Goal: Task Accomplishment & Management: Manage account settings

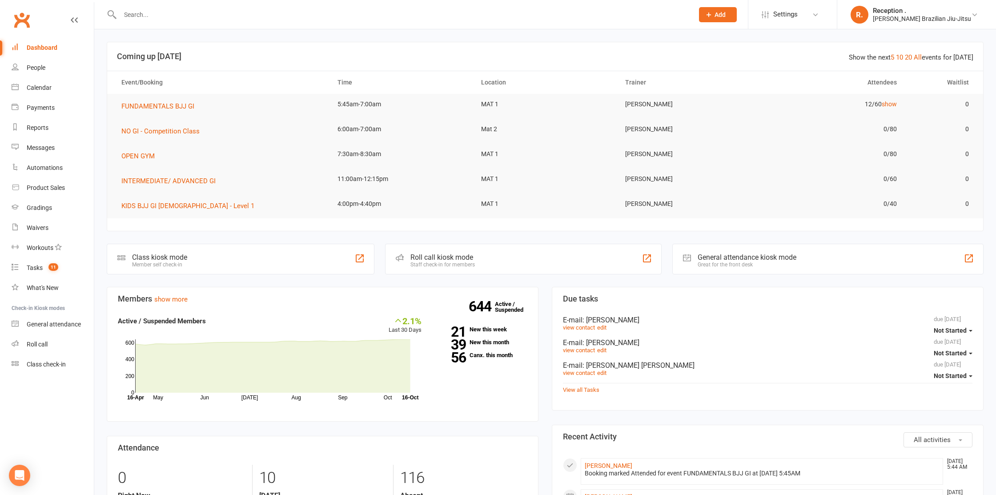
click at [188, 23] on div at bounding box center [397, 14] width 581 height 29
click at [189, 16] on input "text" at bounding box center [402, 14] width 570 height 12
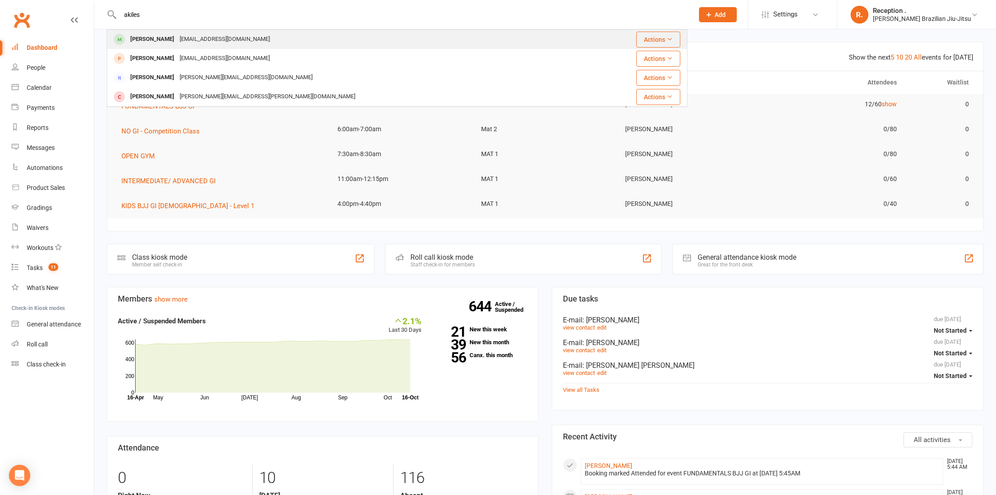
type input "akiles"
click at [181, 41] on div "narabenetti49@gmail.com" at bounding box center [225, 39] width 96 height 13
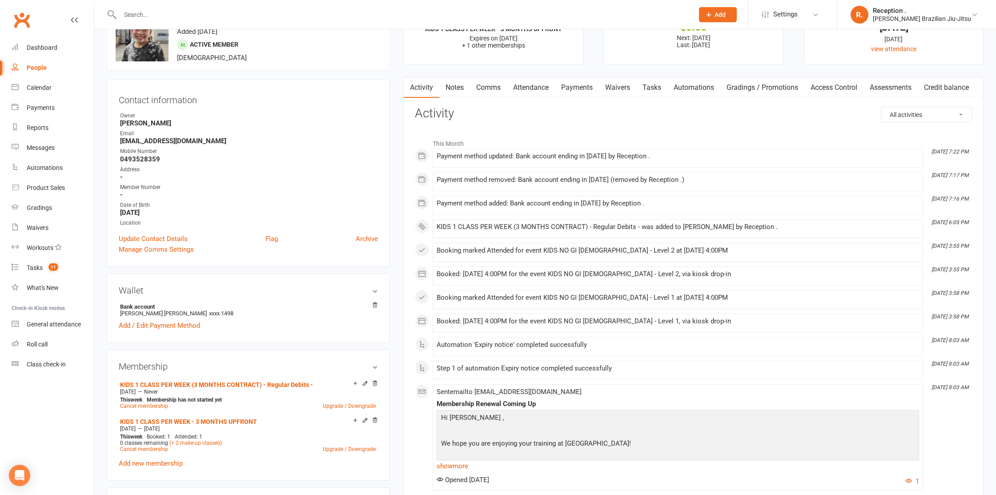
scroll to position [97, 0]
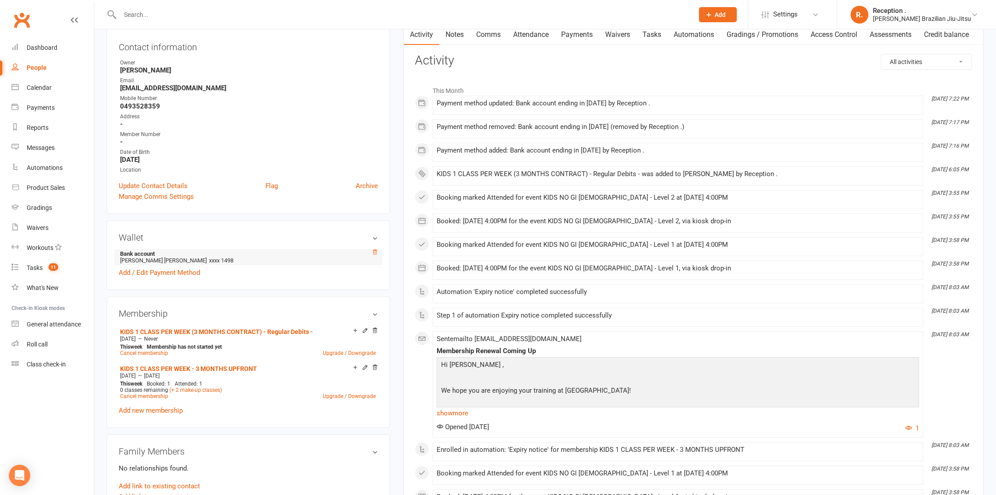
click at [374, 250] on icon at bounding box center [375, 252] width 6 height 6
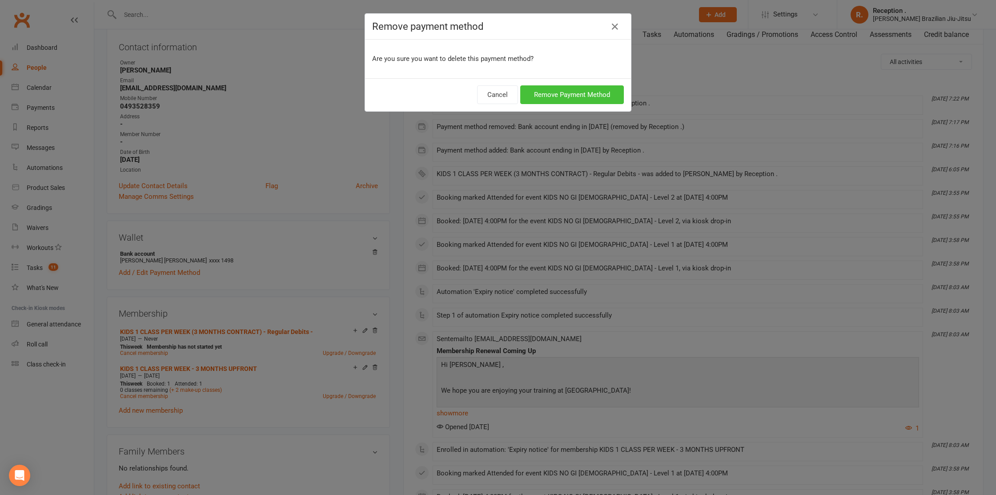
click at [575, 92] on button "Remove Payment Method" at bounding box center [572, 94] width 104 height 19
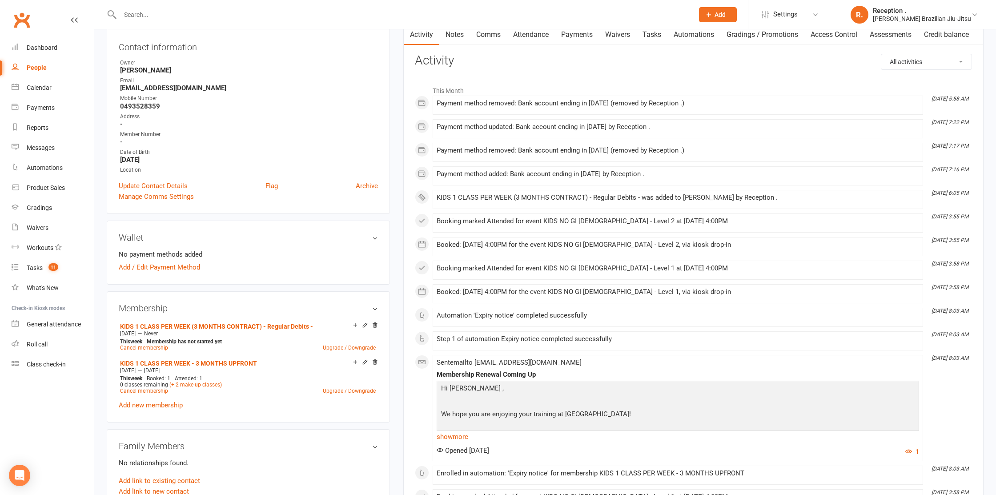
click at [176, 11] on input "text" at bounding box center [402, 14] width 570 height 12
paste input "matt_jonesy@hotmail.com"
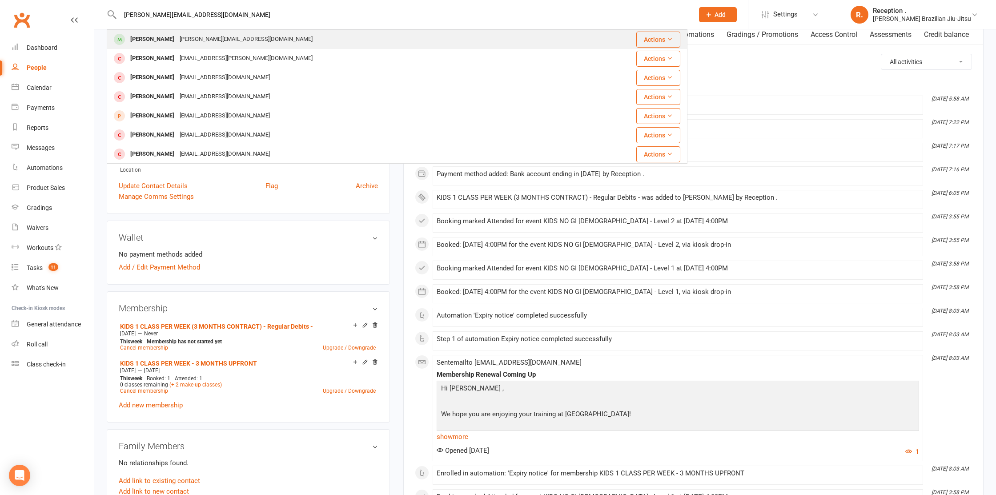
type input "matt_jonesy@hotmail.com"
click at [185, 38] on div "matt_jonesy@hotmail.com" at bounding box center [246, 39] width 138 height 13
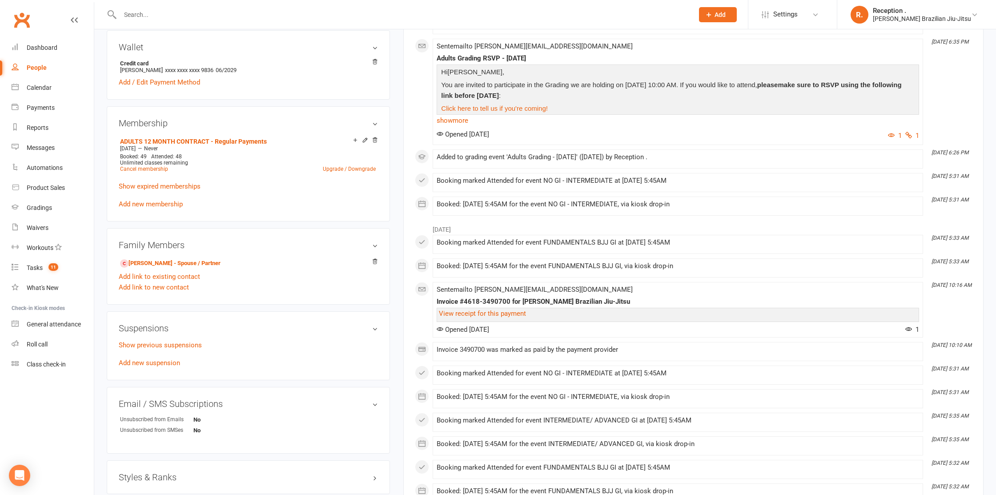
scroll to position [353, 0]
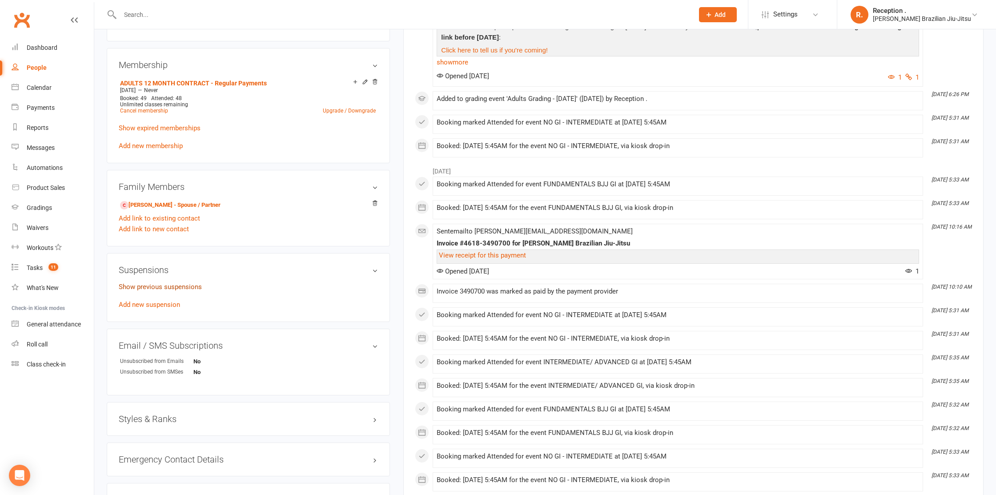
click at [175, 286] on link "Show previous suspensions" at bounding box center [160, 287] width 83 height 8
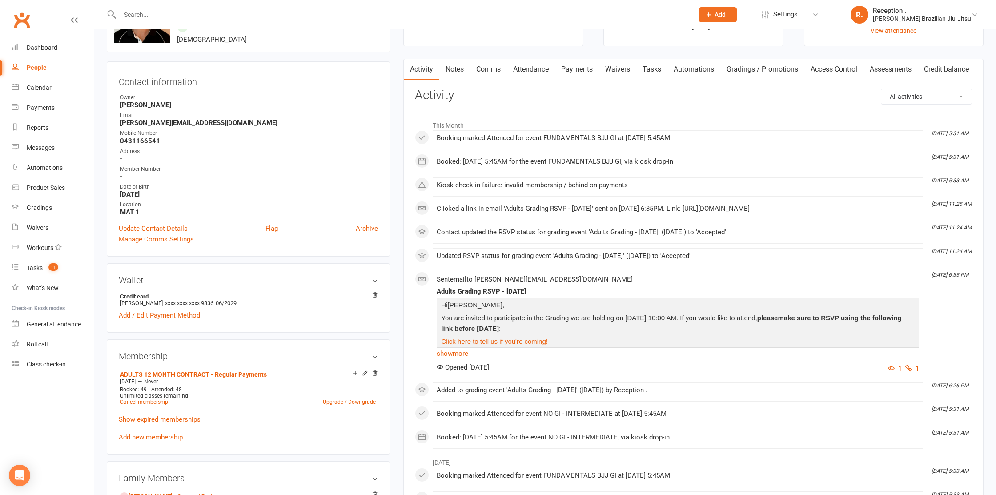
scroll to position [0, 0]
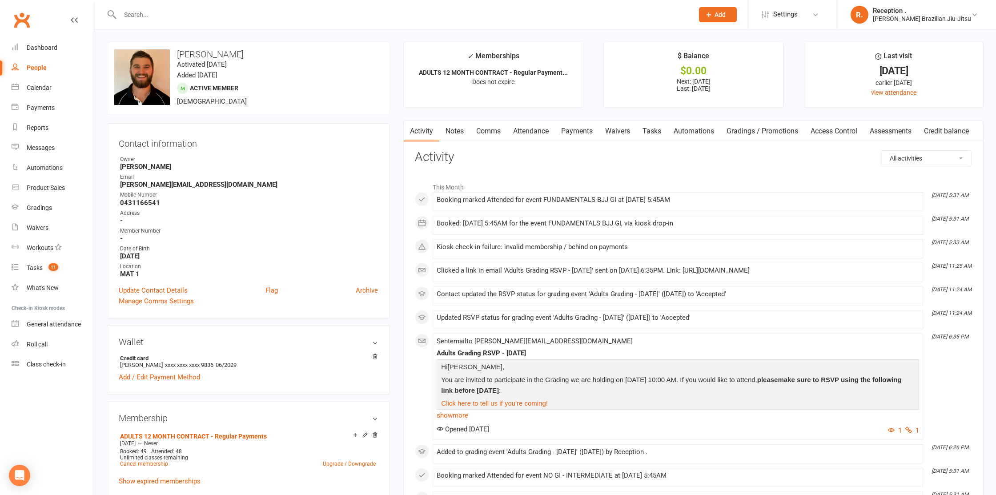
click at [577, 130] on link "Payments" at bounding box center [577, 131] width 44 height 20
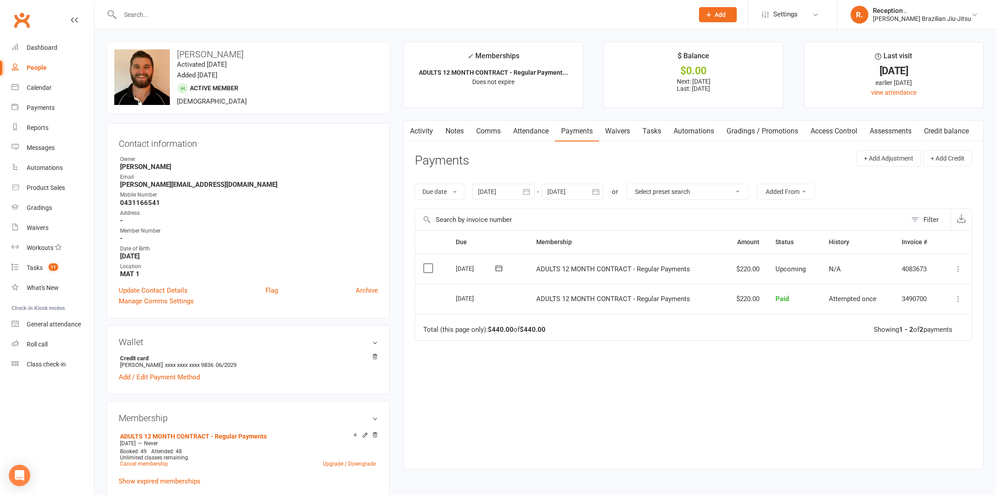
click at [430, 132] on link "Activity" at bounding box center [422, 131] width 36 height 20
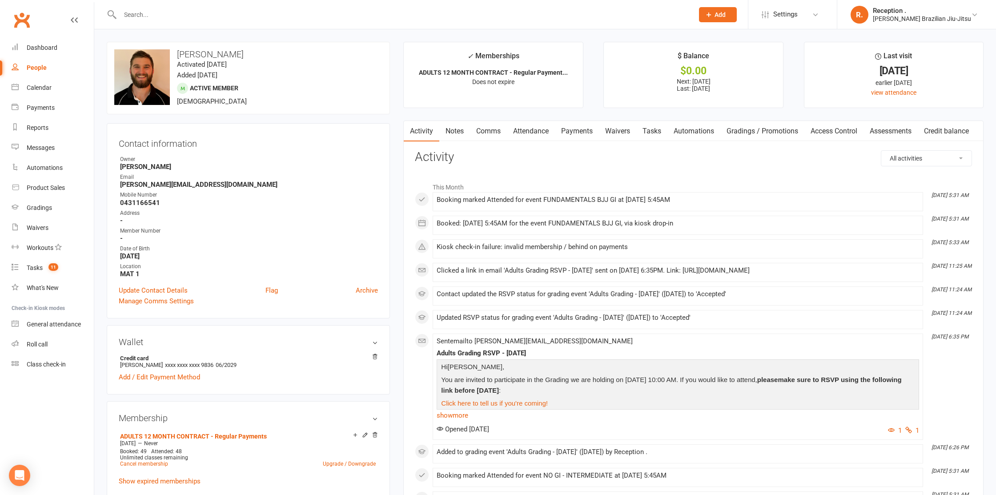
click at [574, 135] on link "Payments" at bounding box center [577, 131] width 44 height 20
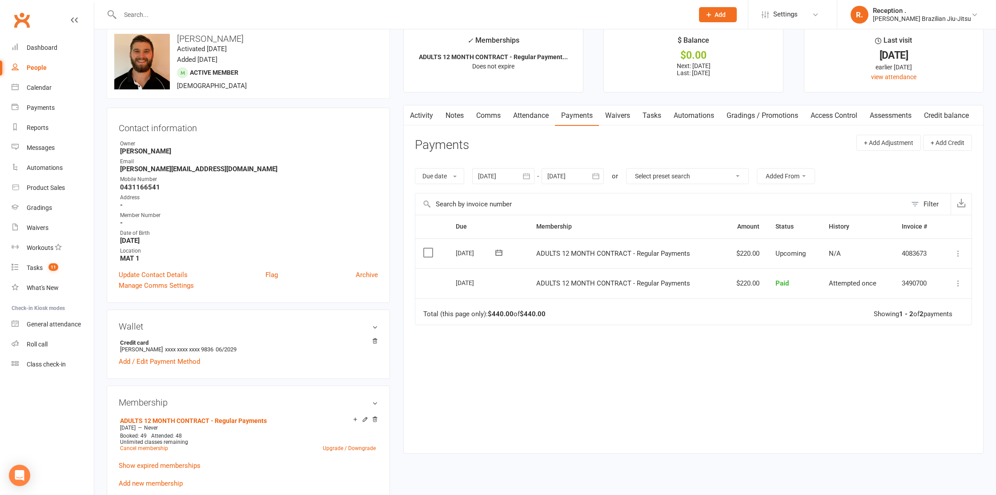
scroll to position [20, 0]
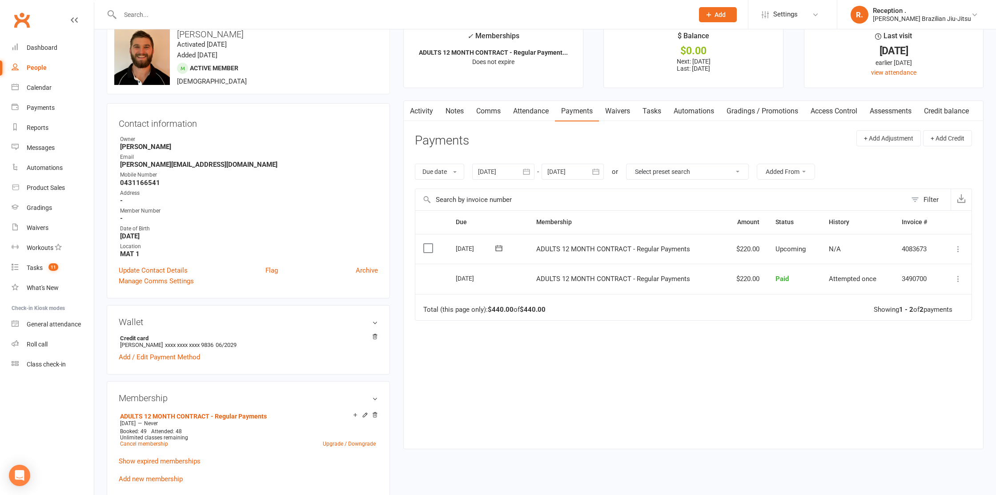
click at [441, 103] on link "Notes" at bounding box center [454, 111] width 31 height 20
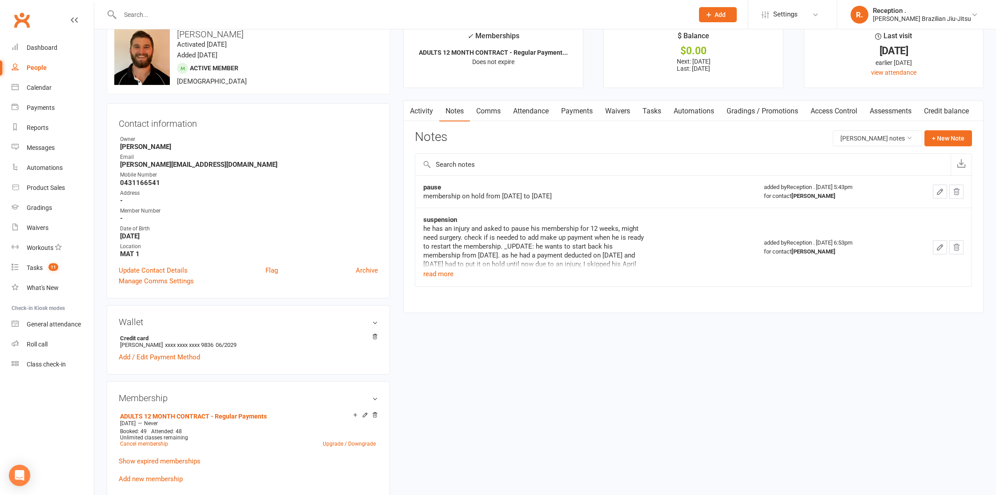
click at [454, 278] on div "he has an injury and asked to pause his membership for 12 weeks, might need sur…" at bounding box center [534, 251] width 222 height 55
click at [449, 274] on button "read more" at bounding box center [438, 274] width 30 height 11
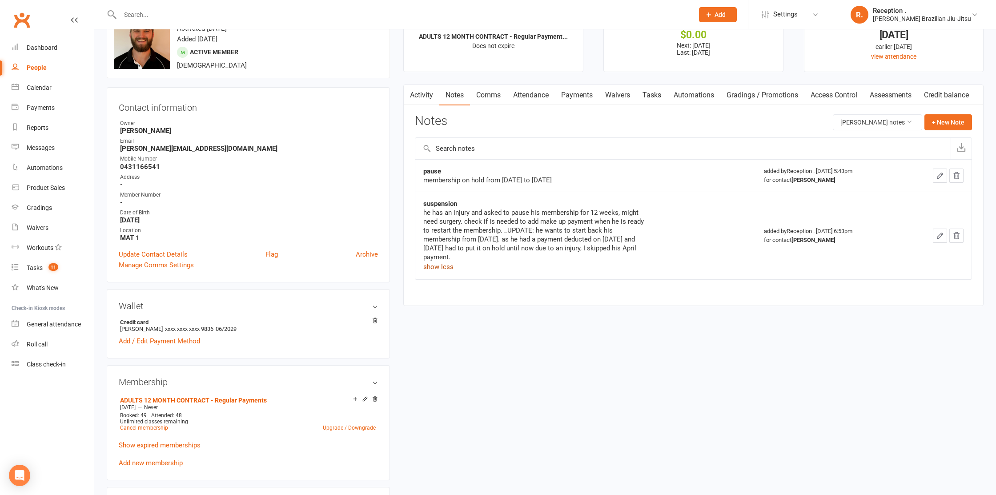
scroll to position [34, 0]
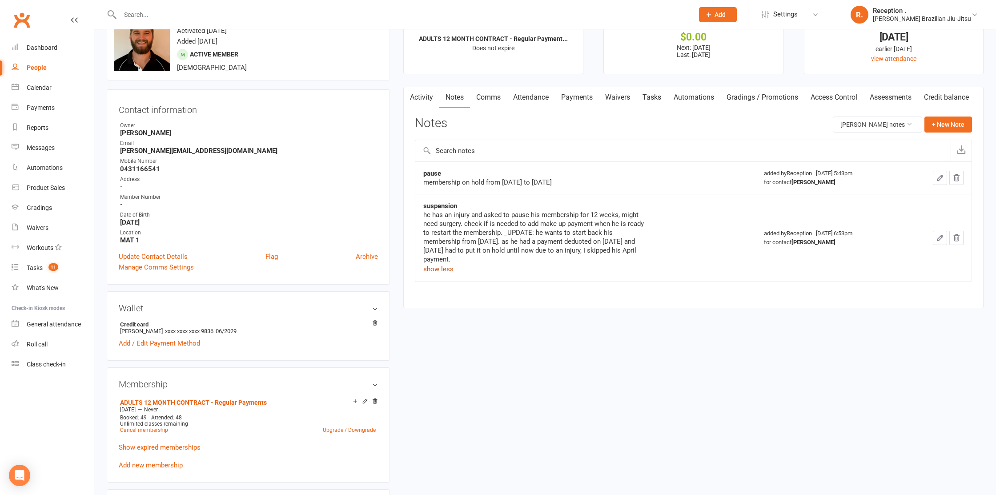
click at [423, 102] on link "Activity" at bounding box center [422, 97] width 36 height 20
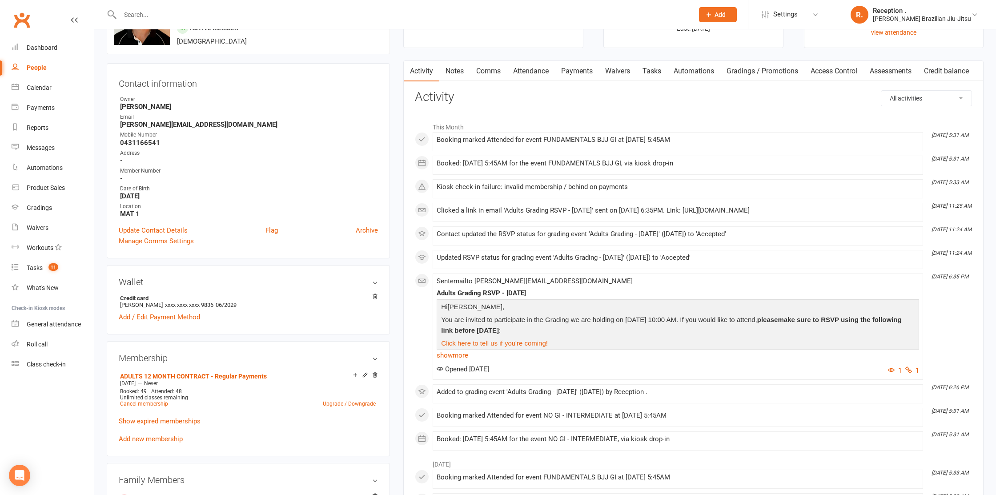
scroll to position [61, 0]
drag, startPoint x: 709, startPoint y: 167, endPoint x: 444, endPoint y: 137, distance: 266.3
click at [436, 137] on div "This Month Oct 16, 5:31 AM Booking marked Attended for event FUNDAMENTALS BJJ G…" at bounding box center [693, 283] width 557 height 333
click at [712, 133] on li "Oct 16, 5:31 AM Booking marked Attended for event FUNDAMENTALS BJJ GI at 16 Oct…" at bounding box center [678, 140] width 491 height 19
click at [708, 138] on div "Booking marked Attended for event FUNDAMENTALS BJJ GI at 16 Oct 2025 at 5:45AM" at bounding box center [678, 139] width 483 height 8
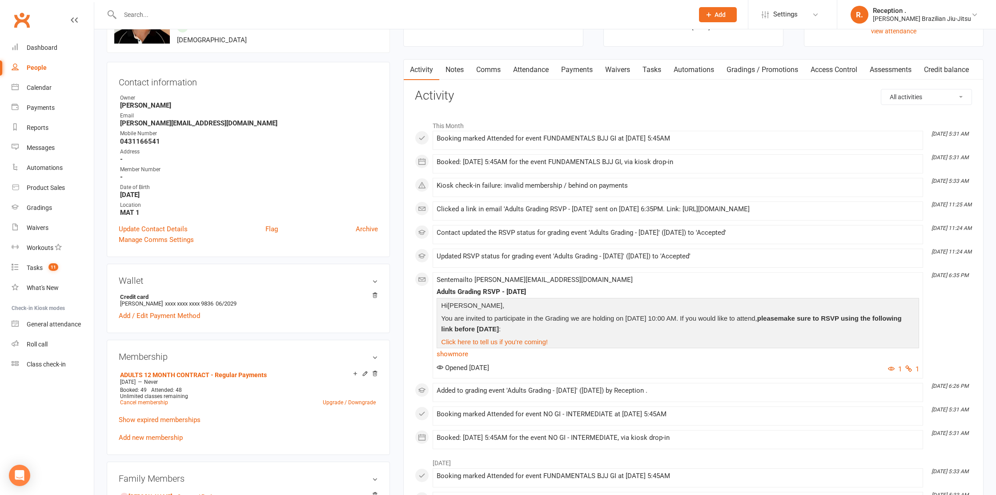
click at [168, 20] on input "text" at bounding box center [402, 14] width 570 height 12
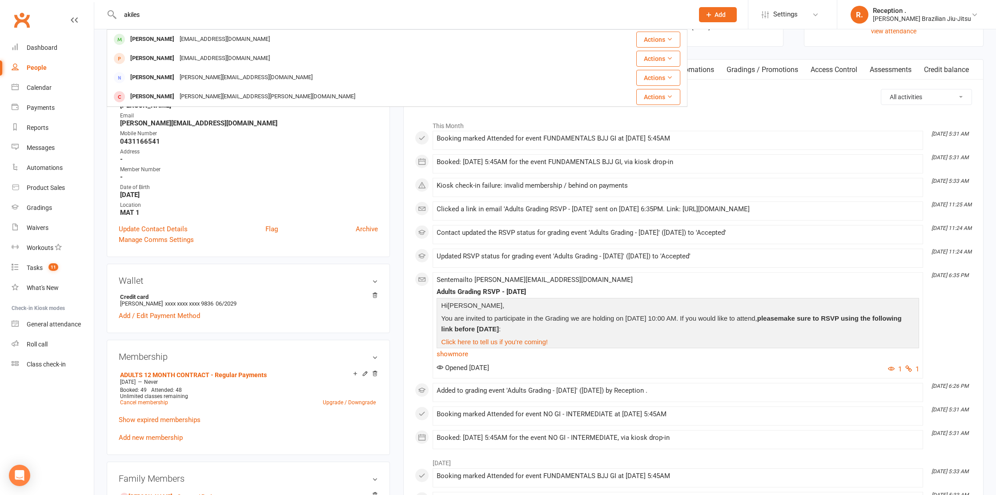
type input "akiles"
click at [356, 221] on div "Contact information Owner Bruno Lemos Email matt_jonesy@hotmail.com Mobile Numb…" at bounding box center [248, 159] width 283 height 195
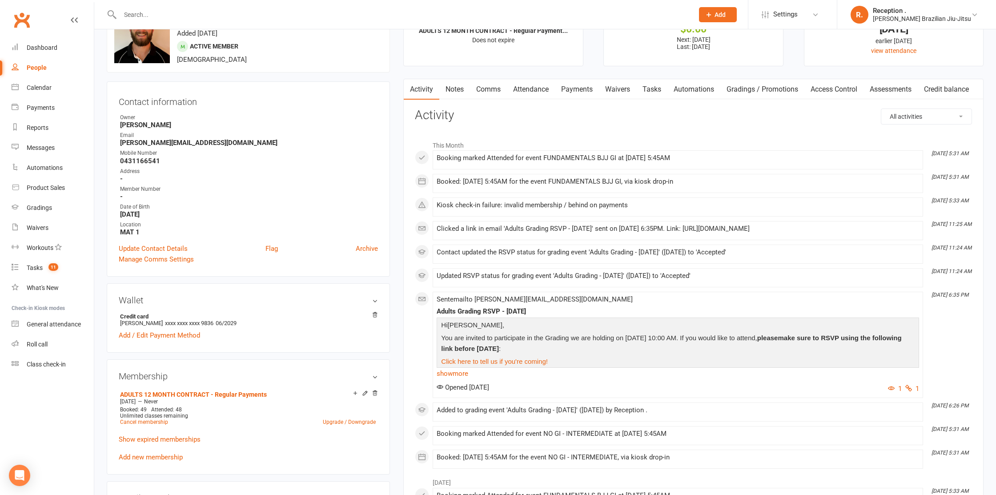
scroll to position [39, 0]
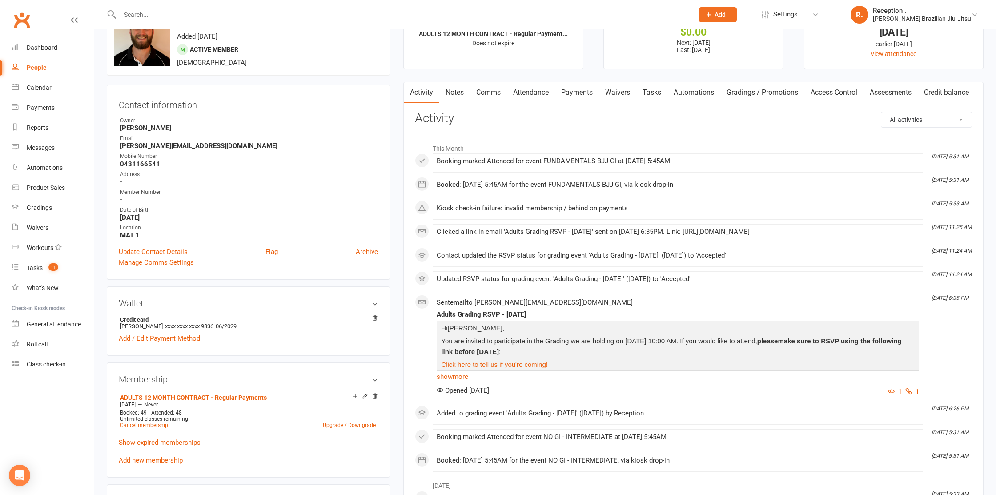
click at [144, 20] on div at bounding box center [397, 14] width 581 height 29
click at [147, 13] on input "text" at bounding box center [402, 14] width 570 height 12
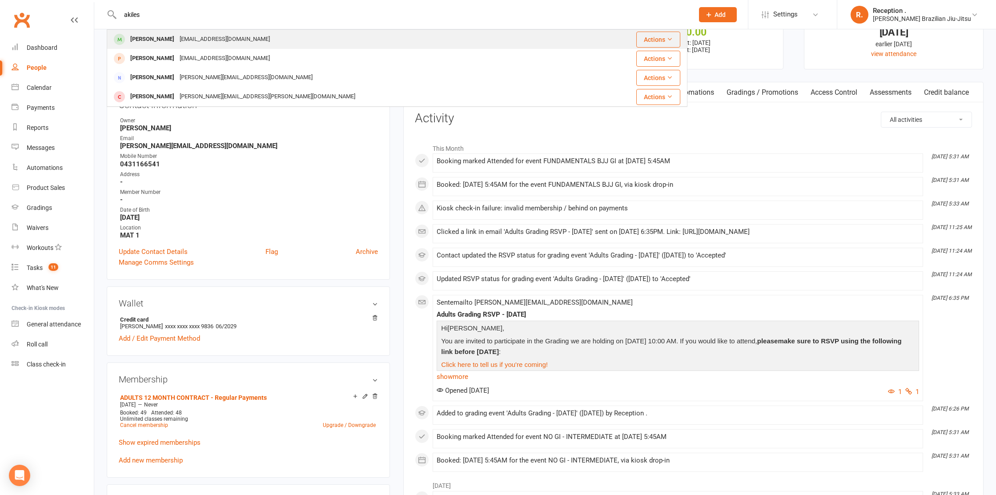
type input "akiles"
click at [149, 40] on div "Akiles Konidis" at bounding box center [152, 39] width 49 height 13
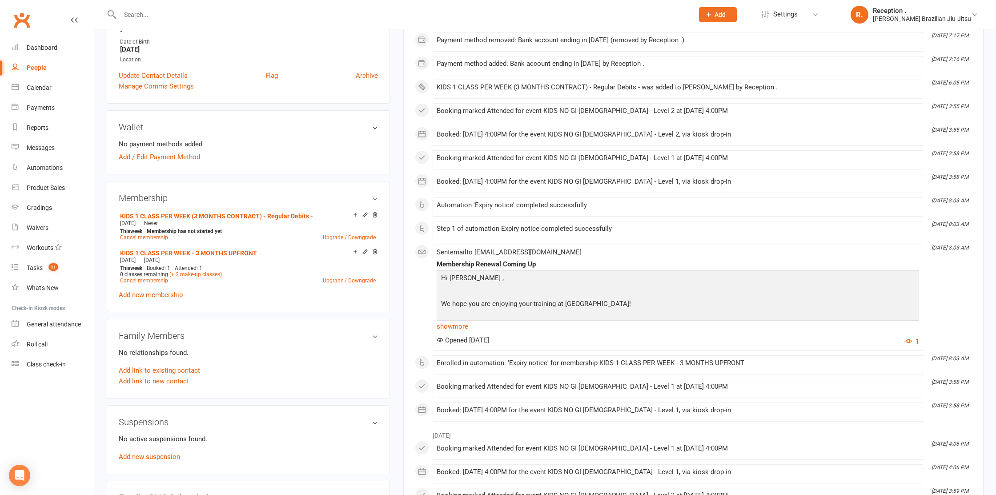
scroll to position [209, 0]
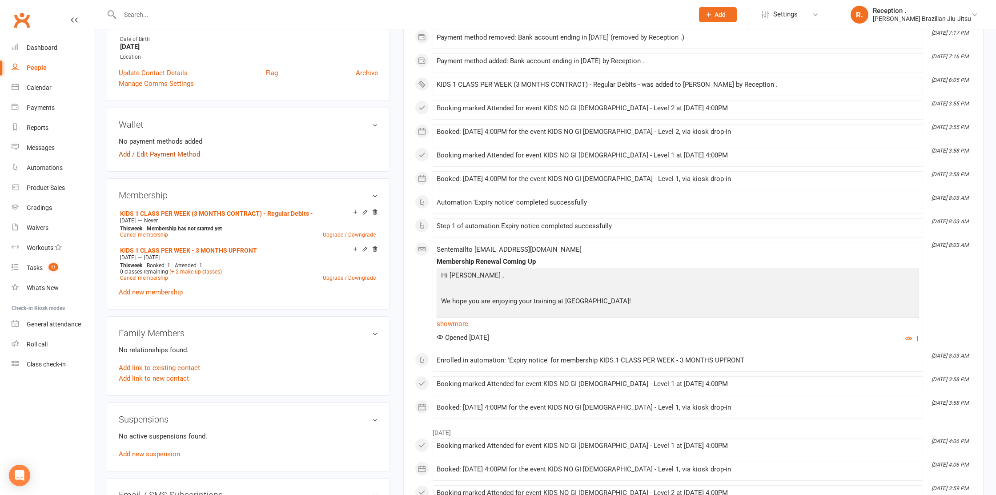
click at [173, 150] on link "Add / Edit Payment Method" at bounding box center [159, 154] width 81 height 11
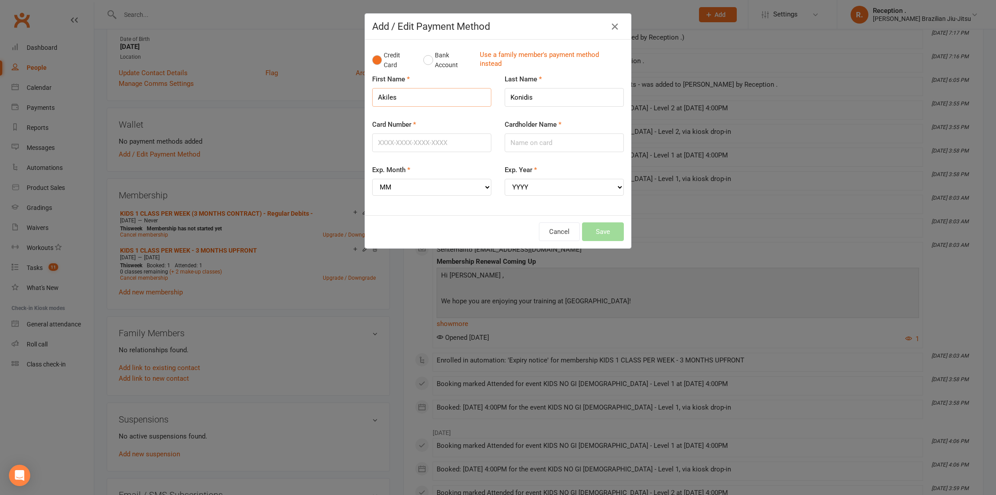
click at [415, 93] on input "Akiles" at bounding box center [431, 97] width 119 height 19
click at [407, 87] on div "First Name Na" at bounding box center [431, 90] width 119 height 33
click at [407, 96] on input "Na" at bounding box center [431, 97] width 119 height 19
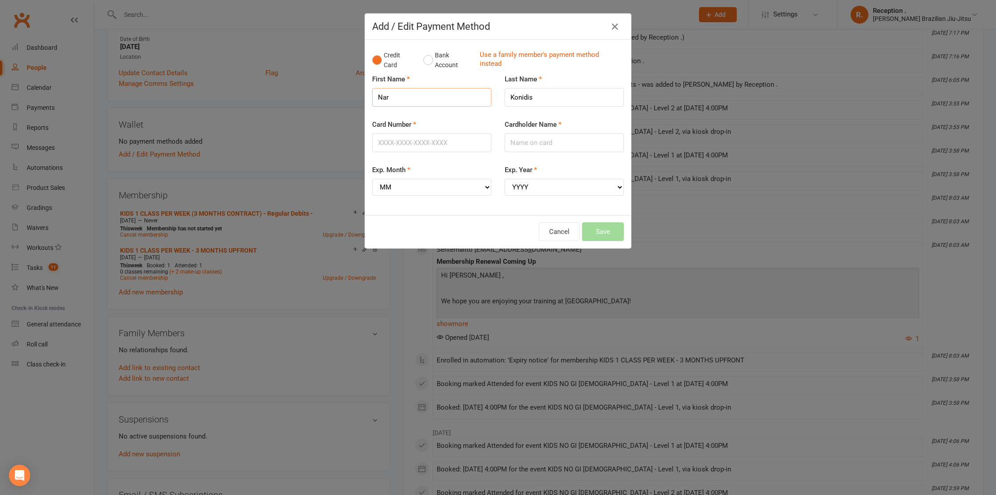
type input "Nara"
click at [526, 96] on input "Konidis" at bounding box center [564, 97] width 119 height 19
type input "de Souza Benetti"
click at [428, 136] on input "Card Number" at bounding box center [431, 142] width 119 height 19
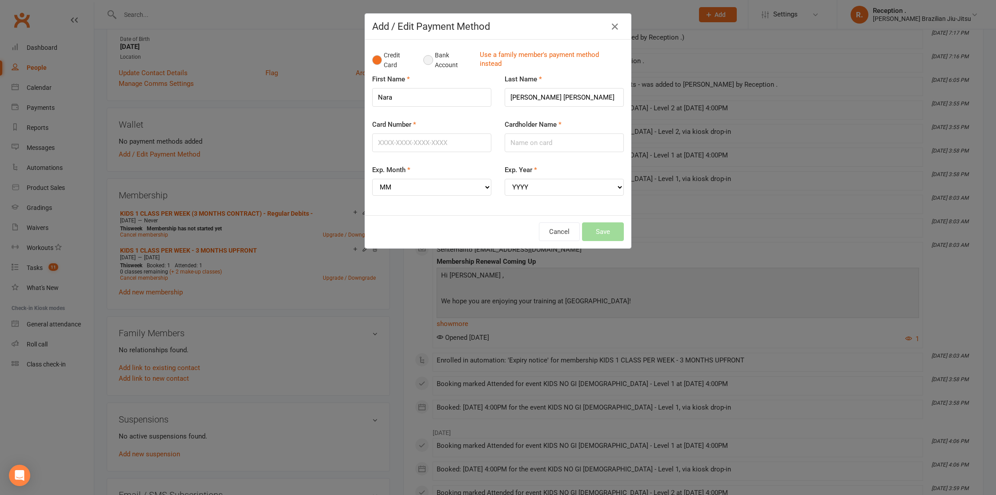
click at [445, 66] on button "Bank Account" at bounding box center [447, 60] width 49 height 27
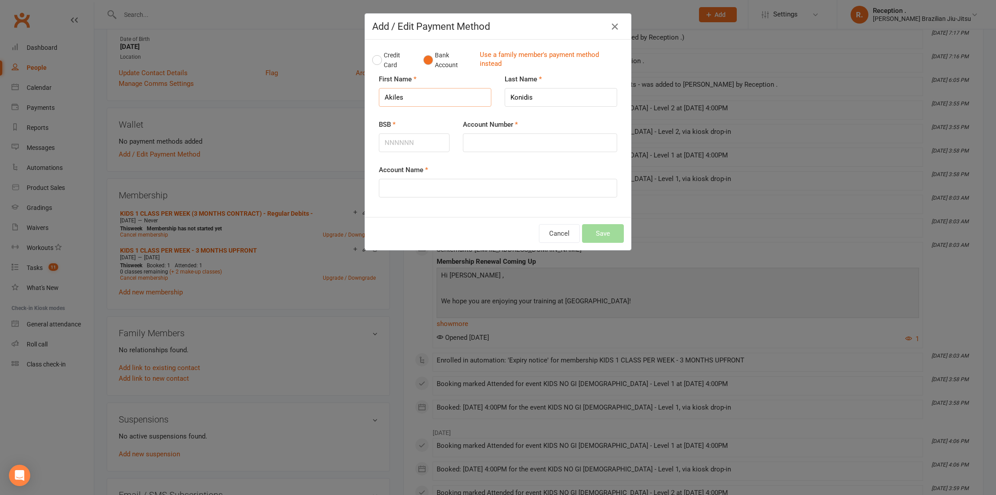
click at [425, 98] on input "Akiles" at bounding box center [435, 97] width 113 height 19
click at [424, 98] on input "Akiles" at bounding box center [435, 97] width 113 height 19
type input "Nara"
type input "de Souza Benetti"
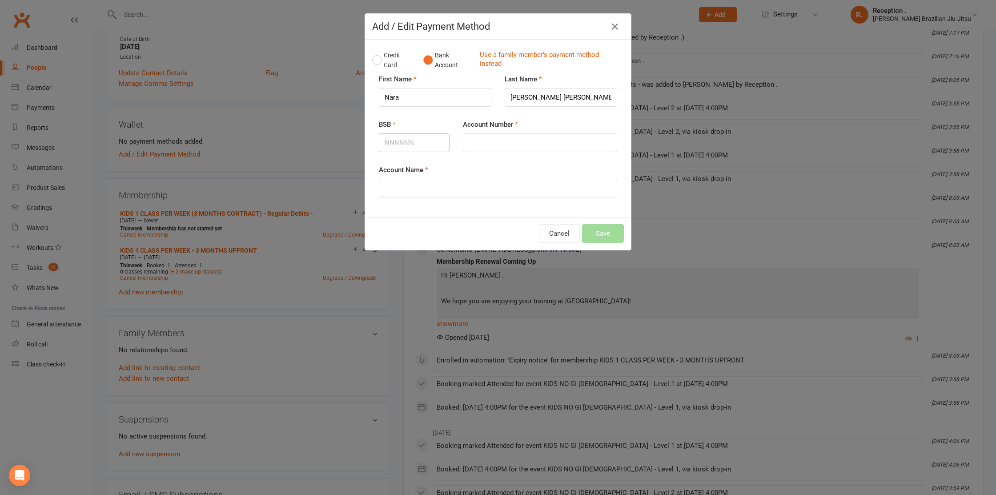
drag, startPoint x: 420, startPoint y: 142, endPoint x: 414, endPoint y: 141, distance: 6.0
click at [418, 142] on input "BSB" at bounding box center [414, 142] width 71 height 19
paste input "063097"
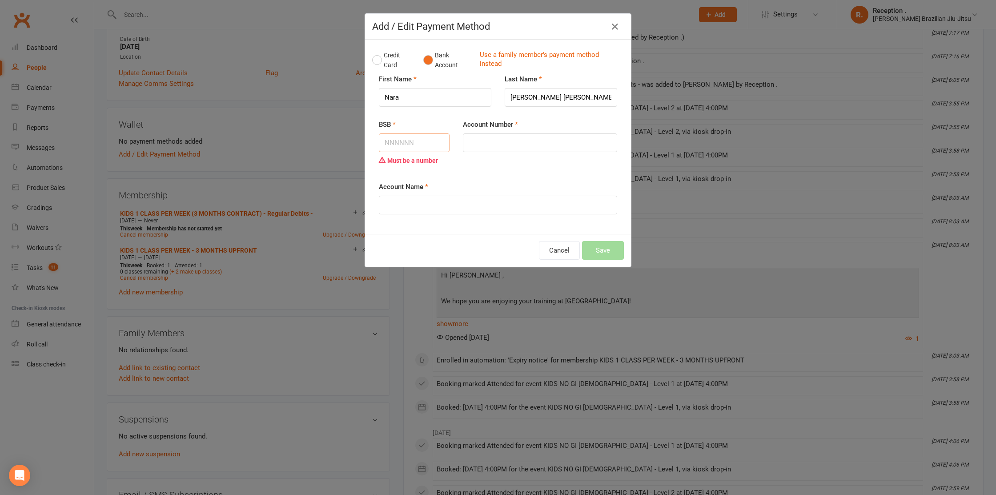
click at [398, 142] on input "BSB" at bounding box center [414, 142] width 71 height 19
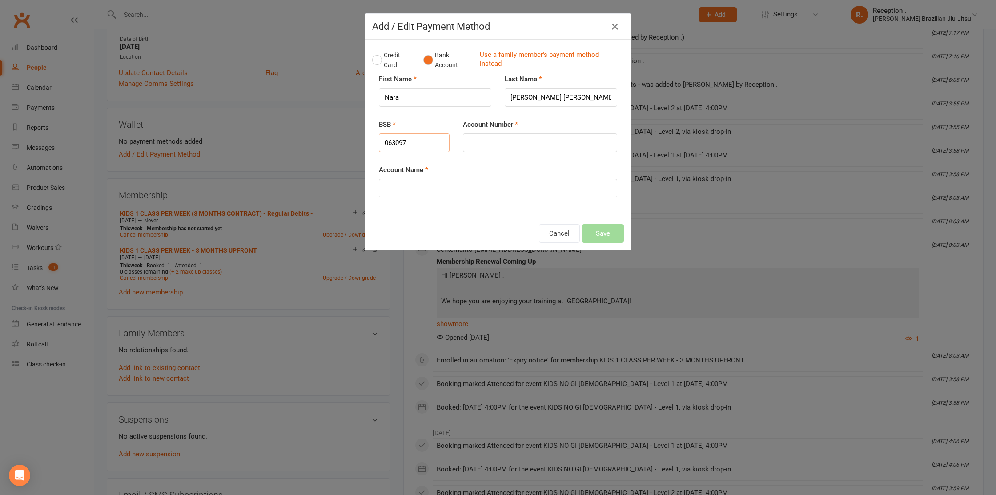
type input "063097"
click at [490, 141] on input "Account Number" at bounding box center [540, 142] width 154 height 19
type input "75501498"
click at [513, 180] on input "Account Name" at bounding box center [498, 188] width 238 height 19
type input "B"
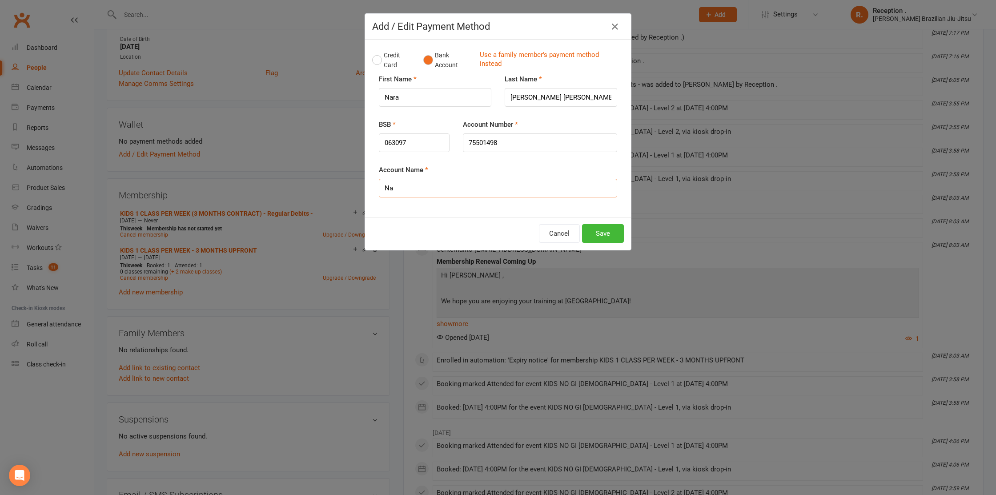
type input "Nara de Souza Benetti"
click at [600, 241] on button "Save" at bounding box center [603, 233] width 42 height 19
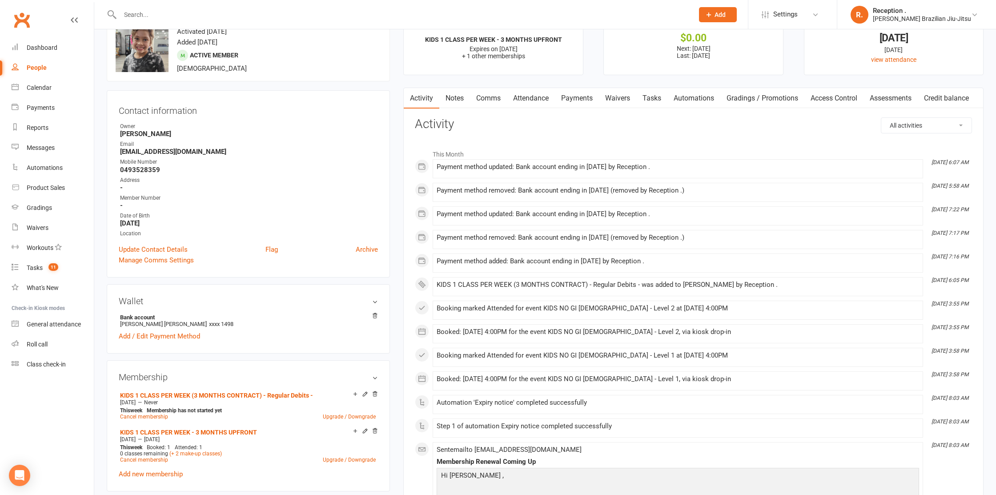
scroll to position [0, 0]
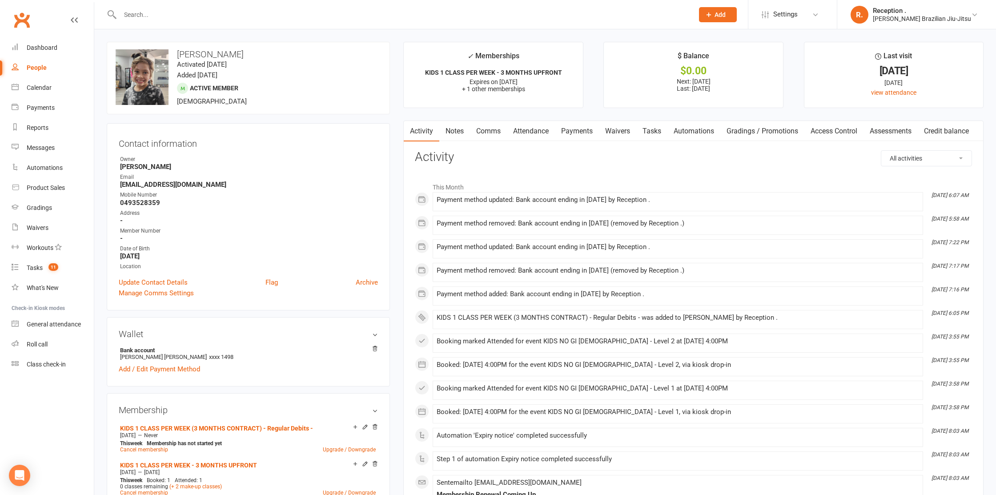
click at [15, 27] on link "Clubworx" at bounding box center [22, 20] width 22 height 22
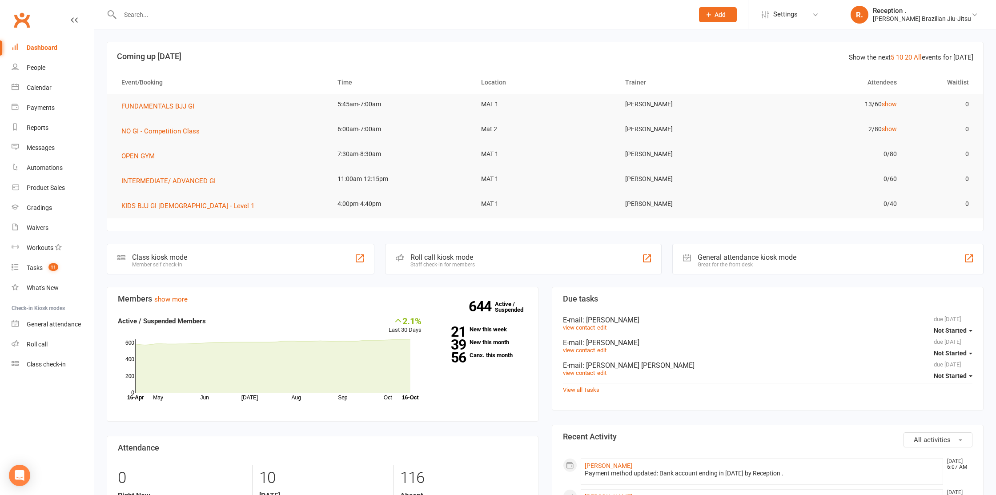
click at [177, 24] on div at bounding box center [397, 14] width 581 height 29
click at [178, 15] on input "text" at bounding box center [402, 14] width 570 height 12
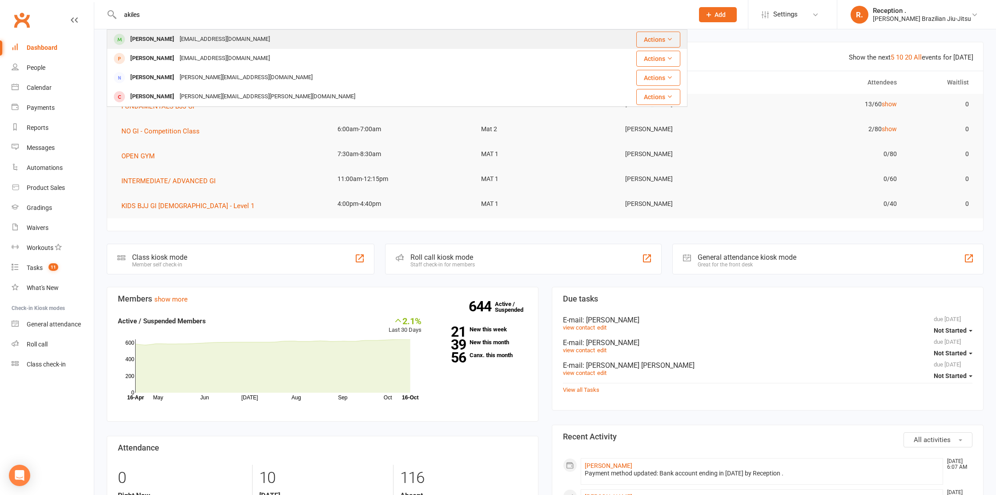
type input "akiles"
click at [257, 43] on div "Akiles Konidis narabenetti49@gmail.com" at bounding box center [349, 39] width 482 height 18
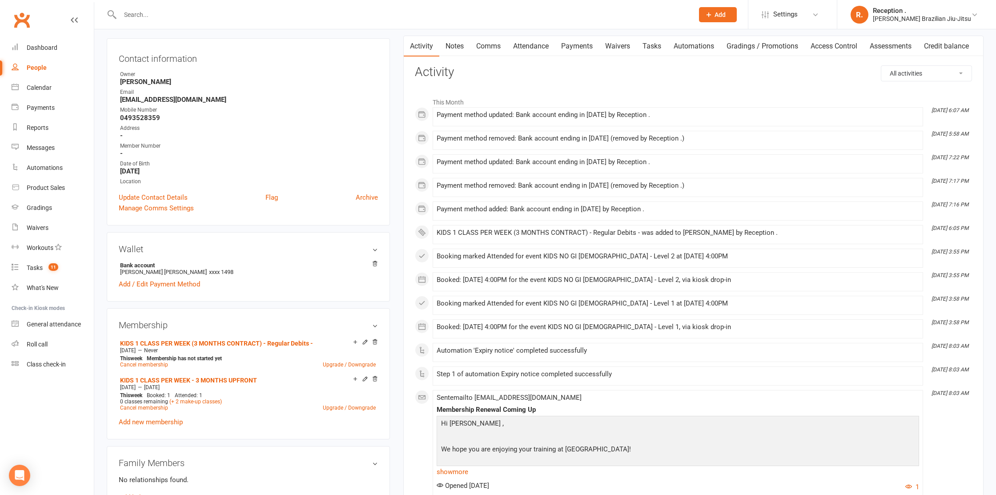
scroll to position [86, 0]
drag, startPoint x: 602, startPoint y: 115, endPoint x: 547, endPoint y: 118, distance: 54.8
click at [547, 118] on div "Payment method updated: Bank account ending in 1498 by Reception ." at bounding box center [678, 114] width 483 height 8
click at [532, 117] on div "Payment method updated: Bank account ending in 1498 by Reception ." at bounding box center [678, 114] width 483 height 8
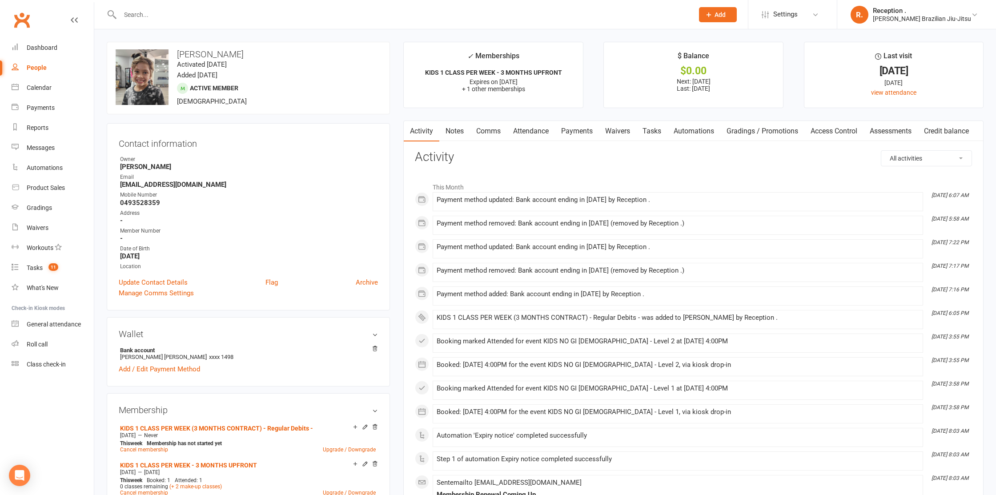
click at [589, 132] on link "Payments" at bounding box center [577, 131] width 44 height 20
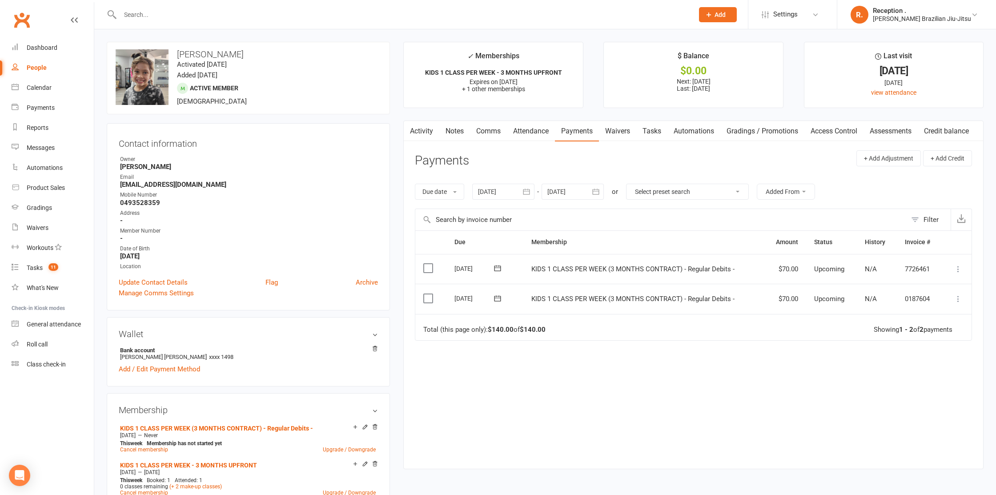
click at [30, 28] on link "Clubworx" at bounding box center [22, 20] width 22 height 22
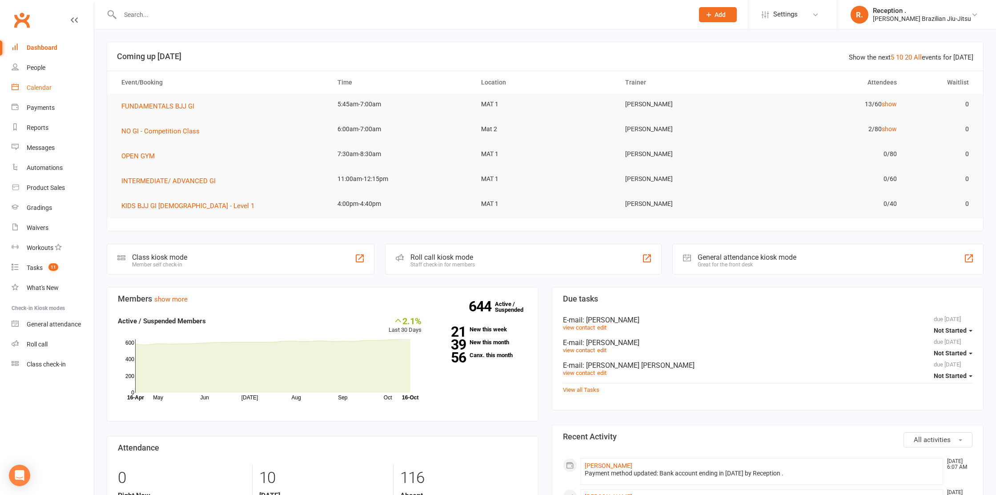
click at [35, 86] on div "Calendar" at bounding box center [39, 87] width 25 height 7
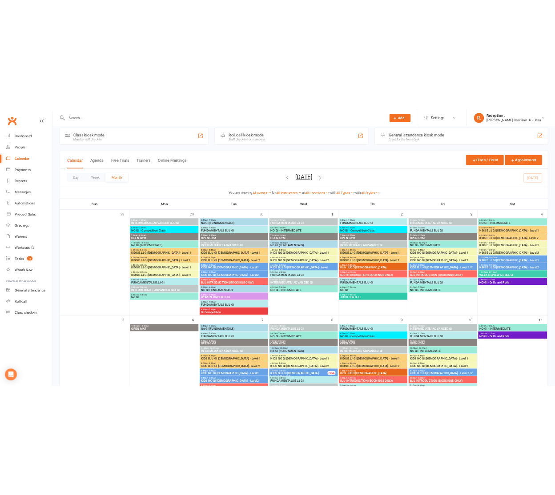
scroll to position [11, 0]
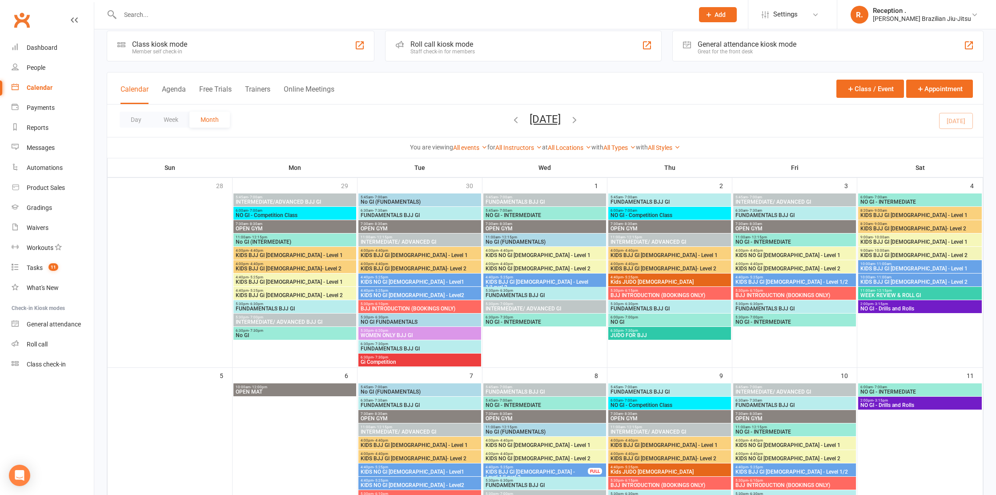
click at [994, 1] on li "R. Reception . Lemos Brazilian Jiu-Jitsu My profile Support & training Terms & …" at bounding box center [916, 14] width 159 height 29
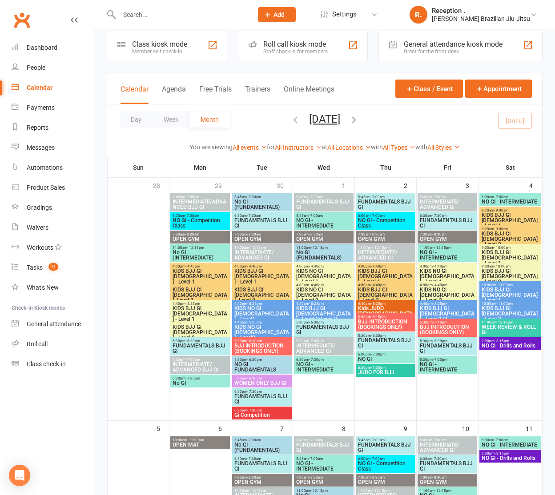
click at [312, 307] on span "KIDS BJJ GI [DEMOGRAPHIC_DATA] - Level 1/Level 2" at bounding box center [324, 314] width 56 height 16
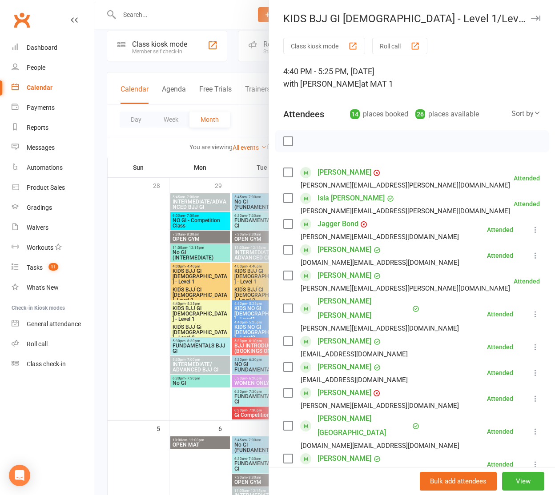
click at [252, 302] on div at bounding box center [324, 247] width 461 height 495
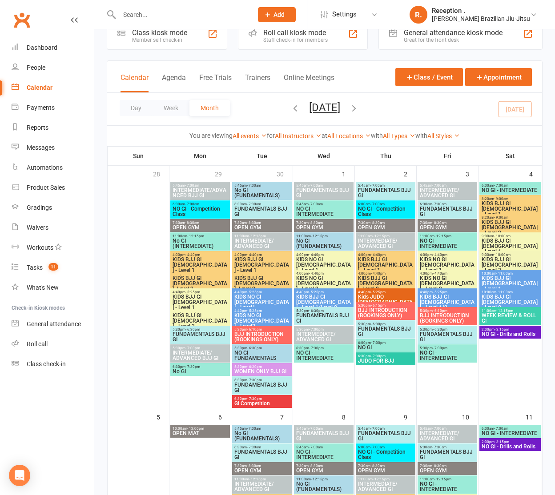
scroll to position [0, 0]
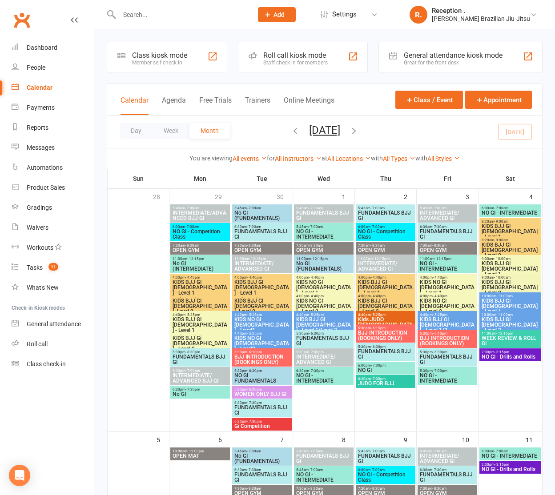
click at [371, 330] on span "BJJ INTRODUCTION (BOOKINGS ONLY)" at bounding box center [386, 335] width 56 height 11
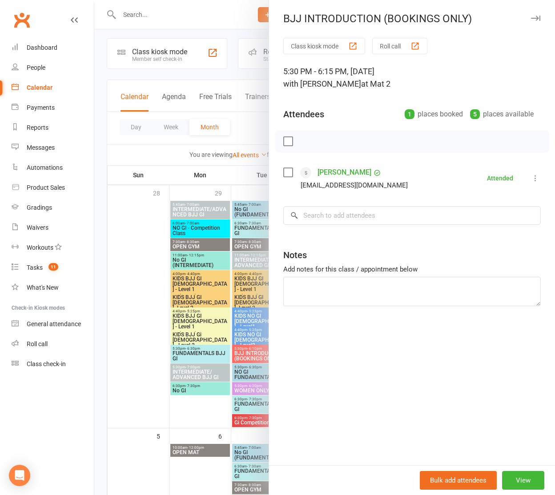
scroll to position [4, 0]
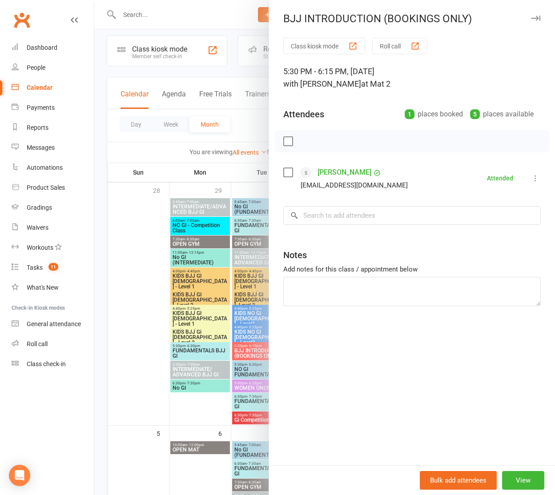
click at [396, 18] on div "BJJ INTRODUCTION (BOOKINGS ONLY)" at bounding box center [412, 18] width 286 height 12
drag, startPoint x: 392, startPoint y: 19, endPoint x: 365, endPoint y: 20, distance: 27.6
click at [365, 20] on div "BJJ INTRODUCTION (BOOKINGS ONLY)" at bounding box center [412, 18] width 286 height 12
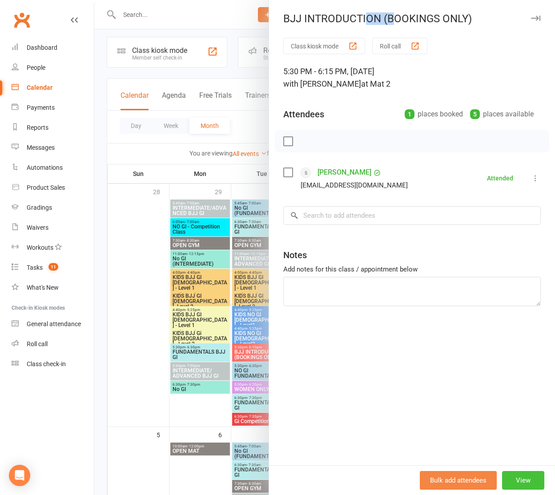
click at [532, 483] on button "View" at bounding box center [523, 480] width 42 height 19
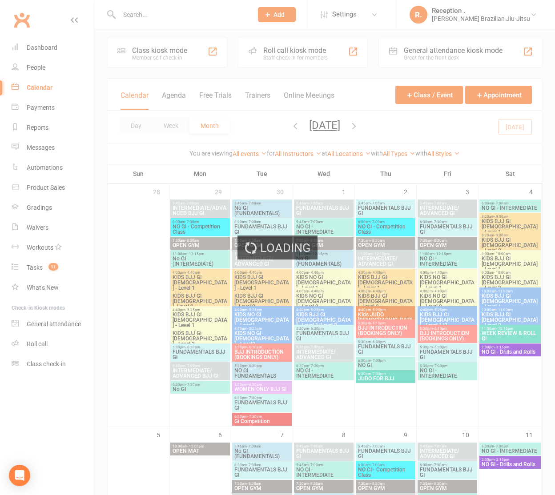
scroll to position [5, 0]
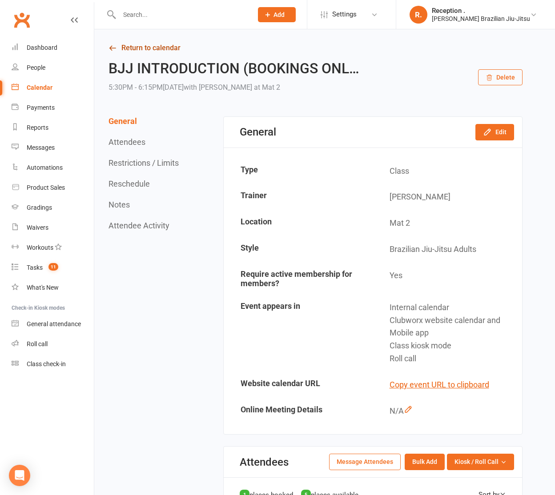
click at [118, 45] on link "Return to calendar" at bounding box center [316, 48] width 414 height 12
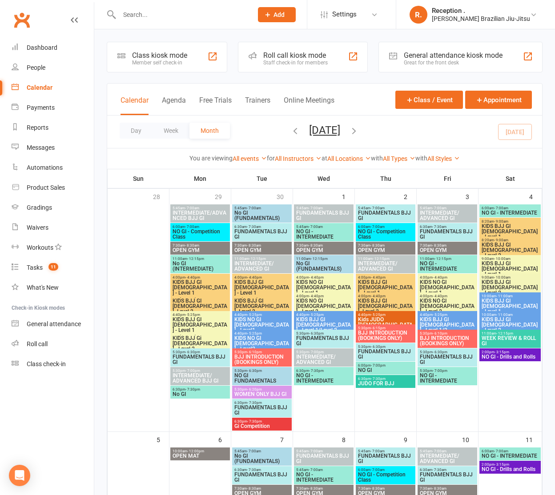
scroll to position [1, 0]
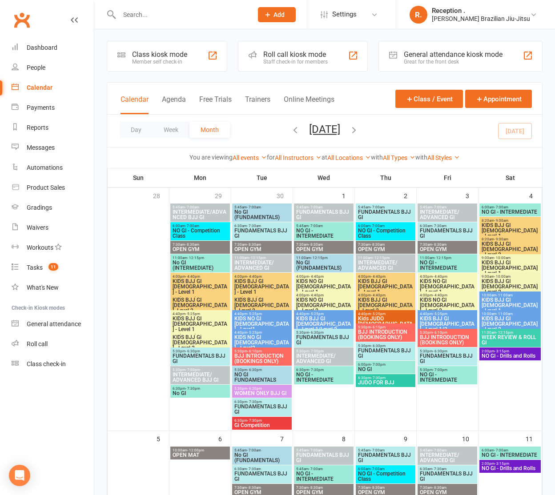
click at [382, 326] on span "- 6:15pm" at bounding box center [378, 328] width 15 height 4
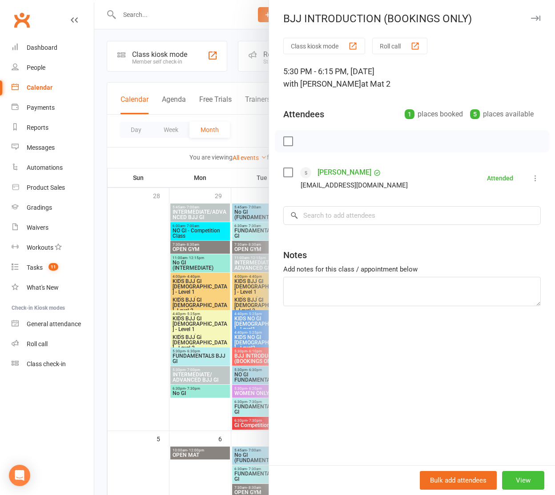
click at [520, 475] on button "View" at bounding box center [523, 480] width 42 height 19
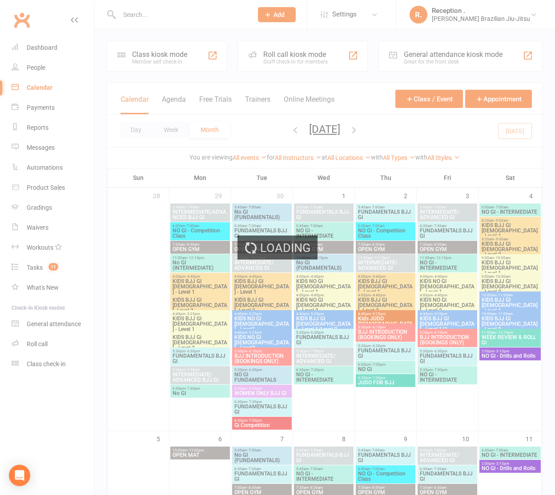
scroll to position [0, 0]
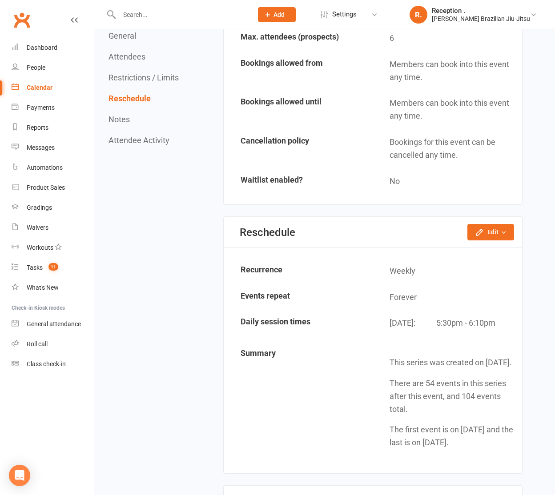
scroll to position [646, 0]
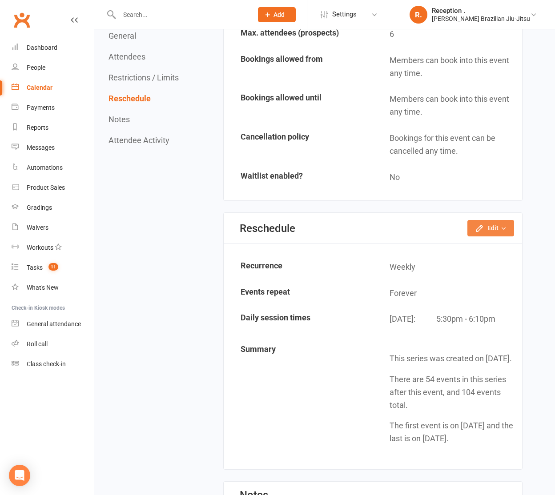
click at [484, 224] on button "Edit" at bounding box center [490, 228] width 47 height 16
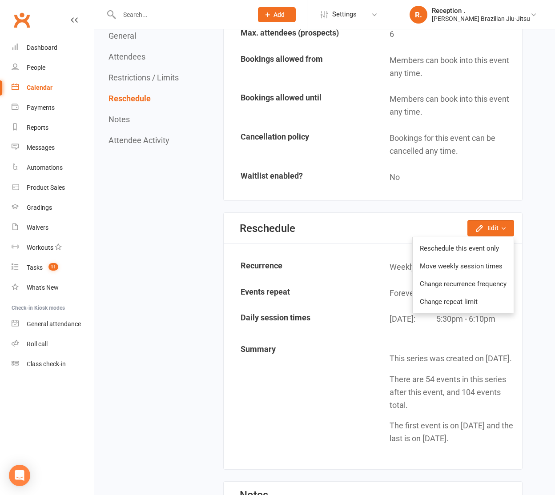
click at [306, 190] on table "Max. attendees (total) 6 Max. attendees (prospects) 6 Bookings allowed from Mem…" at bounding box center [373, 93] width 298 height 196
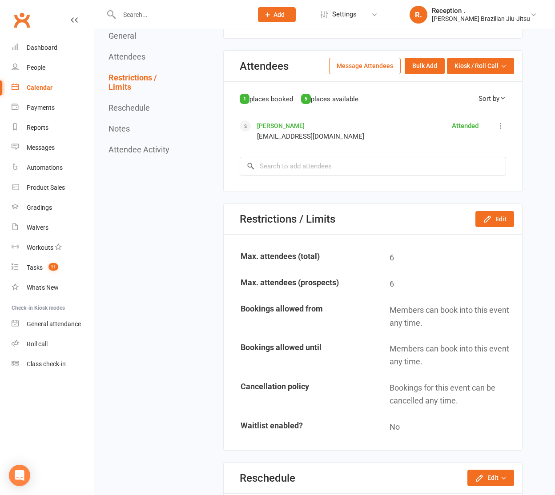
scroll to position [0, 0]
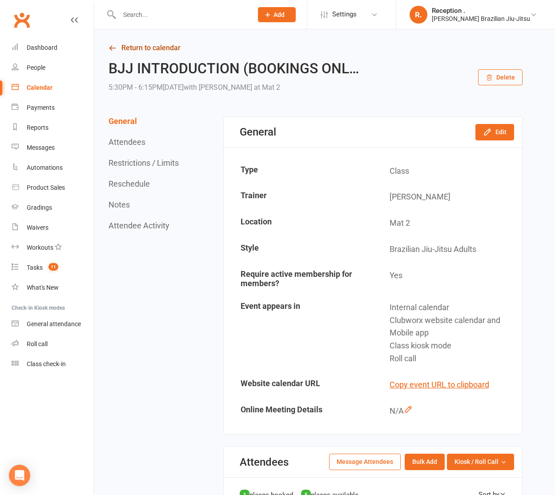
click at [132, 48] on link "Return to calendar" at bounding box center [316, 48] width 414 height 12
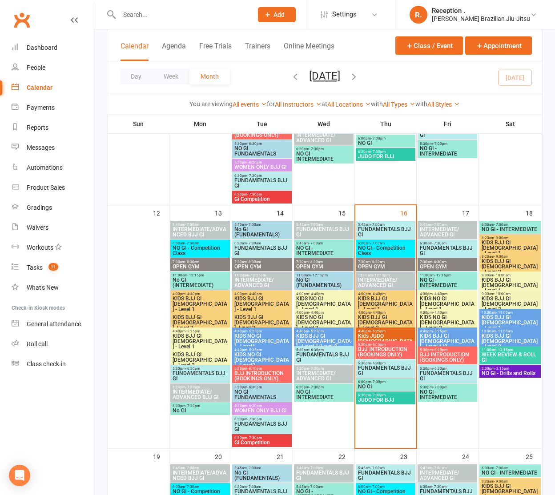
scroll to position [471, 0]
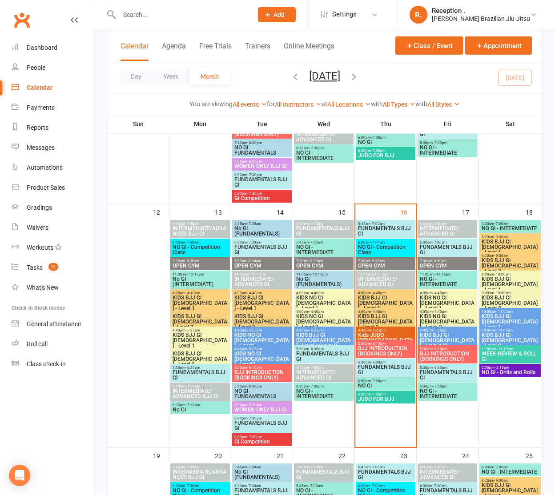
click at [499, 373] on span "NO GI - Drills and Rolls" at bounding box center [510, 372] width 58 height 5
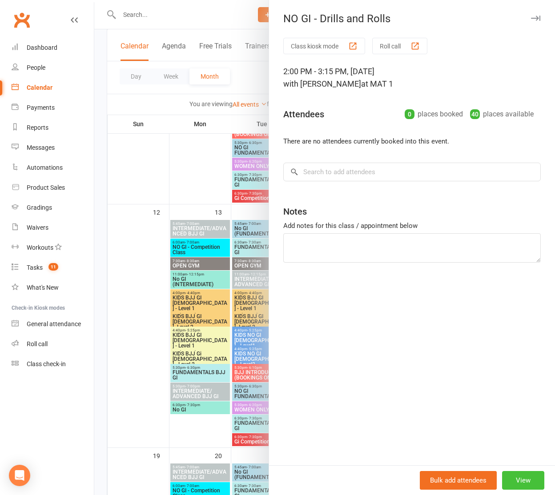
click at [523, 478] on button "View" at bounding box center [523, 480] width 42 height 19
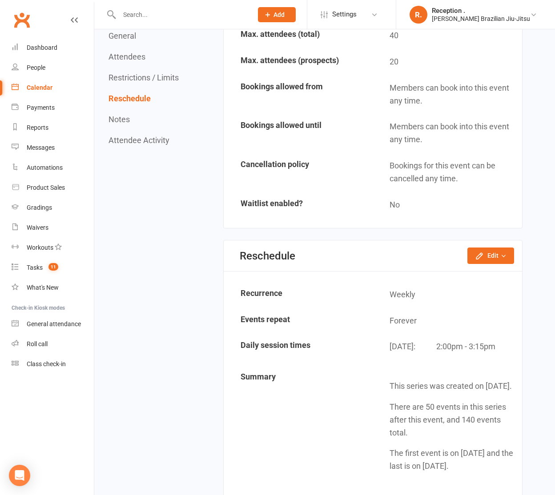
scroll to position [596, 0]
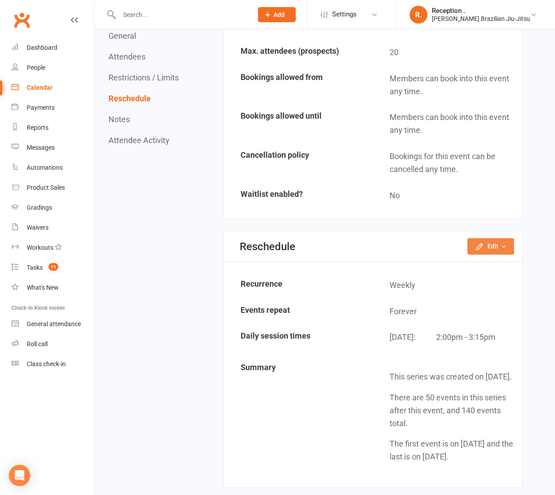
click at [482, 250] on icon "button" at bounding box center [479, 246] width 9 height 9
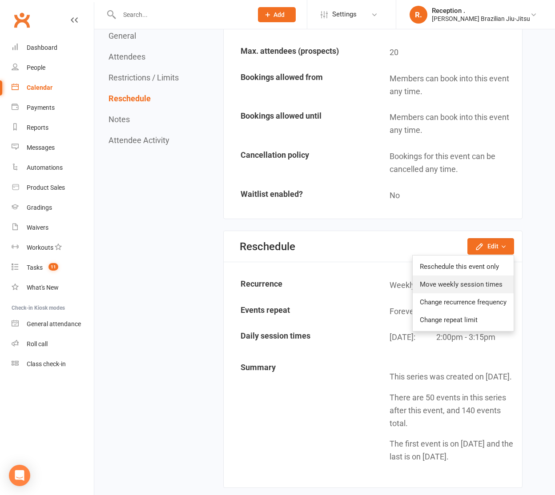
click at [483, 290] on link "Move weekly session times" at bounding box center [463, 285] width 101 height 18
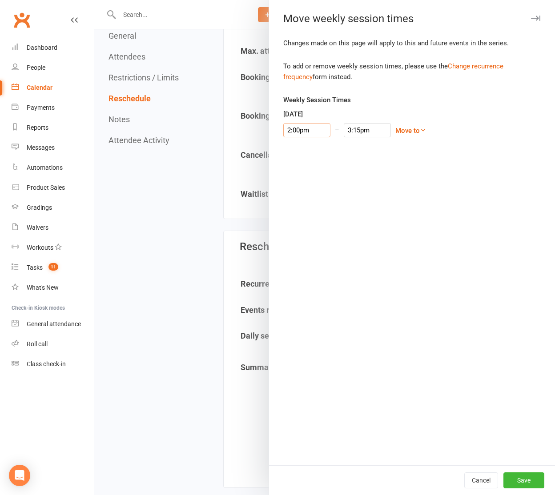
click at [297, 132] on input "2:00pm" at bounding box center [306, 130] width 47 height 14
type input "1:00pm"
type input "2:15pm"
click at [309, 188] on li "1:00pm" at bounding box center [305, 185] width 43 height 13
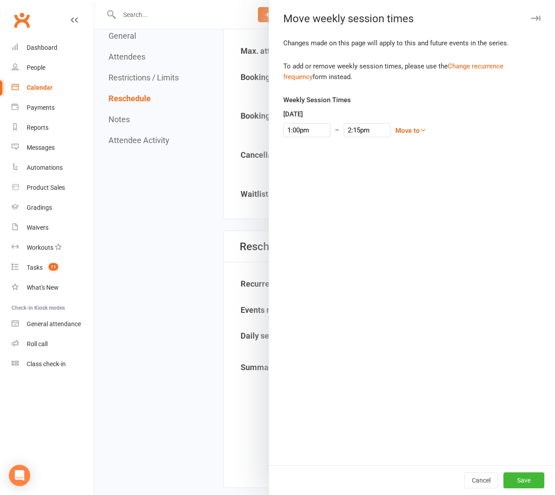
drag, startPoint x: 371, startPoint y: 160, endPoint x: 327, endPoint y: 146, distance: 46.3
click at [371, 160] on div "Changes made on this page will apply to this and future events in the series. T…" at bounding box center [412, 252] width 286 height 428
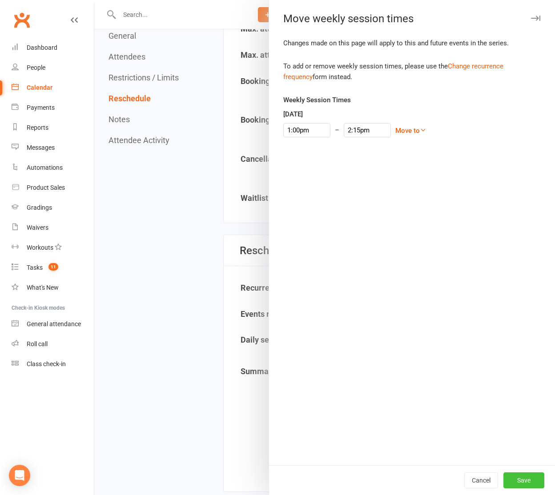
scroll to position [593, 0]
click at [529, 482] on button "Save" at bounding box center [523, 481] width 41 height 16
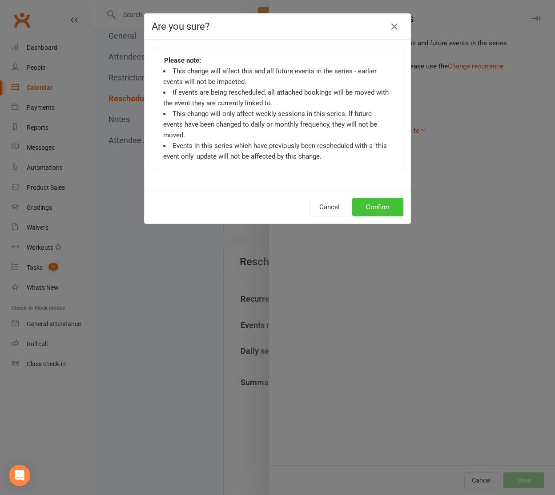
scroll to position [581, 0]
click at [377, 198] on button "Confirm" at bounding box center [377, 207] width 51 height 19
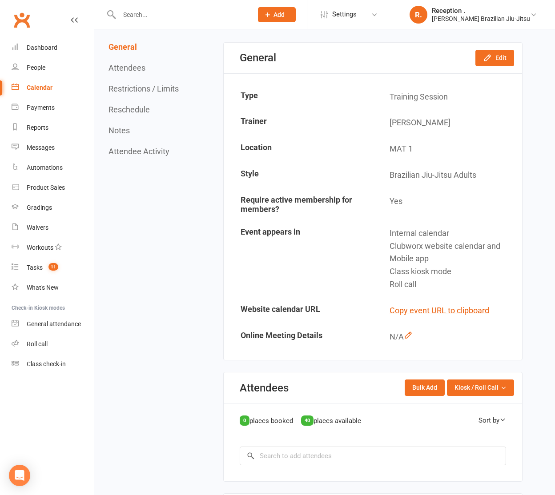
scroll to position [0, 0]
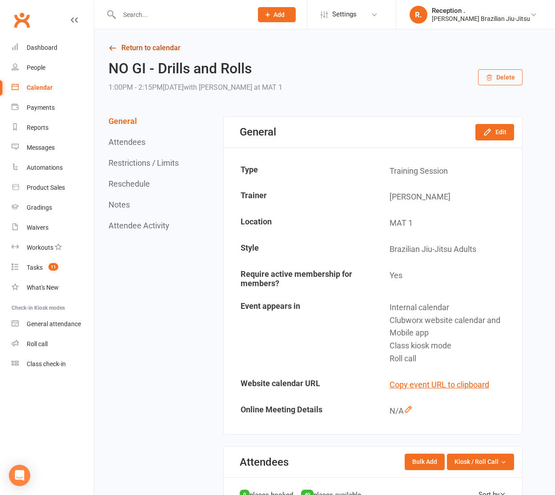
click at [148, 51] on link "Return to calendar" at bounding box center [316, 48] width 414 height 12
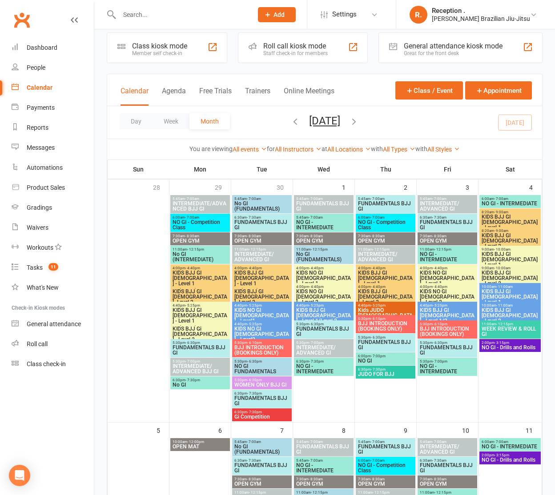
scroll to position [14, 0]
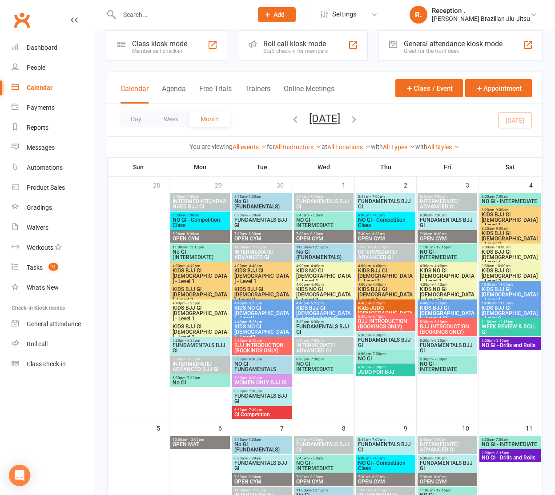
scroll to position [5, 0]
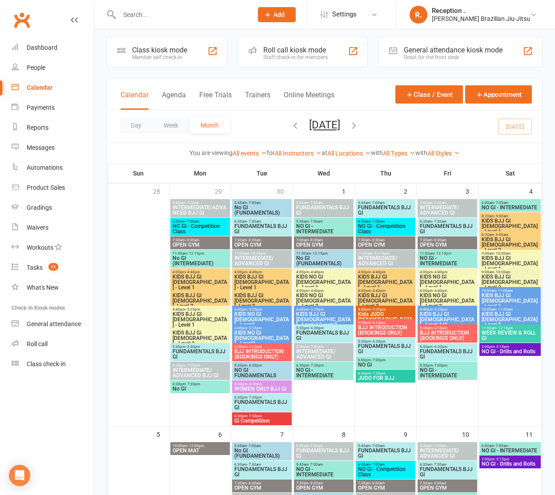
click at [503, 347] on span "- 3:15pm" at bounding box center [502, 347] width 15 height 4
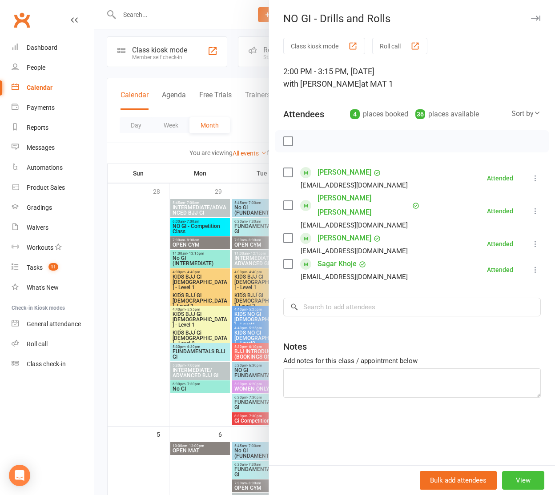
click at [530, 483] on button "View" at bounding box center [523, 480] width 42 height 19
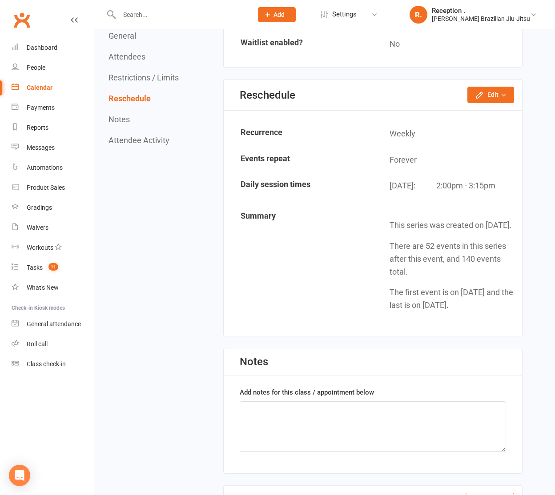
scroll to position [866, 0]
click at [492, 96] on button "Edit" at bounding box center [490, 95] width 47 height 16
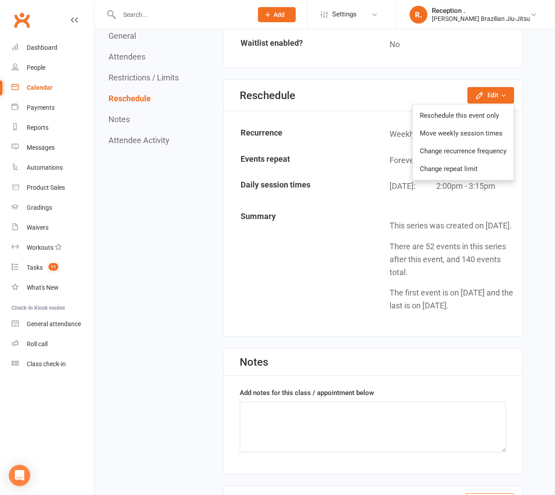
click at [142, 228] on nav "General Attendees Restrictions / Limits Reschedule Notes Attendee Activity" at bounding box center [145, 102] width 72 height 1702
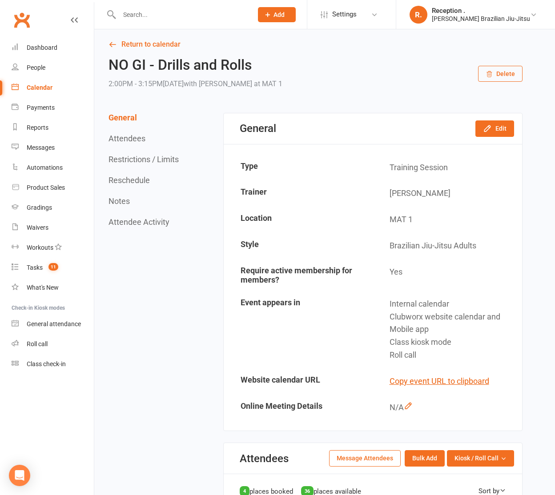
scroll to position [0, 0]
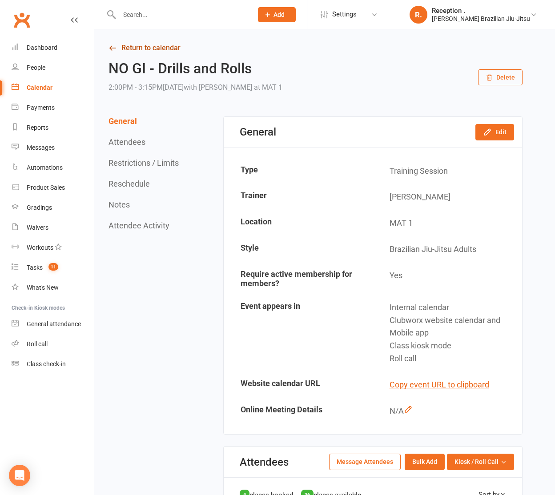
click at [120, 44] on link "Return to calendar" at bounding box center [316, 48] width 414 height 12
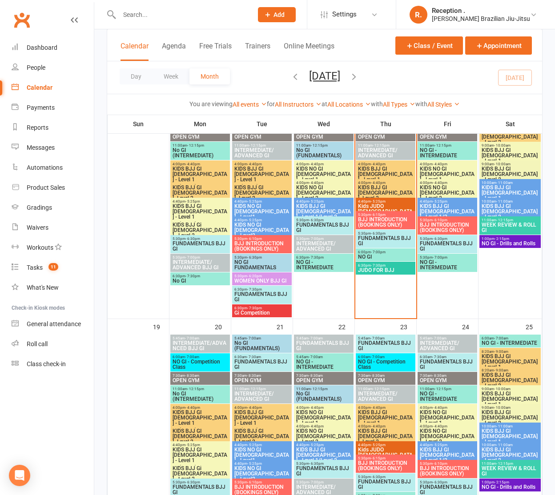
scroll to position [607, 0]
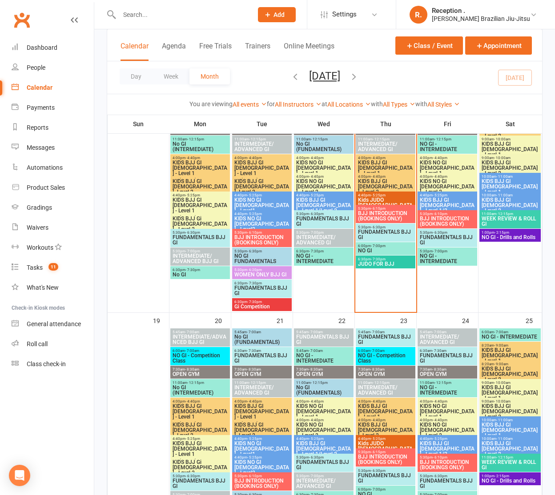
click at [378, 211] on span "BJJ INTRODUCTION (BOOKINGS ONLY)" at bounding box center [386, 216] width 56 height 11
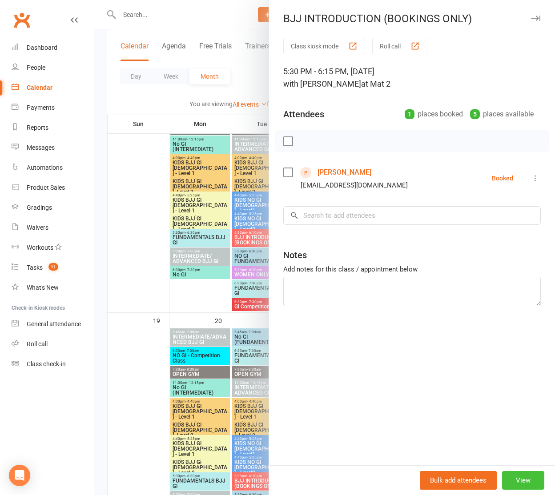
click at [532, 483] on button "View" at bounding box center [523, 480] width 42 height 19
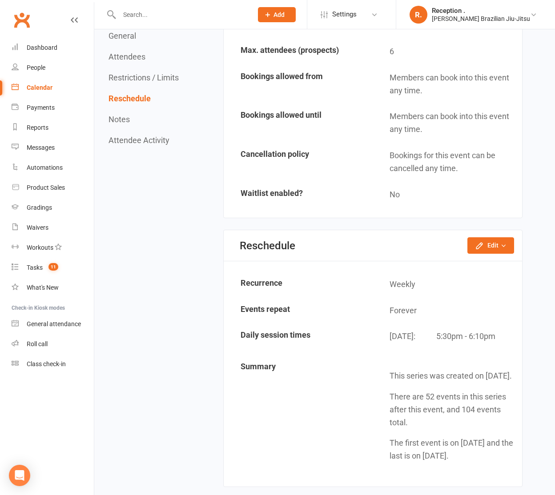
scroll to position [633, 0]
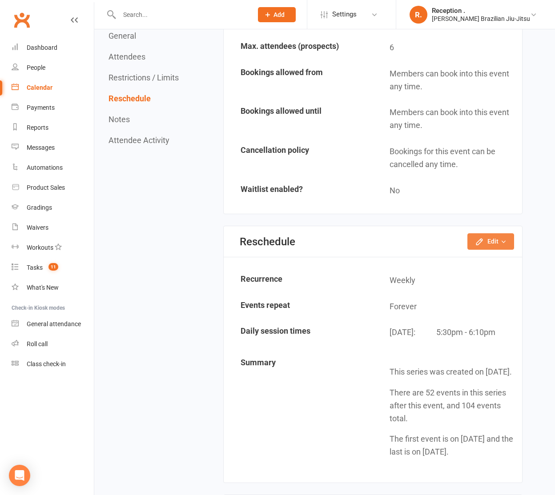
click at [493, 244] on button "Edit" at bounding box center [490, 241] width 47 height 16
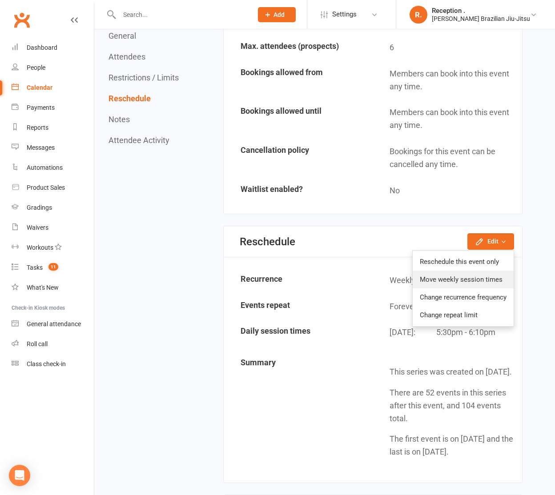
click at [469, 283] on link "Move weekly session times" at bounding box center [463, 280] width 101 height 18
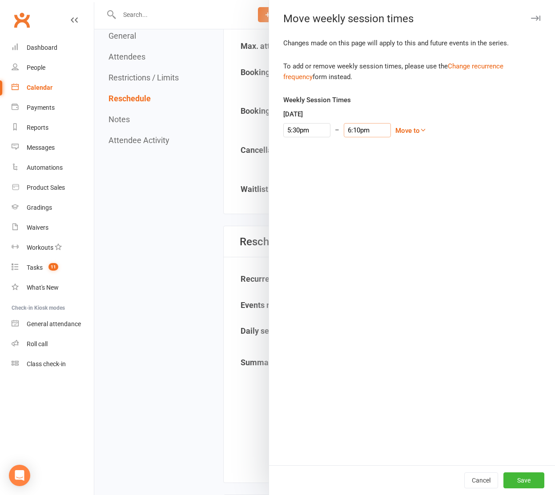
click at [350, 129] on input "6:10pm" at bounding box center [367, 130] width 47 height 14
type input "6:10pm"
click at [471, 176] on div "Changes made on this page will apply to this and future events in the series. T…" at bounding box center [412, 252] width 286 height 428
click at [516, 483] on button "Save" at bounding box center [523, 481] width 41 height 16
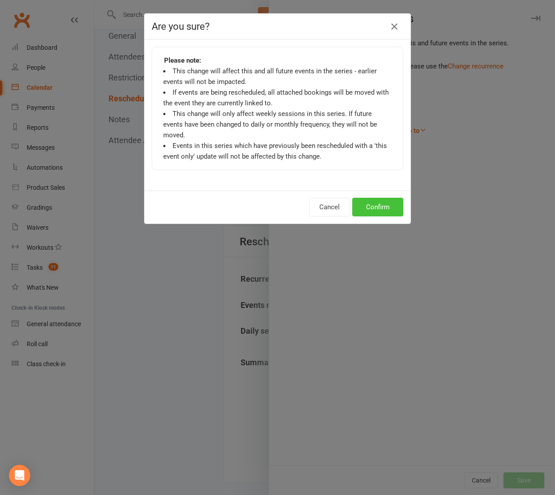
click at [370, 198] on button "Confirm" at bounding box center [377, 207] width 51 height 19
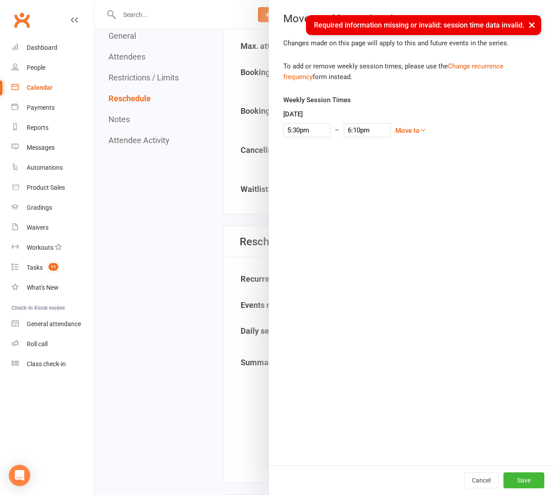
click at [537, 25] on button "×" at bounding box center [532, 24] width 16 height 19
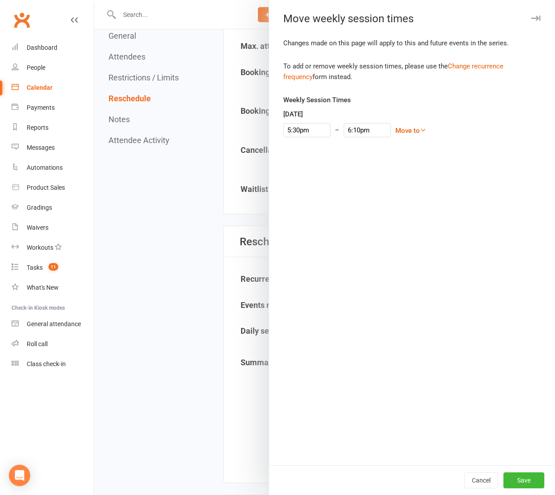
click at [536, 21] on button "button" at bounding box center [535, 18] width 11 height 11
click at [248, 77] on div at bounding box center [324, 247] width 461 height 495
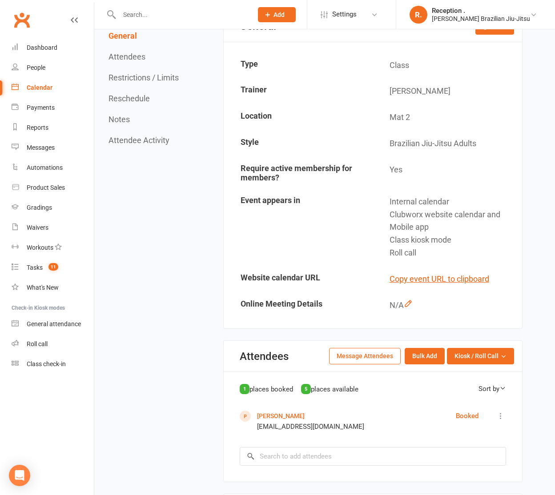
scroll to position [0, 0]
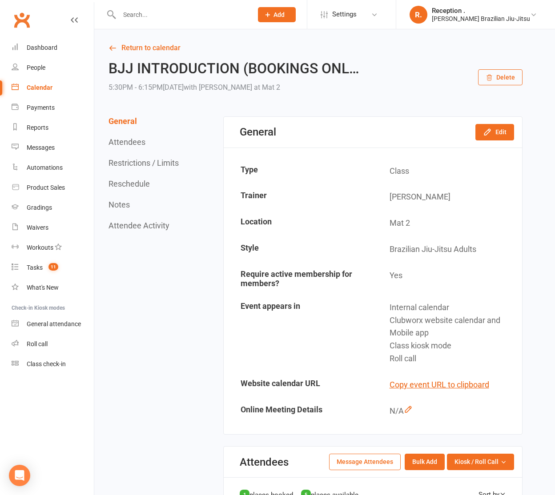
drag, startPoint x: 161, startPoint y: 51, endPoint x: 203, endPoint y: 71, distance: 46.3
click at [161, 51] on link "Return to calendar" at bounding box center [316, 48] width 414 height 12
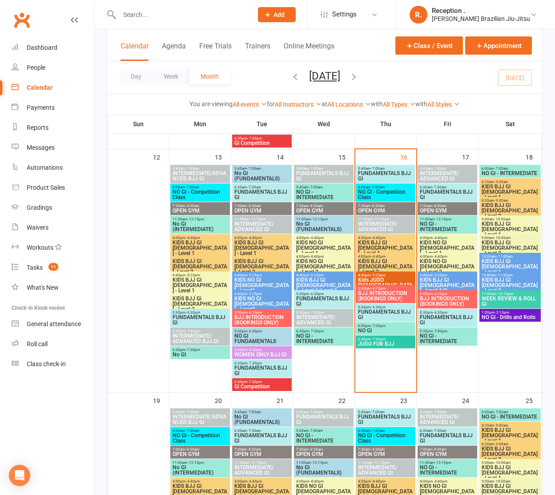
scroll to position [540, 0]
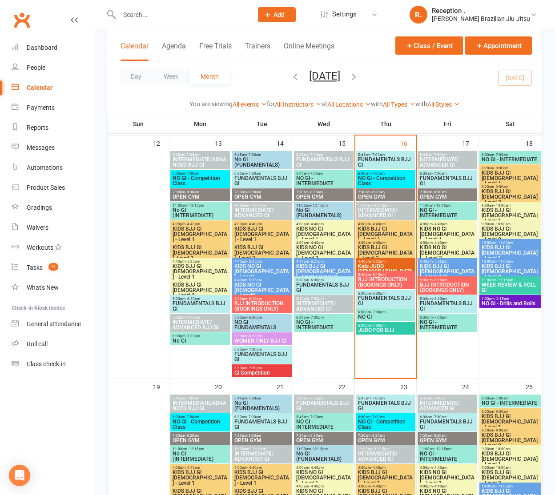
click at [446, 324] on span "NO GI - INTERMEDIATE" at bounding box center [447, 325] width 56 height 11
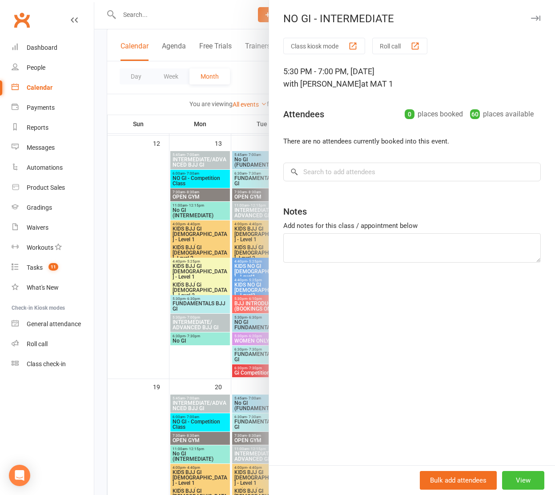
click at [530, 479] on button "View" at bounding box center [523, 480] width 42 height 19
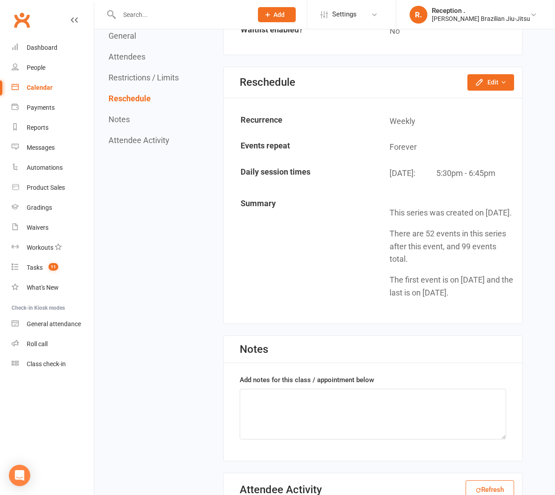
scroll to position [777, 0]
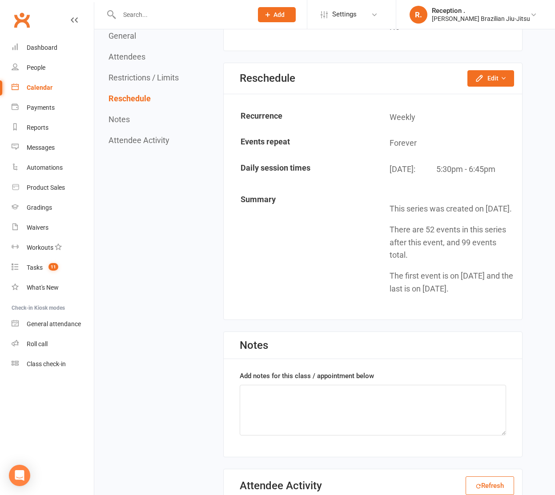
click at [496, 69] on div "Reschedule Edit Reschedule this event only Move weekly session times Change rec…" at bounding box center [373, 78] width 298 height 31
click at [492, 80] on button "Edit" at bounding box center [490, 78] width 47 height 16
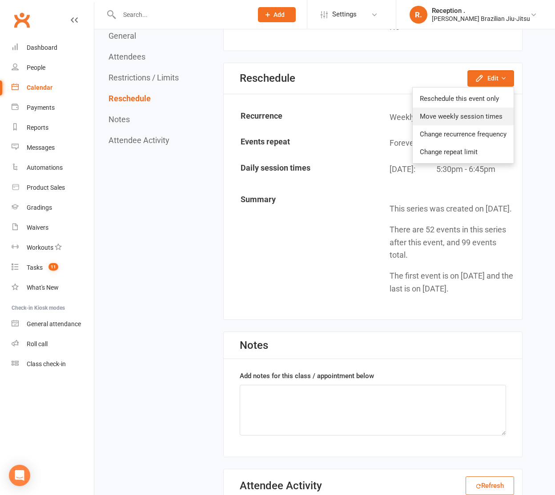
click at [483, 117] on link "Move weekly session times" at bounding box center [463, 117] width 101 height 18
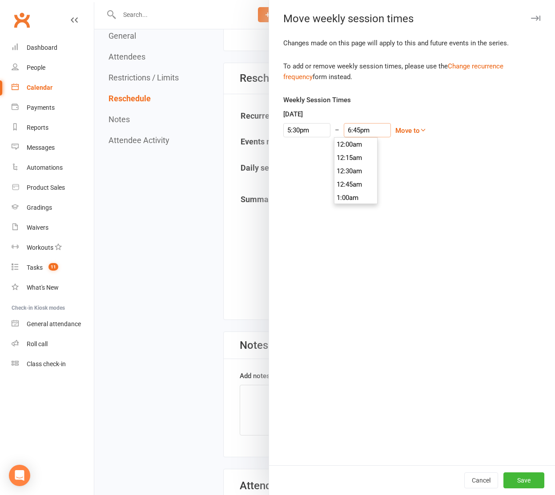
click at [348, 127] on input "6:45pm" at bounding box center [367, 130] width 47 height 14
type input "6:30pm"
click at [356, 149] on li "6:30pm" at bounding box center [355, 148] width 43 height 13
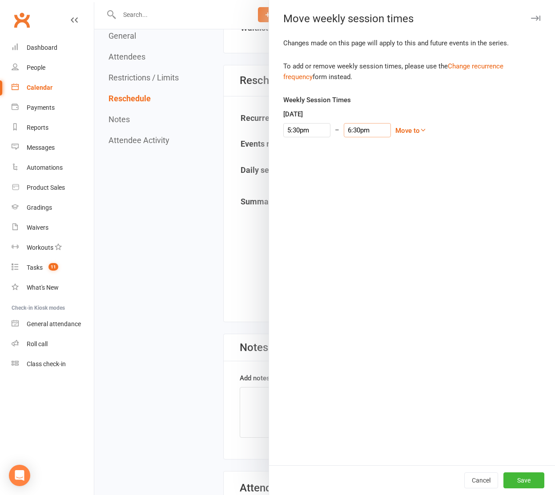
scroll to position [770, 0]
click at [519, 475] on button "Save" at bounding box center [523, 481] width 41 height 16
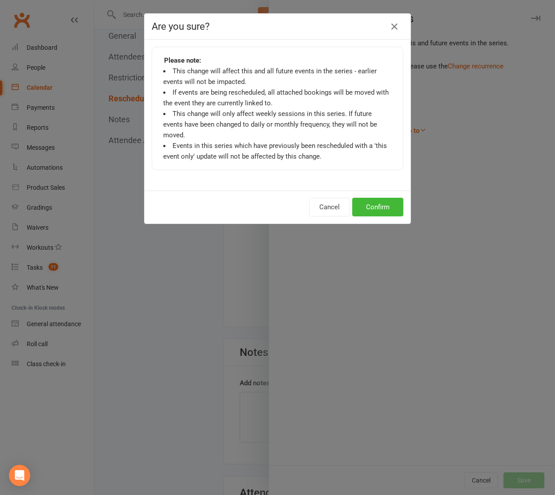
click at [386, 207] on div "Cancel Confirm" at bounding box center [278, 207] width 266 height 33
click at [385, 201] on button "Confirm" at bounding box center [377, 207] width 51 height 19
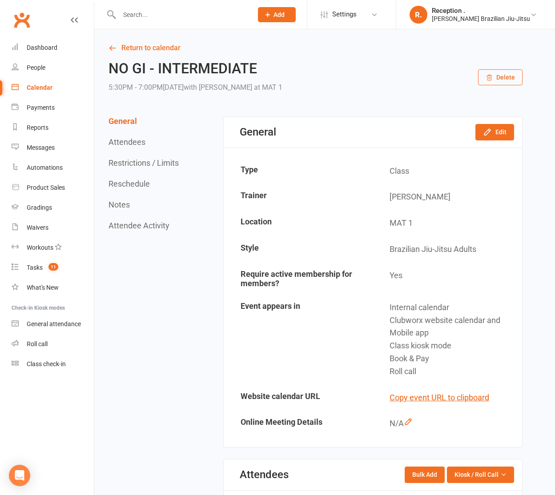
scroll to position [0, 0]
click at [139, 48] on link "Return to calendar" at bounding box center [316, 47] width 414 height 12
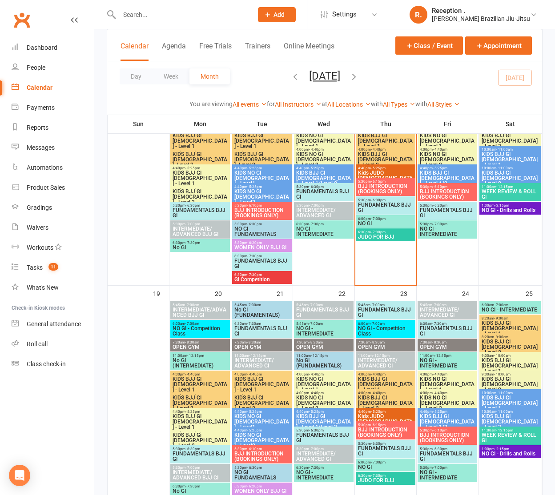
scroll to position [635, 0]
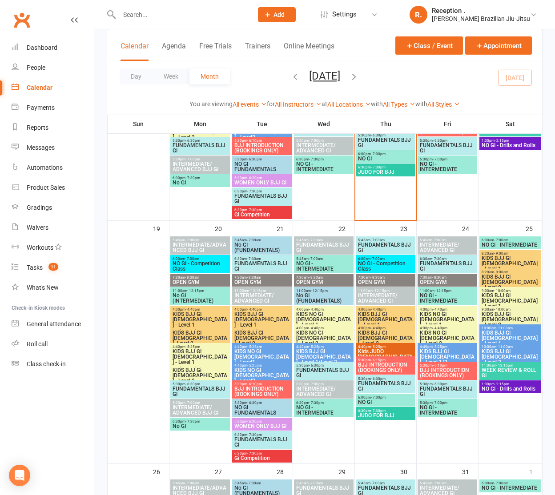
scroll to position [681, 0]
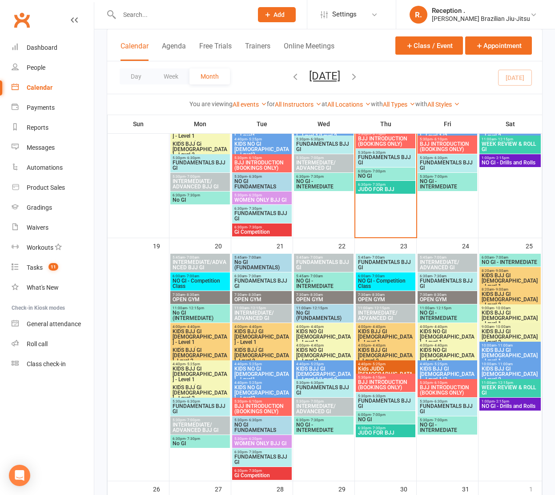
click at [439, 181] on span "NO GI - INTERMEDIATE" at bounding box center [447, 184] width 56 height 11
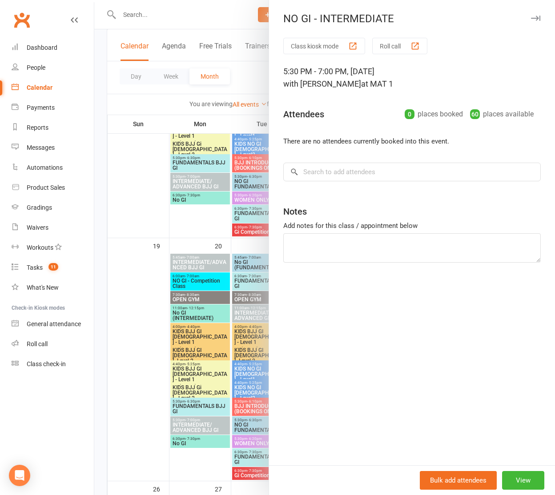
click at [519, 433] on div "Class kiosk mode Roll call 5:30 PM - 7:00 PM, [DATE] with [PERSON_NAME] at MAT …" at bounding box center [412, 252] width 286 height 428
click at [524, 477] on button "View" at bounding box center [523, 480] width 42 height 19
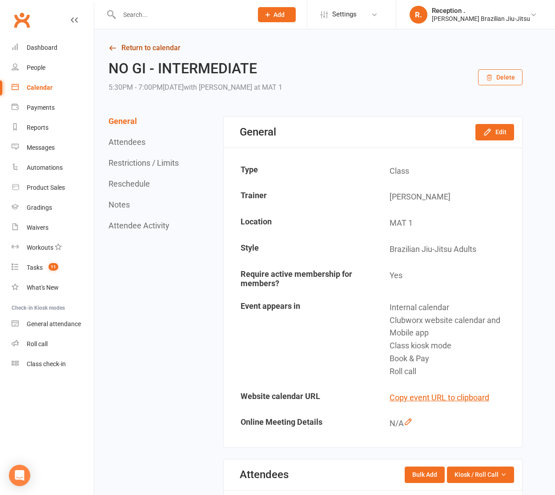
click at [118, 47] on link "Return to calendar" at bounding box center [316, 48] width 414 height 12
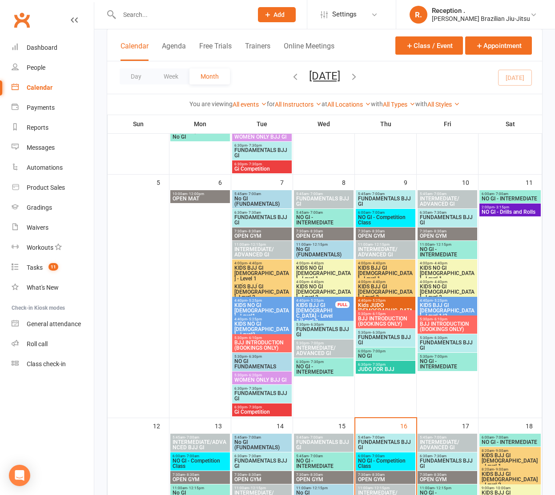
scroll to position [255, 0]
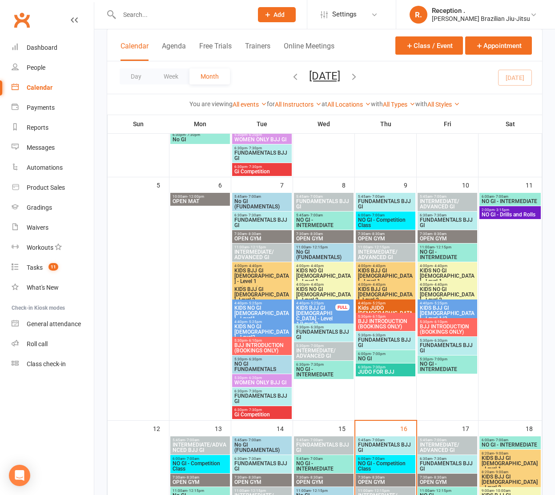
click at [318, 315] on span "KIDS BJJ GI [DEMOGRAPHIC_DATA] - Level 1/Level 2" at bounding box center [316, 316] width 40 height 21
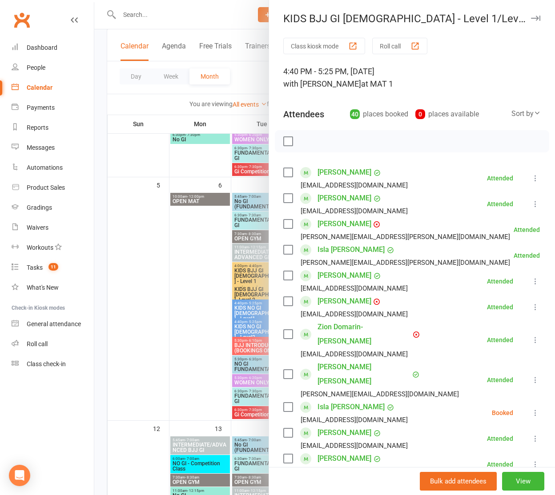
click at [202, 316] on div at bounding box center [324, 247] width 461 height 495
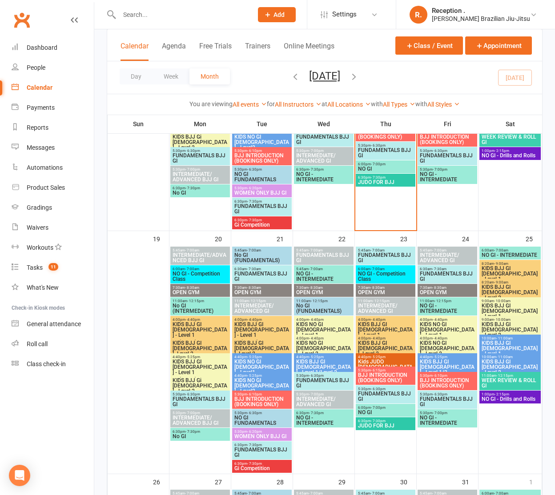
scroll to position [686, 0]
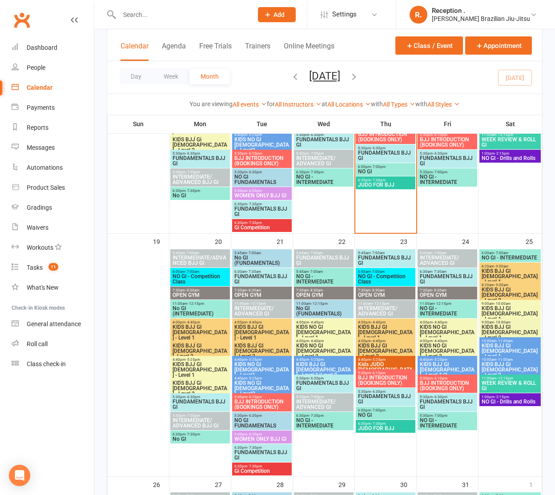
click at [310, 363] on span "KIDS BJJ GI [DEMOGRAPHIC_DATA] - Level 1/Level 2" at bounding box center [324, 370] width 56 height 16
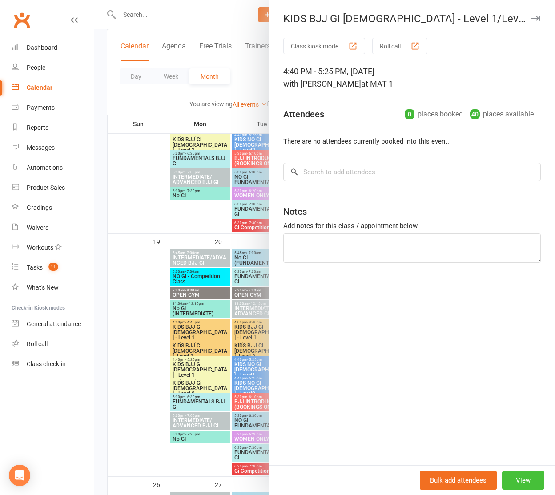
click at [526, 480] on button "View" at bounding box center [523, 480] width 42 height 19
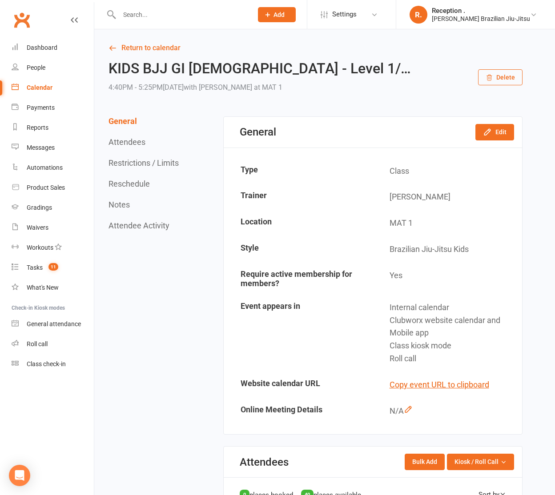
drag, startPoint x: 243, startPoint y: 80, endPoint x: 201, endPoint y: 71, distance: 42.9
click at [240, 80] on div "KIDS BJJ GI [DEMOGRAPHIC_DATA] - Level 1/… 4:40PM - 5:25PM[DATE] with [PERSON_N…" at bounding box center [260, 77] width 302 height 33
drag, startPoint x: 173, startPoint y: 64, endPoint x: 155, endPoint y: 61, distance: 18.9
click at [173, 64] on h2 "KIDS BJJ GI [DEMOGRAPHIC_DATA] - Level 1/…" at bounding box center [260, 69] width 302 height 16
click at [498, 132] on button "Edit" at bounding box center [494, 132] width 39 height 16
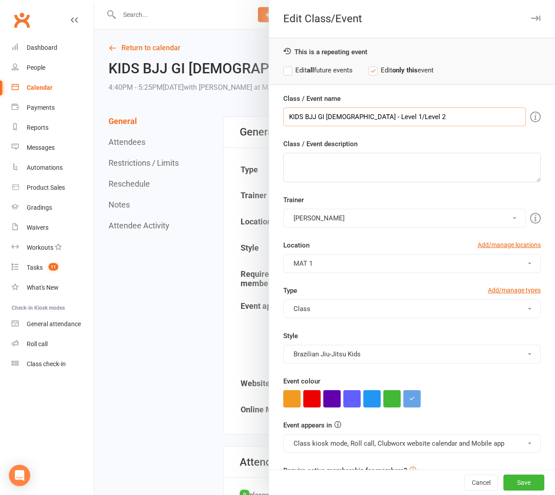
drag, startPoint x: 402, startPoint y: 117, endPoint x: 374, endPoint y: 117, distance: 28.0
click at [374, 117] on input "KIDS BJJ GI [DEMOGRAPHIC_DATA] - Level 1/Level 2" at bounding box center [404, 117] width 242 height 19
type input "KIDS BJJ GI [DEMOGRAPHIC_DATA] - Level 1"
click at [288, 70] on label "Edit all future events" at bounding box center [317, 70] width 69 height 11
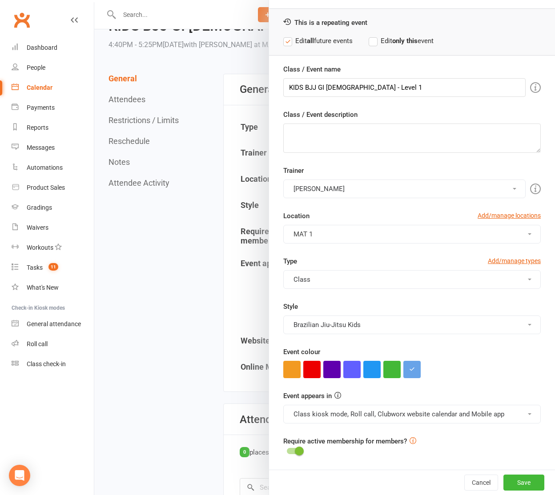
scroll to position [46, 0]
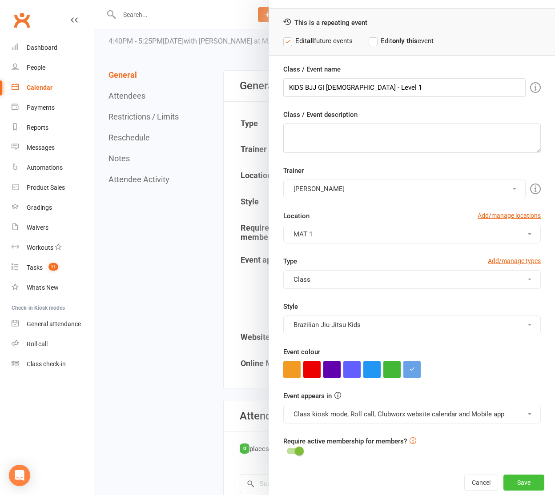
click at [518, 489] on button "Save" at bounding box center [523, 483] width 41 height 16
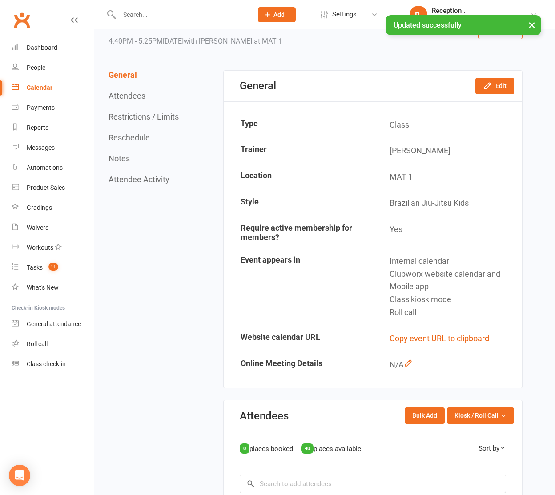
scroll to position [0, 0]
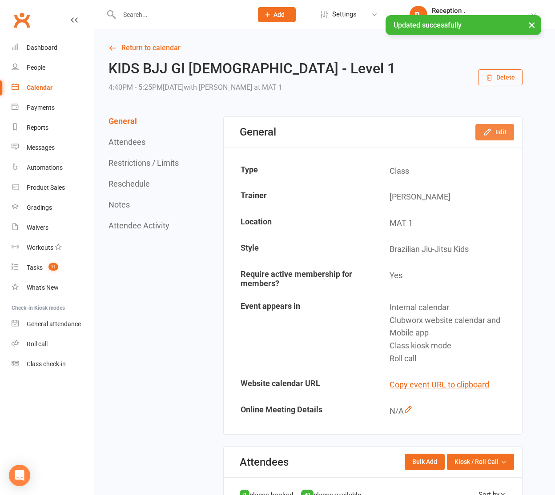
click at [488, 133] on icon "button" at bounding box center [487, 132] width 6 height 6
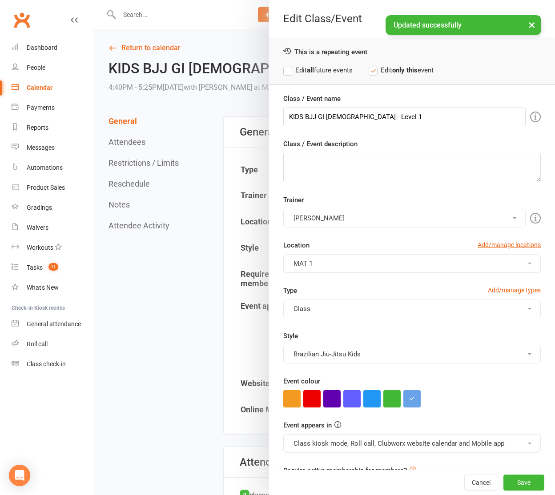
click at [341, 213] on button "[PERSON_NAME]" at bounding box center [404, 218] width 242 height 19
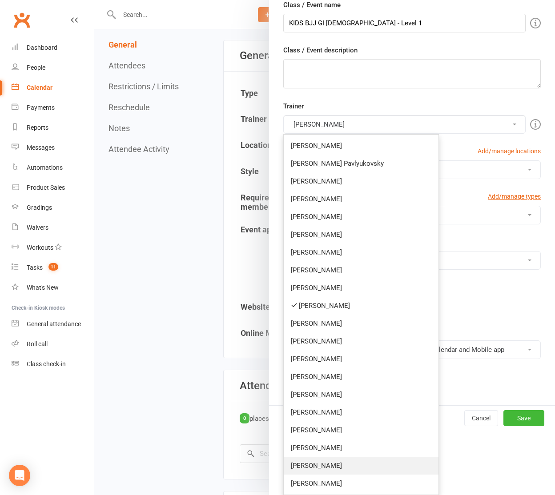
scroll to position [78, 0]
click at [344, 464] on link "[PERSON_NAME]" at bounding box center [361, 466] width 155 height 18
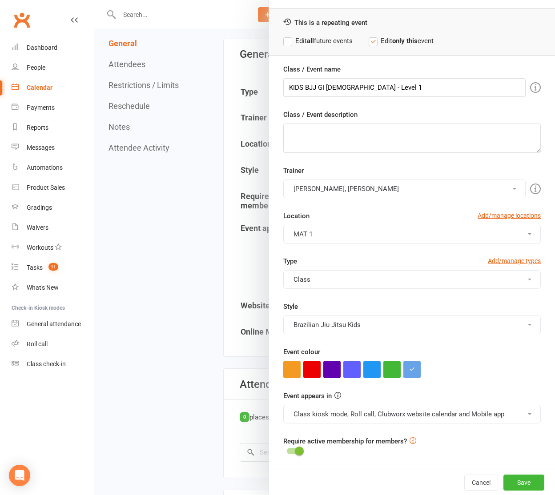
scroll to position [0, 0]
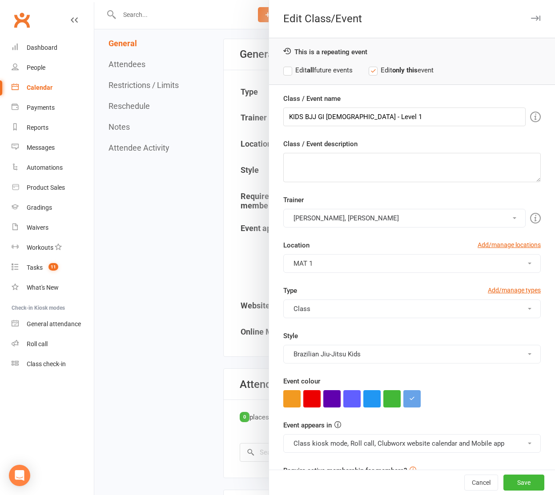
click at [457, 218] on button "[PERSON_NAME], [PERSON_NAME]" at bounding box center [404, 218] width 242 height 19
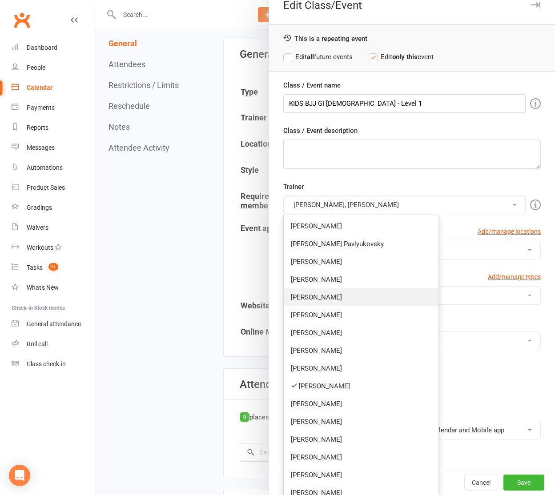
scroll to position [16, 0]
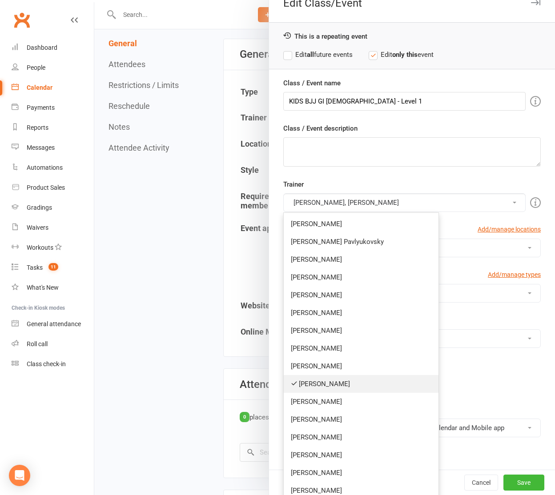
click at [337, 380] on link "[PERSON_NAME]" at bounding box center [361, 384] width 155 height 18
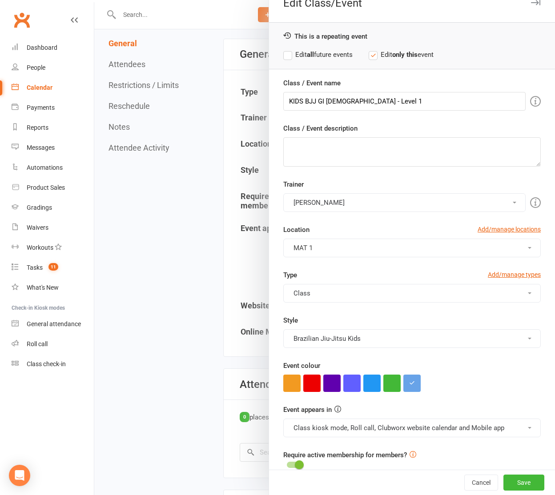
scroll to position [0, 0]
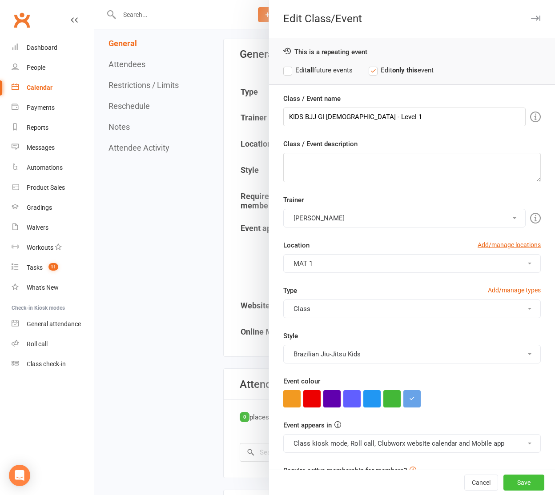
click at [534, 484] on button "Save" at bounding box center [523, 483] width 41 height 16
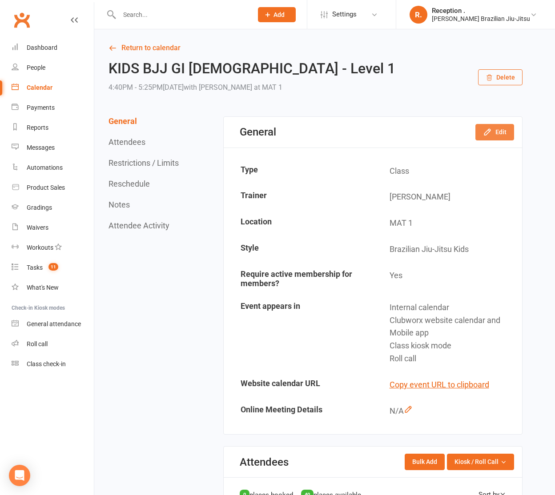
click at [496, 134] on button "Edit" at bounding box center [494, 132] width 39 height 16
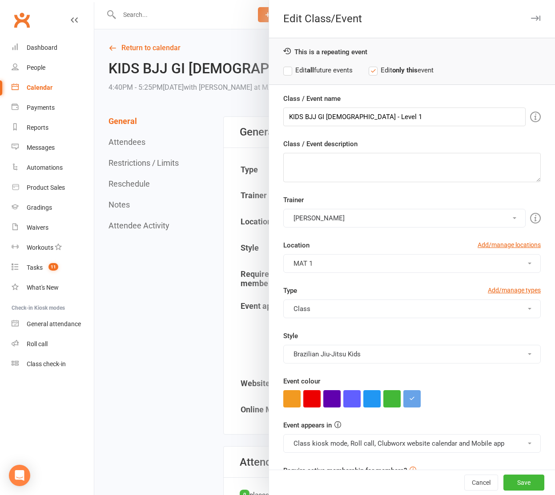
click at [381, 217] on button "[PERSON_NAME]" at bounding box center [404, 218] width 242 height 19
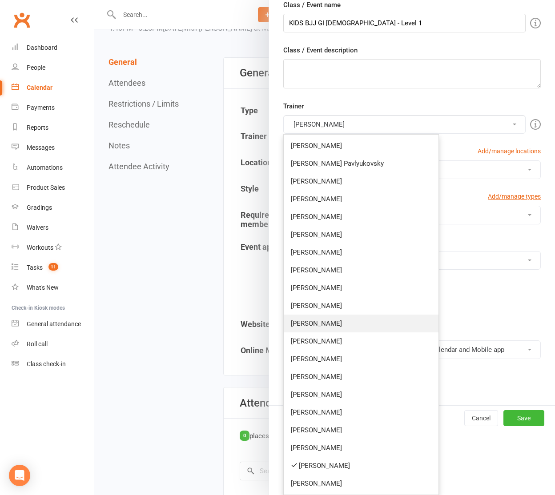
scroll to position [68, 0]
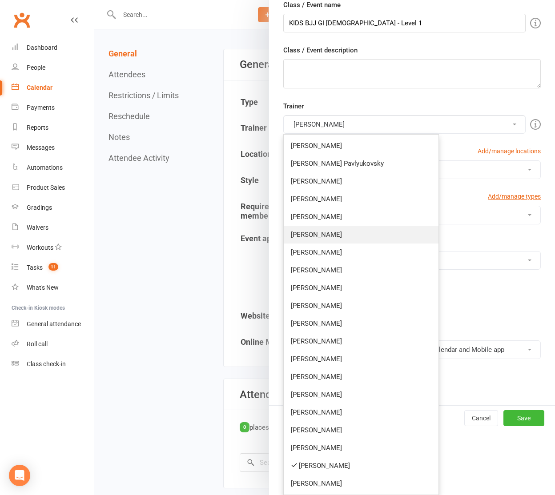
click at [374, 233] on link "[PERSON_NAME]" at bounding box center [361, 235] width 155 height 18
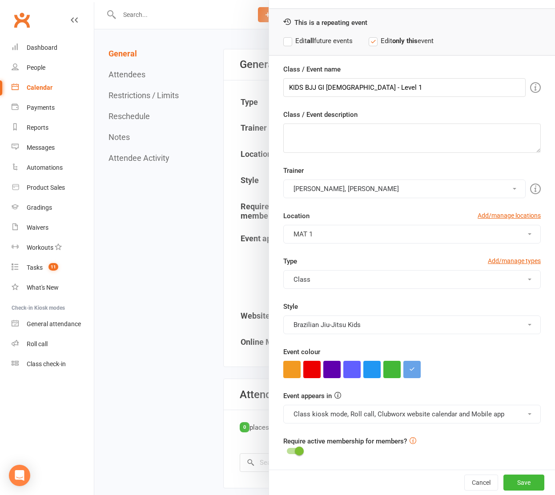
click at [366, 187] on button "Matheus Bohrer, Pedro Barros" at bounding box center [404, 189] width 242 height 19
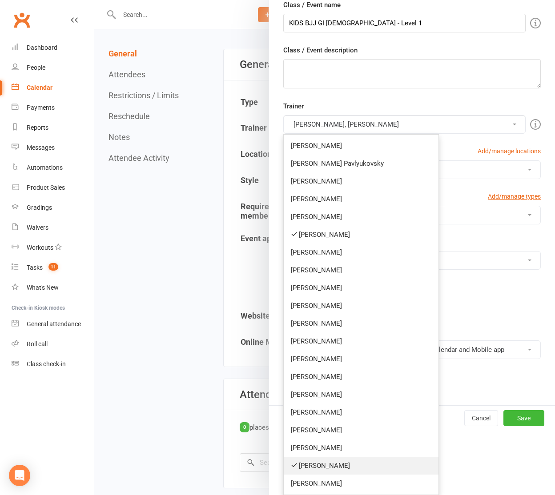
click at [369, 458] on link "[PERSON_NAME]" at bounding box center [361, 466] width 155 height 18
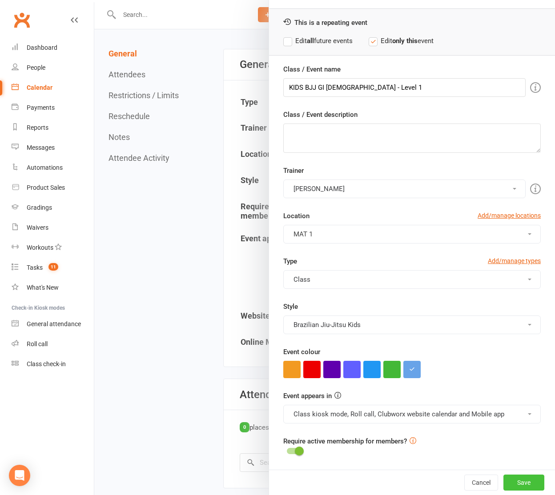
click at [518, 475] on button "Save" at bounding box center [523, 483] width 41 height 16
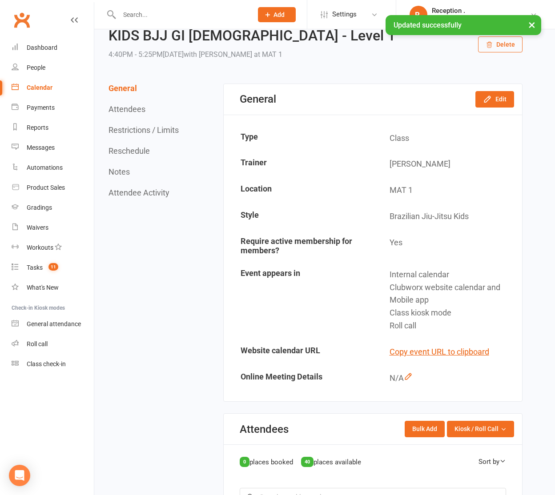
scroll to position [0, 0]
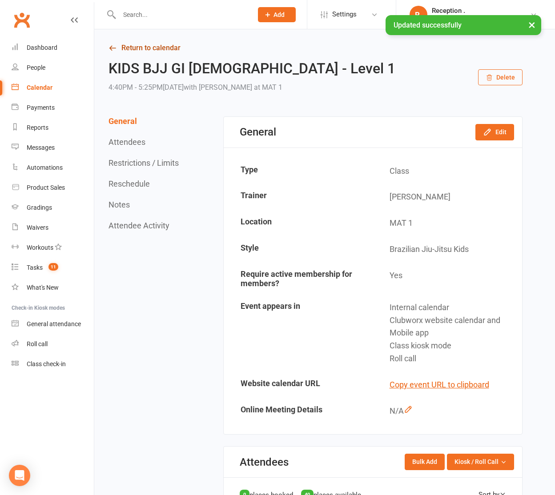
click at [140, 47] on link "Return to calendar" at bounding box center [316, 48] width 414 height 12
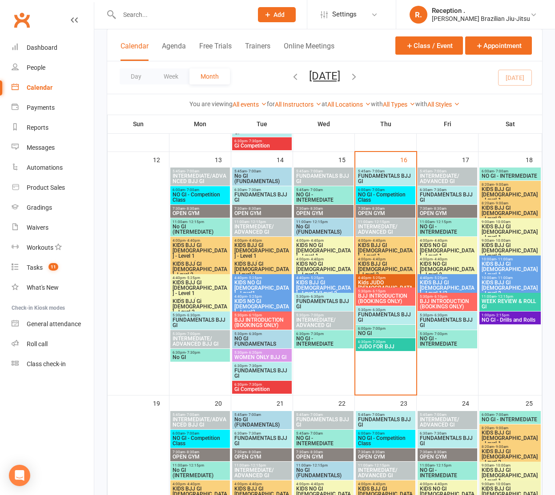
scroll to position [527, 0]
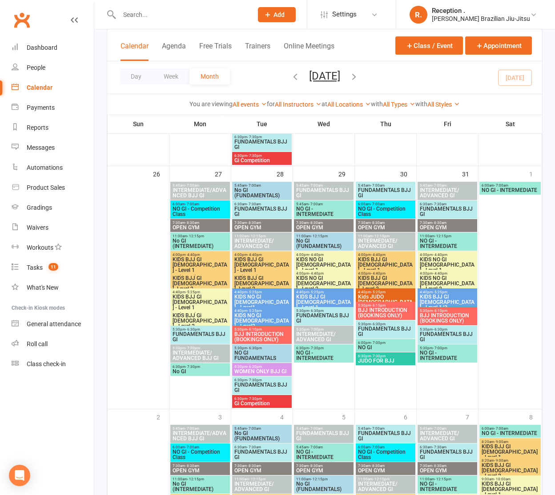
scroll to position [1147, 0]
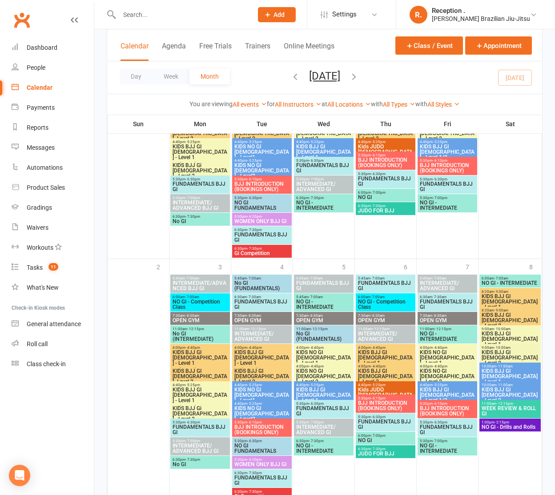
click at [312, 395] on span "KIDS BJJ GI [DEMOGRAPHIC_DATA] - Level 1" at bounding box center [324, 395] width 56 height 16
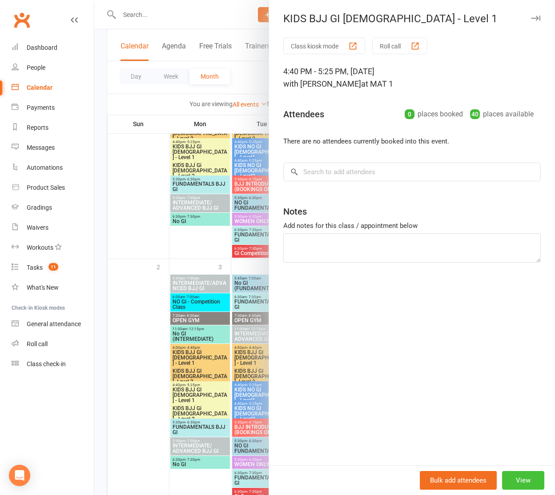
click at [515, 484] on button "View" at bounding box center [523, 480] width 42 height 19
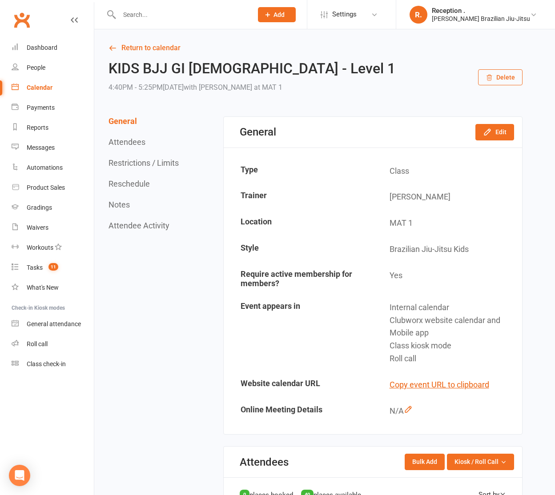
click at [12, 16] on link "Clubworx" at bounding box center [22, 20] width 22 height 22
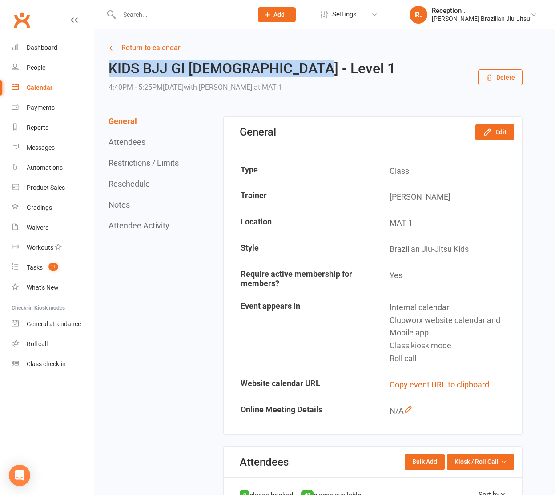
drag, startPoint x: 218, startPoint y: 66, endPoint x: 97, endPoint y: 69, distance: 121.0
copy h2 "KIDS BJJ GI [DEMOGRAPHIC_DATA] - Level 1"
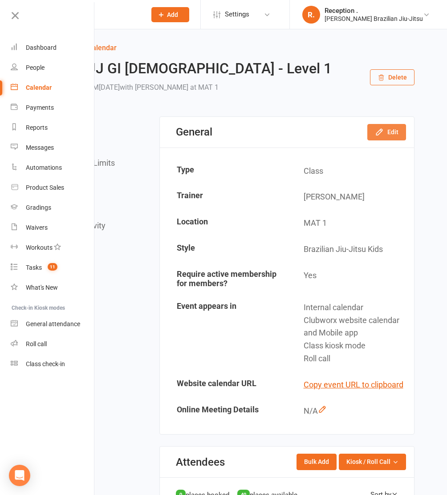
click at [394, 133] on button "Edit" at bounding box center [386, 132] width 39 height 16
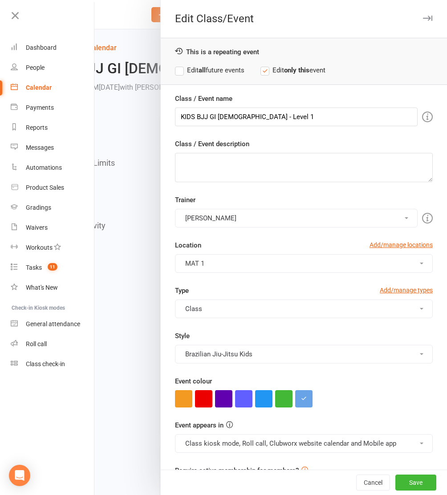
scroll to position [29, 0]
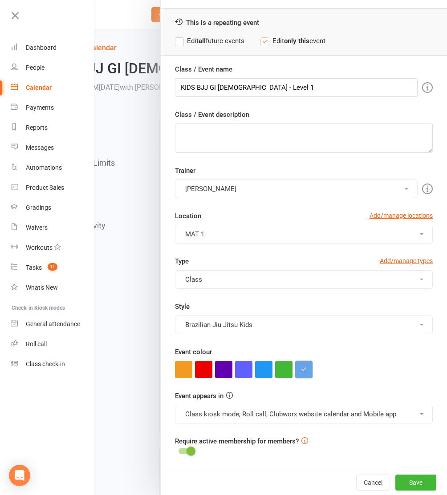
click at [302, 369] on icon "button" at bounding box center [304, 369] width 6 height 6
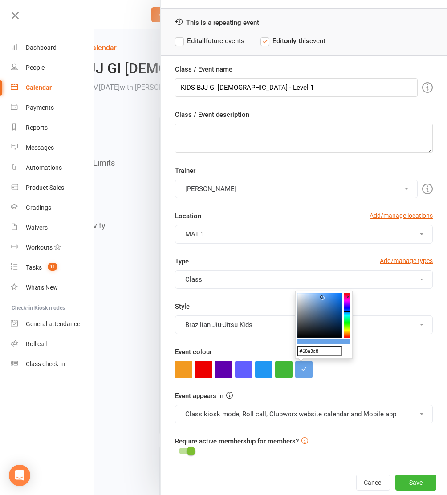
drag, startPoint x: 324, startPoint y: 353, endPoint x: 291, endPoint y: 351, distance: 33.4
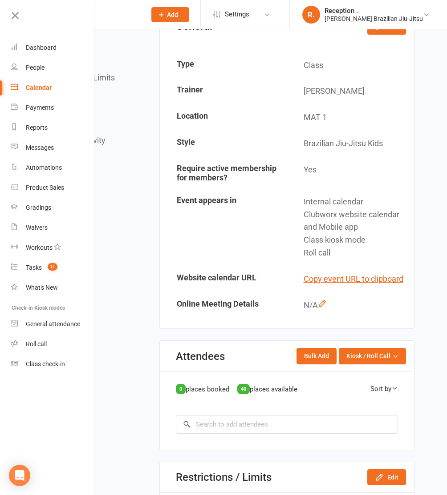
scroll to position [19, 0]
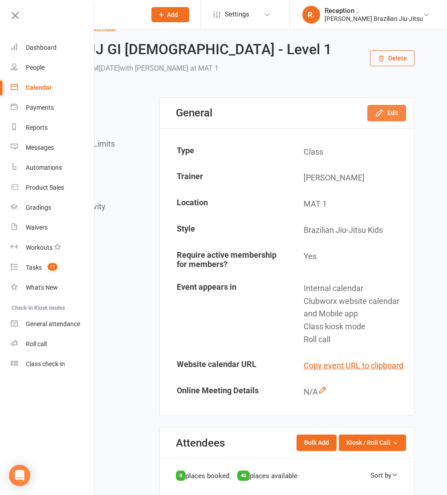
click at [386, 106] on button "Edit" at bounding box center [386, 113] width 39 height 16
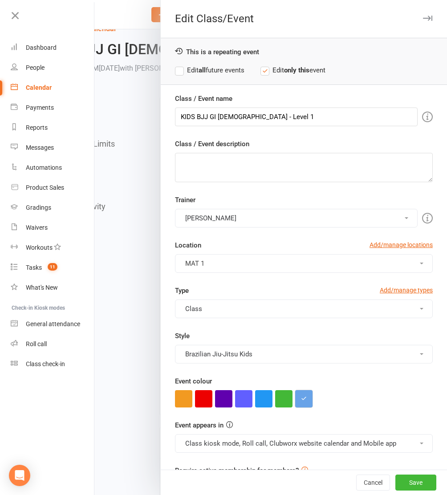
click at [303, 398] on icon "button" at bounding box center [304, 399] width 6 height 6
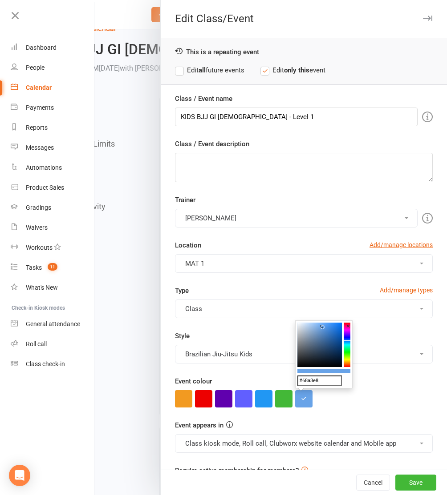
click at [316, 382] on input "#68a3e8" at bounding box center [319, 381] width 44 height 11
click at [418, 386] on div "Event colour" at bounding box center [303, 392] width 257 height 32
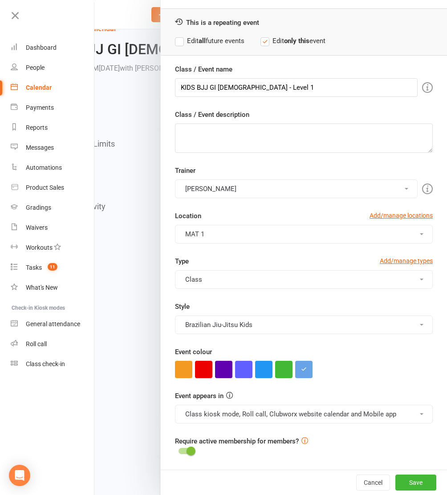
scroll to position [0, 0]
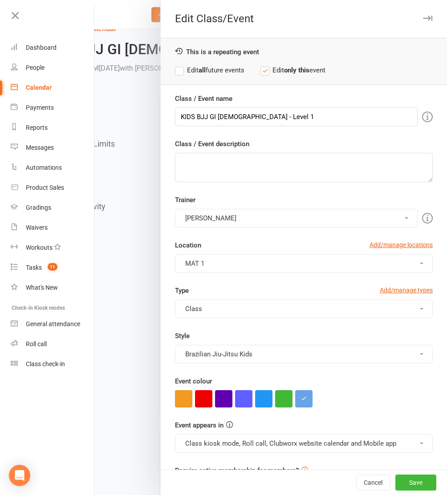
click at [423, 20] on icon "button" at bounding box center [426, 18] width 9 height 5
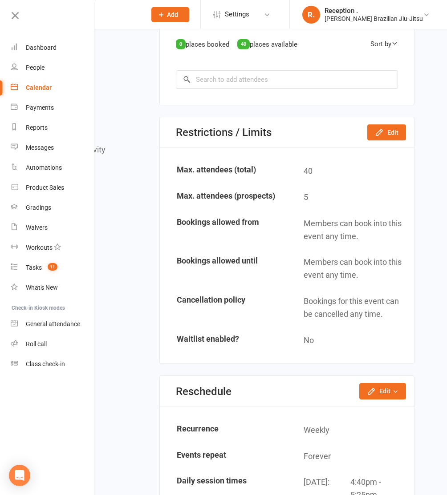
scroll to position [455, 0]
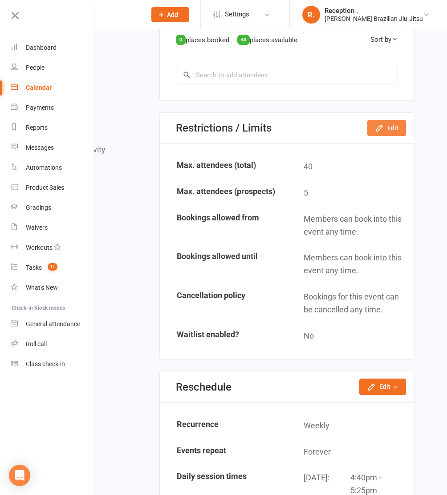
click at [391, 127] on button "Edit" at bounding box center [386, 128] width 39 height 16
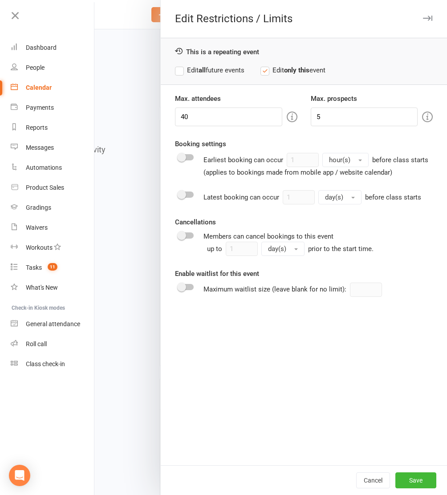
scroll to position [449, 0]
click at [129, 172] on div at bounding box center [270, 247] width 352 height 495
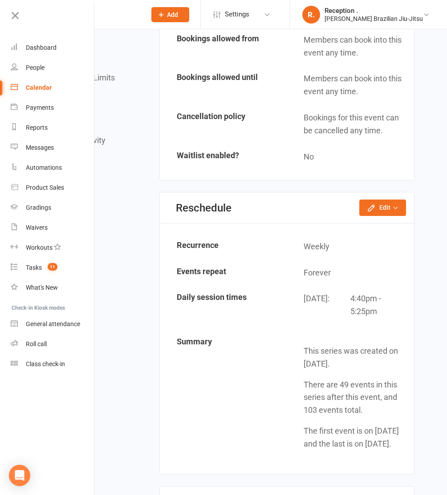
scroll to position [635, 0]
click at [384, 203] on button "Edit" at bounding box center [382, 207] width 47 height 16
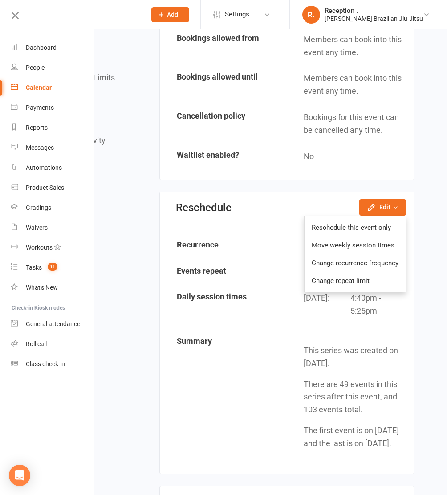
click at [216, 225] on section "Reschedule Edit Reschedule this event only Move weekly session times Change rec…" at bounding box center [286, 333] width 255 height 283
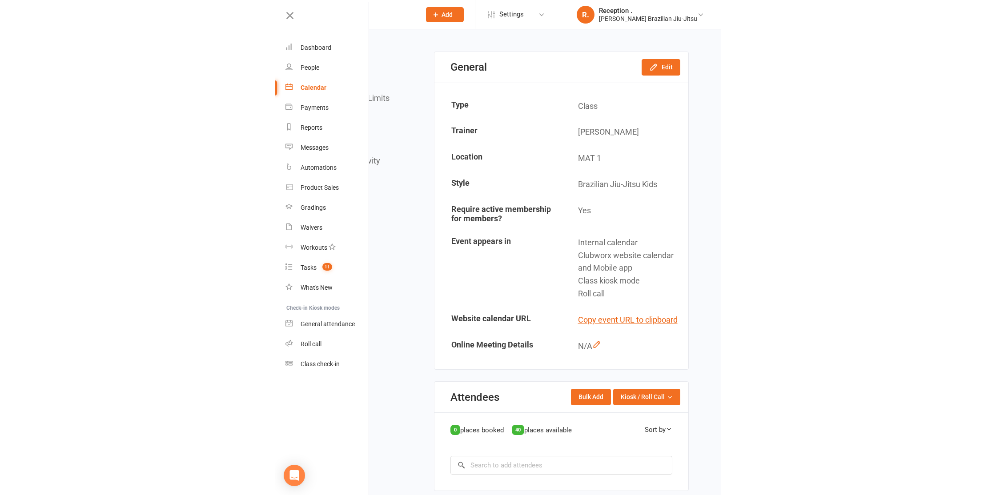
scroll to position [0, 0]
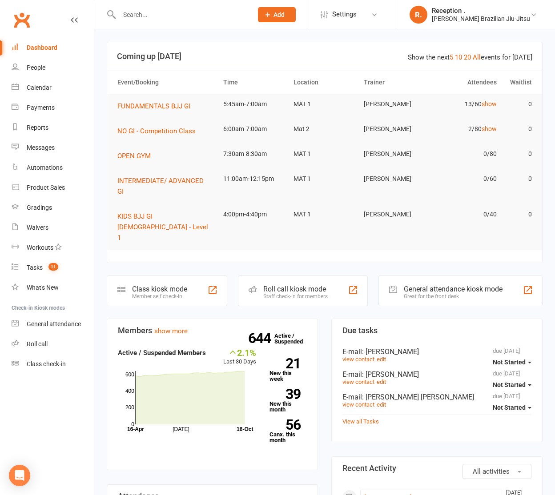
click at [129, 21] on div at bounding box center [177, 14] width 140 height 29
click at [143, 10] on input "text" at bounding box center [182, 14] width 130 height 12
click at [40, 93] on link "Calendar" at bounding box center [53, 88] width 82 height 20
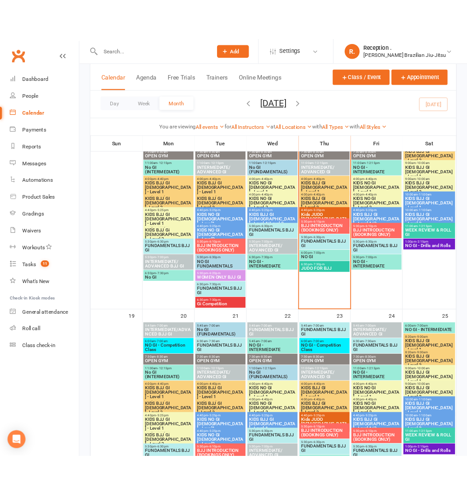
scroll to position [584, 0]
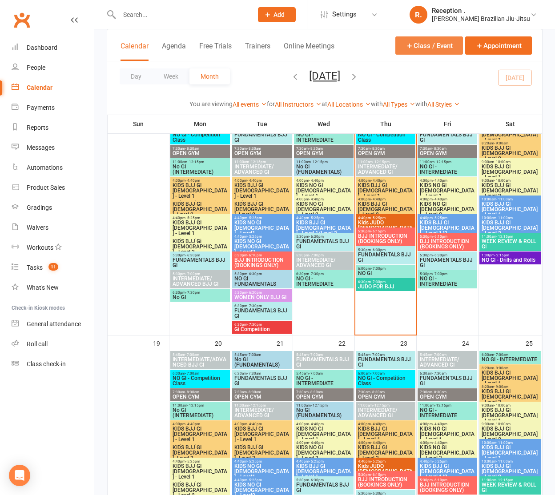
click at [451, 50] on button "Class / Event" at bounding box center [429, 45] width 68 height 18
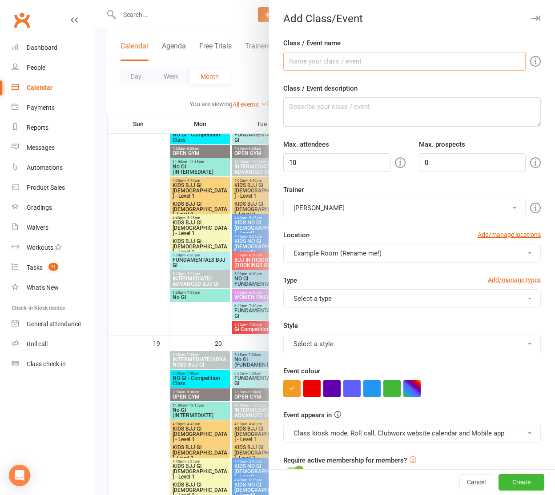
click at [392, 68] on input "Class / Event name" at bounding box center [404, 61] width 242 height 19
click at [246, 92] on div at bounding box center [324, 247] width 461 height 495
click at [390, 62] on input "Class / Event name" at bounding box center [404, 61] width 242 height 19
paste input "KIDS BJJ GI [DEMOGRAPHIC_DATA] - Level 1"
type input "KIDS BJJ GI [DEMOGRAPHIC_DATA] - Level 1"
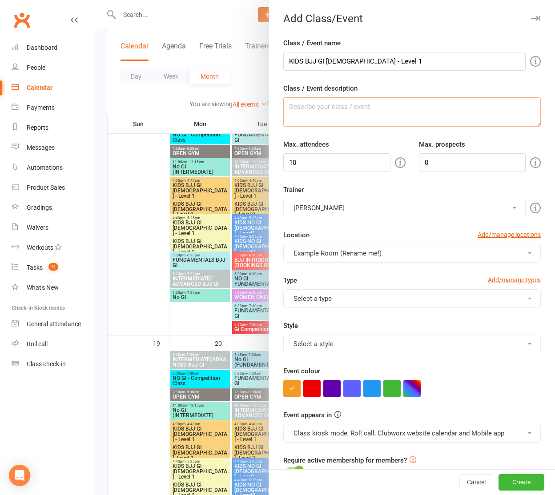
click at [362, 118] on textarea "Class / Event description" at bounding box center [411, 111] width 257 height 29
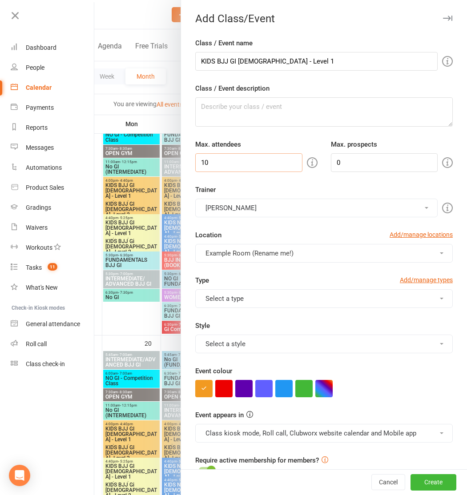
click at [249, 164] on input "10" at bounding box center [248, 162] width 107 height 19
click at [253, 164] on input "10" at bounding box center [248, 162] width 107 height 19
type input "40"
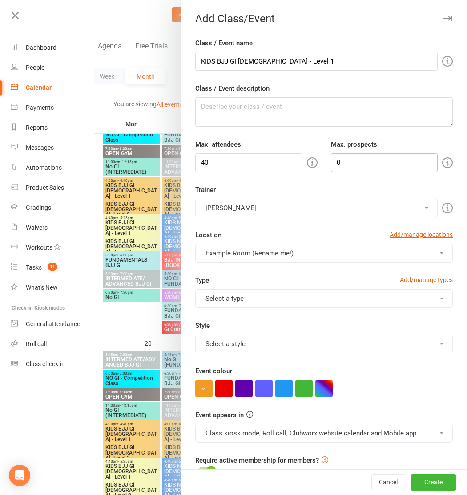
click at [365, 160] on input "0" at bounding box center [384, 162] width 107 height 19
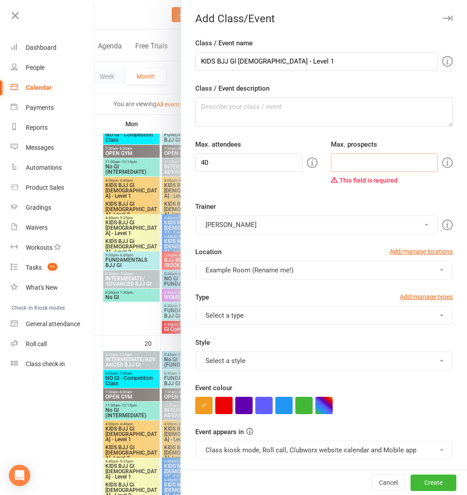
type input "4"
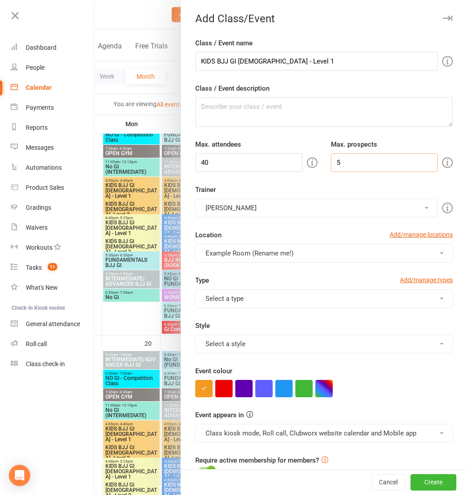
type input "5"
click at [250, 205] on button "[PERSON_NAME]" at bounding box center [316, 208] width 242 height 19
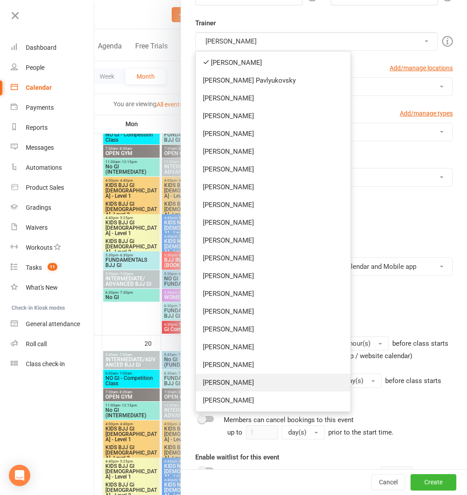
scroll to position [169, 0]
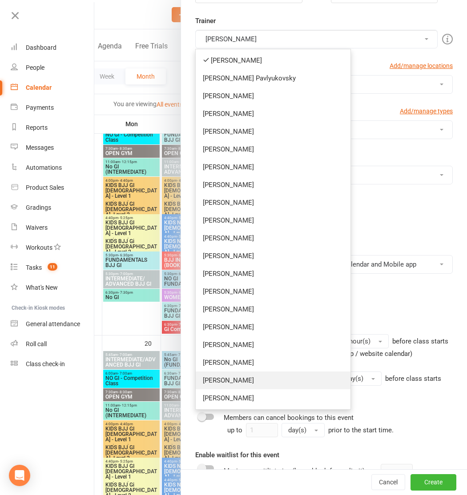
click at [245, 382] on link "[PERSON_NAME]" at bounding box center [273, 381] width 155 height 18
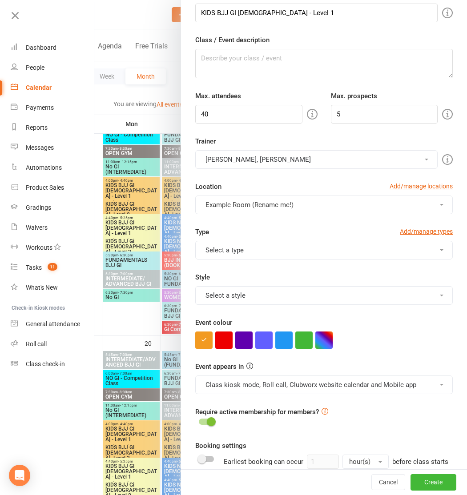
scroll to position [45, 0]
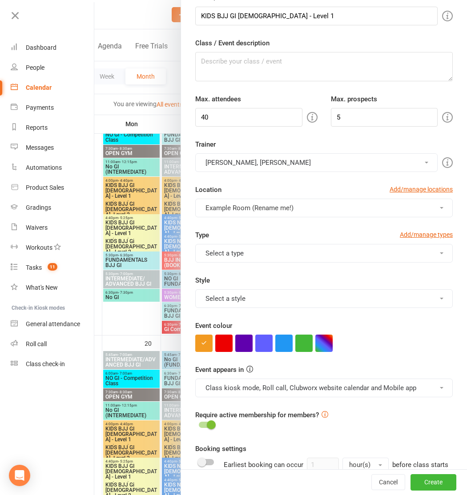
click at [260, 205] on span "Example Room (Rename me!)" at bounding box center [249, 208] width 88 height 8
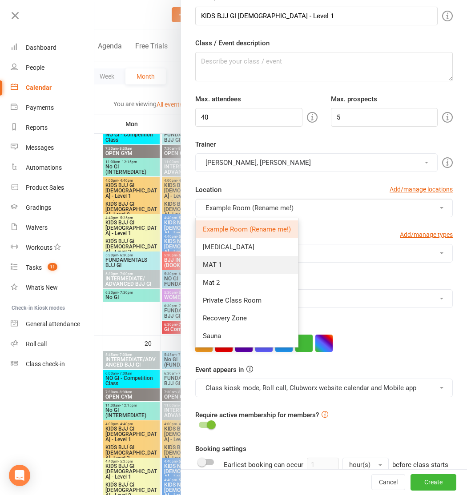
click at [233, 264] on link "MAT 1" at bounding box center [247, 265] width 102 height 18
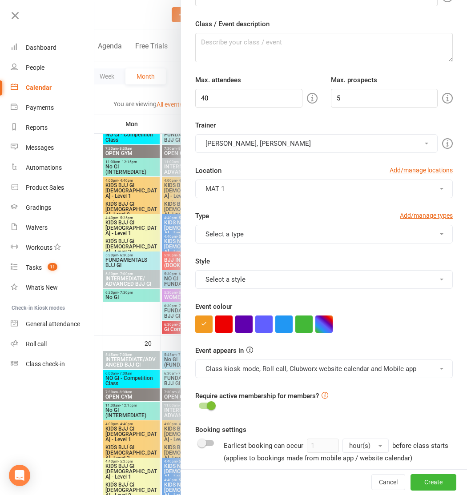
scroll to position [66, 0]
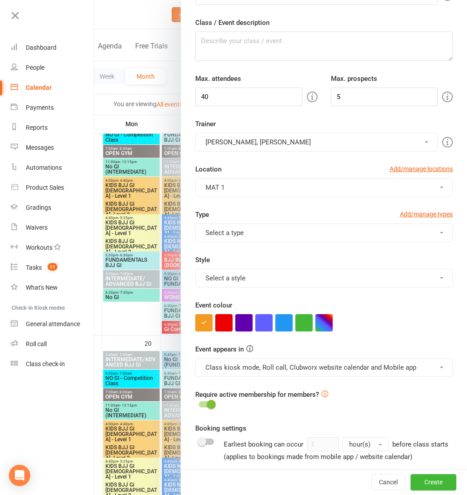
click at [233, 229] on button "Select a type" at bounding box center [323, 233] width 257 height 19
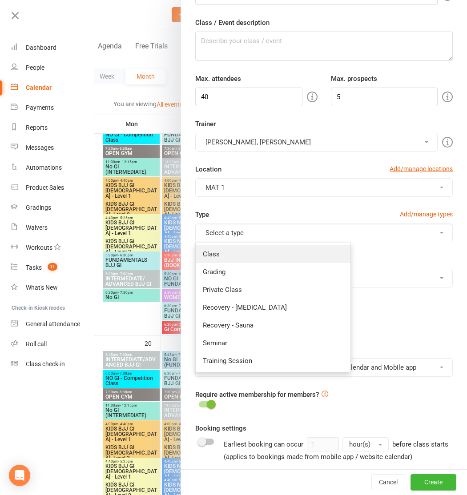
click at [232, 256] on link "Class" at bounding box center [273, 254] width 155 height 18
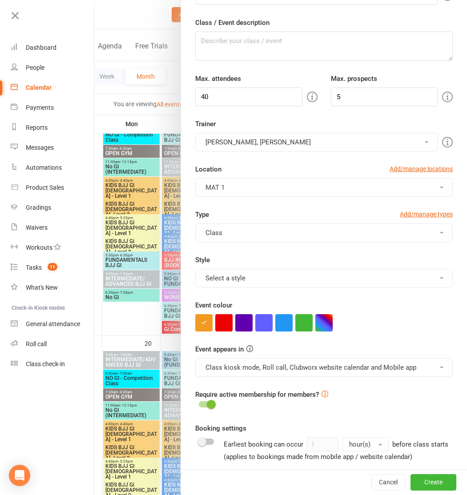
click at [249, 259] on div "Style Select a style Brazilian Jiu-Jitsu Adults Brazilian Jiu-Jitsu Kids" at bounding box center [324, 271] width 271 height 33
click at [224, 277] on button "Select a style" at bounding box center [323, 278] width 257 height 19
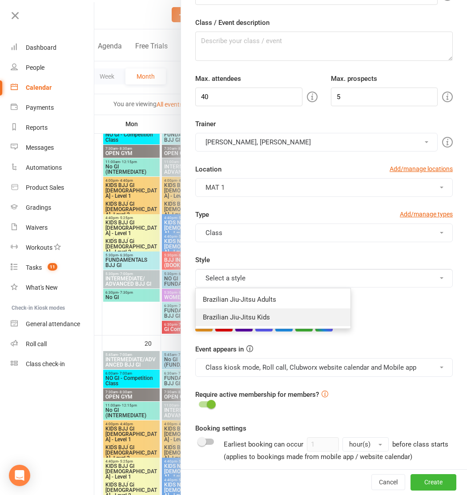
click at [239, 318] on link "Brazilian Jiu-Jitsu Kids" at bounding box center [273, 318] width 155 height 18
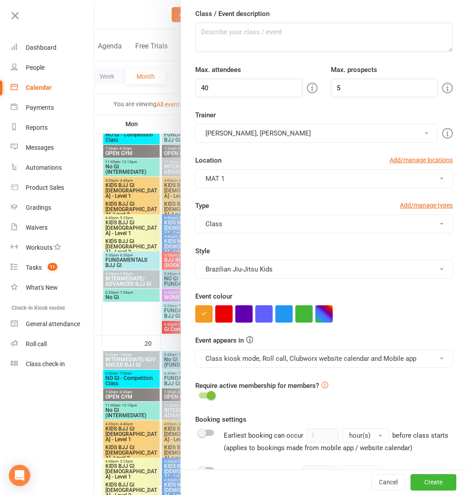
scroll to position [88, 0]
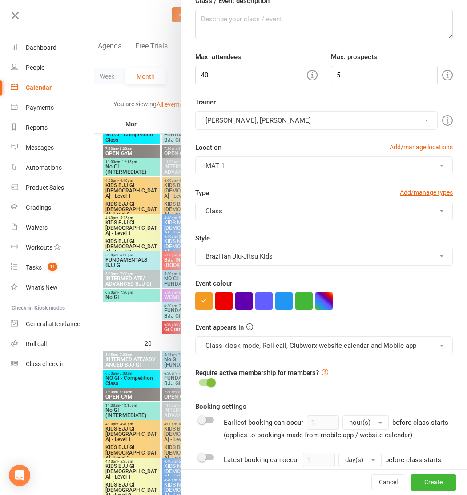
click at [330, 302] on button "button" at bounding box center [323, 301] width 17 height 17
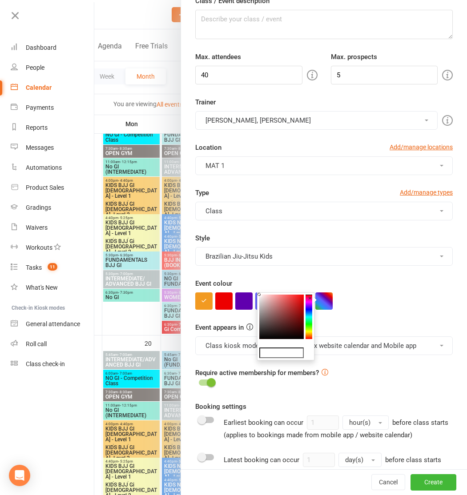
drag, startPoint x: 394, startPoint y: 294, endPoint x: 241, endPoint y: 311, distance: 154.9
click at [394, 294] on div at bounding box center [323, 301] width 257 height 17
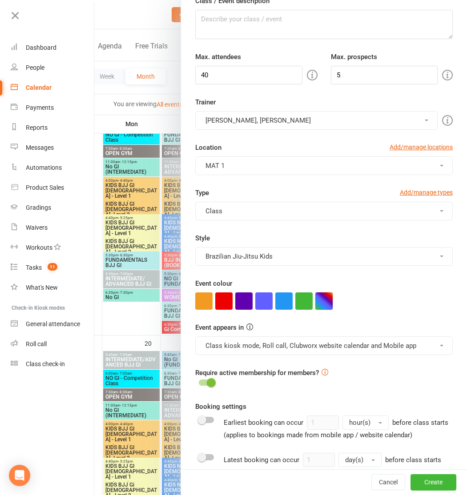
click at [324, 300] on button "button" at bounding box center [323, 301] width 17 height 17
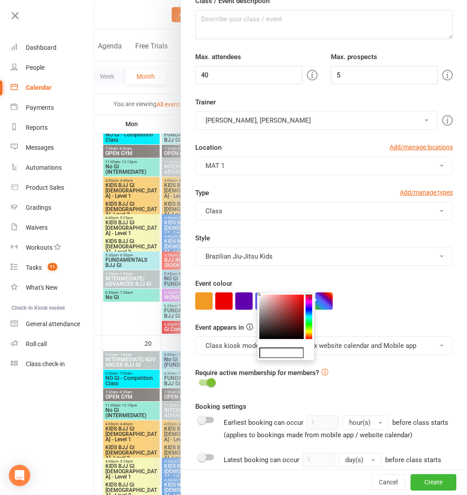
click at [278, 354] on input "text" at bounding box center [281, 353] width 44 height 11
paste input "#68a3e8"
type input "#68a3e8"
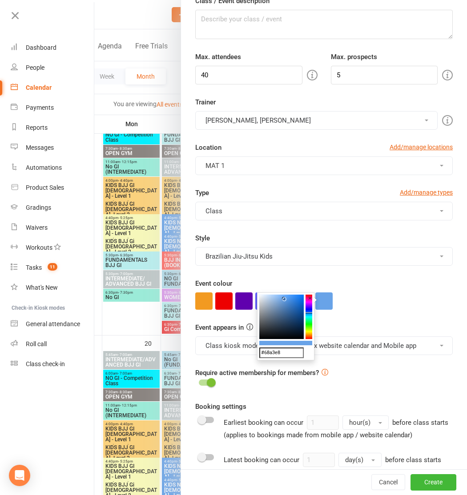
click at [372, 310] on form "Class / Event name KIDS BJJ GI 9-13 yo - Level 1 Class / Event description Max.…" at bounding box center [323, 339] width 257 height 779
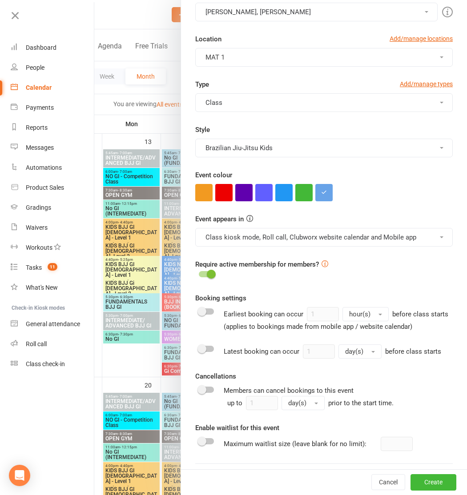
scroll to position [0, 0]
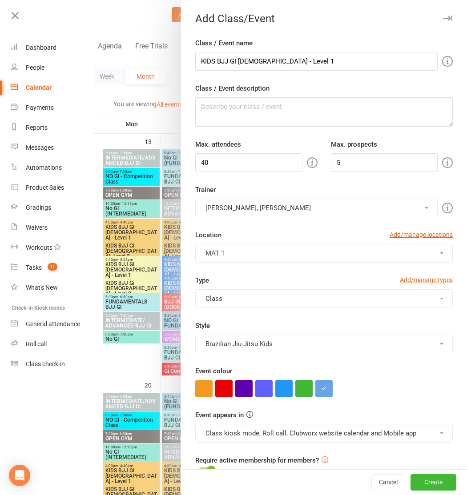
click at [237, 252] on button "MAT 1" at bounding box center [323, 253] width 257 height 19
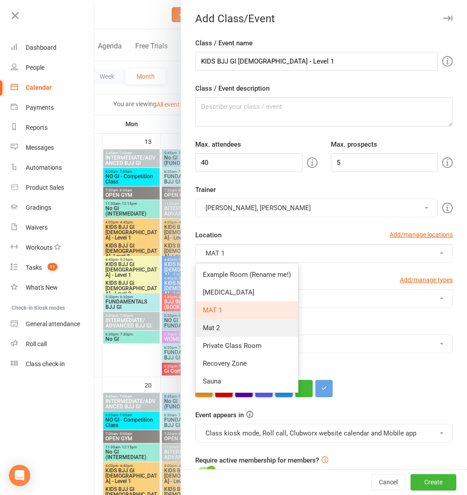
click at [242, 329] on link "Mat 2" at bounding box center [247, 328] width 102 height 18
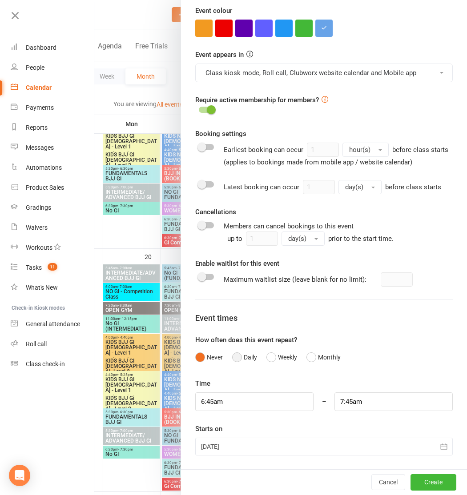
scroll to position [672, 0]
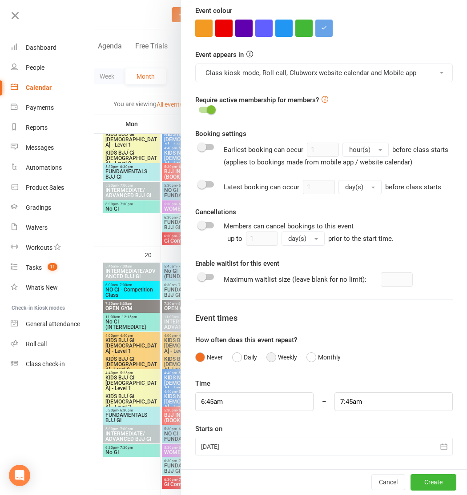
click at [278, 356] on button "Weekly" at bounding box center [281, 357] width 31 height 17
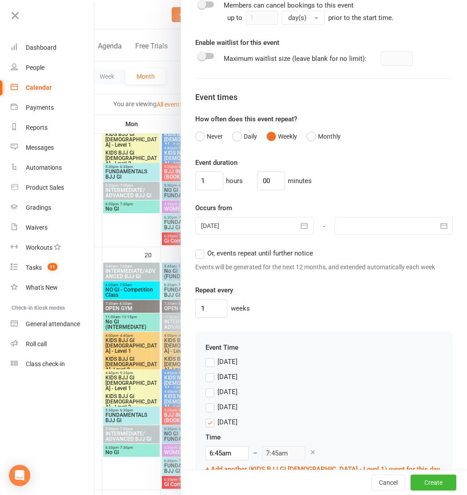
scroll to position [581, 0]
click at [202, 258] on label "Or, events repeat until further notice" at bounding box center [254, 254] width 118 height 11
click at [201, 249] on input "Or, events repeat until further notice" at bounding box center [198, 249] width 6 height 0
click at [247, 255] on span "Or, events repeat until further notice" at bounding box center [260, 253] width 106 height 9
click at [201, 249] on input "Or, events repeat until further notice" at bounding box center [198, 249] width 6 height 0
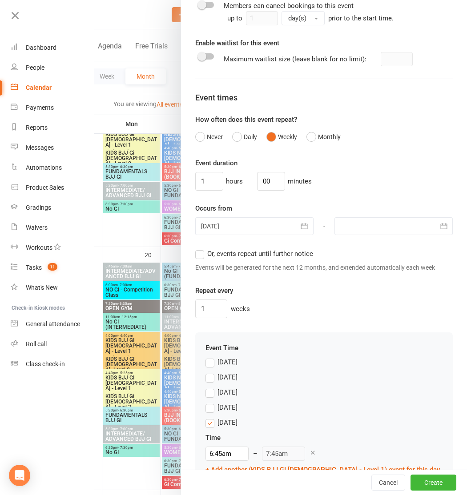
type input "16 Oct 2025"
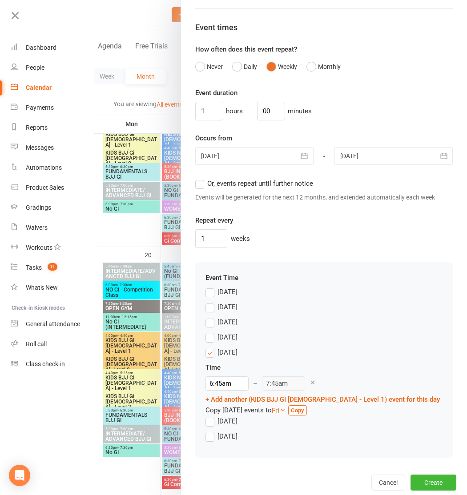
scroll to position [652, 0]
click at [213, 337] on label "[DATE]" at bounding box center [221, 336] width 32 height 11
click at [211, 331] on input "[DATE]" at bounding box center [208, 331] width 6 height 0
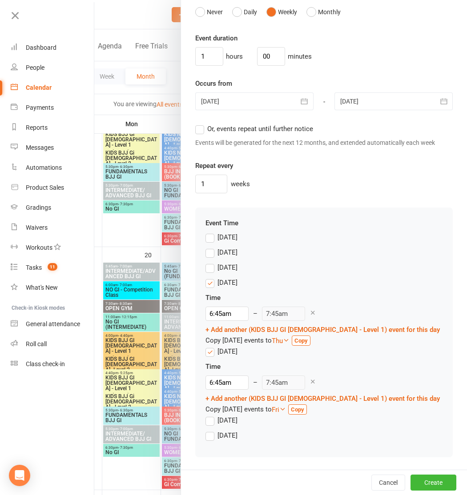
click at [209, 353] on label "[DATE]" at bounding box center [221, 351] width 32 height 11
click at [209, 346] on input "[DATE]" at bounding box center [208, 346] width 6 height 0
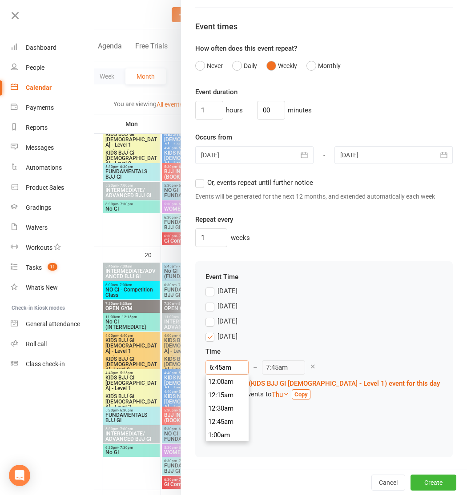
scroll to position [347, 0]
drag, startPoint x: 204, startPoint y: 369, endPoint x: 194, endPoint y: 369, distance: 9.8
type input "4"
type input "5:00am"
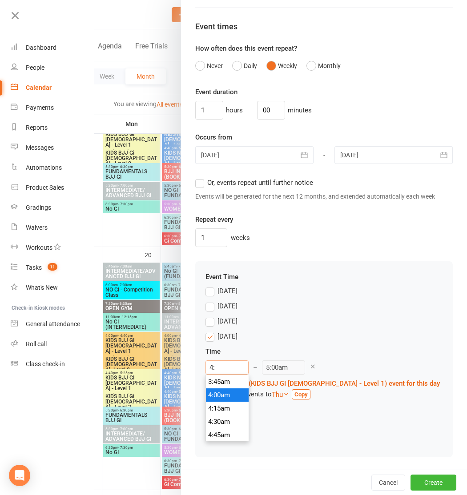
type input "4:4"
type input "7:45am"
type input "4:40"
type input "5:40am"
type input "4:40p"
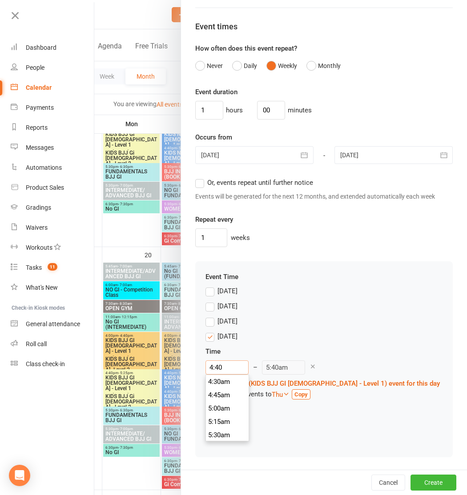
type input "5:40pm"
type input "4:40pm"
click at [285, 349] on div "Time" at bounding box center [322, 351] width 234 height 11
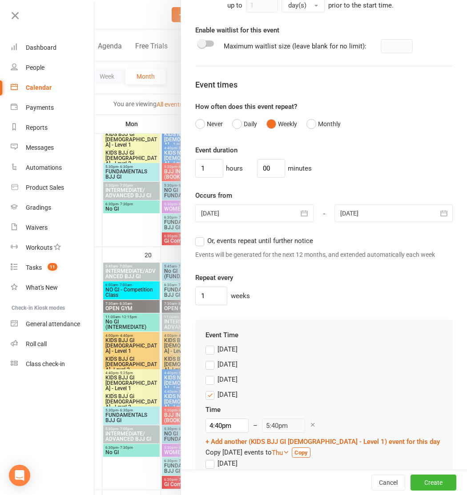
scroll to position [591, 0]
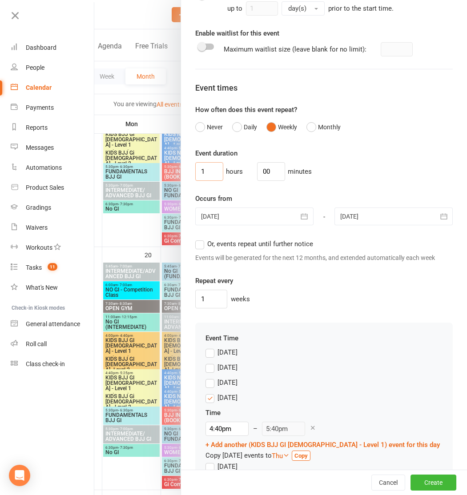
drag, startPoint x: 205, startPoint y: 175, endPoint x: 195, endPoint y: 176, distance: 9.8
click at [195, 176] on input "1" at bounding box center [209, 171] width 28 height 19
type input "4"
type input "0"
click at [348, 173] on div "0 hours 00 minutes" at bounding box center [323, 171] width 257 height 19
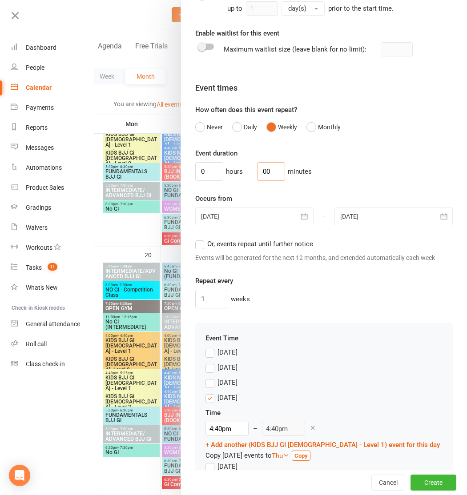
click at [265, 168] on input "00" at bounding box center [271, 171] width 28 height 19
type input "0"
type input "40"
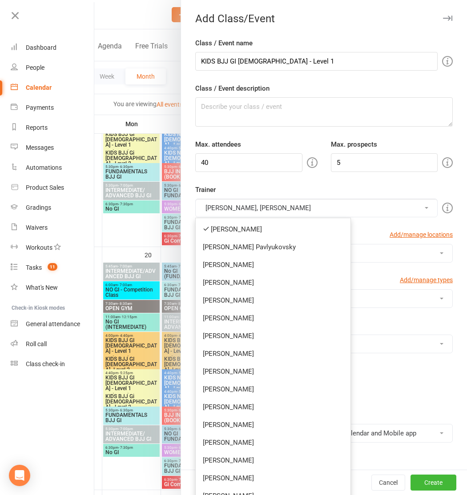
click at [303, 193] on div "Trainer Bruno Lemos, Matheus Bohrer Bruno Lemos Dimitry Pavlyukovsky Rhys Davie…" at bounding box center [324, 201] width 271 height 33
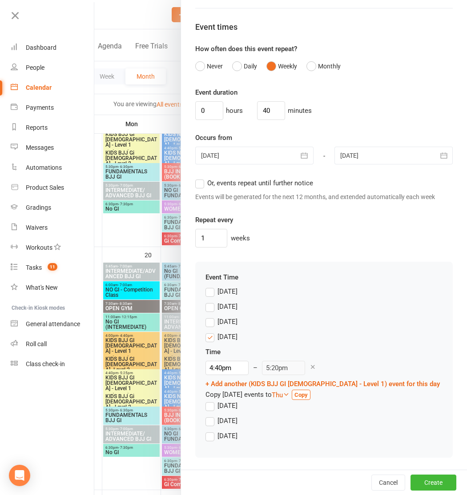
scroll to position [652, 0]
click at [265, 110] on input "40" at bounding box center [271, 110] width 28 height 19
type input "45"
click at [338, 109] on div "0 hours 45 minutes" at bounding box center [323, 110] width 257 height 19
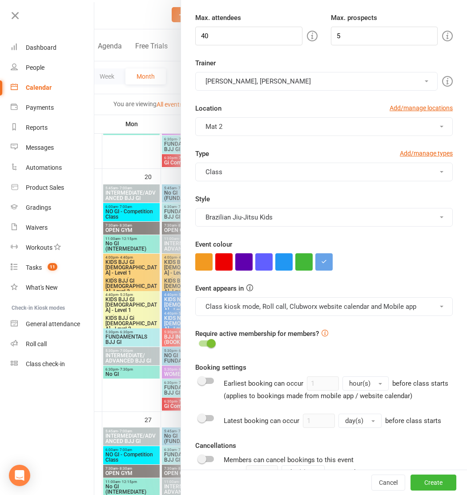
scroll to position [0, 0]
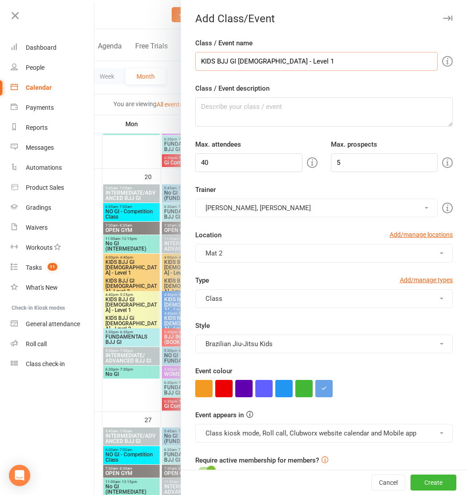
click at [300, 62] on input "KIDS BJJ GI [DEMOGRAPHIC_DATA] - Level 1" at bounding box center [316, 61] width 242 height 19
click at [379, 68] on input "KIDS BJJ GI [DEMOGRAPHIC_DATA] - Level 1" at bounding box center [316, 61] width 242 height 19
drag, startPoint x: 189, startPoint y: 107, endPoint x: 204, endPoint y: 110, distance: 15.4
click at [210, 111] on textarea "Class / Event description" at bounding box center [323, 111] width 257 height 29
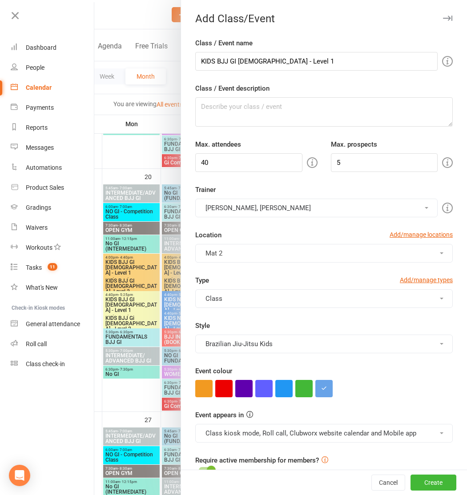
click at [259, 209] on button "Bruno Lemos, Matheus Bohrer" at bounding box center [316, 208] width 242 height 19
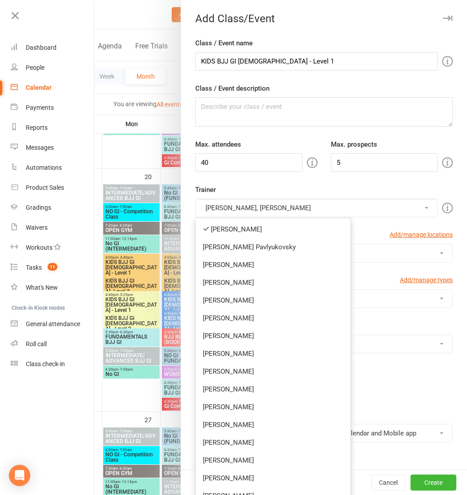
click at [249, 234] on link "[PERSON_NAME]" at bounding box center [273, 230] width 155 height 18
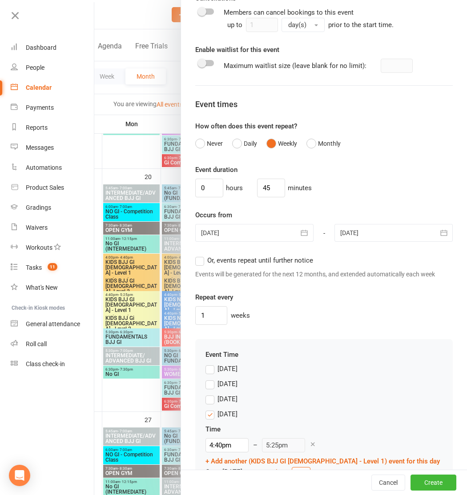
scroll to position [575, 0]
click at [372, 230] on div at bounding box center [393, 233] width 118 height 18
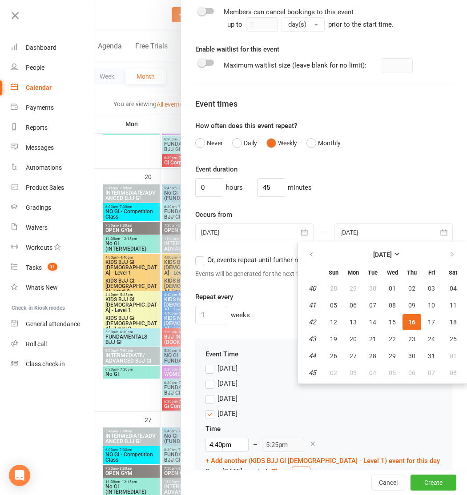
drag, startPoint x: 242, startPoint y: 268, endPoint x: 215, endPoint y: 265, distance: 27.3
click at [241, 267] on div "Or, events repeat until further notice Events will be generated for the next 12…" at bounding box center [323, 267] width 257 height 24
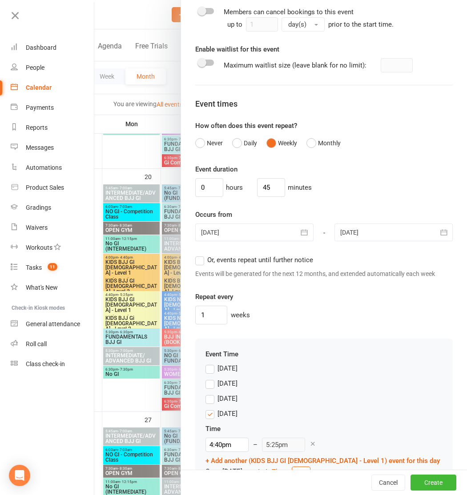
click at [201, 264] on label "Or, events repeat until further notice" at bounding box center [254, 260] width 118 height 11
click at [201, 255] on input "Or, events repeat until further notice" at bounding box center [198, 255] width 6 height 0
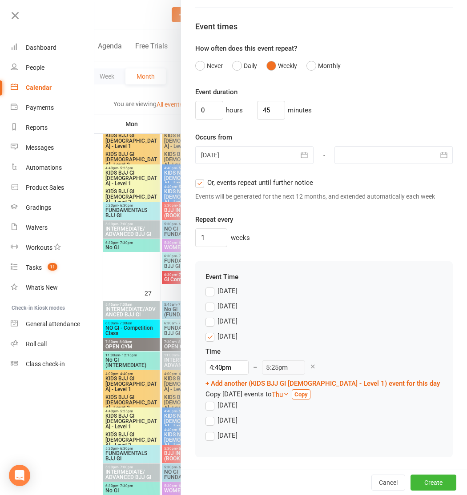
scroll to position [881, 0]
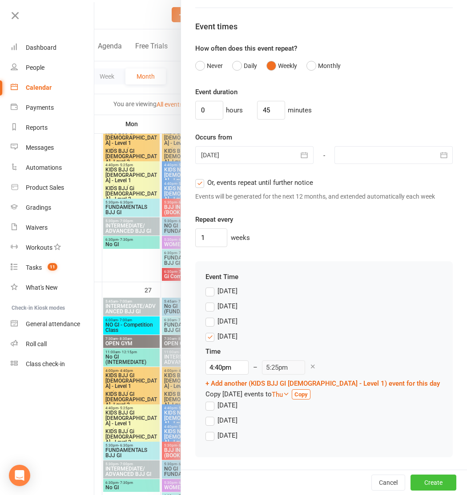
click at [436, 482] on button "Create" at bounding box center [433, 483] width 46 height 16
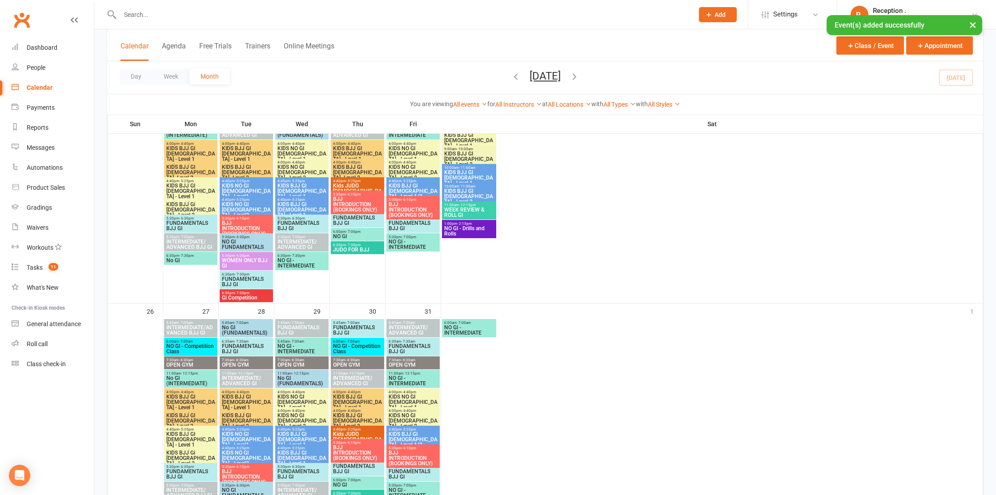
scroll to position [860, 0]
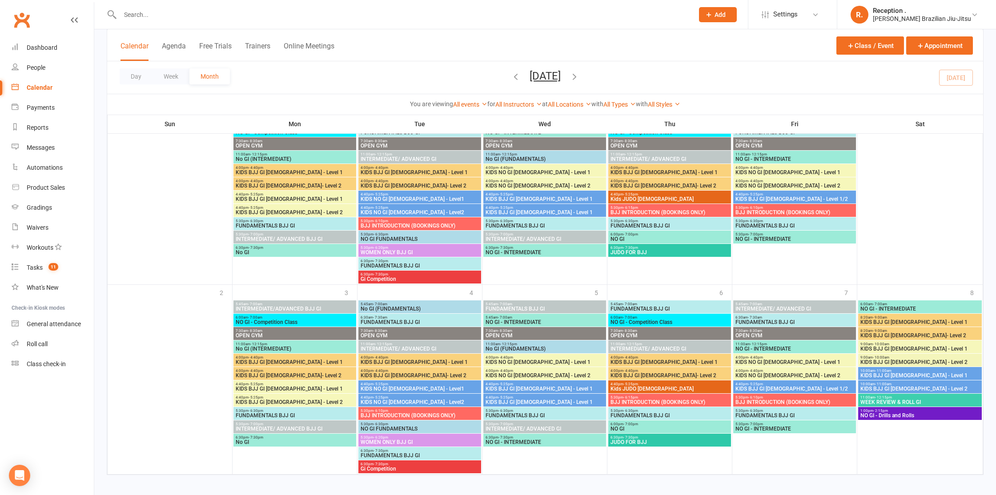
scroll to position [860, 0]
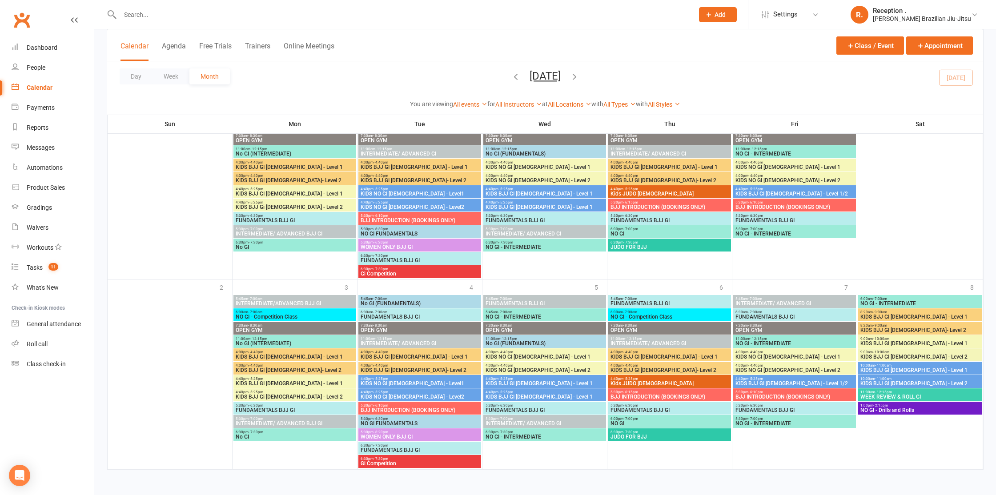
click at [544, 191] on span "KIDS BJJ GI [DEMOGRAPHIC_DATA] - Level 1" at bounding box center [544, 193] width 119 height 5
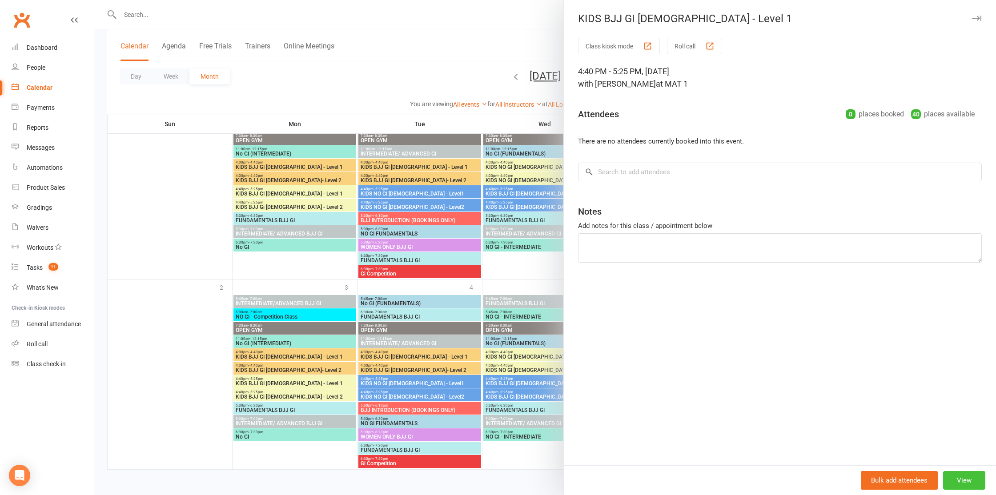
click at [979, 486] on button "View" at bounding box center [964, 480] width 42 height 19
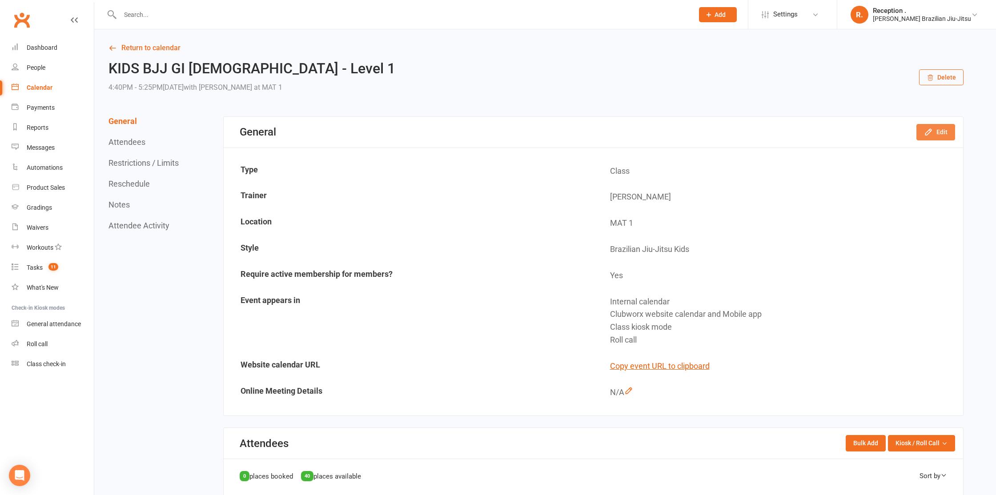
click at [940, 136] on button "Edit" at bounding box center [936, 132] width 39 height 16
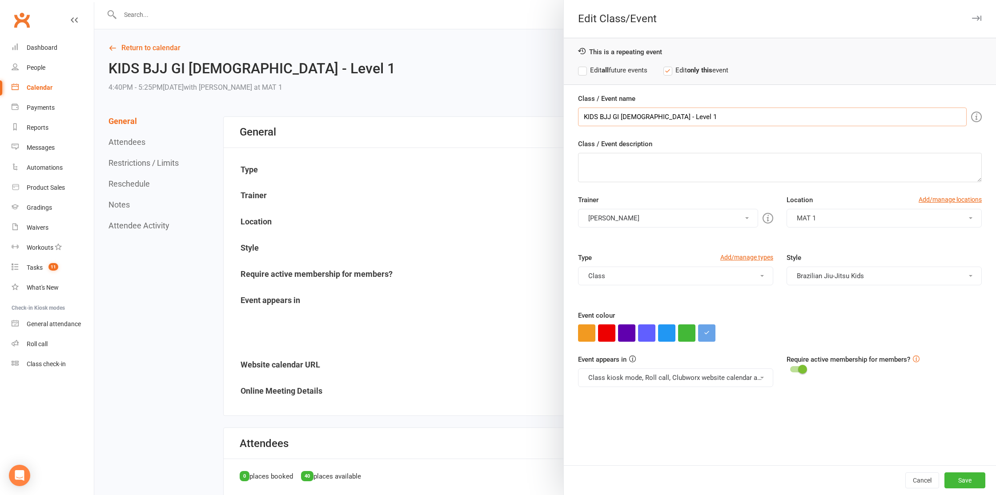
click at [670, 114] on input "KIDS BJJ GI [DEMOGRAPHIC_DATA] - Level 1" at bounding box center [772, 117] width 389 height 19
type input "KIDS BJJ GI [DEMOGRAPHIC_DATA] - Level 2"
click at [740, 148] on div "Class / Event description" at bounding box center [780, 161] width 404 height 44
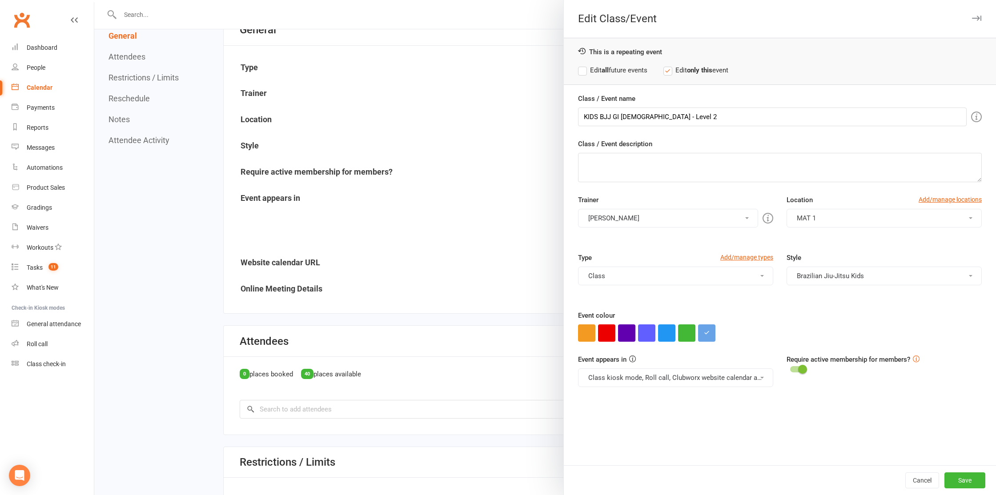
scroll to position [104, 0]
click at [964, 485] on button "Save" at bounding box center [965, 481] width 41 height 16
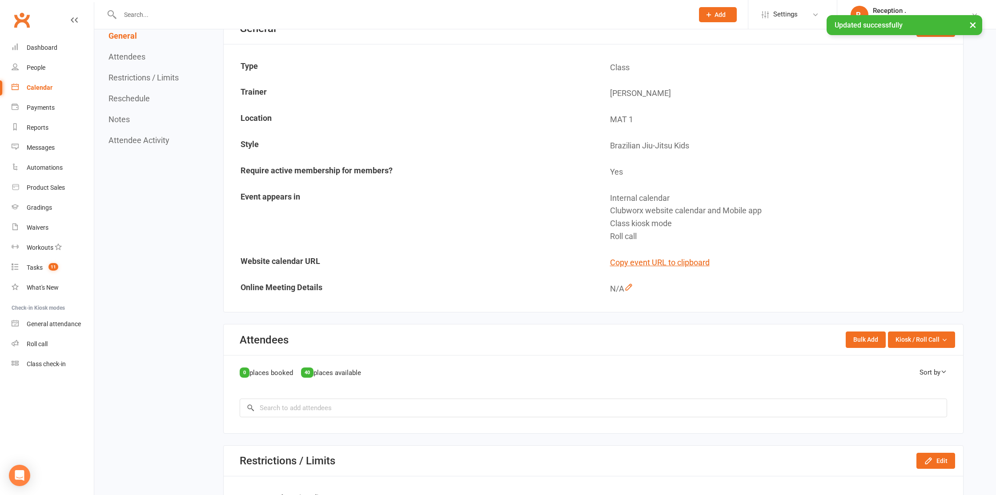
scroll to position [0, 0]
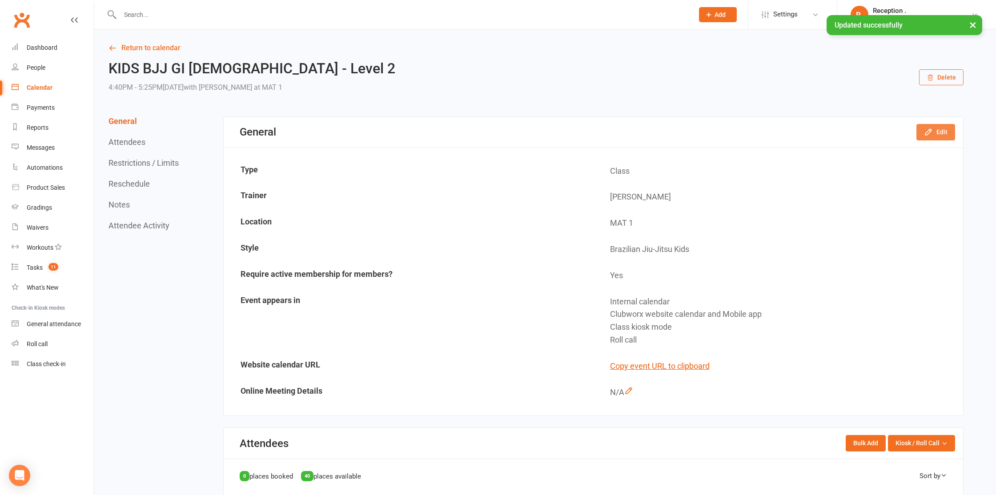
click at [937, 126] on button "Edit" at bounding box center [936, 132] width 39 height 16
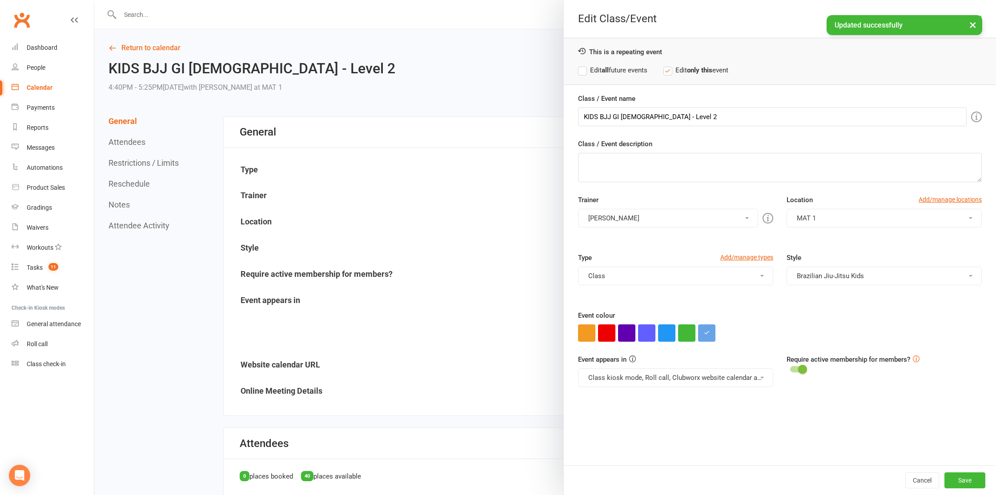
click at [601, 70] on label "Edit all future events" at bounding box center [612, 70] width 69 height 11
click at [953, 476] on button "Save" at bounding box center [965, 481] width 41 height 16
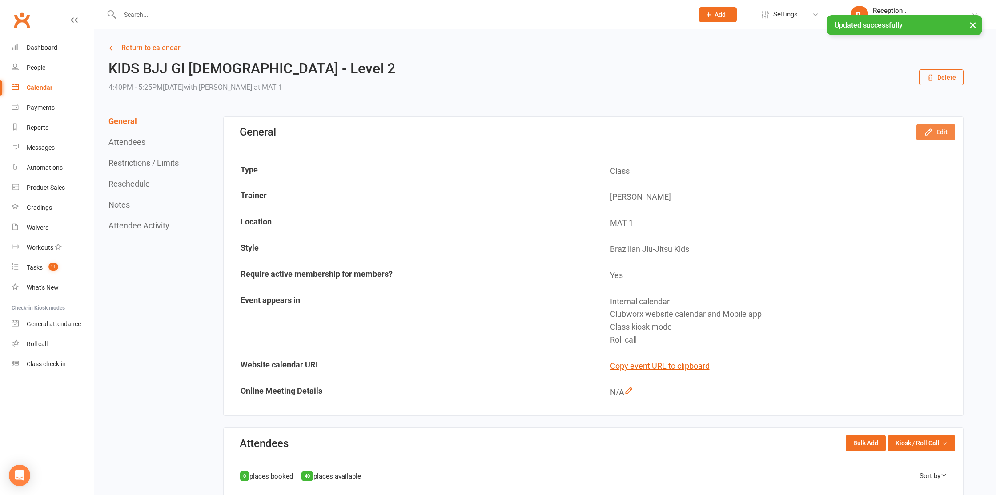
click at [938, 129] on button "Edit" at bounding box center [936, 132] width 39 height 16
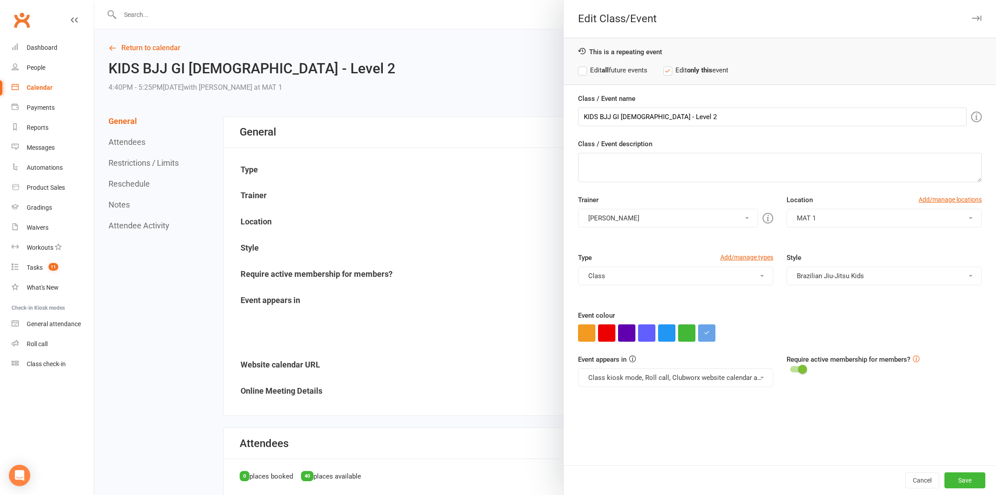
click at [604, 218] on button "[PERSON_NAME]" at bounding box center [668, 218] width 180 height 19
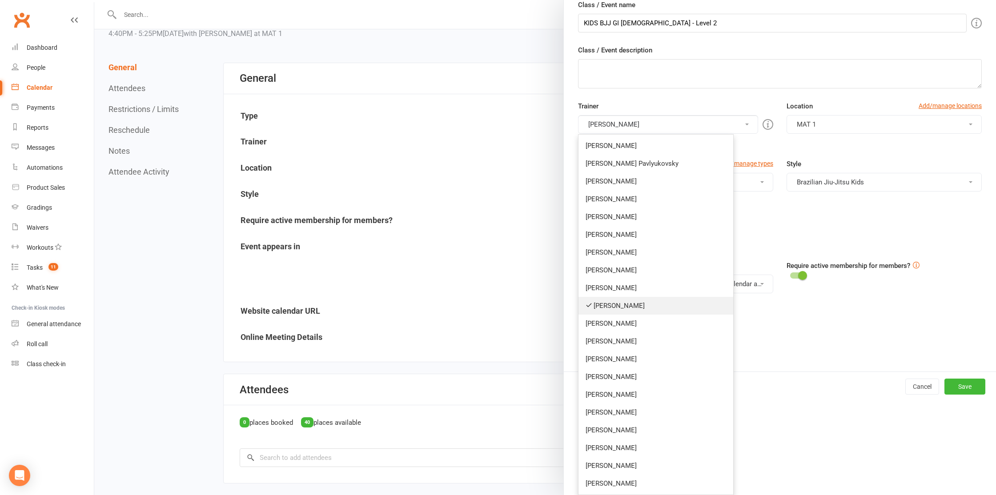
scroll to position [55, 0]
click at [621, 301] on link "[PERSON_NAME]" at bounding box center [656, 306] width 155 height 18
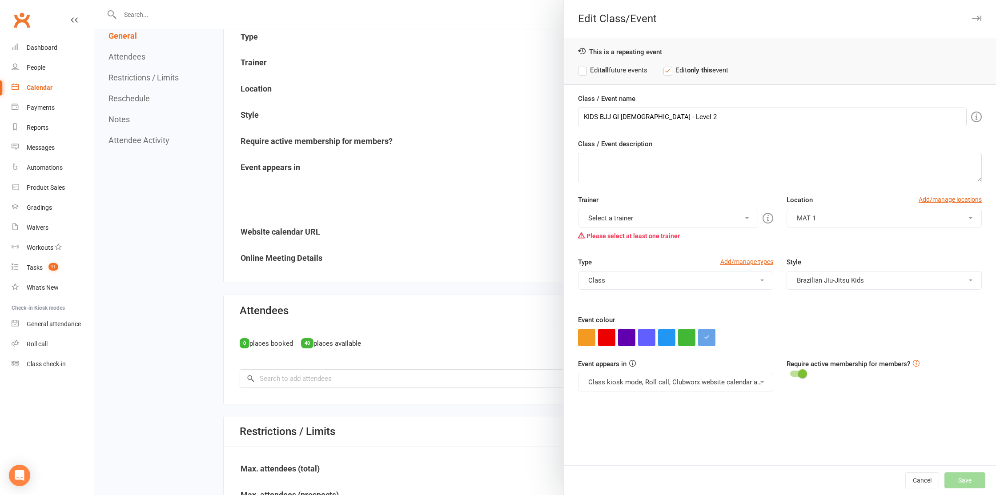
scroll to position [138, 0]
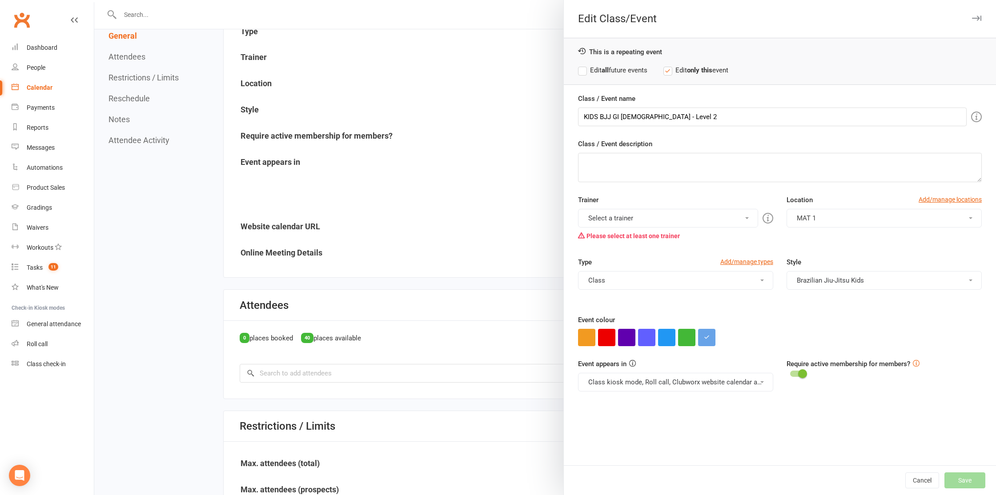
drag, startPoint x: 641, startPoint y: 221, endPoint x: 667, endPoint y: 281, distance: 65.3
click at [641, 221] on button "Select a trainer" at bounding box center [668, 218] width 180 height 19
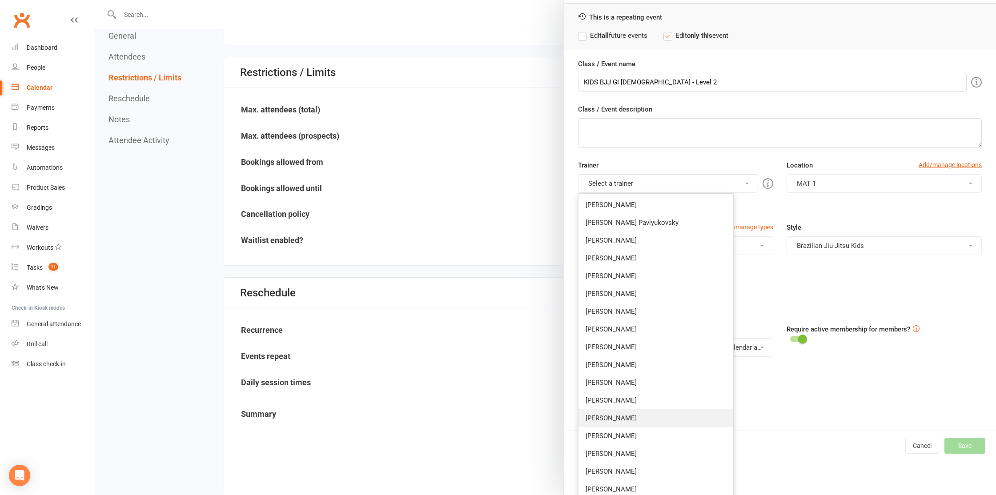
scroll to position [0, 0]
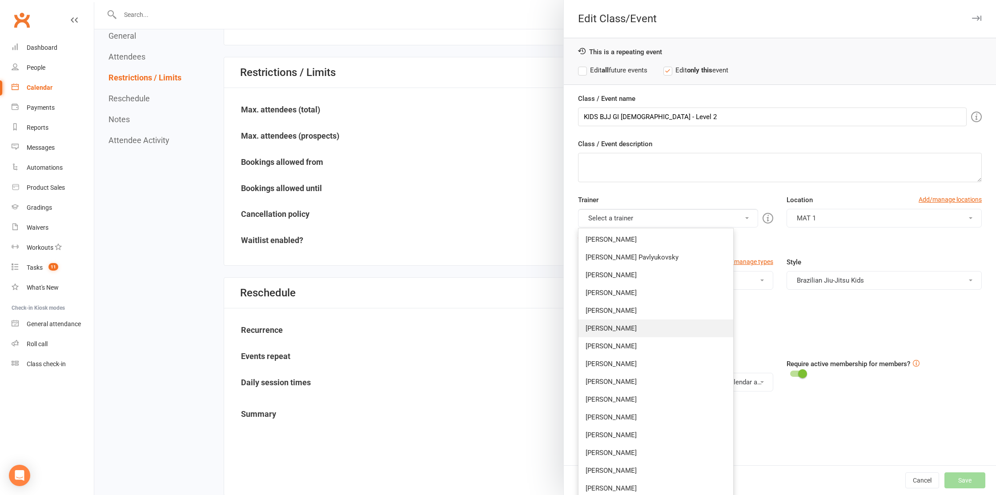
click at [640, 328] on link "[PERSON_NAME]" at bounding box center [656, 329] width 155 height 18
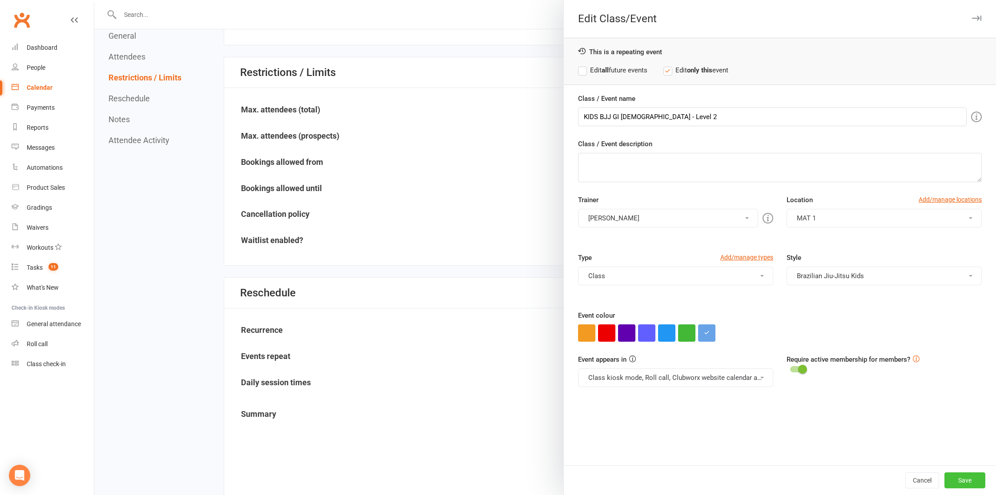
click at [963, 483] on button "Save" at bounding box center [965, 481] width 41 height 16
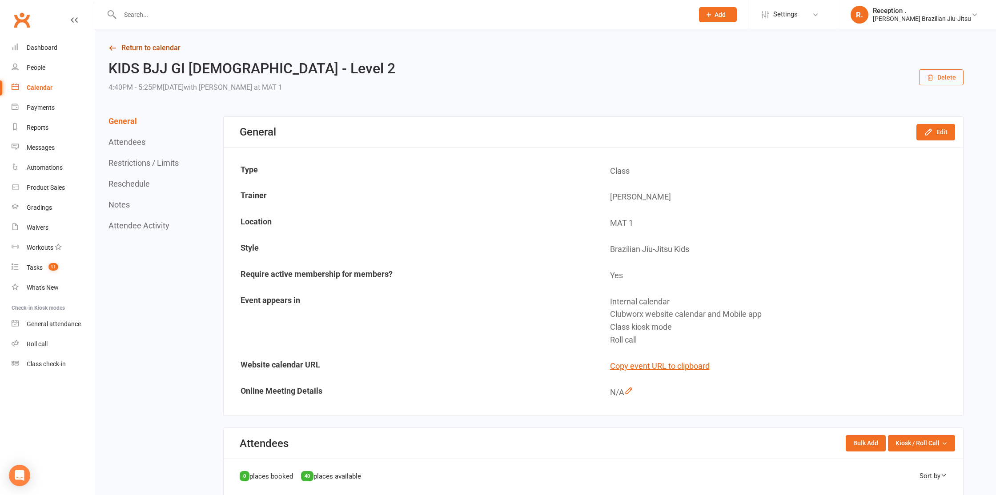
click at [134, 43] on link "Return to calendar" at bounding box center [536, 48] width 855 height 12
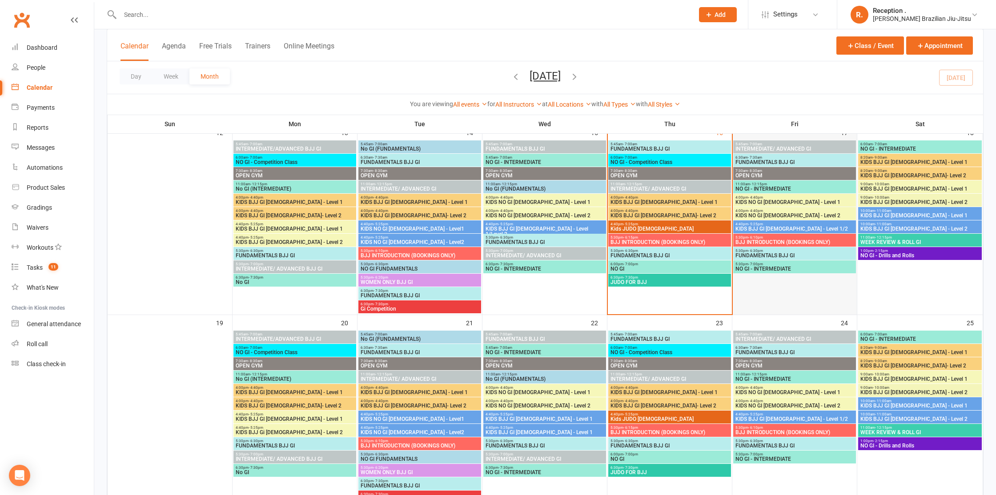
scroll to position [446, 0]
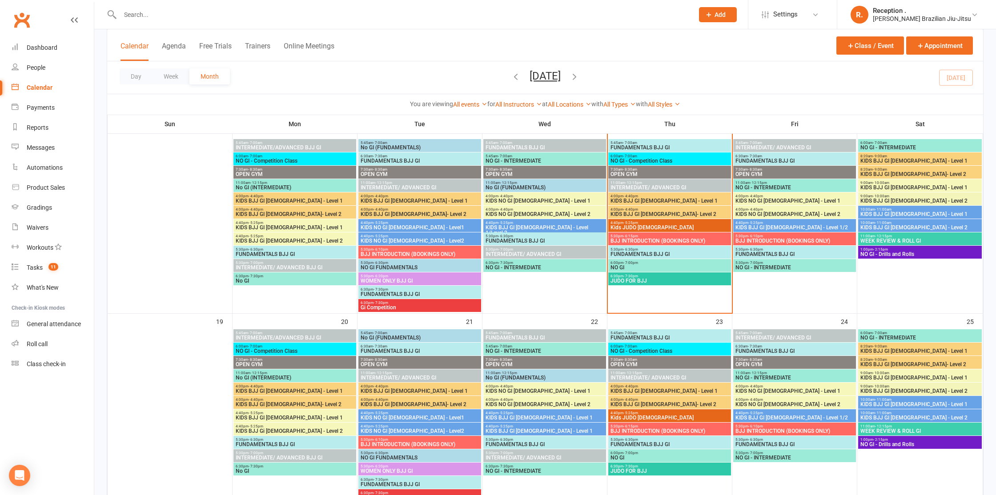
click at [755, 265] on span "NO GI - INTERMEDIATE" at bounding box center [794, 267] width 119 height 5
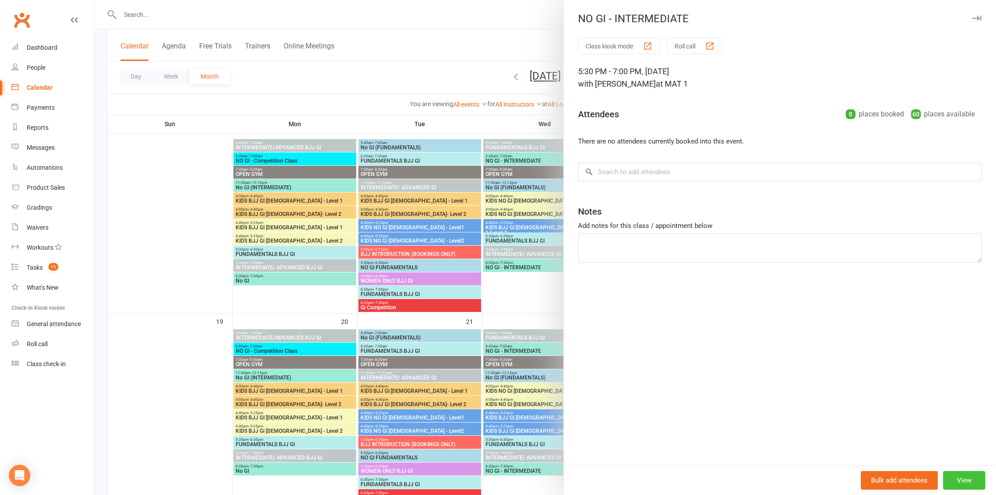
click at [966, 485] on button "View" at bounding box center [964, 480] width 42 height 19
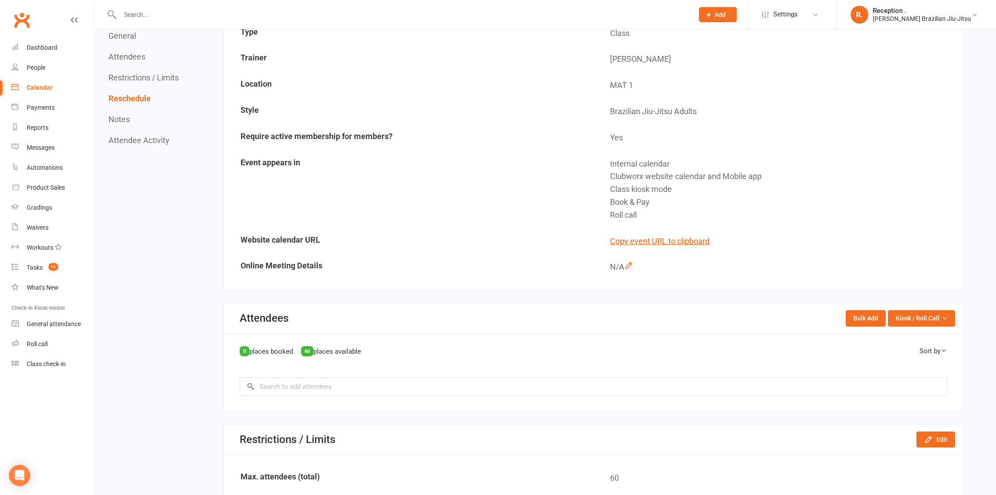
scroll to position [67, 0]
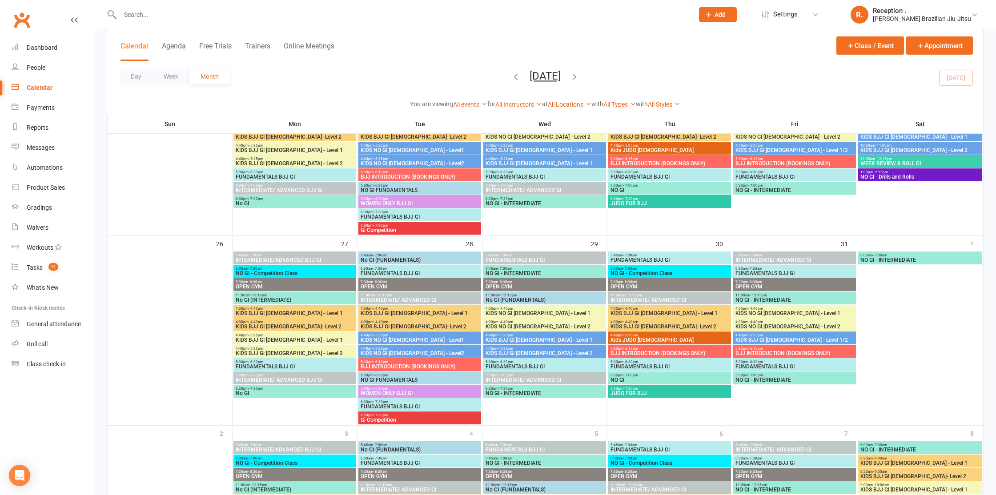
scroll to position [703, 0]
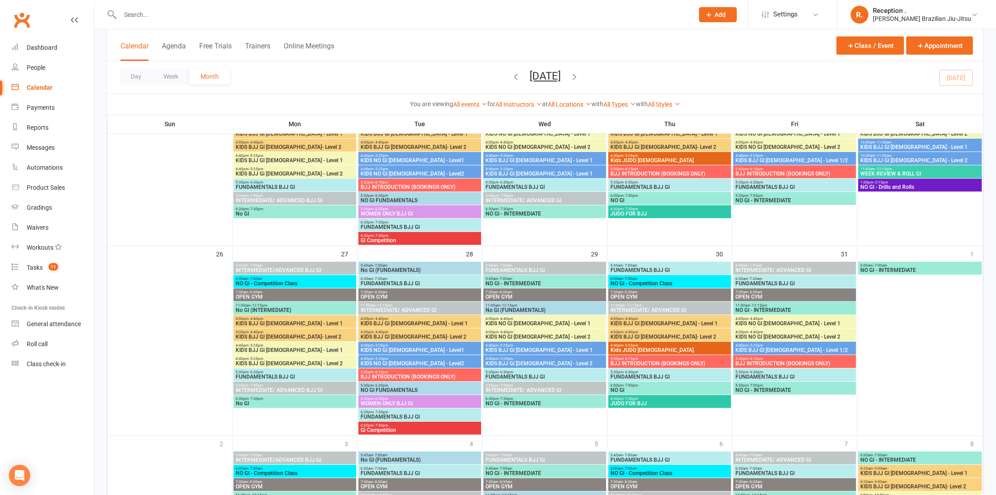
click at [761, 386] on div "5:30pm - 7:00pm NO GI - INTERMEDIATE" at bounding box center [794, 388] width 123 height 13
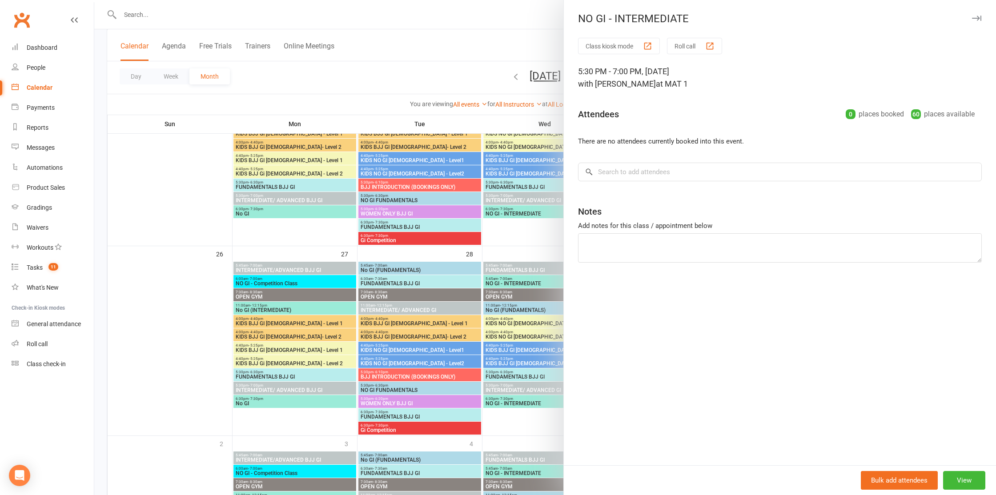
click at [479, 259] on div at bounding box center [545, 247] width 902 height 495
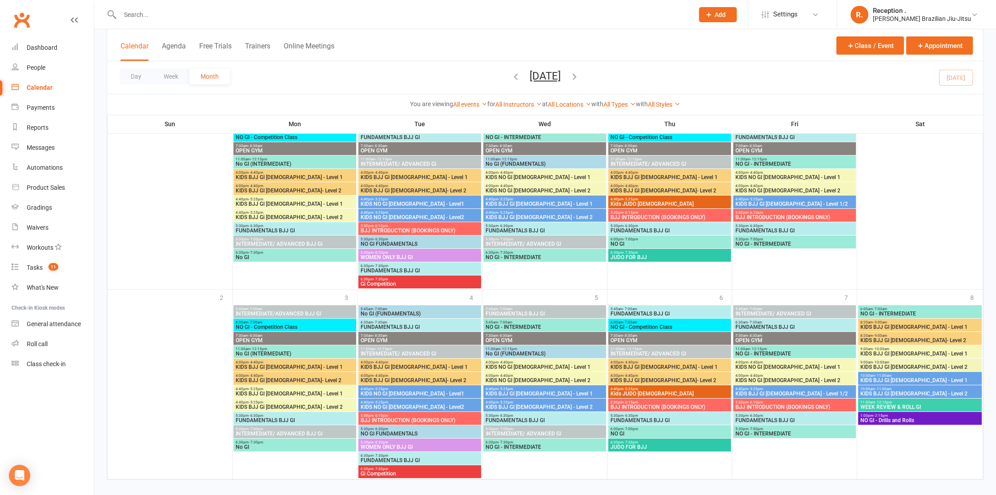
scroll to position [860, 0]
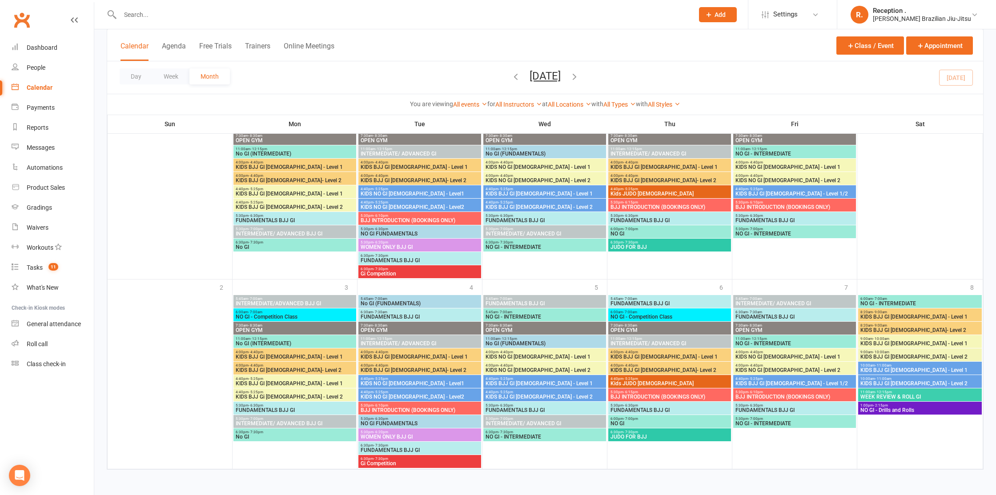
click at [779, 423] on span "NO GI - INTERMEDIATE" at bounding box center [794, 423] width 119 height 5
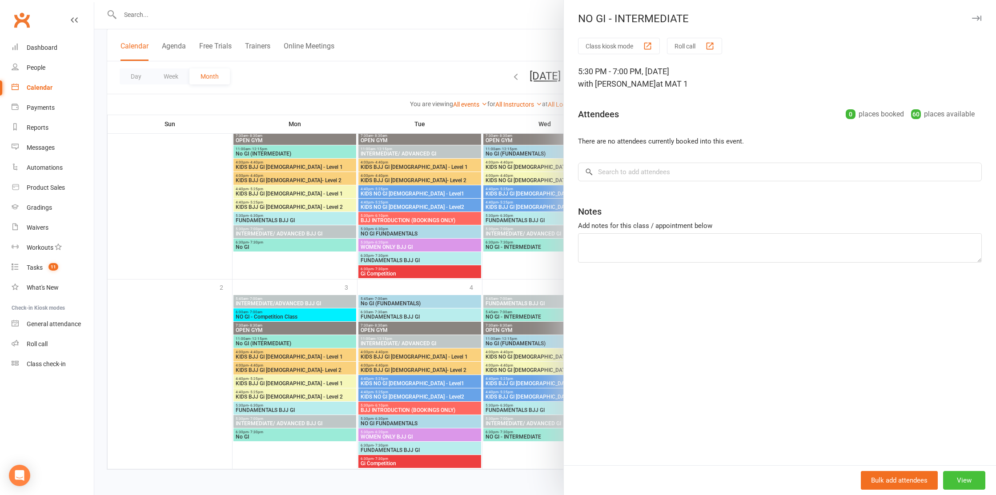
click at [966, 480] on button "View" at bounding box center [964, 480] width 42 height 19
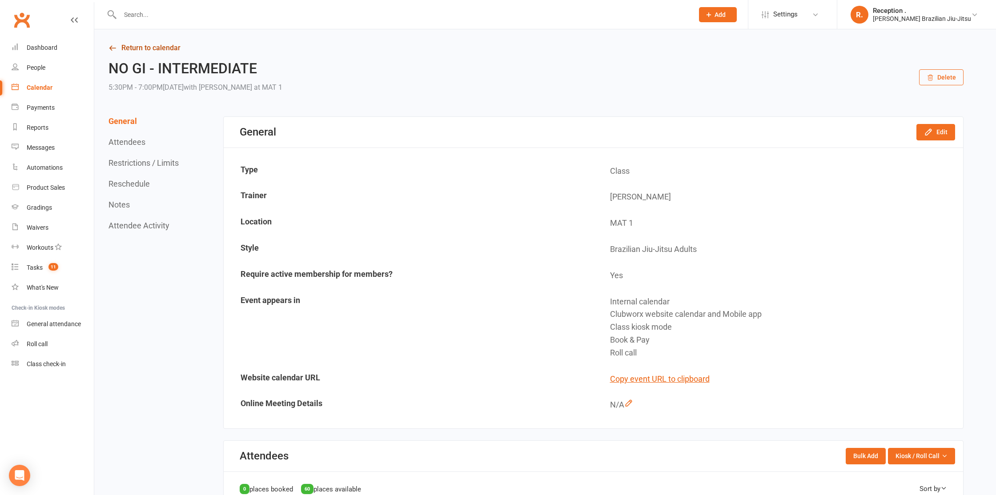
click at [151, 52] on link "Return to calendar" at bounding box center [536, 48] width 855 height 12
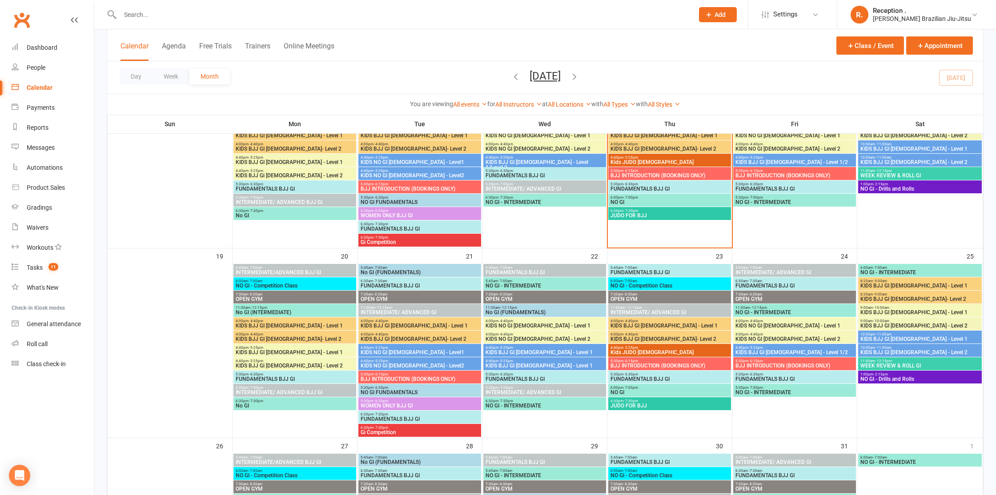
scroll to position [505, 0]
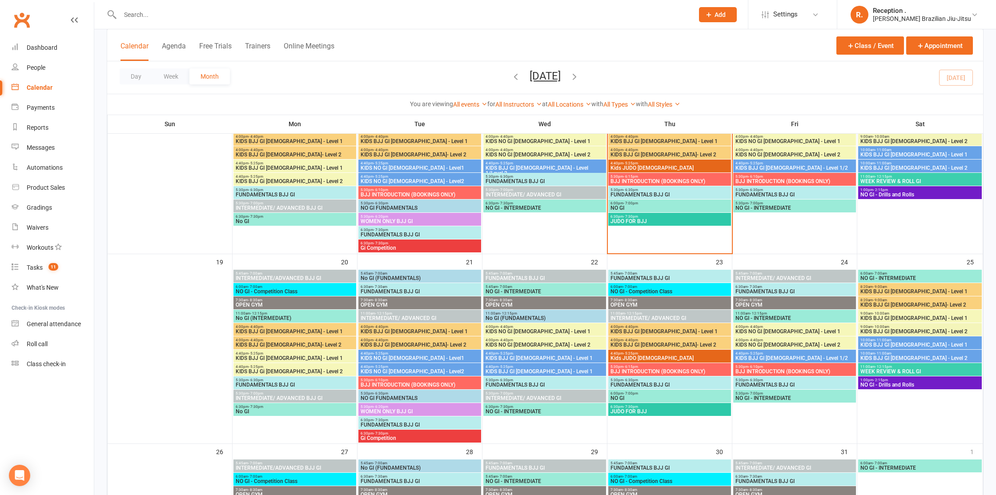
click at [522, 357] on span "KIDS BJJ GI [DEMOGRAPHIC_DATA] - Level 1" at bounding box center [544, 358] width 119 height 5
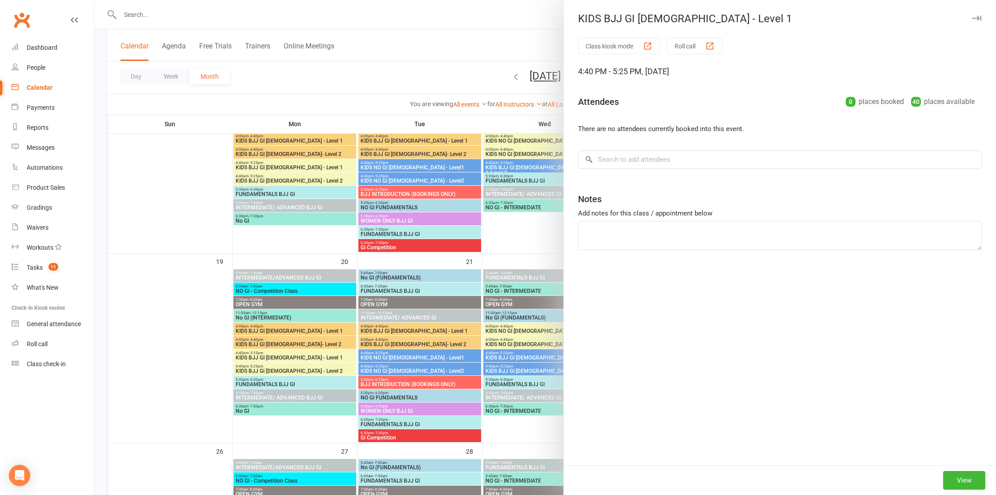
scroll to position [504, 0]
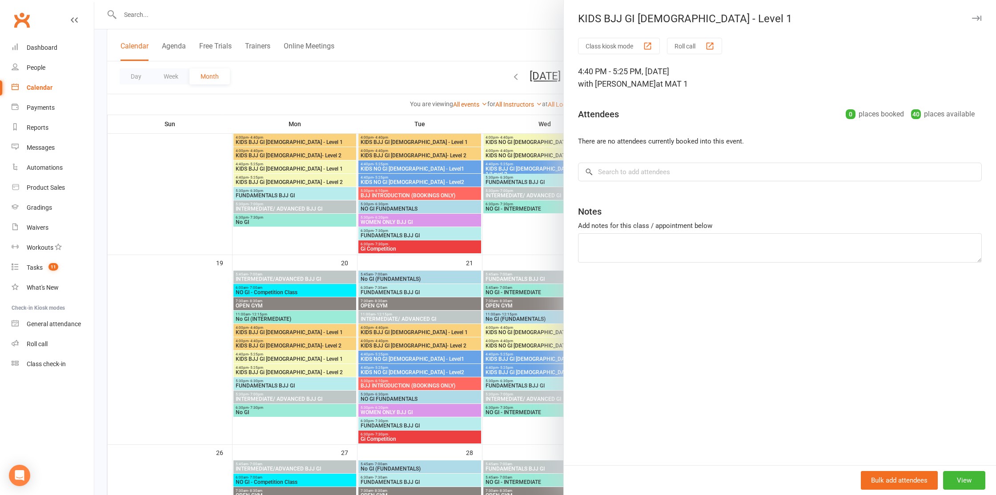
click at [545, 294] on div at bounding box center [545, 247] width 902 height 495
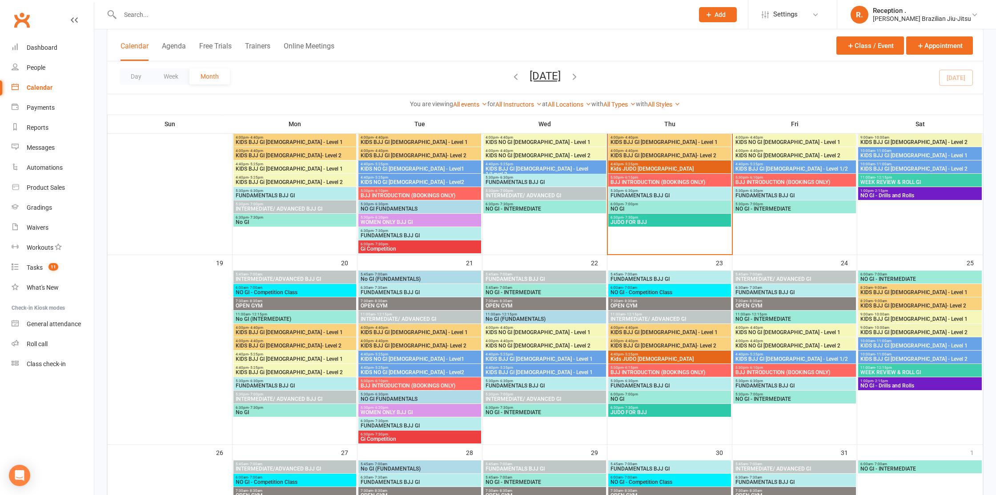
click at [547, 358] on span "KIDS BJJ GI [DEMOGRAPHIC_DATA] - Level 1" at bounding box center [544, 359] width 119 height 5
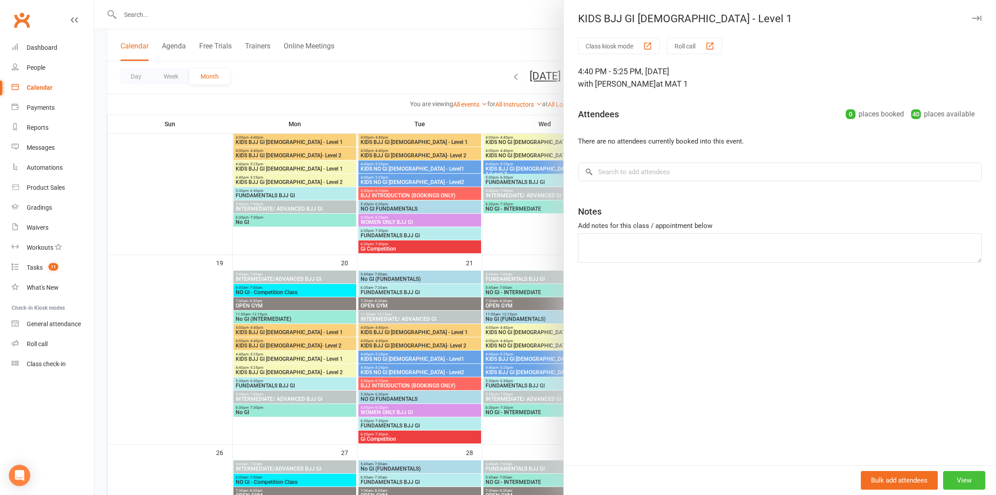
click at [962, 480] on button "View" at bounding box center [964, 480] width 42 height 19
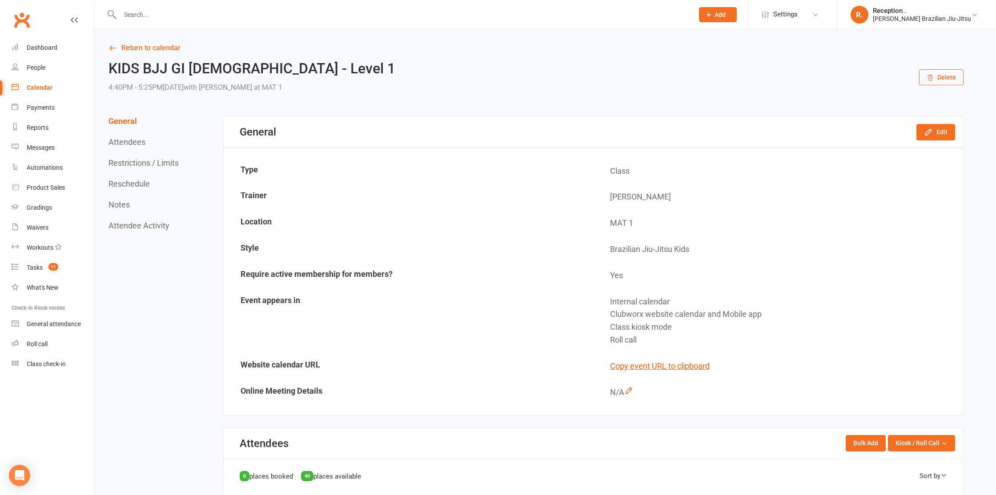
drag, startPoint x: 209, startPoint y: 71, endPoint x: 365, endPoint y: 82, distance: 156.5
click at [209, 71] on h2 "KIDS BJJ GI [DEMOGRAPHIC_DATA] - Level 1" at bounding box center [252, 69] width 287 height 16
click at [943, 129] on button "Edit" at bounding box center [936, 132] width 39 height 16
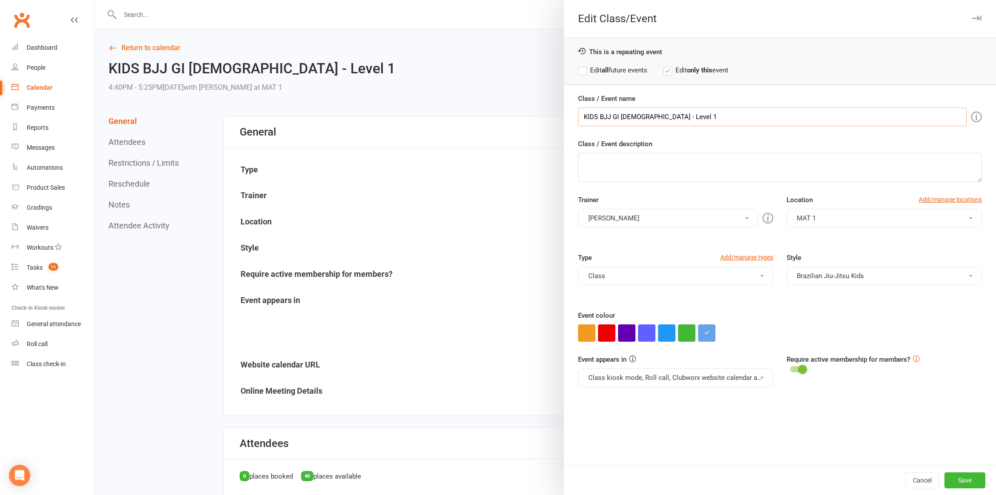
click at [675, 121] on input "KIDS BJJ GI [DEMOGRAPHIC_DATA] - Level 1" at bounding box center [772, 117] width 389 height 19
type input "KIDS BJJ GI [DEMOGRAPHIC_DATA] - Level 2"
click at [594, 71] on label "Edit all future events" at bounding box center [612, 70] width 69 height 11
click at [967, 484] on button "Save" at bounding box center [965, 481] width 41 height 16
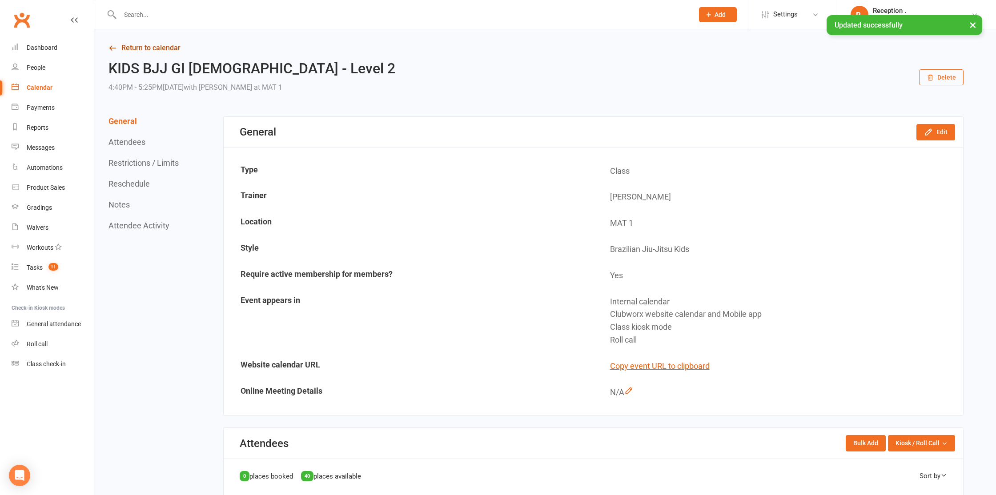
click at [141, 50] on link "Return to calendar" at bounding box center [536, 48] width 855 height 12
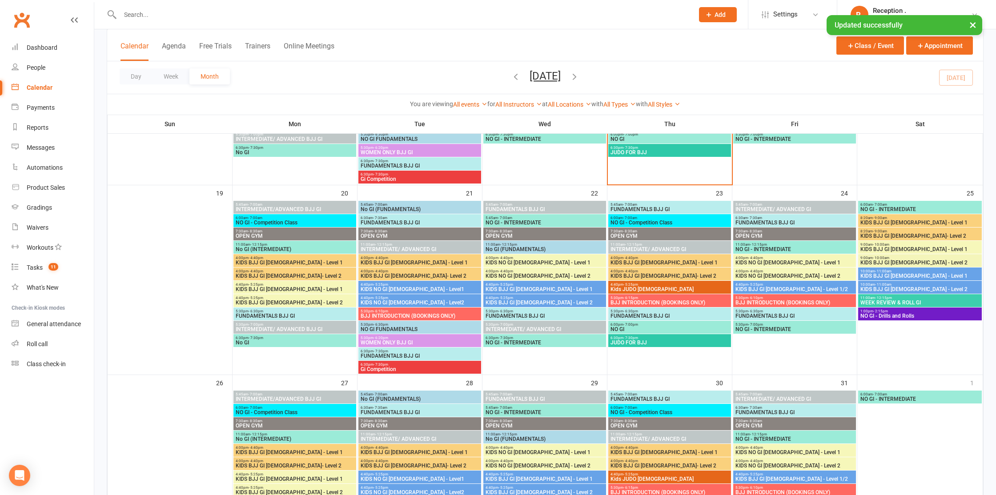
scroll to position [575, 0]
click at [523, 286] on span "KIDS BJJ GI [DEMOGRAPHIC_DATA] - Level 1" at bounding box center [544, 288] width 119 height 5
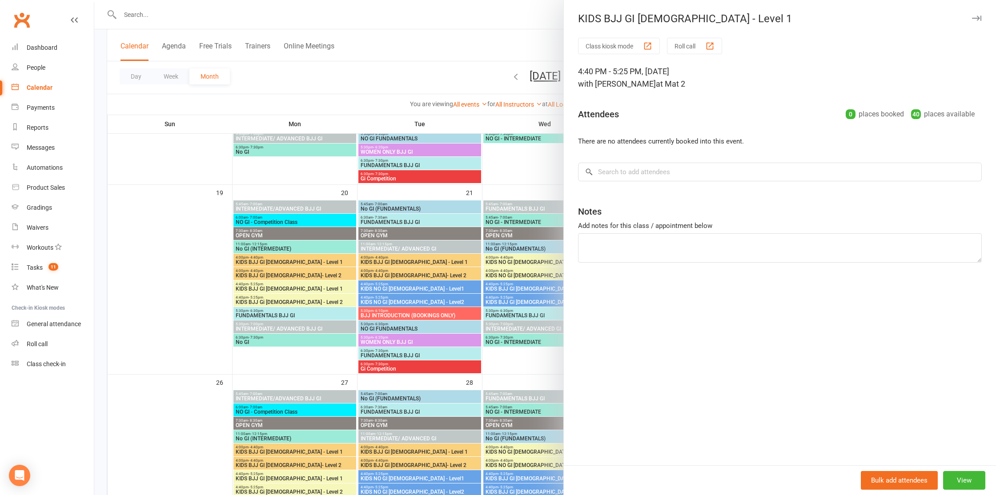
click at [493, 273] on div at bounding box center [545, 247] width 902 height 495
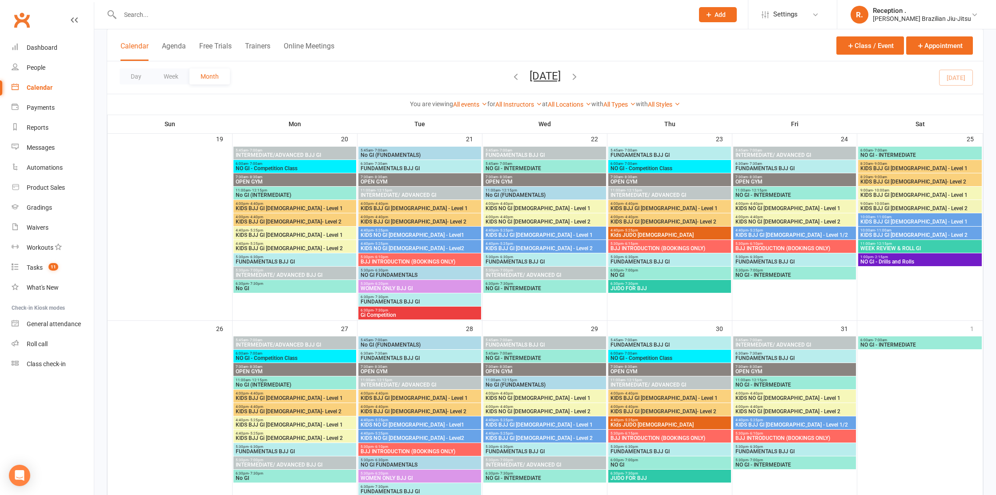
scroll to position [636, 0]
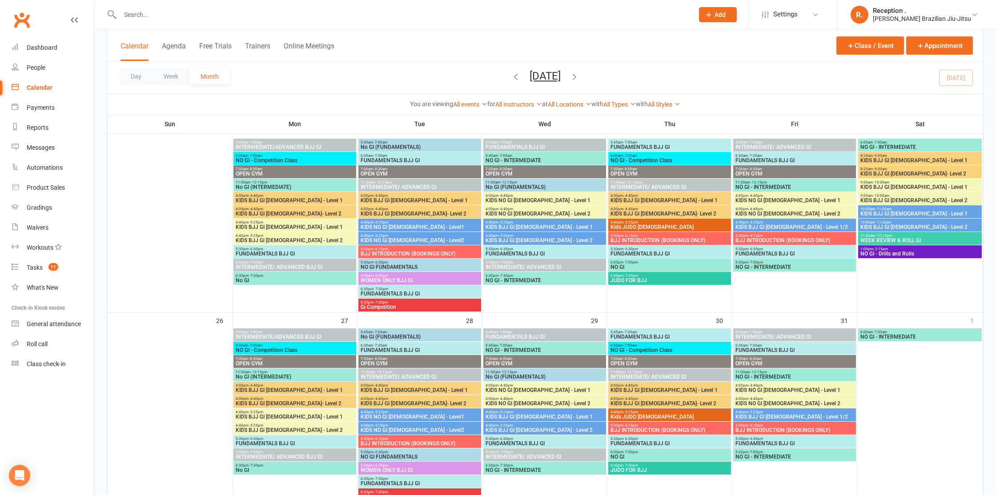
click at [517, 219] on div "4:40pm - 5:25pm KIDS BJJ GI 9-13 yo - Level 1" at bounding box center [544, 225] width 123 height 13
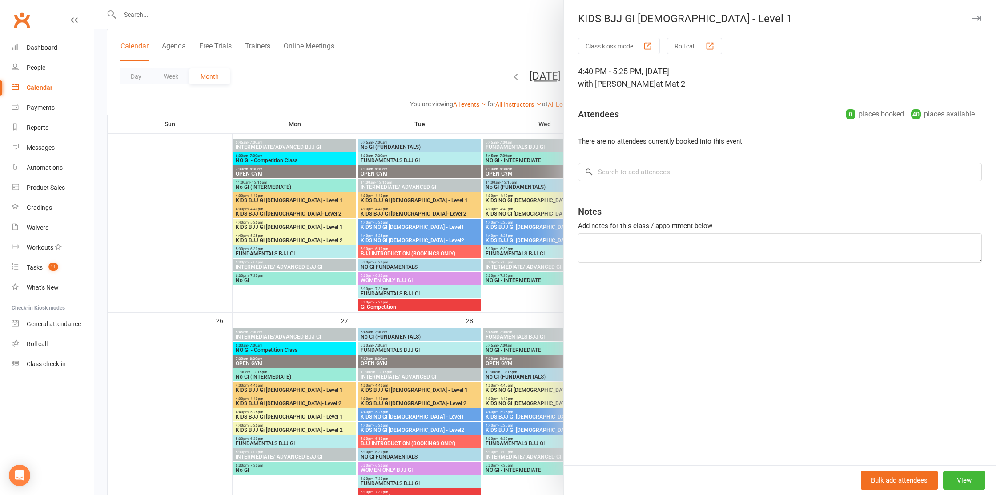
click at [512, 222] on div at bounding box center [545, 247] width 902 height 495
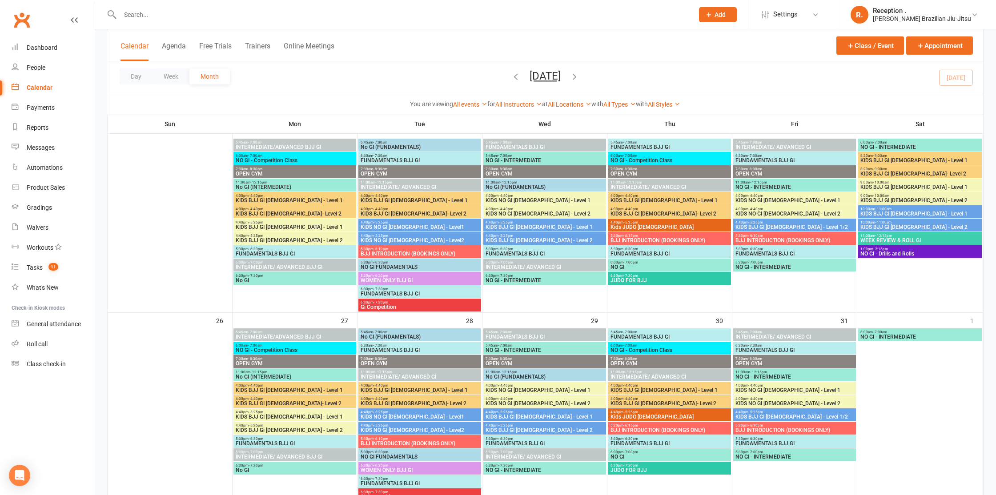
scroll to position [669, 0]
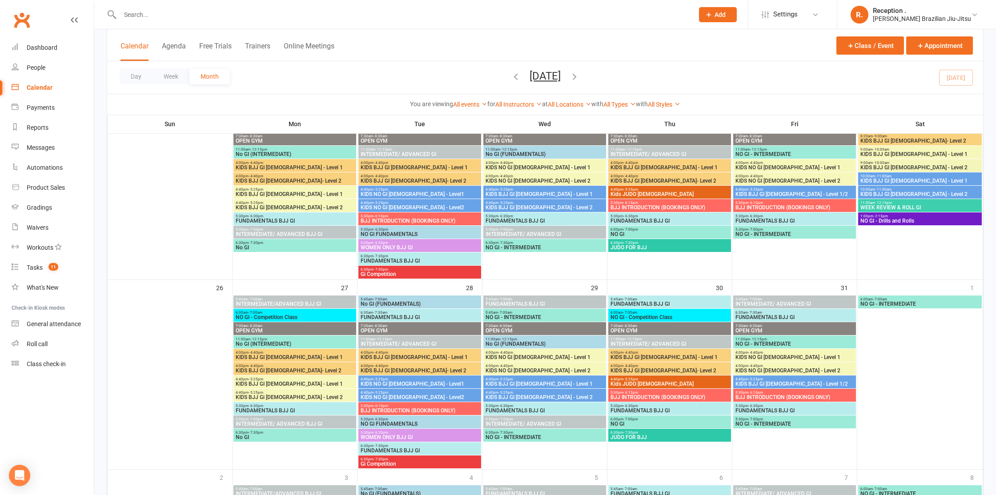
click at [523, 387] on div "4:40pm - 5:25pm KIDS BJJ GI 9-13 yo - Level 1" at bounding box center [544, 382] width 123 height 13
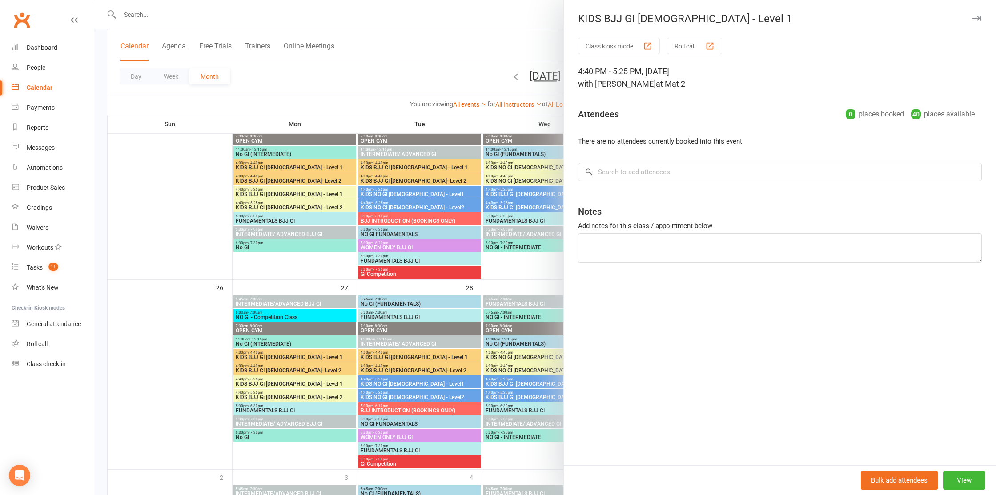
click at [496, 300] on div at bounding box center [545, 247] width 902 height 495
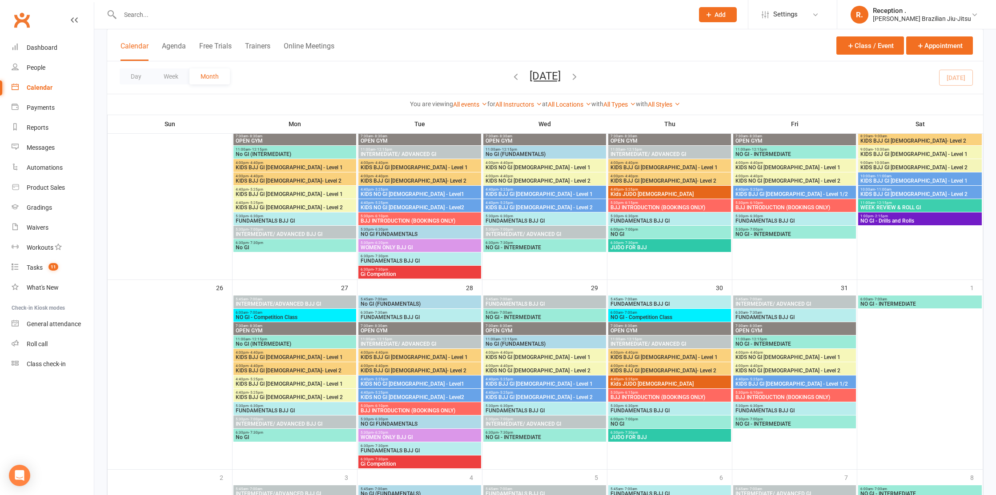
click at [523, 208] on span "KIDS BJJ GI [DEMOGRAPHIC_DATA] - Level 2" at bounding box center [544, 207] width 119 height 5
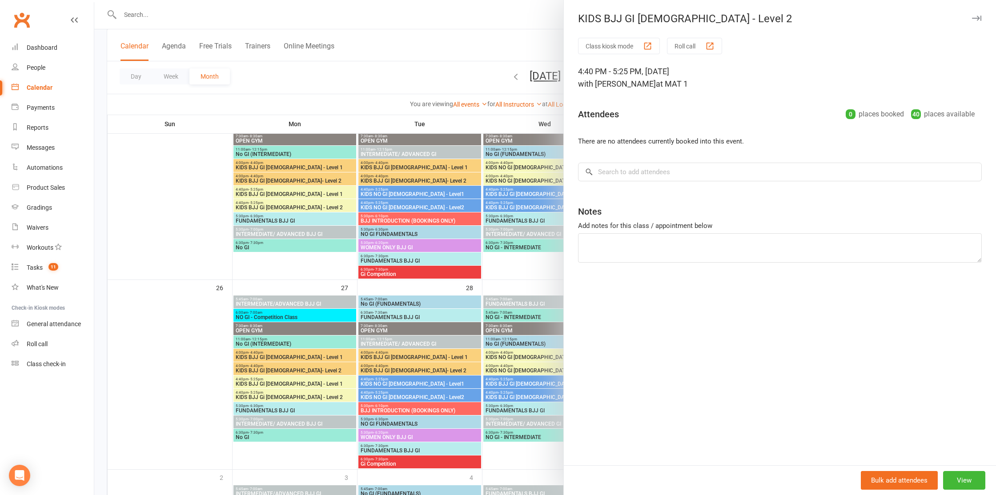
click at [498, 217] on div at bounding box center [545, 247] width 902 height 495
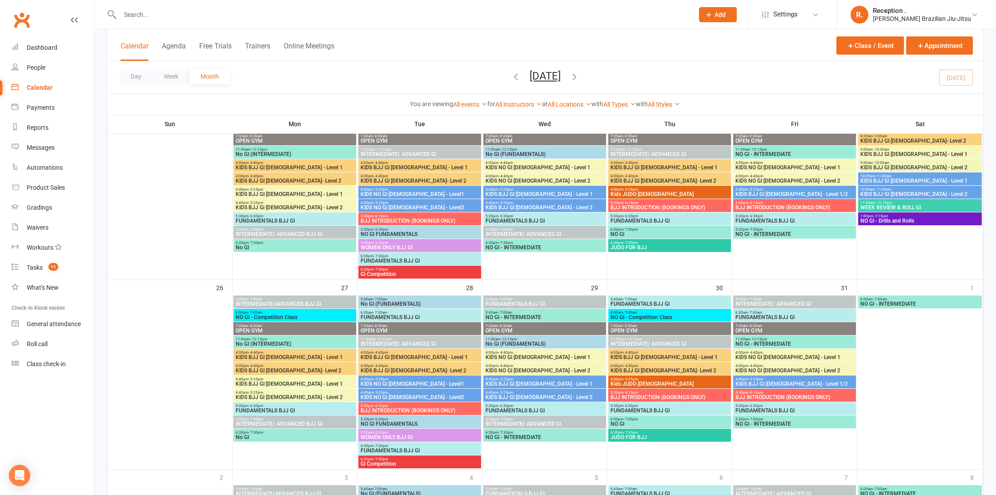
click at [523, 192] on span "KIDS BJJ GI [DEMOGRAPHIC_DATA] - Level 1" at bounding box center [544, 194] width 119 height 5
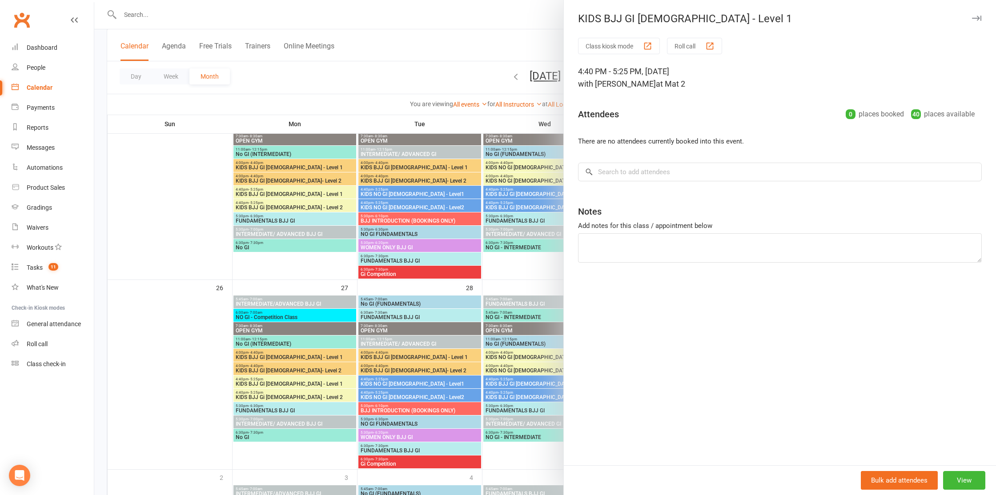
click at [520, 193] on div at bounding box center [545, 247] width 902 height 495
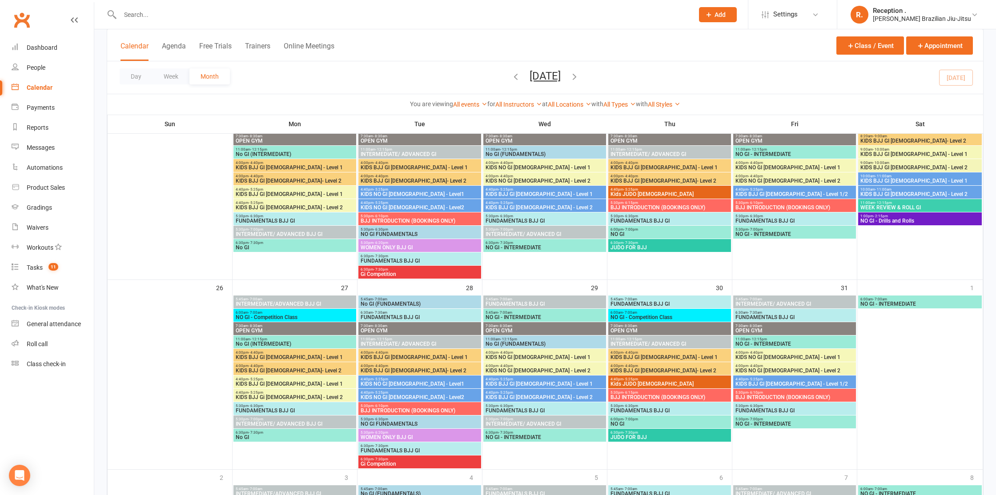
click at [518, 203] on span "4:40pm - 5:25pm" at bounding box center [544, 203] width 119 height 4
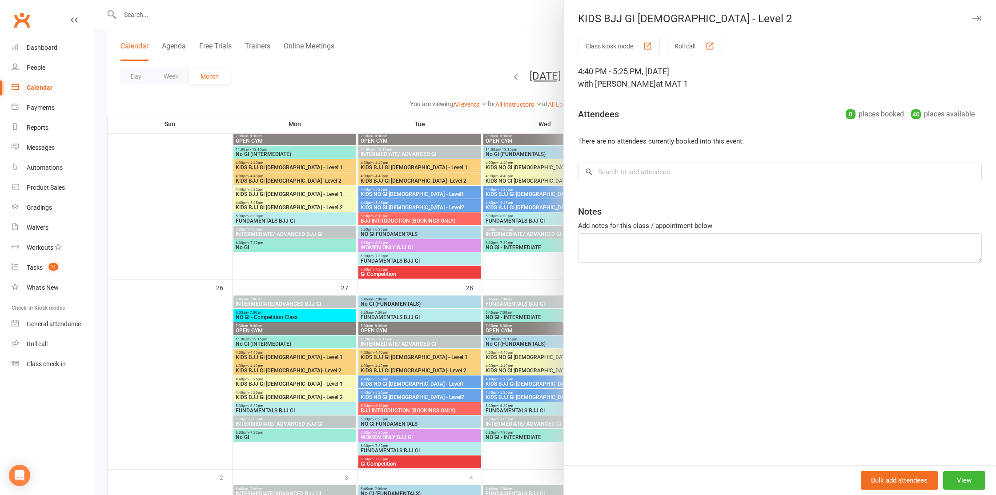
click at [518, 203] on div at bounding box center [545, 247] width 902 height 495
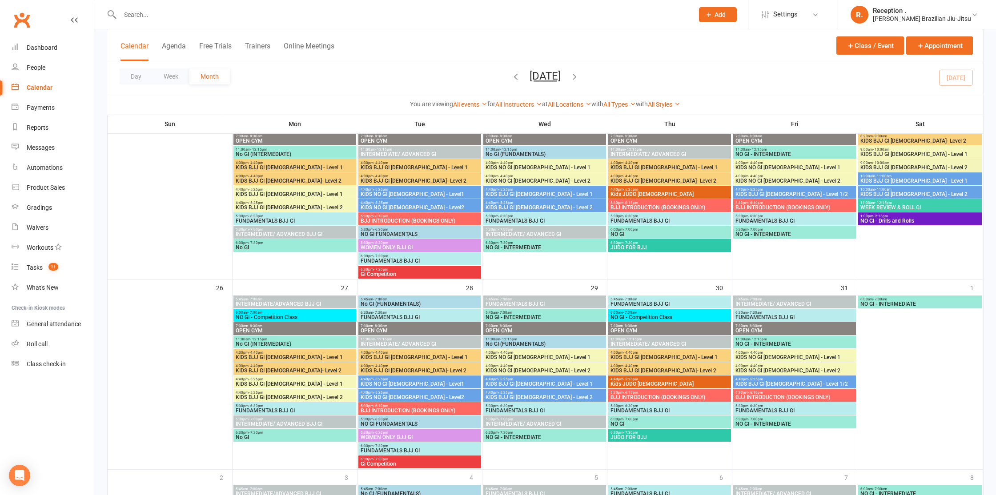
click at [490, 190] on span "4:40pm - 5:25pm" at bounding box center [544, 190] width 119 height 4
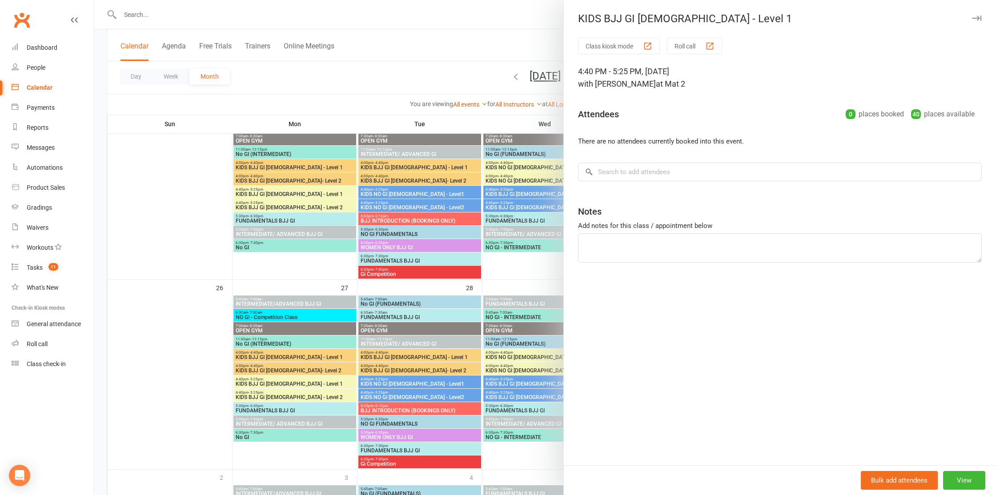
click at [493, 190] on div at bounding box center [545, 247] width 902 height 495
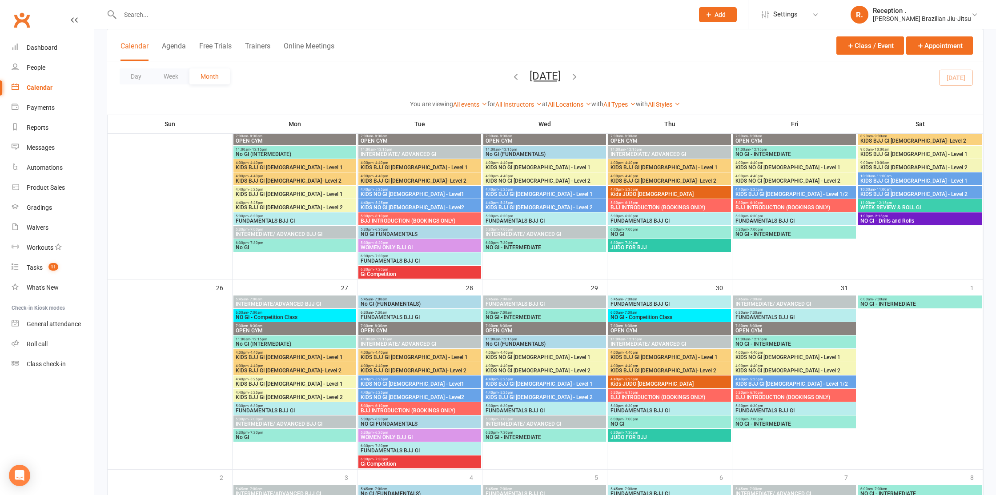
click at [499, 205] on span "KIDS BJJ GI [DEMOGRAPHIC_DATA] - Level 2" at bounding box center [544, 207] width 119 height 5
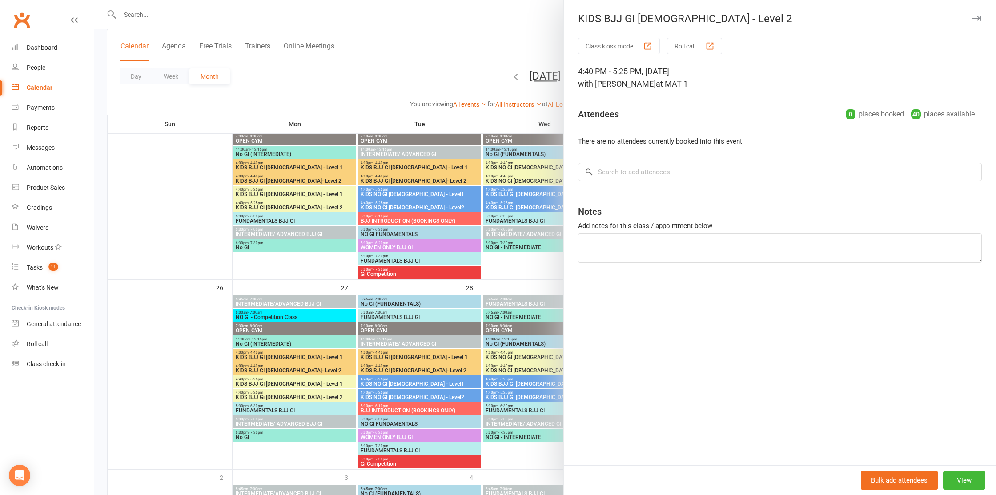
click at [499, 204] on div at bounding box center [545, 247] width 902 height 495
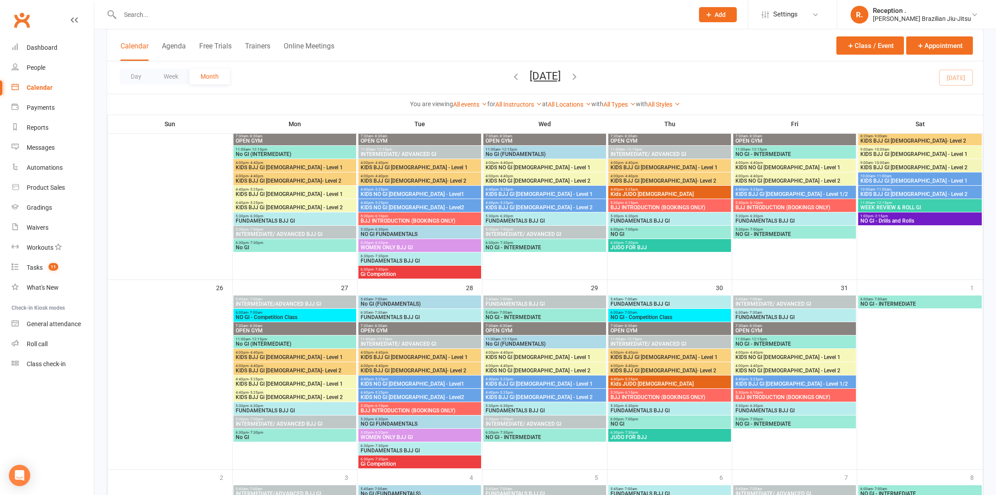
click at [504, 192] on span "KIDS BJJ GI [DEMOGRAPHIC_DATA] - Level 1" at bounding box center [544, 194] width 119 height 5
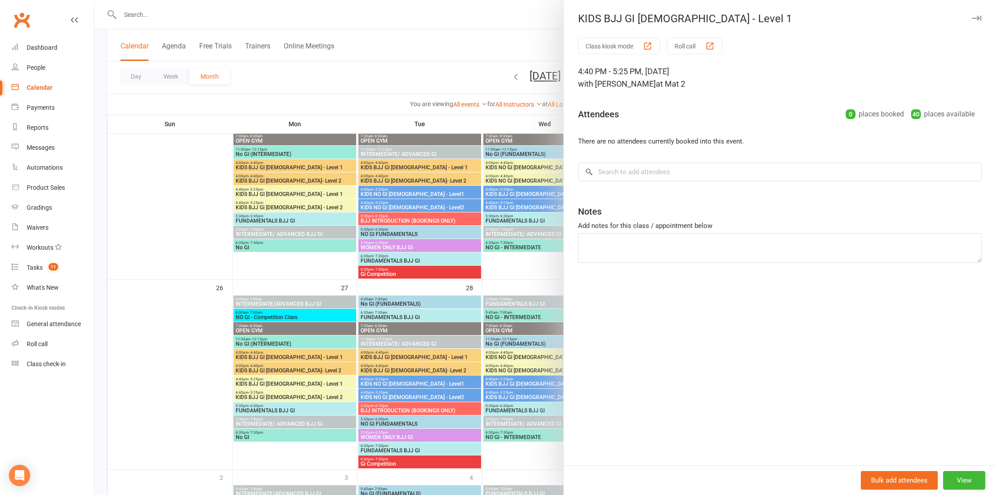
click at [505, 205] on div at bounding box center [545, 247] width 902 height 495
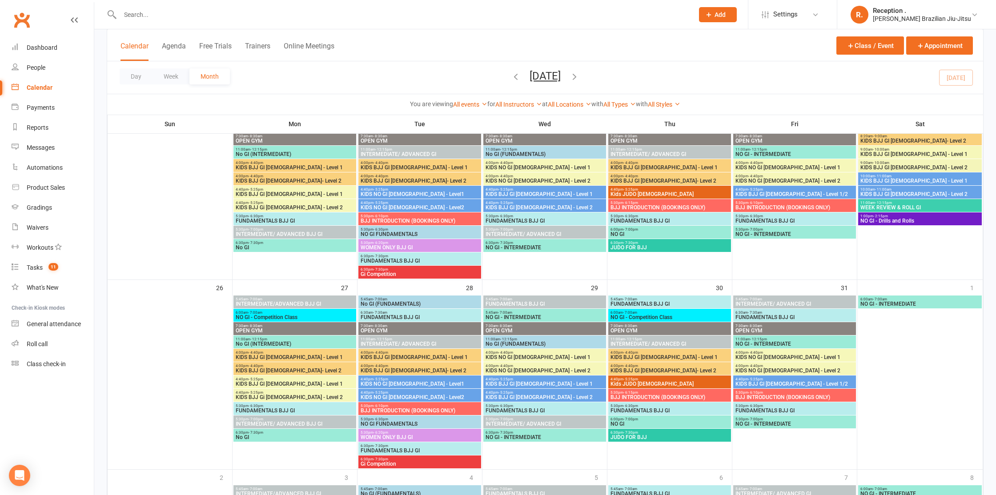
click at [498, 205] on span "KIDS BJJ GI [DEMOGRAPHIC_DATA] - Level 2" at bounding box center [544, 207] width 119 height 5
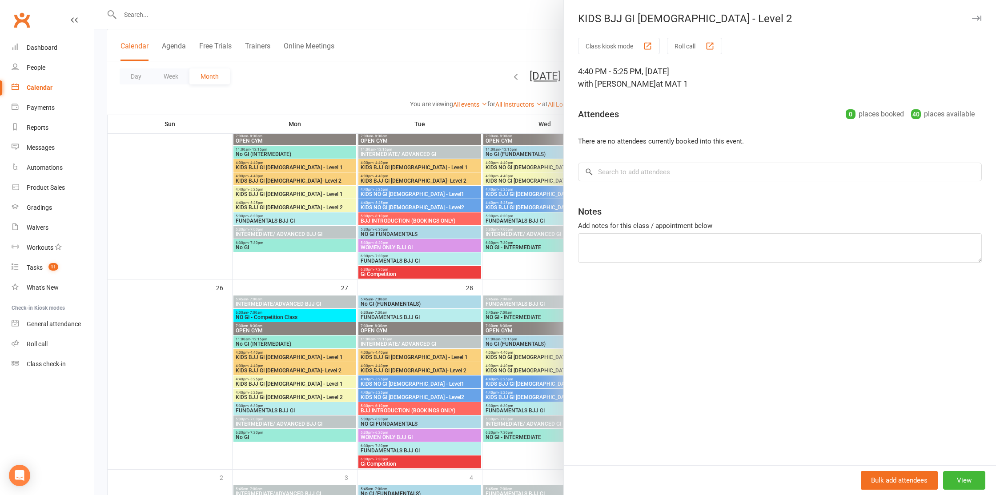
click at [498, 205] on div at bounding box center [545, 247] width 902 height 495
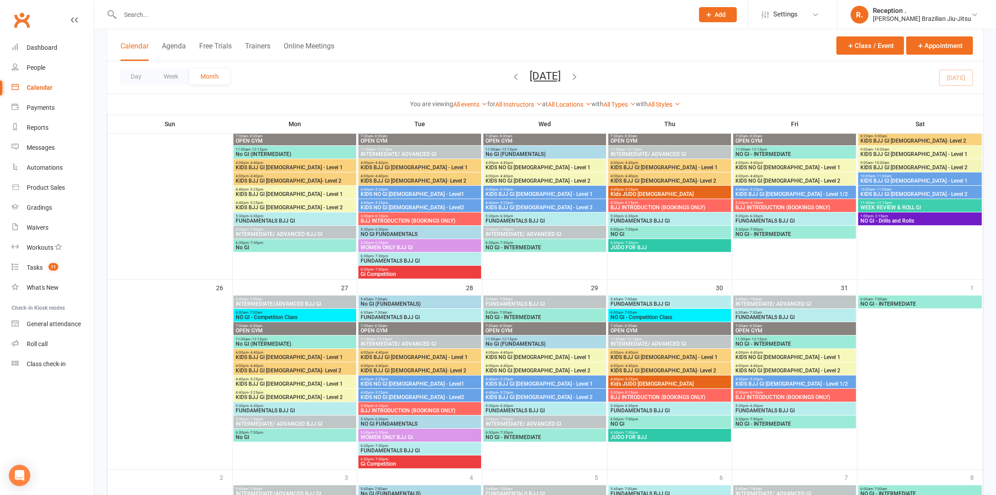
click at [499, 192] on span "KIDS BJJ GI [DEMOGRAPHIC_DATA] - Level 1" at bounding box center [544, 194] width 119 height 5
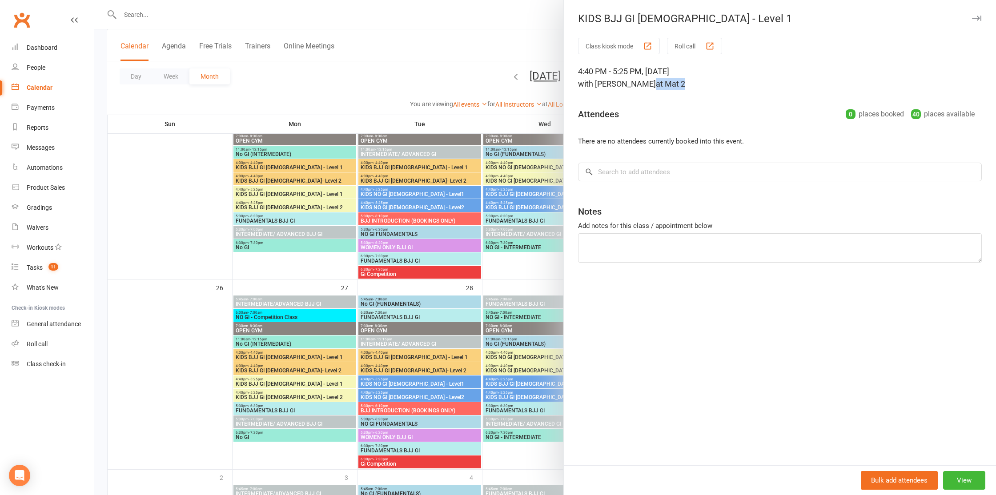
drag, startPoint x: 688, startPoint y: 87, endPoint x: 651, endPoint y: 88, distance: 37.4
click at [656, 88] on div "4:40 PM - 5:25 PM, Wednesday, October, 22, 2025 with Matheus Bohrer at Mat 2" at bounding box center [780, 77] width 404 height 25
drag, startPoint x: 604, startPoint y: 88, endPoint x: 632, endPoint y: 86, distance: 27.2
click at [632, 86] on span "with Matheus Bohrer" at bounding box center [617, 83] width 78 height 9
click at [528, 108] on div at bounding box center [545, 247] width 902 height 495
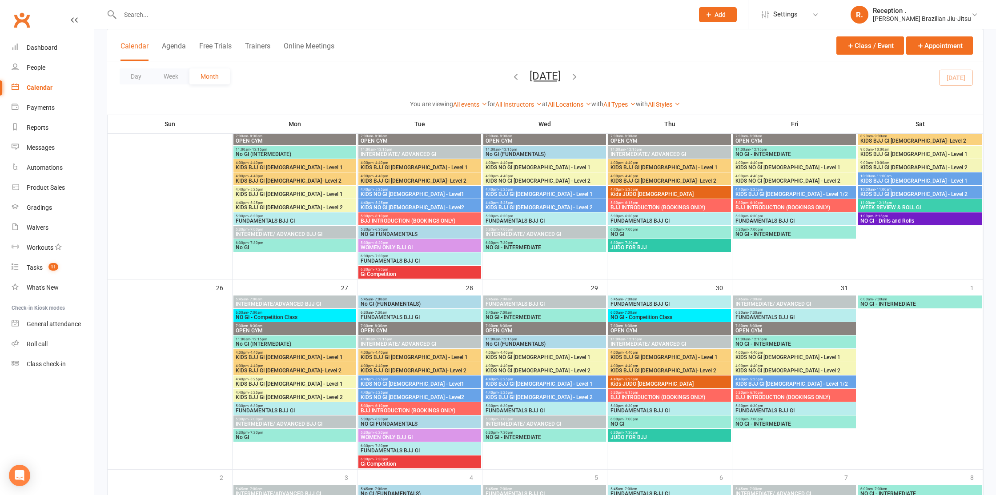
click at [516, 207] on span "KIDS BJJ GI [DEMOGRAPHIC_DATA] - Level 2" at bounding box center [544, 207] width 119 height 5
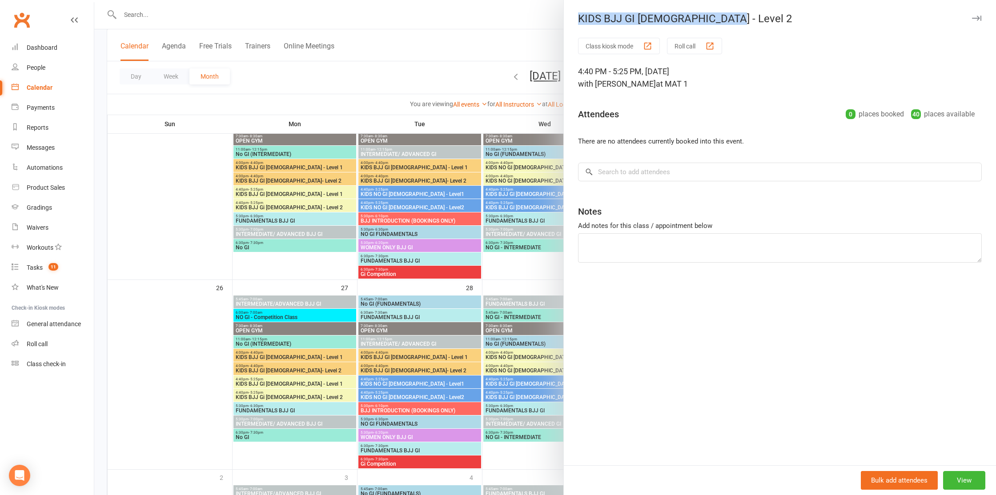
drag, startPoint x: 611, startPoint y: 18, endPoint x: 732, endPoint y: 20, distance: 121.4
click at [732, 20] on div "KIDS BJJ GI [DEMOGRAPHIC_DATA] - Level 2" at bounding box center [780, 18] width 432 height 12
drag, startPoint x: 737, startPoint y: 19, endPoint x: 679, endPoint y: 18, distance: 58.3
click at [679, 18] on div "KIDS BJJ GI [DEMOGRAPHIC_DATA] - Level 2" at bounding box center [780, 18] width 432 height 12
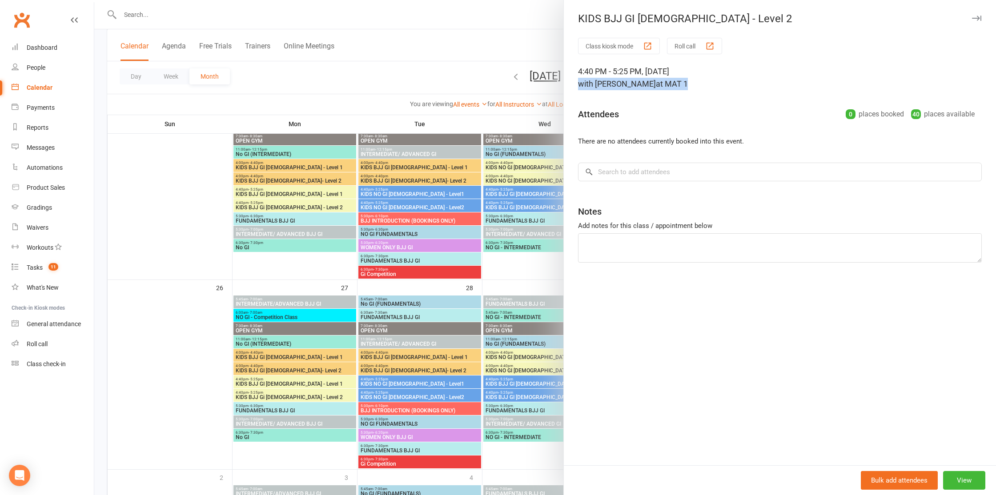
drag, startPoint x: 648, startPoint y: 89, endPoint x: 580, endPoint y: 89, distance: 67.6
click at [580, 89] on div "4:40 PM - 5:25 PM, Wednesday, October, 22, 2025 with Pedro Barros at MAT 1" at bounding box center [780, 77] width 404 height 25
click at [537, 91] on div at bounding box center [545, 247] width 902 height 495
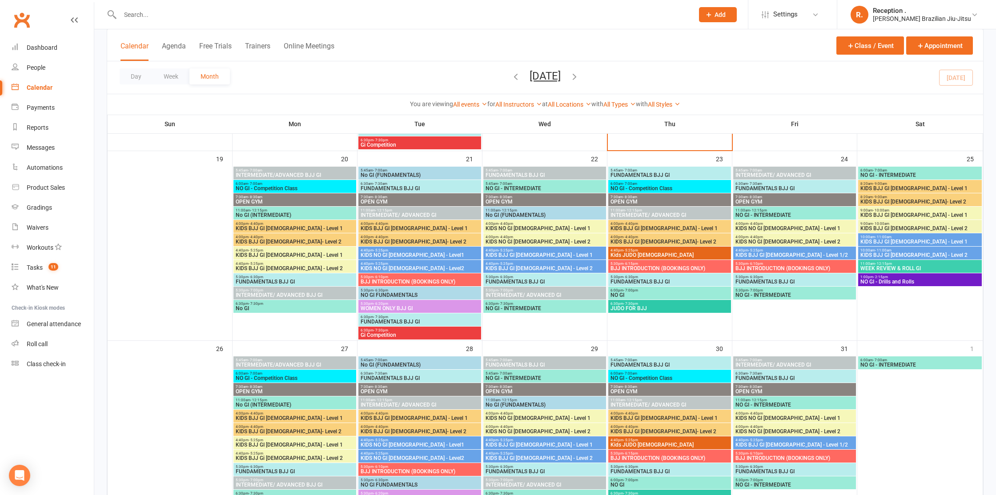
scroll to position [602, 0]
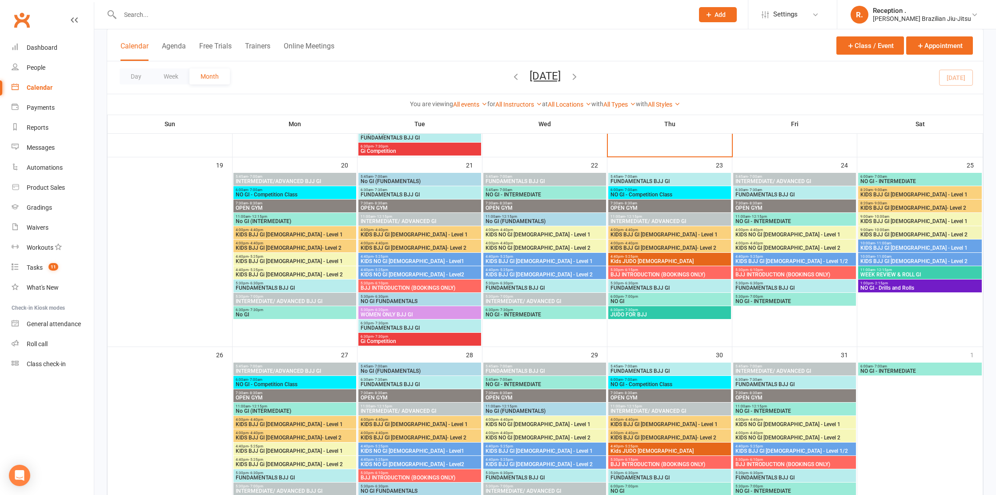
click at [775, 260] on span "KIDS BJJ GI [DEMOGRAPHIC_DATA] - Level 1/2" at bounding box center [794, 261] width 119 height 5
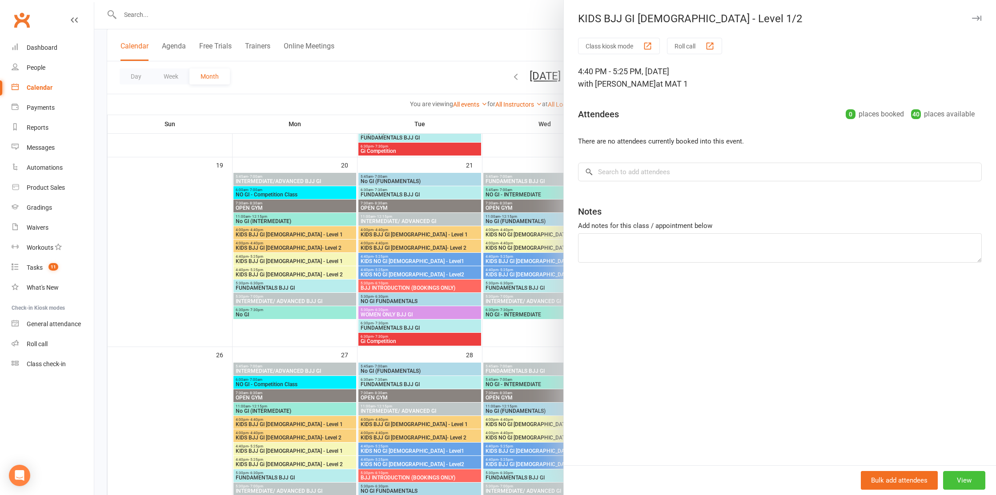
click at [967, 488] on button "View" at bounding box center [964, 480] width 42 height 19
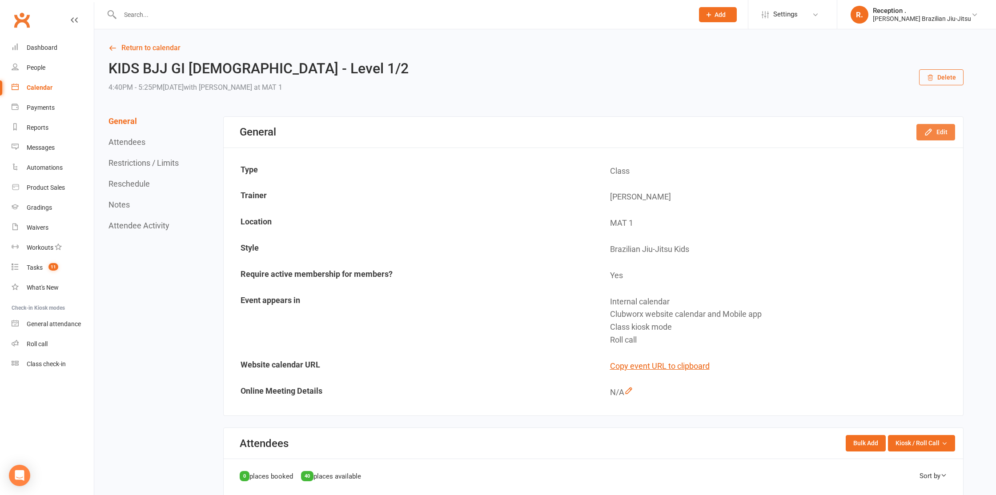
click at [944, 129] on button "Edit" at bounding box center [936, 132] width 39 height 16
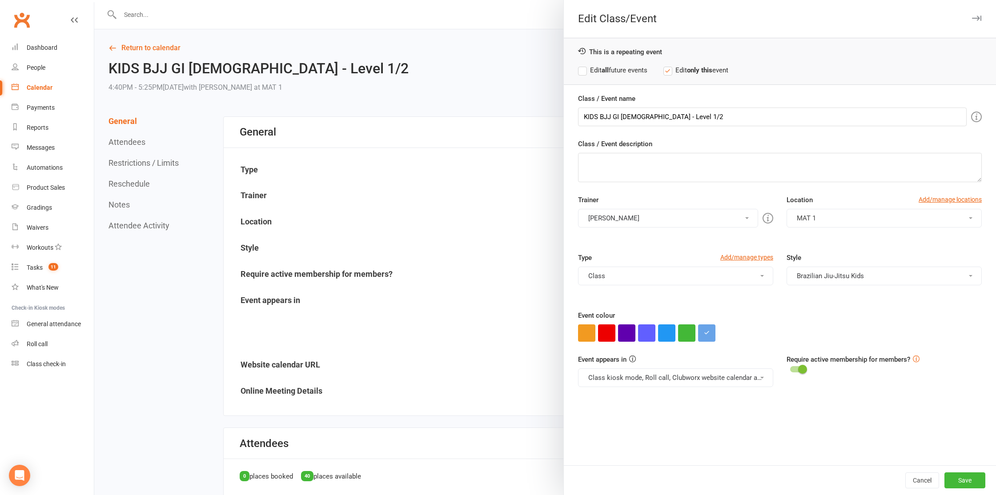
click at [414, 84] on div at bounding box center [545, 247] width 902 height 495
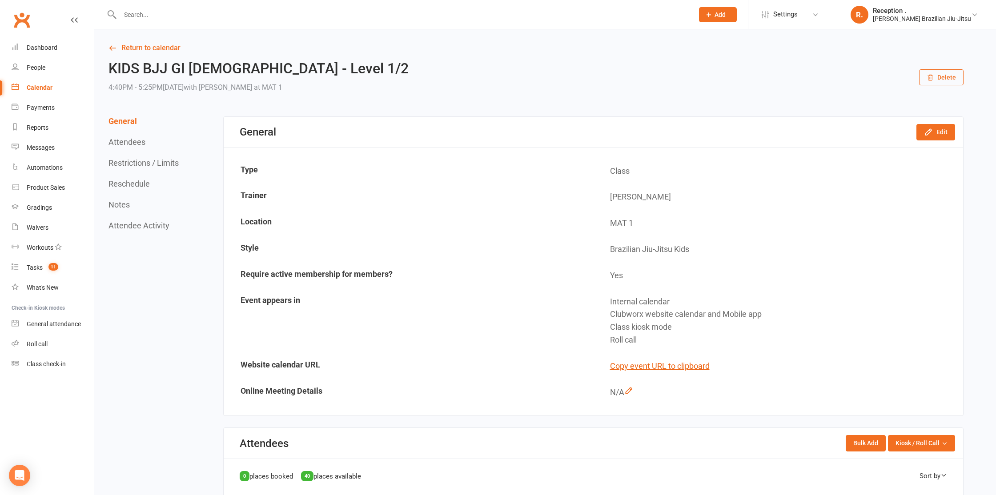
drag, startPoint x: 339, startPoint y: 68, endPoint x: 667, endPoint y: 79, distance: 327.9
click at [350, 68] on div "KIDS BJJ GI 9-13 yo - Level 1/2 4:40PM - 5:25PM, Friday October 24, 2025 with P…" at bounding box center [536, 77] width 855 height 33
click at [947, 133] on button "Edit" at bounding box center [936, 132] width 39 height 16
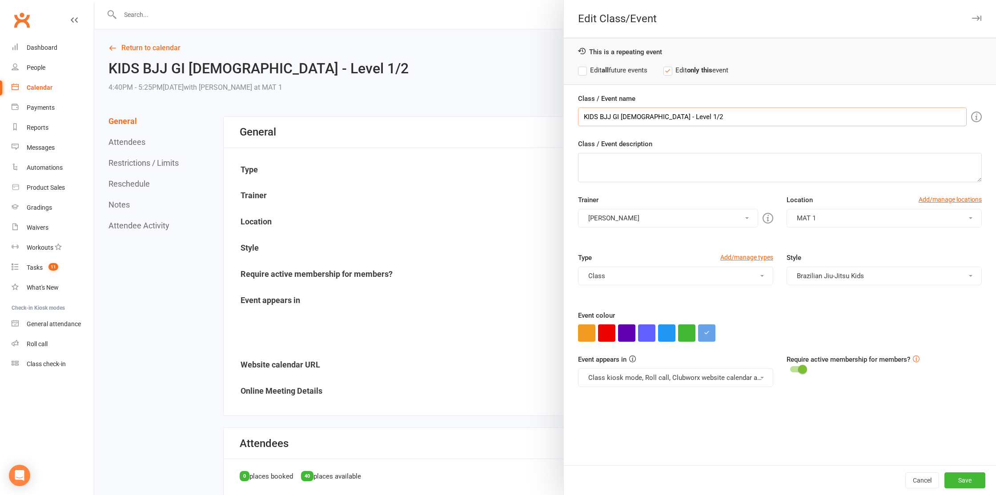
click at [671, 116] on input "KIDS BJJ GI [DEMOGRAPHIC_DATA] - Level 1/2" at bounding box center [772, 117] width 389 height 19
click at [664, 117] on input "KIDS BJJ GI [DEMOGRAPHIC_DATA] - Level 1/2" at bounding box center [772, 117] width 389 height 19
type input "KIDS BJJ GI [DEMOGRAPHIC_DATA] - Level 2"
click at [586, 71] on label "Edit all future events" at bounding box center [612, 70] width 69 height 11
click at [968, 487] on button "Save" at bounding box center [965, 481] width 41 height 16
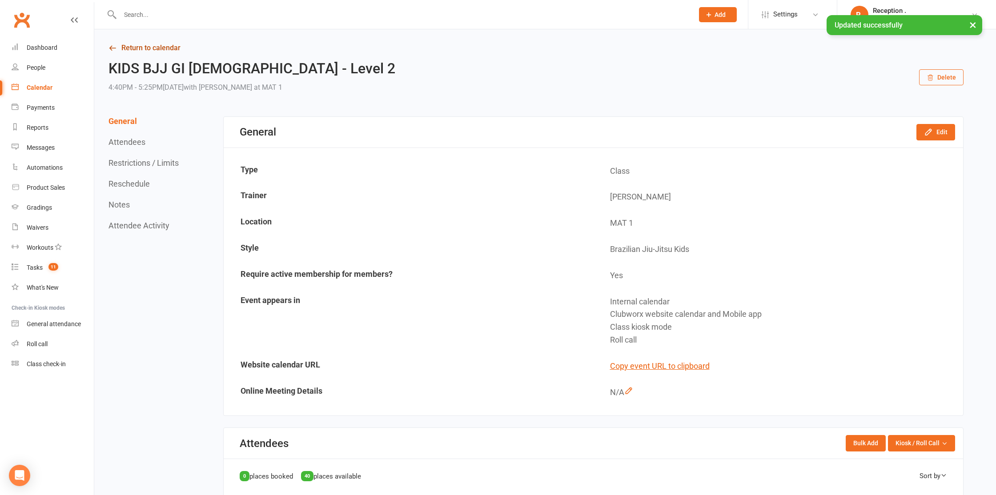
click at [145, 47] on link "Return to calendar" at bounding box center [536, 48] width 855 height 12
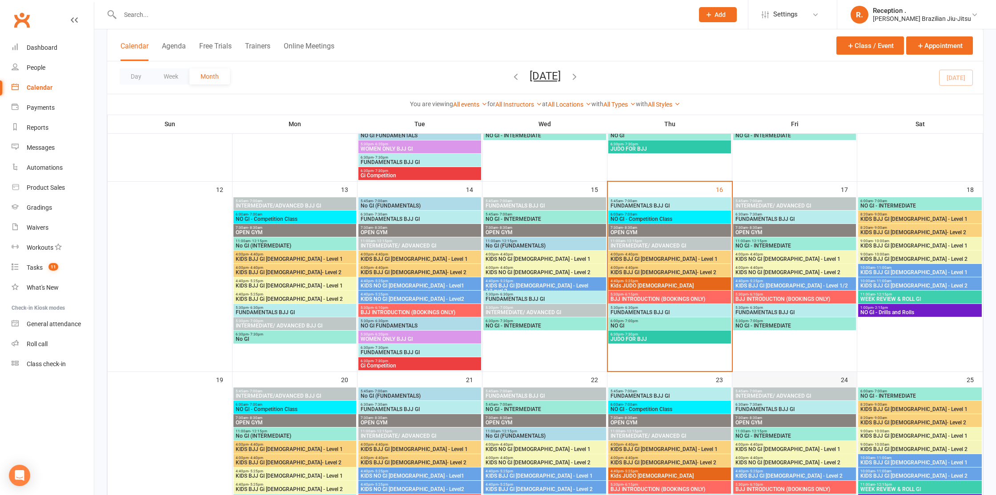
scroll to position [385, 0]
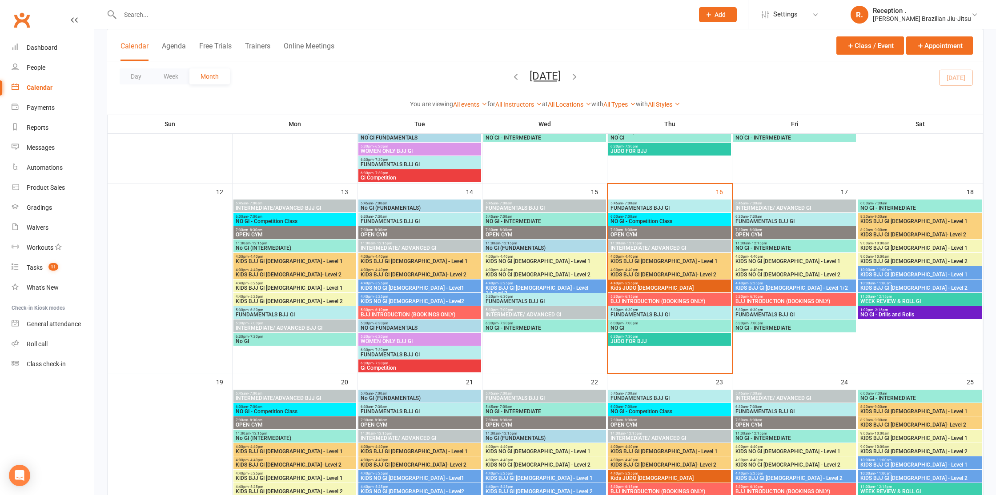
click at [760, 286] on span "KIDS BJJ GI [DEMOGRAPHIC_DATA] - Level 1/2" at bounding box center [794, 288] width 119 height 5
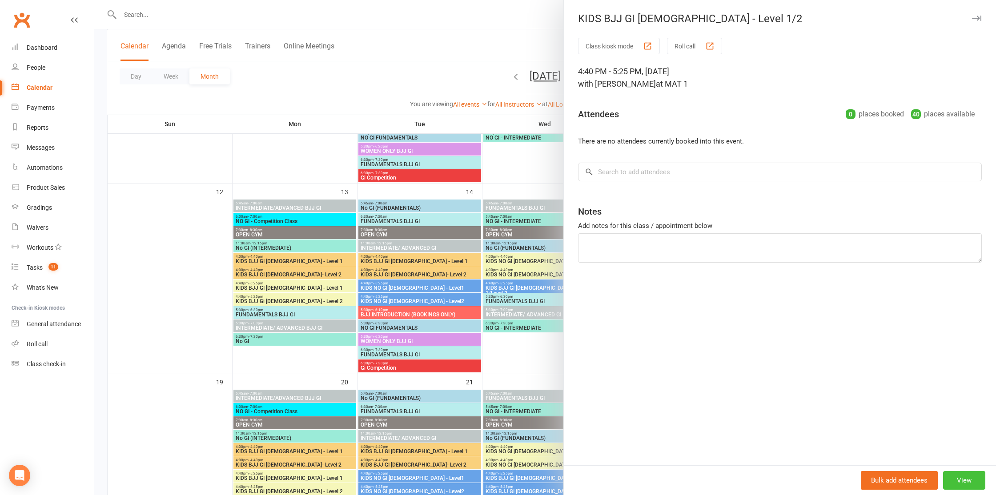
click at [962, 484] on button "View" at bounding box center [964, 480] width 42 height 19
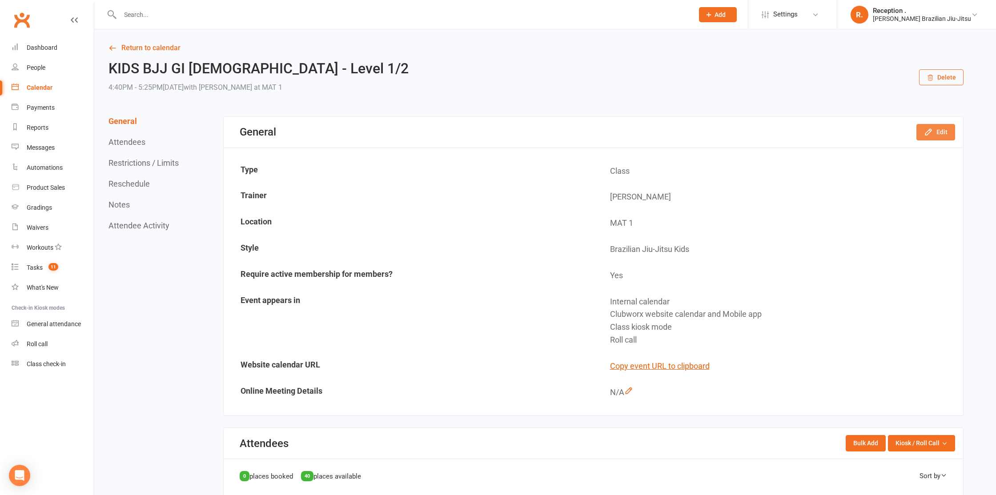
click at [941, 130] on button "Edit" at bounding box center [936, 132] width 39 height 16
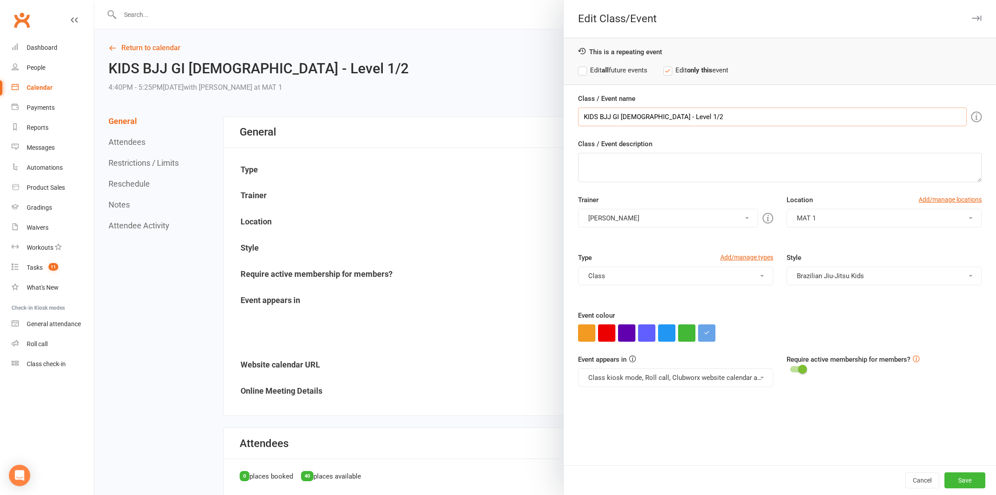
click at [671, 115] on input "KIDS BJJ GI [DEMOGRAPHIC_DATA] - Level 1/2" at bounding box center [772, 117] width 389 height 19
type input "KIDS BJJ GI [DEMOGRAPHIC_DATA] - Level 2"
click at [971, 482] on button "Save" at bounding box center [965, 481] width 41 height 16
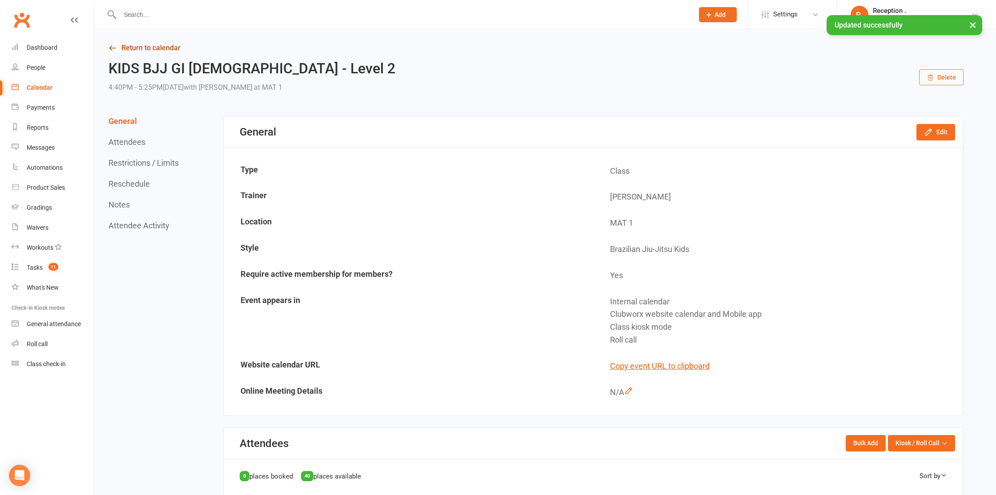
click at [145, 44] on link "Return to calendar" at bounding box center [536, 48] width 855 height 12
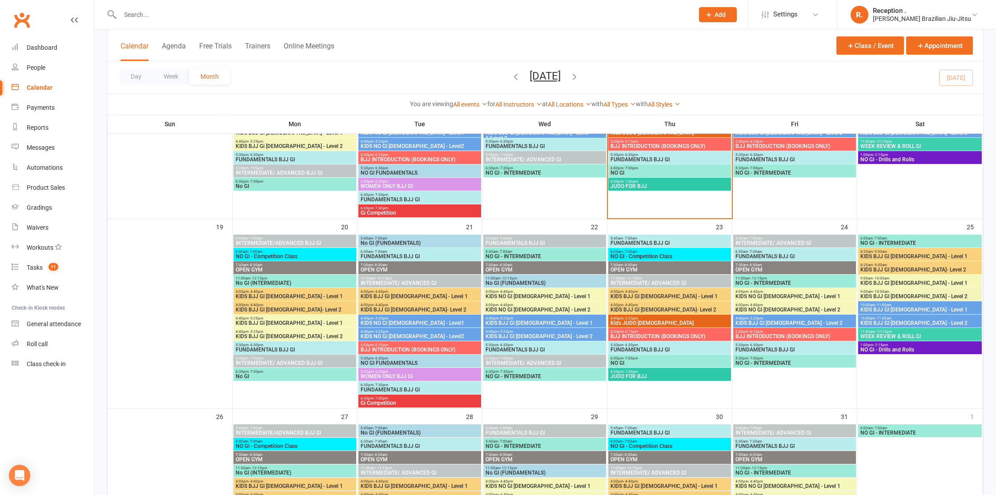
scroll to position [537, 0]
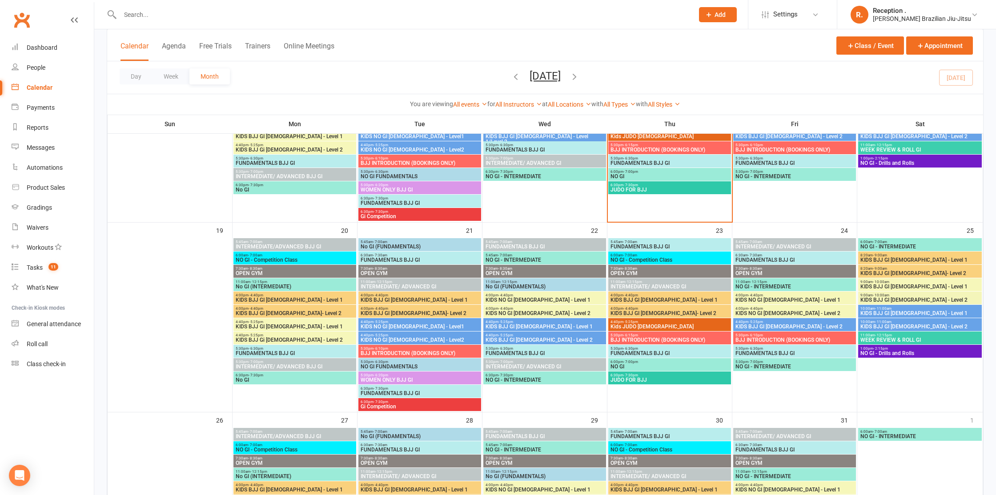
click at [539, 324] on span "KIDS BJJ GI [DEMOGRAPHIC_DATA] - Level 1" at bounding box center [544, 326] width 119 height 5
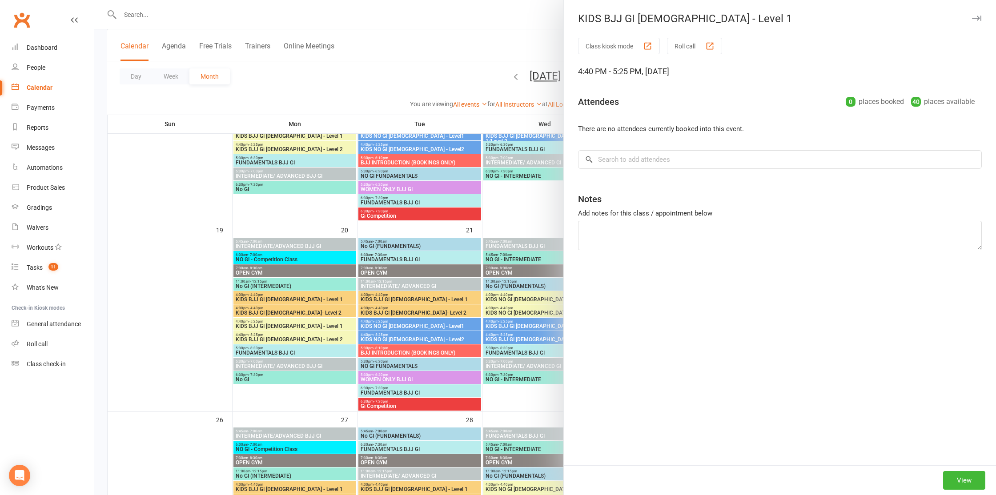
scroll to position [0, 0]
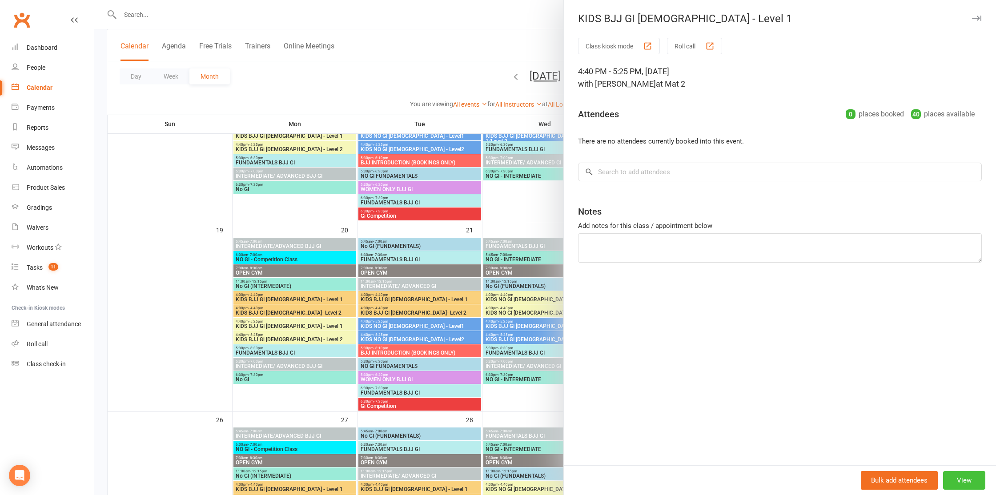
click at [974, 485] on button "View" at bounding box center [964, 480] width 42 height 19
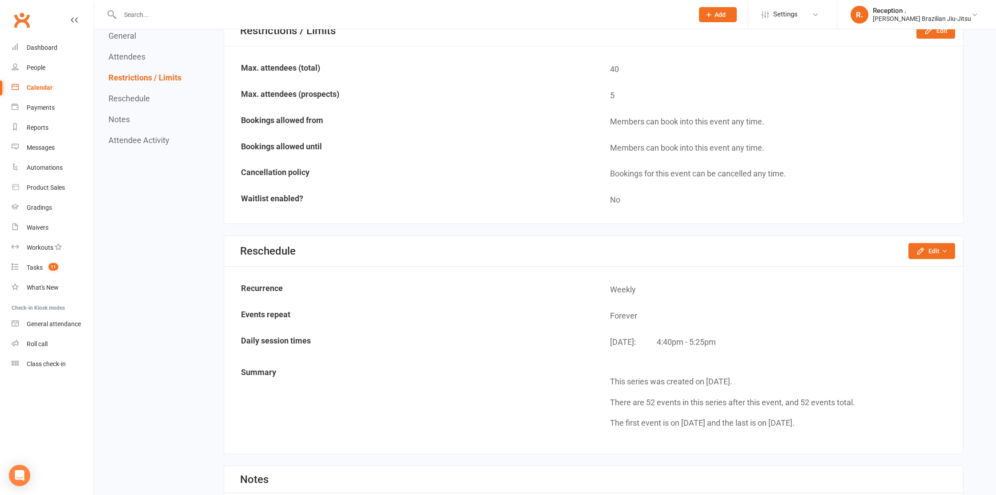
scroll to position [554, 0]
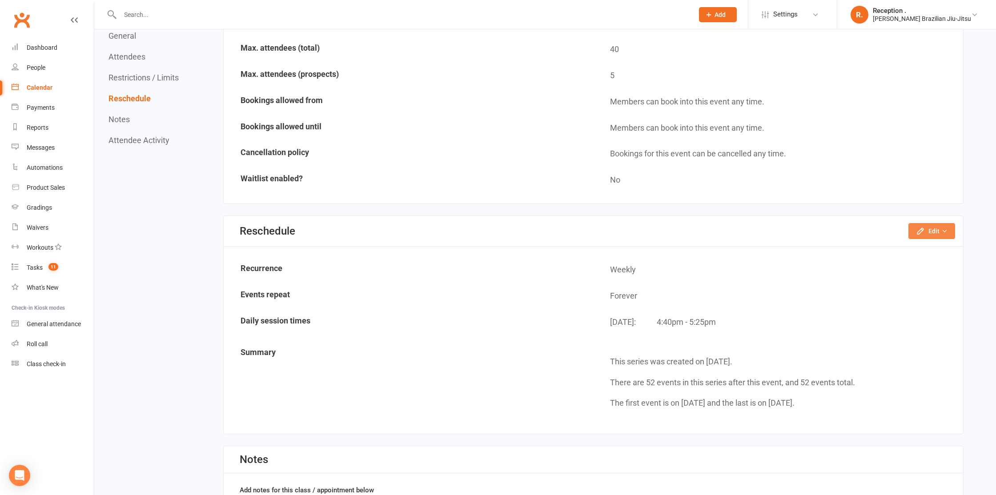
click at [943, 227] on button "Edit" at bounding box center [932, 231] width 47 height 16
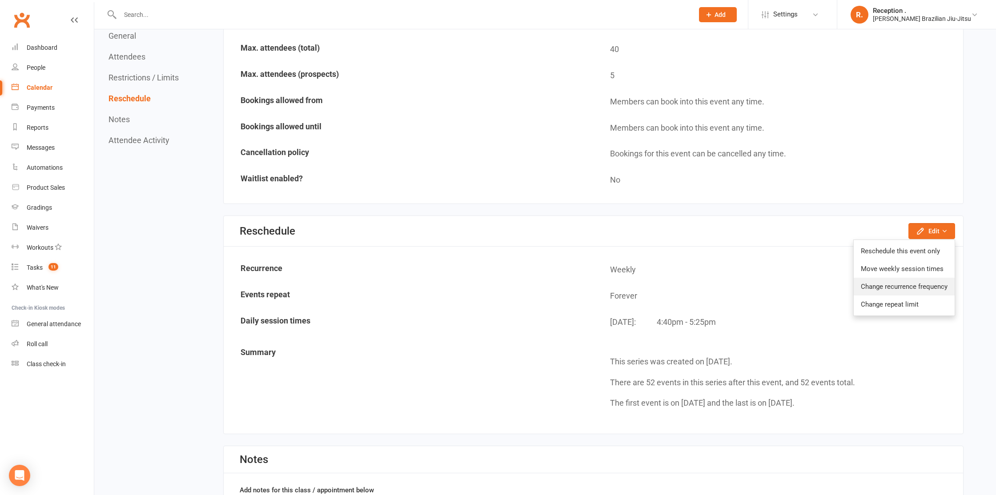
click at [906, 286] on link "Change recurrence frequency" at bounding box center [904, 287] width 101 height 18
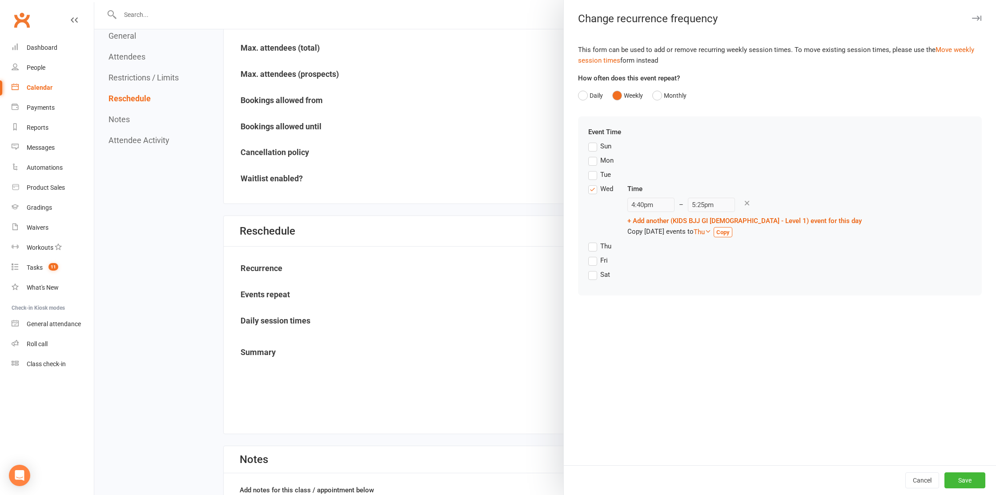
click at [598, 261] on label "Fri" at bounding box center [598, 260] width 20 height 11
click at [594, 255] on input "Fri" at bounding box center [591, 255] width 6 height 0
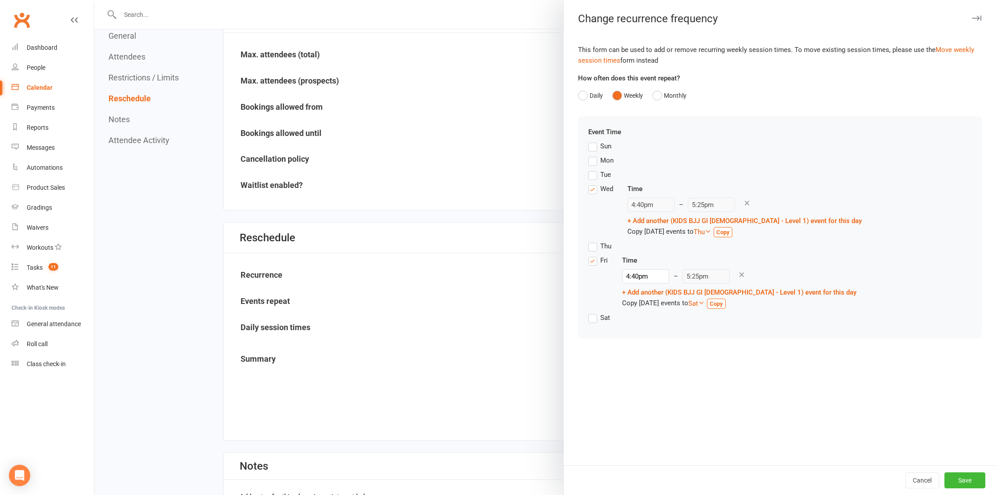
scroll to position [547, 0]
click at [962, 478] on button "Save" at bounding box center [965, 481] width 41 height 16
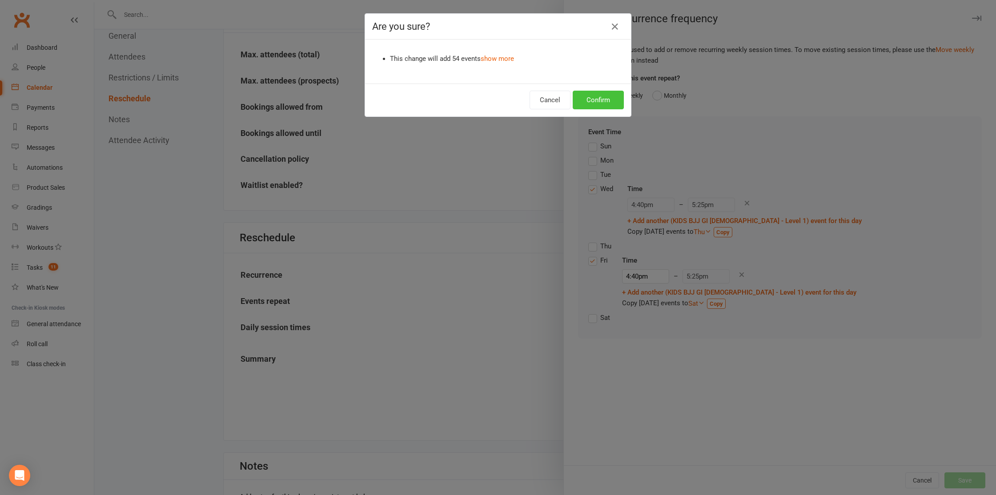
click at [607, 108] on button "Confirm" at bounding box center [598, 100] width 51 height 19
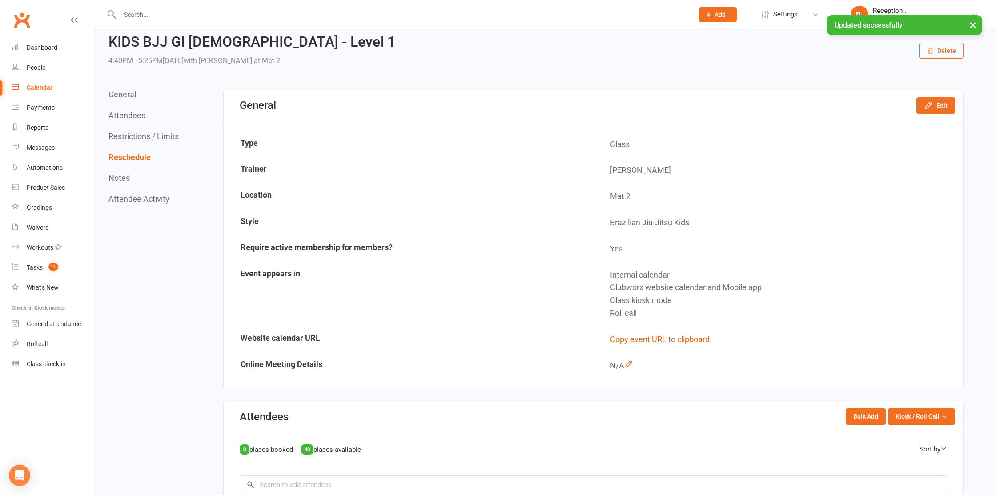
scroll to position [0, 0]
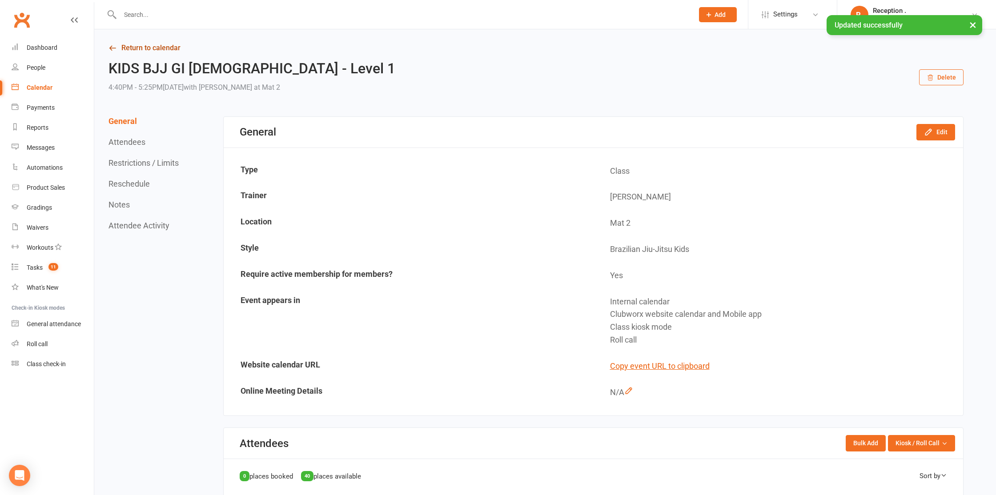
click at [124, 45] on link "Return to calendar" at bounding box center [536, 48] width 855 height 12
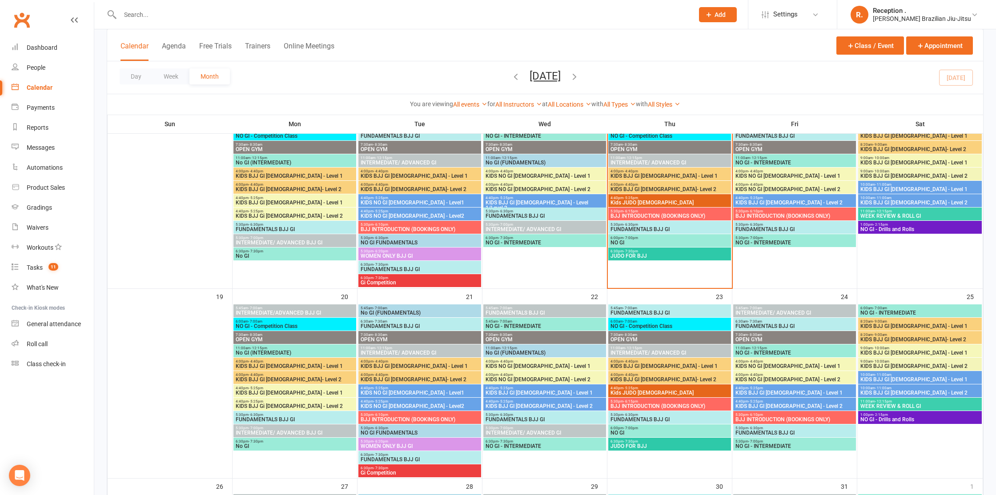
scroll to position [472, 0]
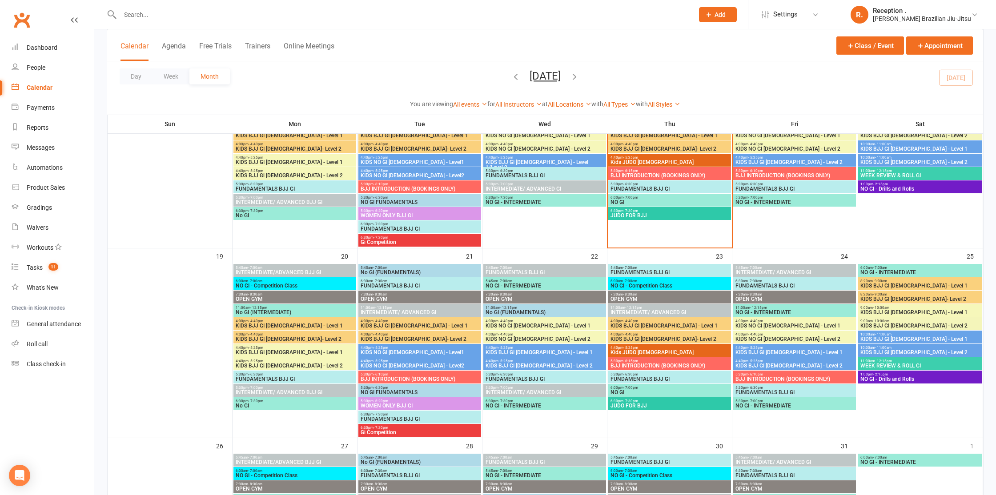
scroll to position [518, 0]
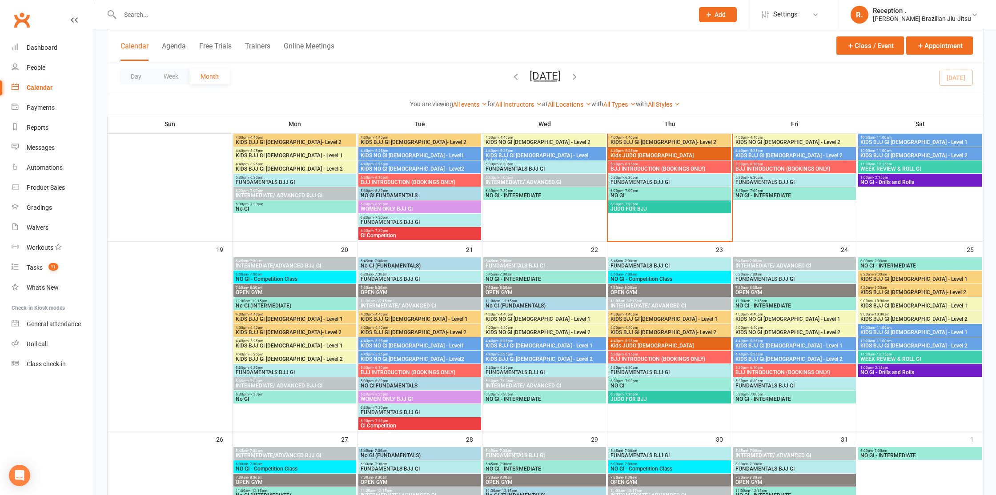
click at [799, 343] on span "KIDS BJJ GI [DEMOGRAPHIC_DATA] - Level 1" at bounding box center [794, 345] width 119 height 5
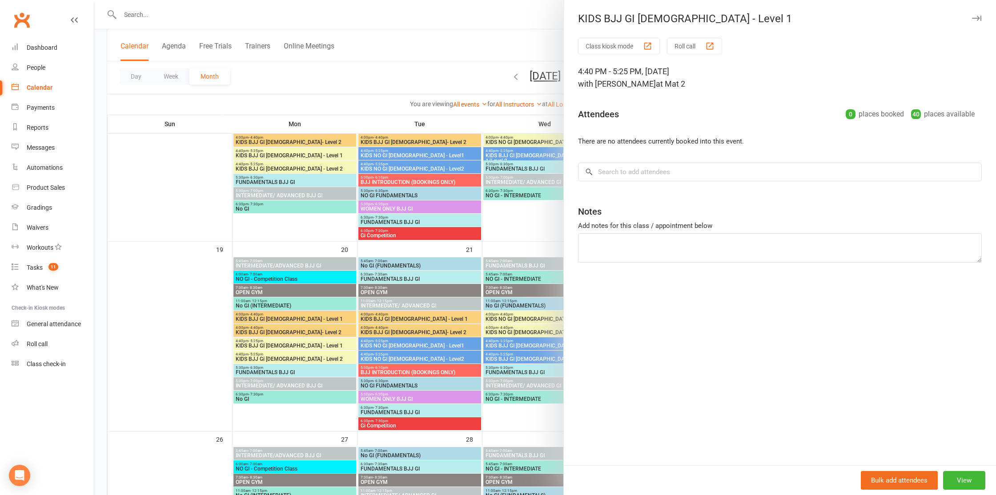
click at [518, 231] on div at bounding box center [545, 247] width 902 height 495
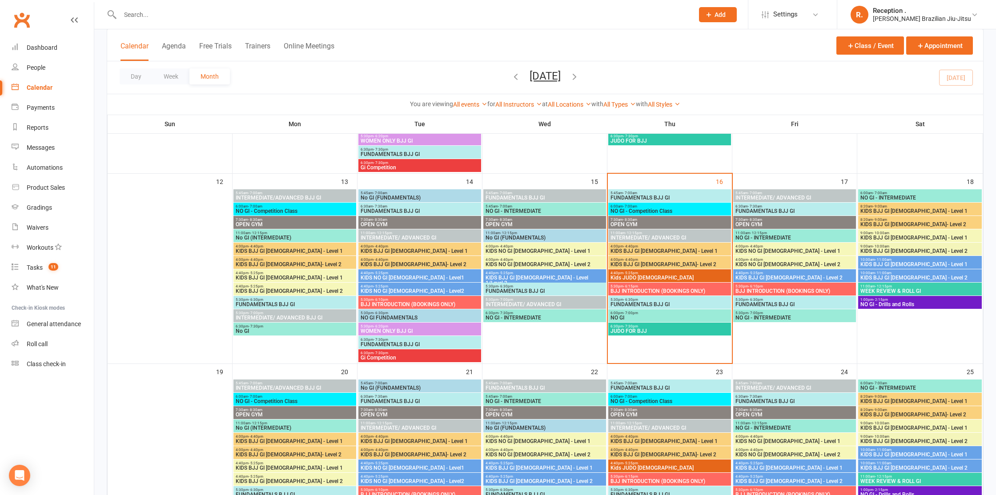
scroll to position [401, 0]
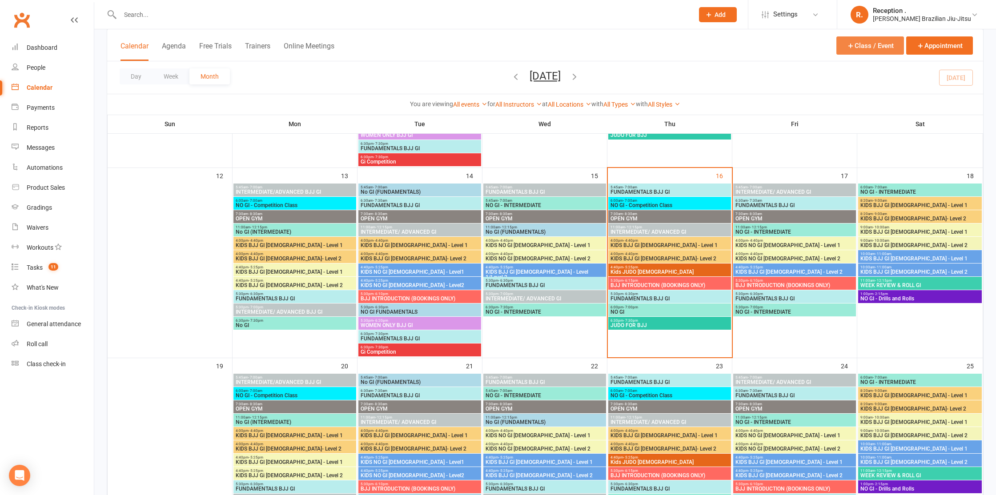
click at [866, 44] on button "Class / Event" at bounding box center [871, 45] width 68 height 18
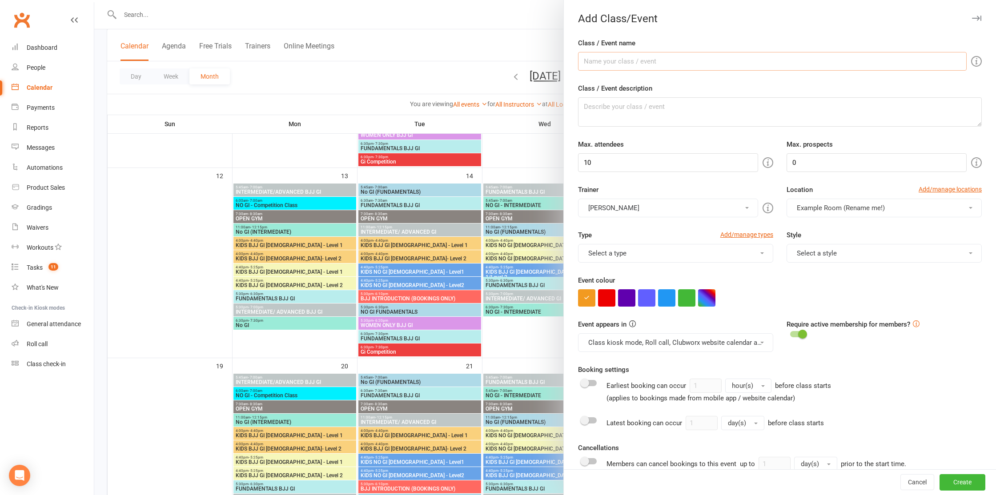
click at [656, 66] on input "Class / Event name" at bounding box center [772, 61] width 389 height 19
click at [496, 50] on div at bounding box center [545, 247] width 902 height 495
click at [507, 123] on div at bounding box center [545, 247] width 902 height 495
click at [919, 487] on button "Cancel" at bounding box center [918, 483] width 34 height 16
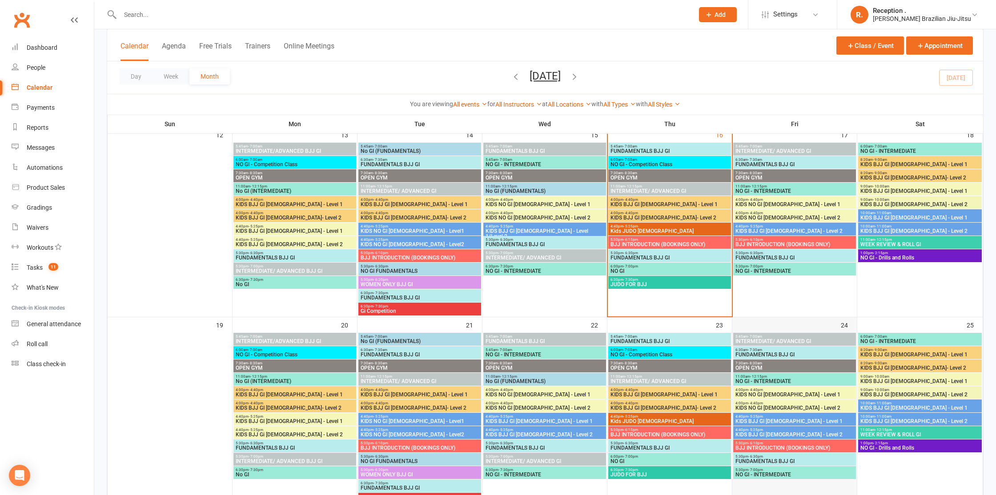
scroll to position [443, 0]
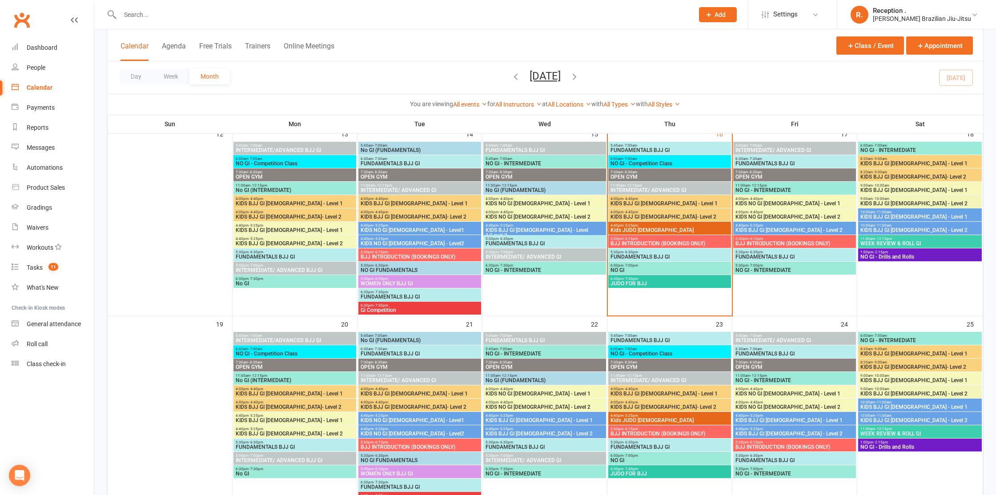
click at [761, 228] on span "KIDS BJJ GI [DEMOGRAPHIC_DATA] - Level 2" at bounding box center [794, 230] width 119 height 5
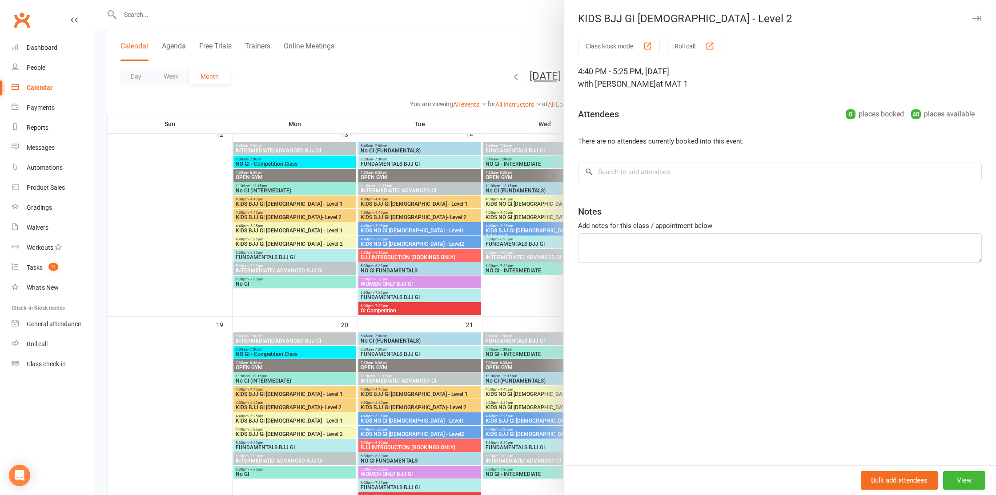
scroll to position [441, 0]
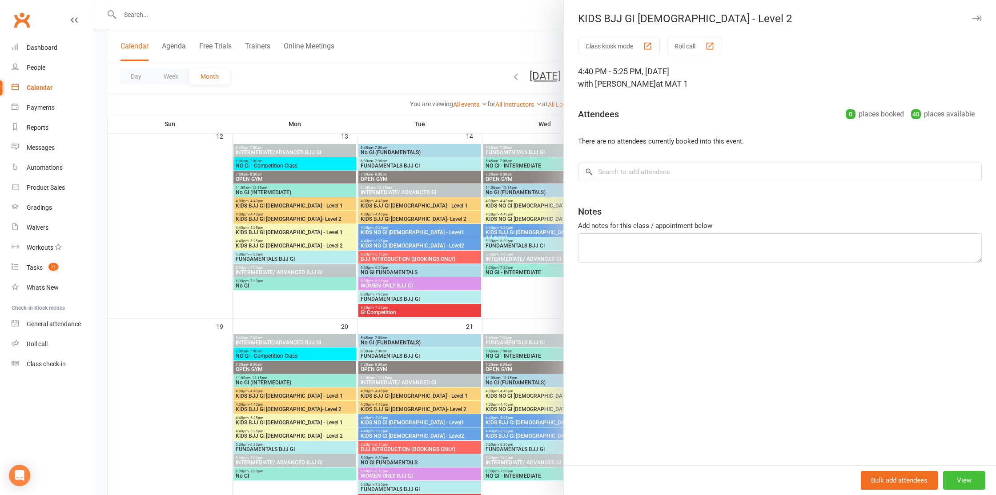
click at [976, 480] on button "View" at bounding box center [964, 480] width 42 height 19
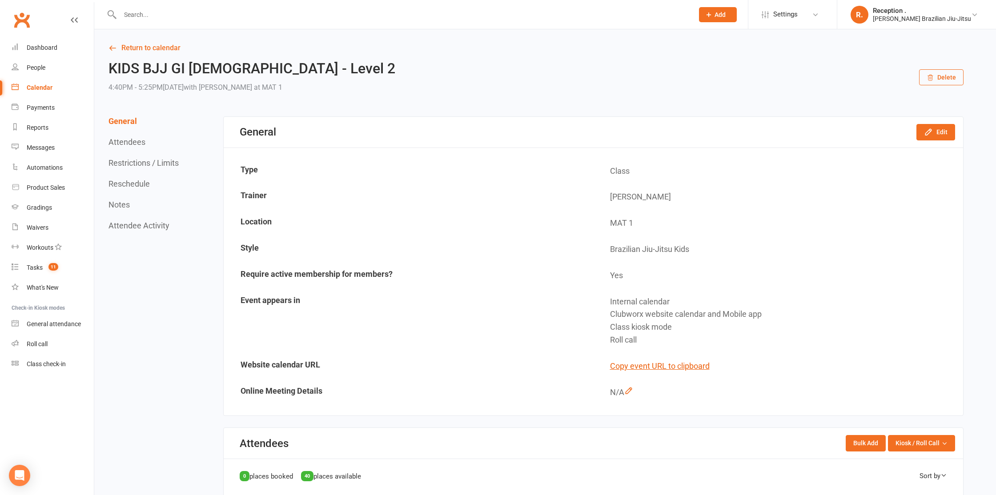
scroll to position [0, 0]
click at [13, 27] on link "Clubworx" at bounding box center [22, 20] width 22 height 22
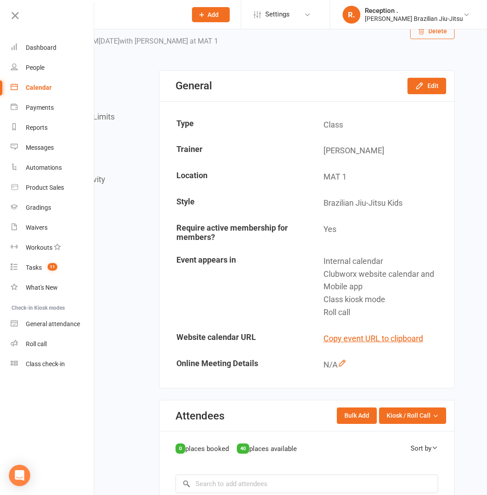
scroll to position [0, 0]
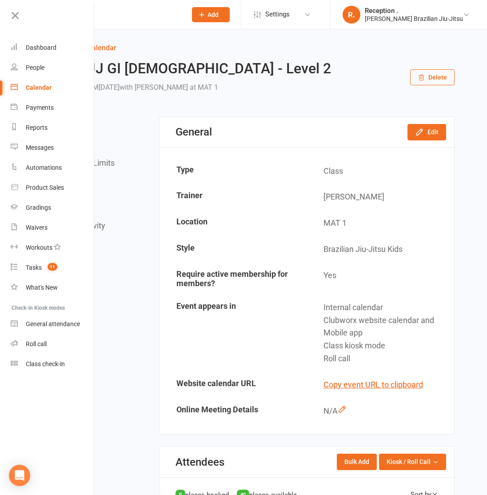
click at [164, 74] on h2 "KIDS BJJ GI [DEMOGRAPHIC_DATA] - Level 2" at bounding box center [187, 69] width 287 height 16
click at [163, 73] on h2 "KIDS BJJ GI [DEMOGRAPHIC_DATA] - Level 2" at bounding box center [187, 69] width 287 height 16
click at [160, 73] on h2 "KIDS BJJ GI [DEMOGRAPHIC_DATA] - Level 2" at bounding box center [187, 69] width 287 height 16
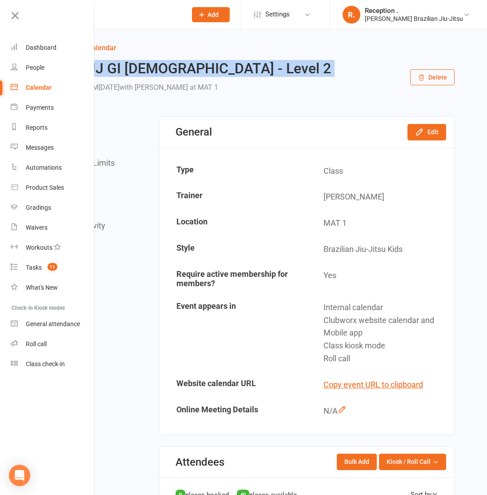
click at [160, 73] on h2 "KIDS BJJ GI [DEMOGRAPHIC_DATA] - Level 2" at bounding box center [187, 69] width 287 height 16
click at [423, 137] on button "Edit" at bounding box center [427, 132] width 39 height 16
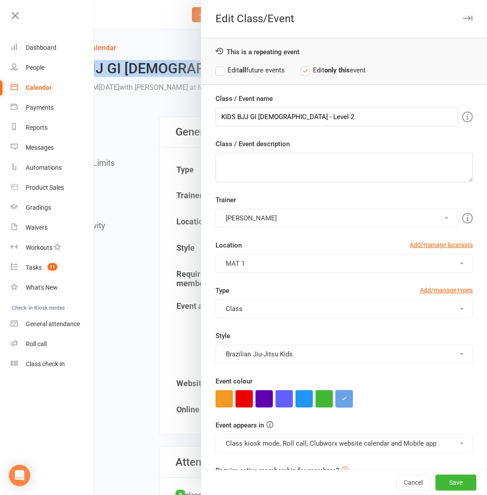
click at [348, 395] on button "button" at bounding box center [344, 398] width 17 height 17
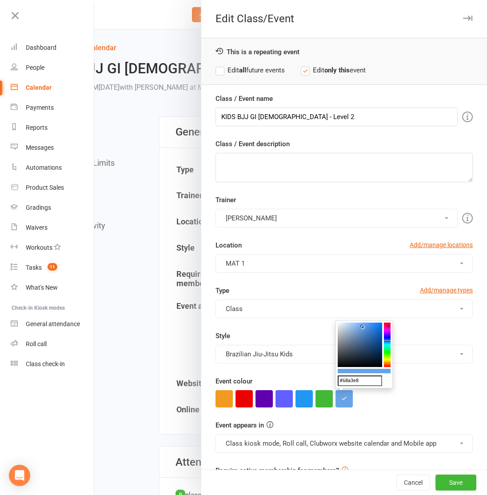
click at [353, 379] on input "#68a3e8" at bounding box center [360, 381] width 44 height 11
click at [362, 232] on div "Trainer Pedro Barros Bruno Lemos Dimitry Pavlyukovsky Rhys Davies Matt Rodgers …" at bounding box center [344, 240] width 271 height 91
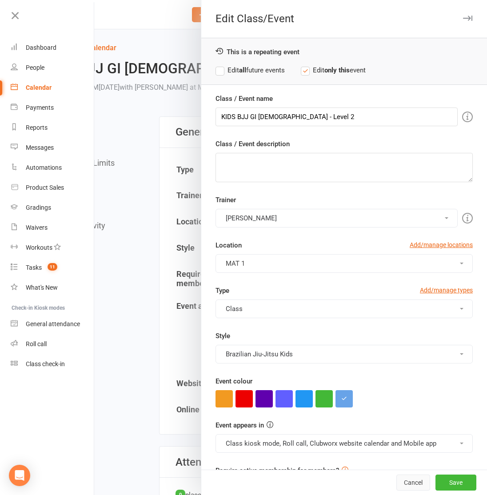
click at [422, 483] on button "Cancel" at bounding box center [414, 483] width 34 height 16
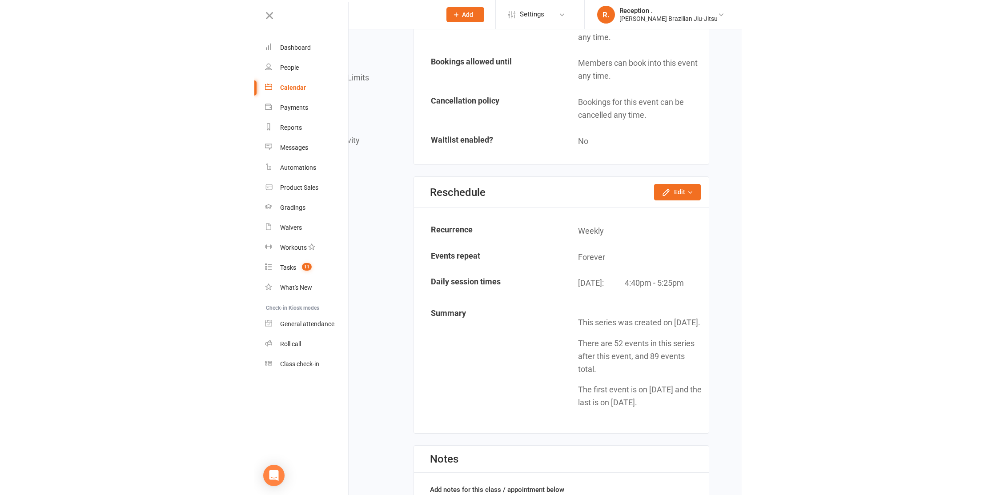
scroll to position [651, 0]
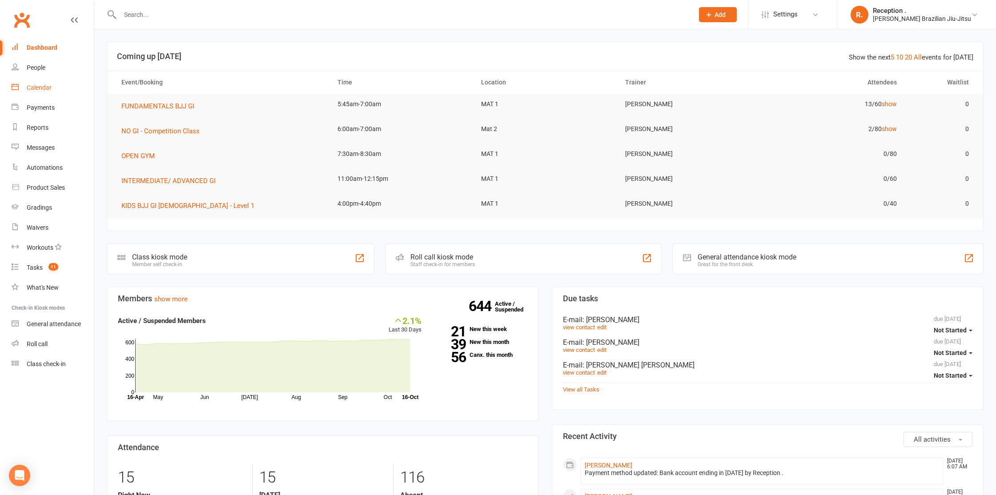
click at [45, 91] on div "Calendar" at bounding box center [39, 87] width 25 height 7
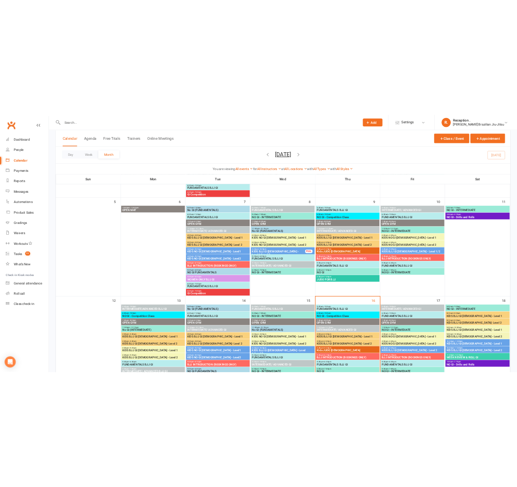
scroll to position [220, 0]
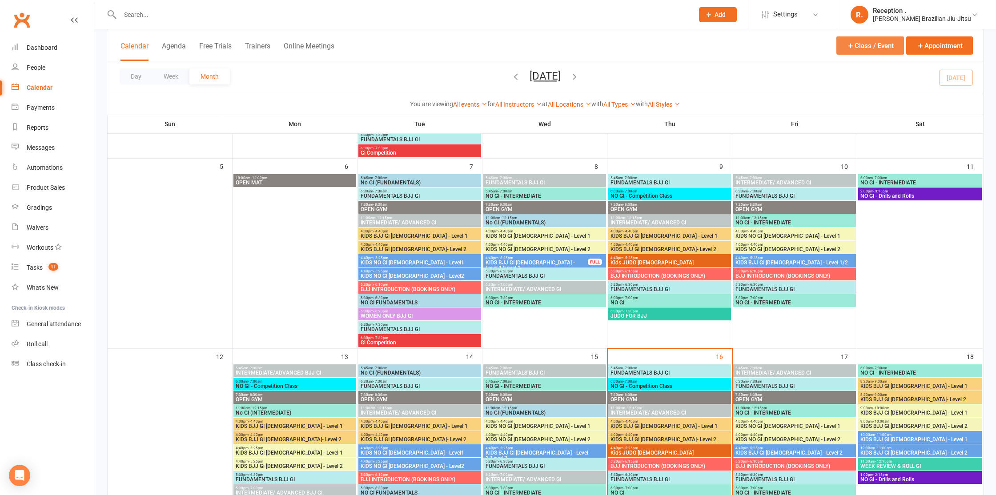
click at [877, 46] on button "Class / Event" at bounding box center [871, 45] width 68 height 18
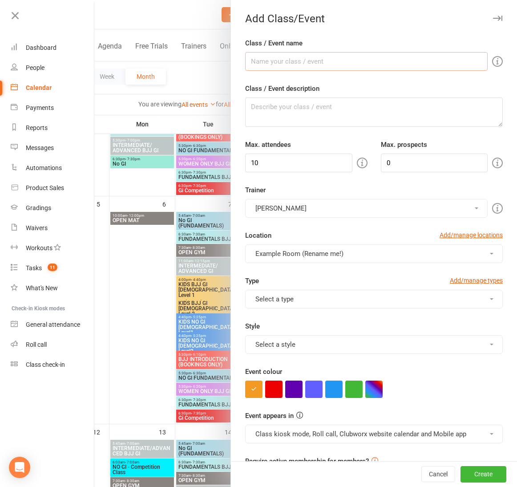
click at [286, 63] on input "Class / Event name" at bounding box center [366, 61] width 242 height 19
paste input "KIDS BJJ GI [DEMOGRAPHIC_DATA] - Level 2"
drag, startPoint x: 351, startPoint y: 61, endPoint x: 334, endPoint y: 61, distance: 16.9
click at [334, 61] on input "KIDS BJJ GI [DEMOGRAPHIC_DATA] - Level 2" at bounding box center [366, 61] width 242 height 19
type input "KIDS BJJ GI [DEMOGRAPHIC_DATA] - Level 1"
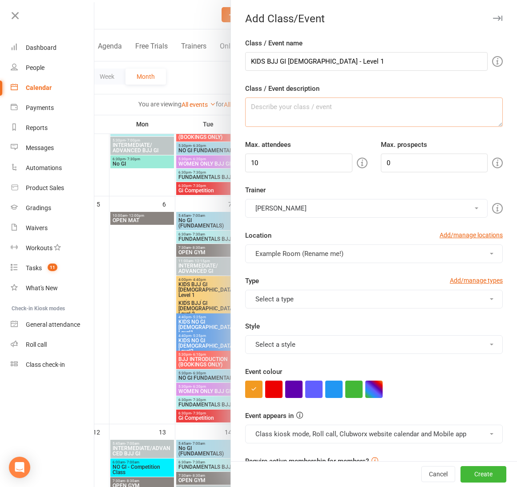
click at [271, 114] on textarea "Class / Event description" at bounding box center [373, 111] width 257 height 29
click at [266, 170] on input "10" at bounding box center [298, 162] width 107 height 19
type input "1"
type input "40"
click at [395, 171] on input "0" at bounding box center [434, 162] width 107 height 19
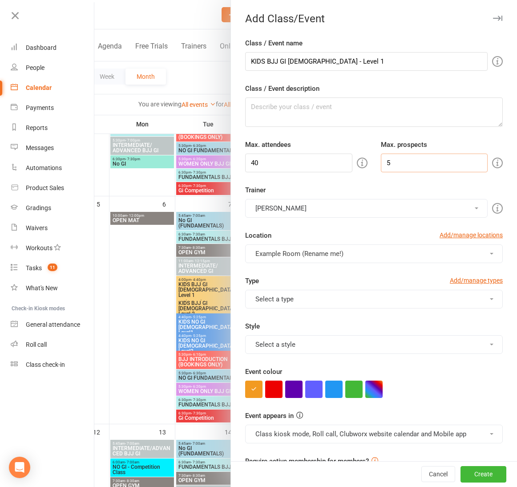
type input "5"
click at [273, 206] on button "[PERSON_NAME]" at bounding box center [366, 208] width 242 height 19
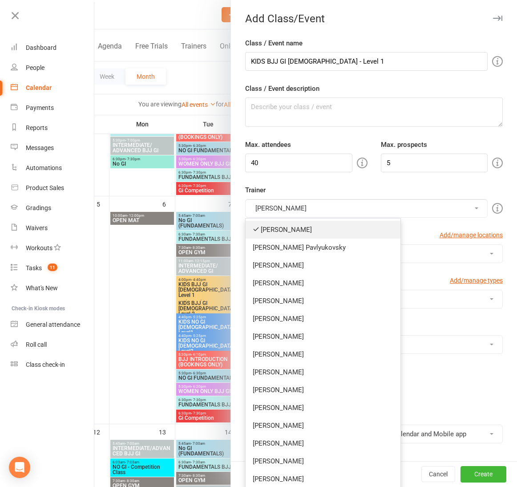
click at [286, 231] on link "[PERSON_NAME]" at bounding box center [322, 230] width 155 height 18
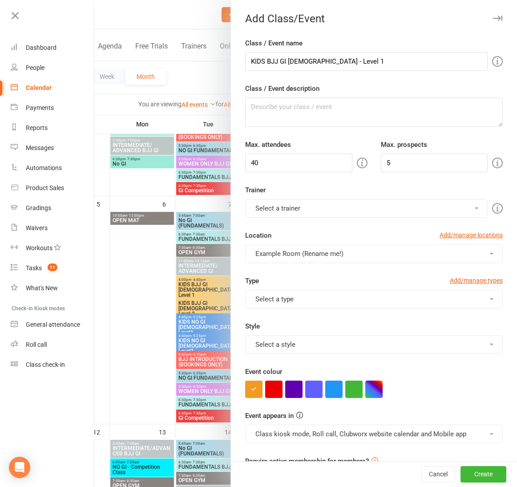
click at [297, 216] on button "Select a trainer" at bounding box center [366, 208] width 242 height 19
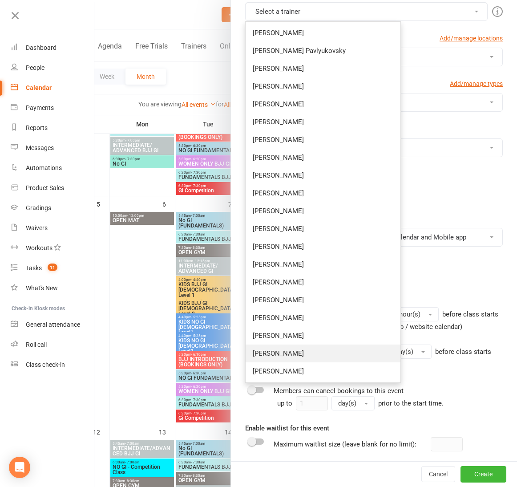
scroll to position [199, 0]
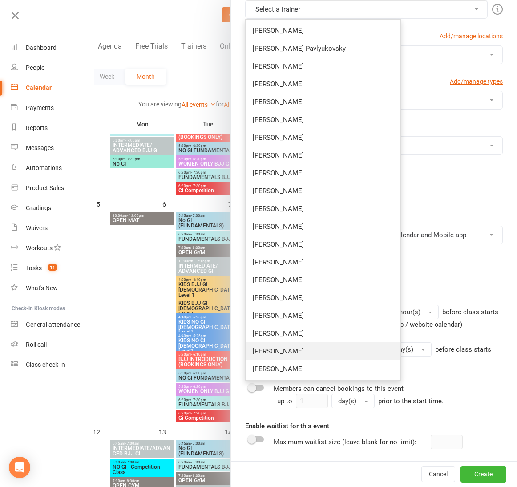
click at [291, 349] on link "[PERSON_NAME]" at bounding box center [322, 351] width 155 height 18
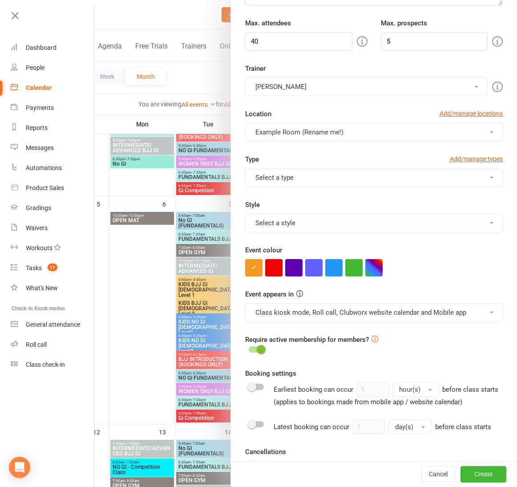
scroll to position [122, 0]
click at [300, 181] on button "Select a type" at bounding box center [373, 177] width 257 height 19
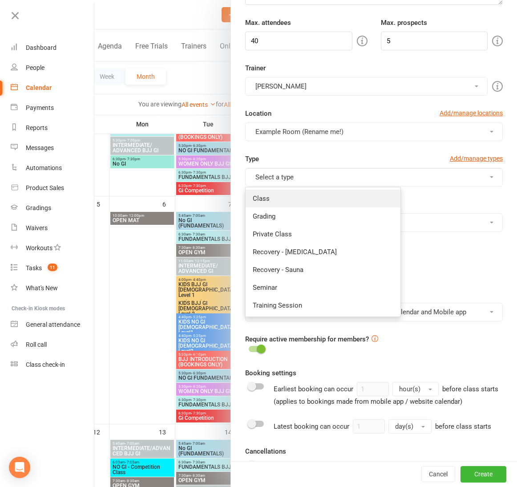
click at [291, 197] on link "Class" at bounding box center [322, 198] width 155 height 18
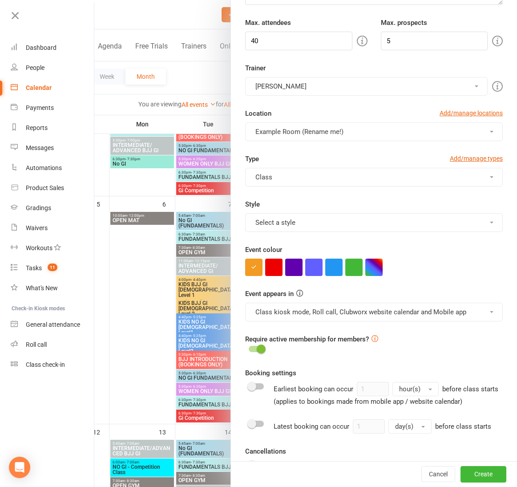
scroll to position [121, 0]
click at [297, 228] on button "Select a style" at bounding box center [373, 222] width 257 height 19
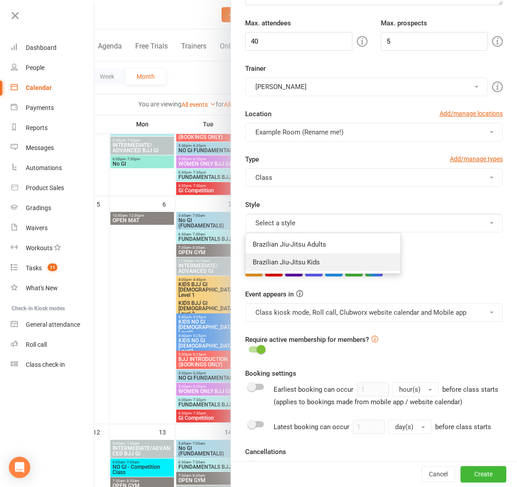
click at [294, 255] on link "Brazilian Jiu-Jitsu Kids" at bounding box center [322, 262] width 155 height 18
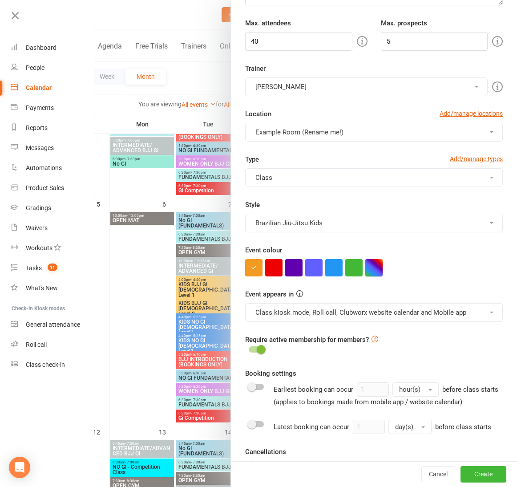
drag, startPoint x: 377, startPoint y: 270, endPoint x: 378, endPoint y: 298, distance: 28.9
click at [377, 270] on button "button" at bounding box center [373, 267] width 17 height 17
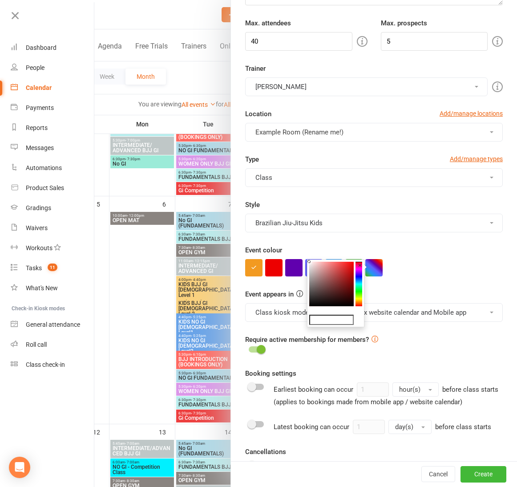
click at [329, 318] on input "text" at bounding box center [331, 319] width 44 height 11
paste input "68a3e8"
click at [311, 318] on input "68a3e8" at bounding box center [331, 319] width 44 height 11
type input "#68a3e8"
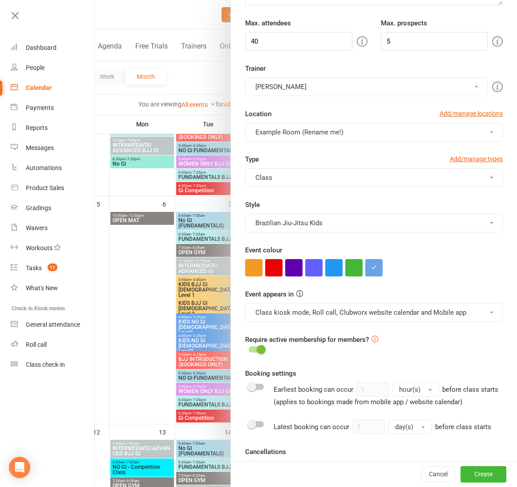
click at [445, 256] on div "Event colour" at bounding box center [373, 261] width 257 height 32
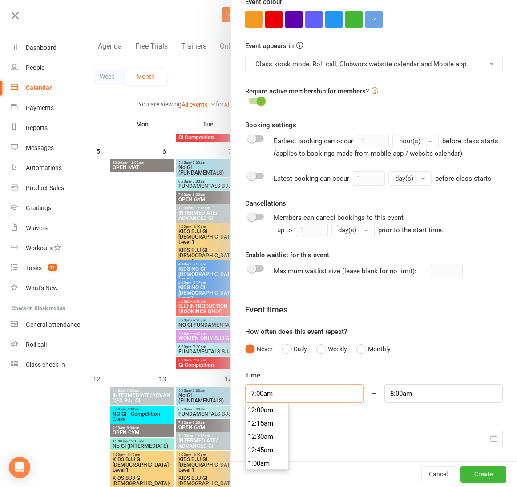
scroll to position [360, 0]
drag, startPoint x: 291, startPoint y: 395, endPoint x: 234, endPoint y: 394, distance: 56.5
click at [234, 394] on div "Class / Event name KIDS BJJ GI 9-13 yo - Level 1 Class / Event description Max.…" at bounding box center [374, 64] width 286 height 793
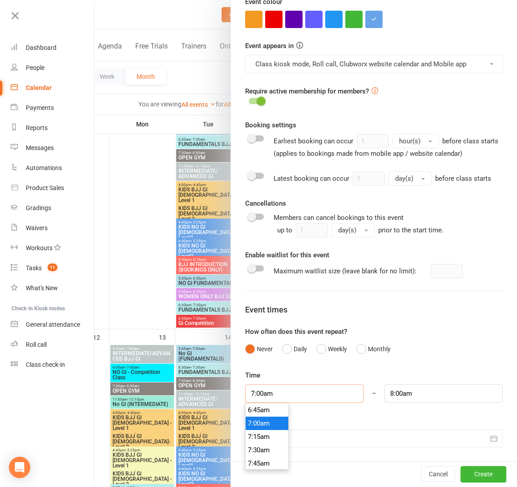
scroll to position [318, 0]
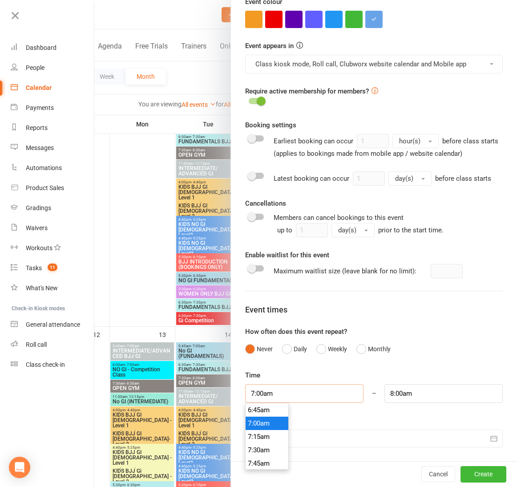
type input "4"
type input "5:00am"
type input "4:40"
type input "5:40am"
type input "4:40p"
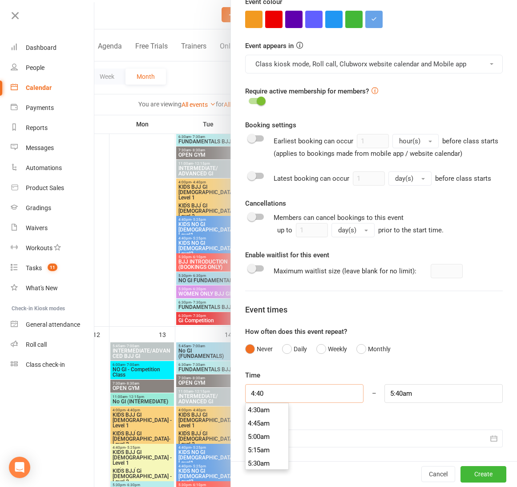
type input "5:40pm"
drag, startPoint x: 331, startPoint y: 392, endPoint x: 345, endPoint y: 390, distance: 13.4
click at [335, 391] on input "4:40pm" at bounding box center [304, 393] width 118 height 19
type input "4:40pm"
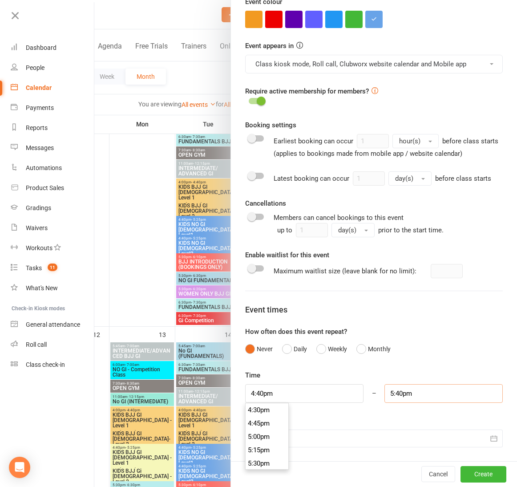
click at [435, 394] on input "5:40pm" at bounding box center [443, 393] width 118 height 19
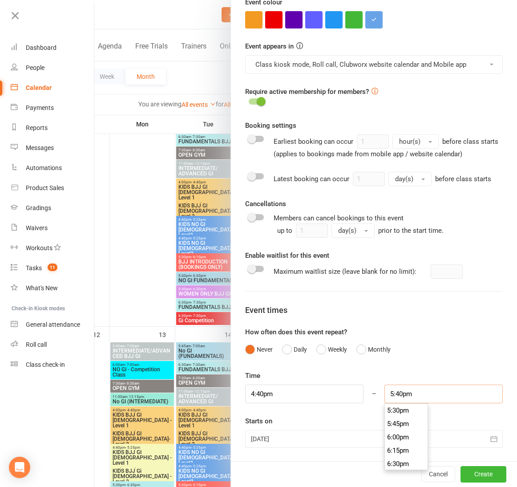
scroll to position [370, 0]
click at [402, 392] on input "5:40pm" at bounding box center [443, 393] width 118 height 19
type input "5:25pm"
click at [445, 352] on div "Never Daily Weekly Monthly" at bounding box center [373, 348] width 257 height 17
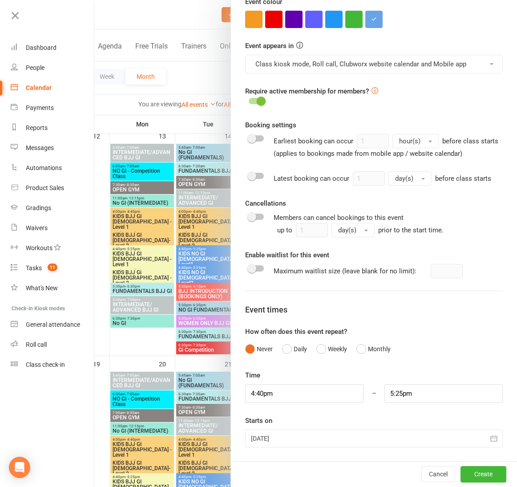
scroll to position [518, 0]
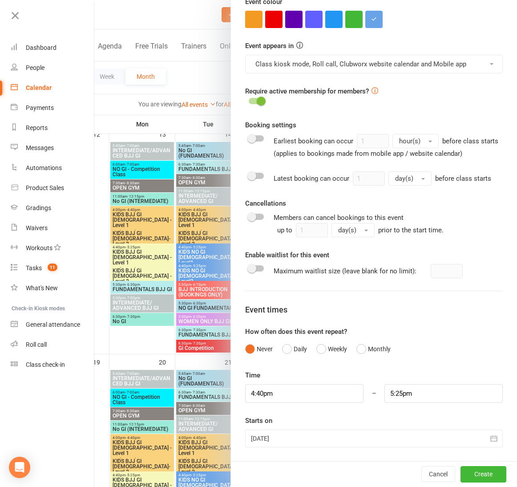
click at [267, 431] on div at bounding box center [373, 438] width 257 height 18
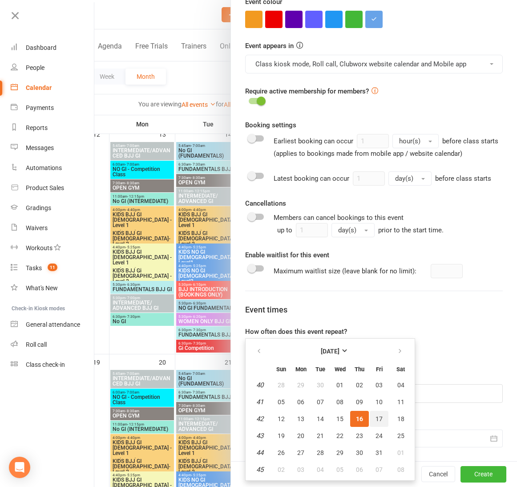
click at [379, 419] on span "17" at bounding box center [378, 418] width 7 height 7
type input "17 Oct 2025"
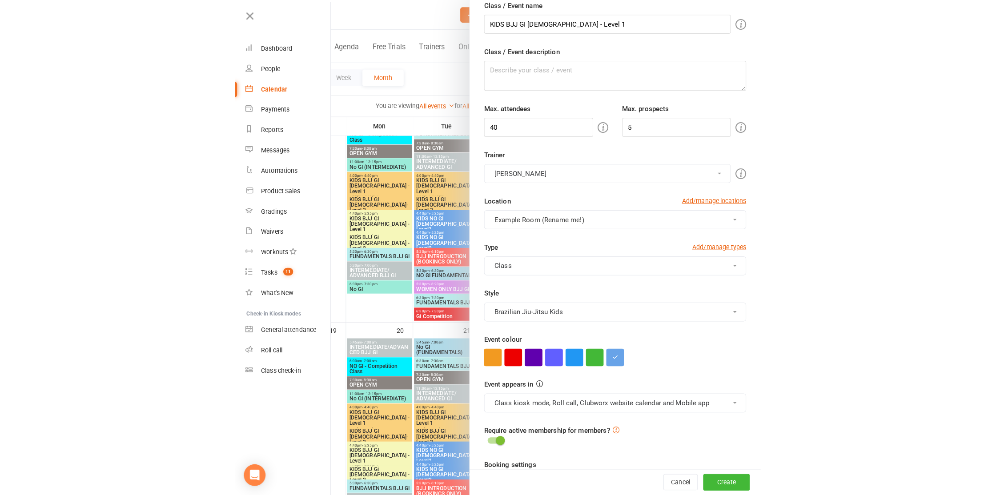
scroll to position [0, 0]
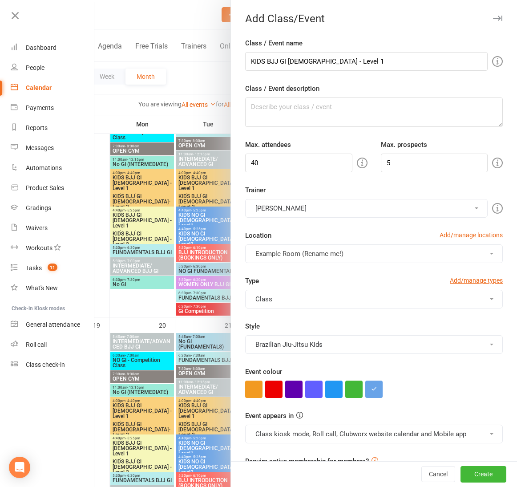
click at [307, 257] on button "Example Room (Rename me!)" at bounding box center [373, 253] width 257 height 19
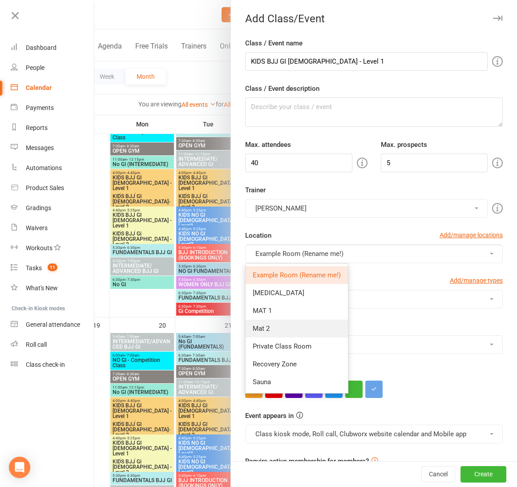
click at [305, 322] on link "Mat 2" at bounding box center [296, 328] width 102 height 18
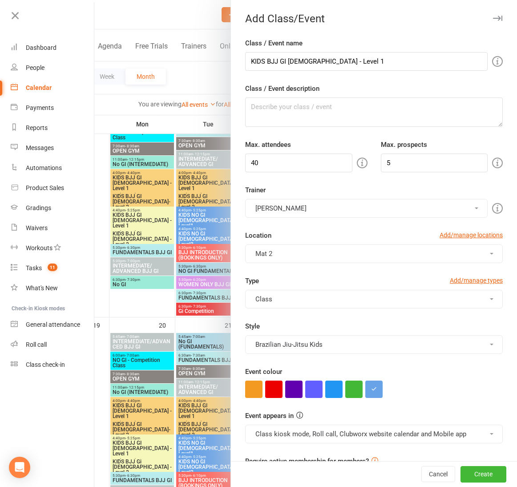
click at [493, 483] on div "Cancel Create" at bounding box center [374, 473] width 286 height 25
click at [491, 477] on button "Create" at bounding box center [483, 474] width 46 height 16
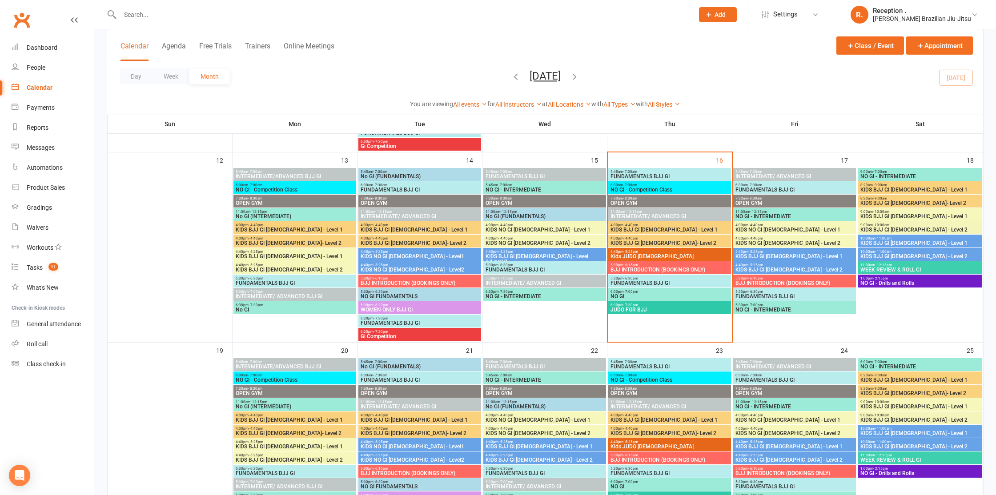
scroll to position [416, 0]
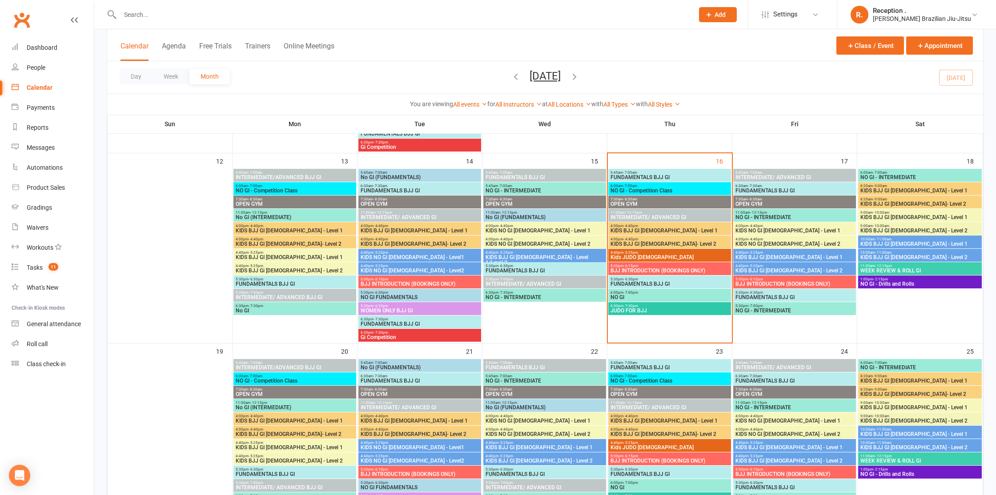
click at [772, 254] on div "4:40pm - 5:25pm KIDS BJJ GI [DEMOGRAPHIC_DATA] - Level 1" at bounding box center [794, 255] width 123 height 13
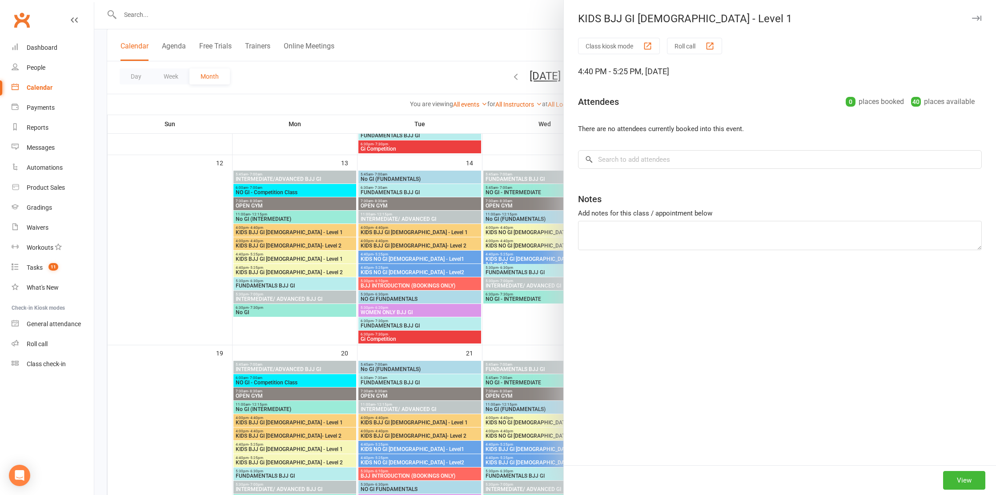
scroll to position [0, 0]
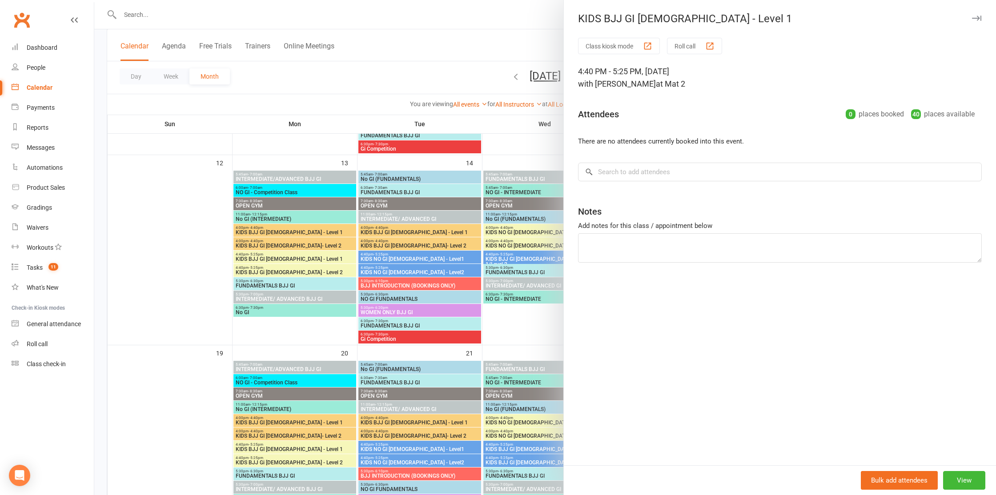
click at [494, 236] on div at bounding box center [545, 247] width 902 height 495
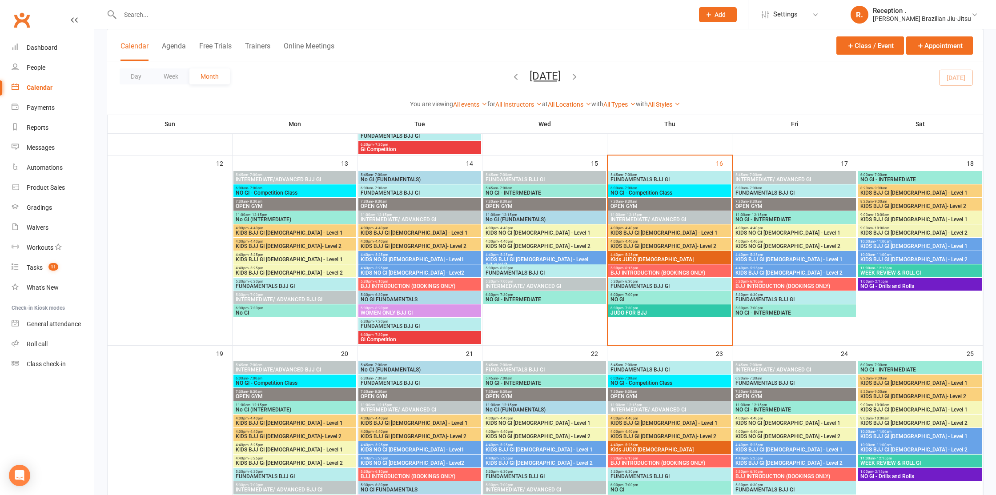
click at [789, 271] on span "KIDS BJJ GI [DEMOGRAPHIC_DATA] - Level 2" at bounding box center [794, 272] width 119 height 5
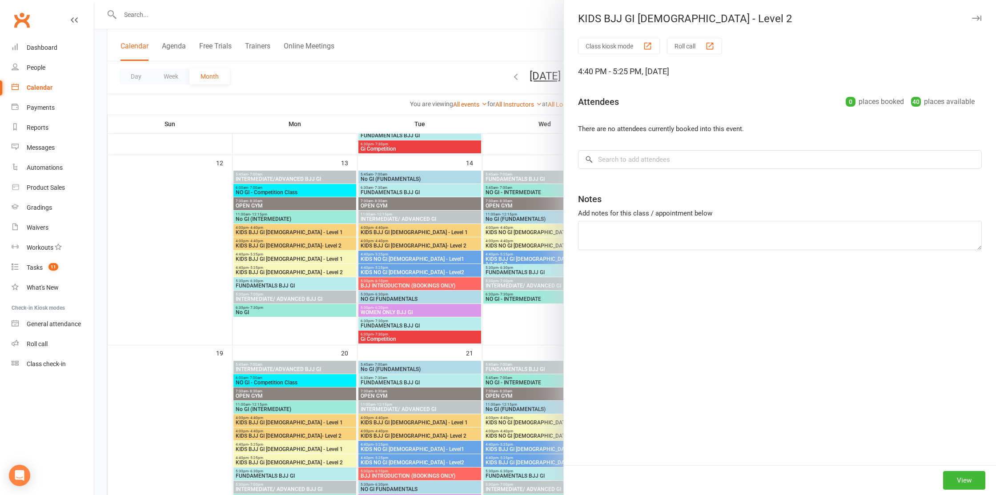
scroll to position [415, 0]
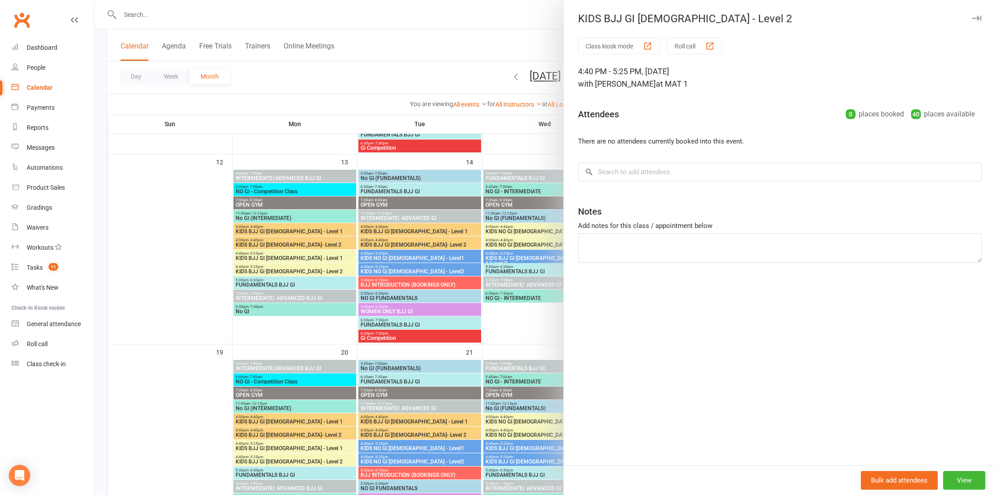
click at [518, 240] on div at bounding box center [545, 247] width 902 height 495
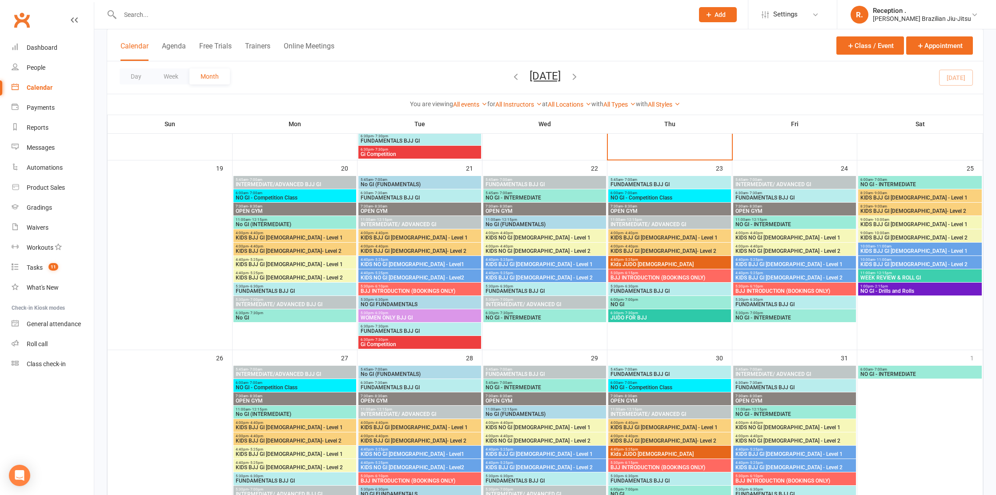
scroll to position [601, 0]
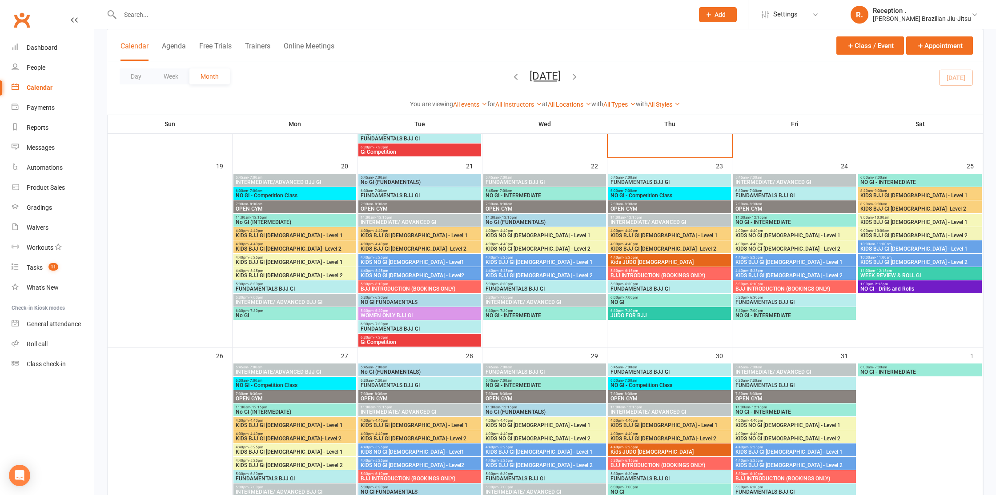
click at [759, 260] on span "KIDS BJJ GI [DEMOGRAPHIC_DATA] - Level 1" at bounding box center [794, 262] width 119 height 5
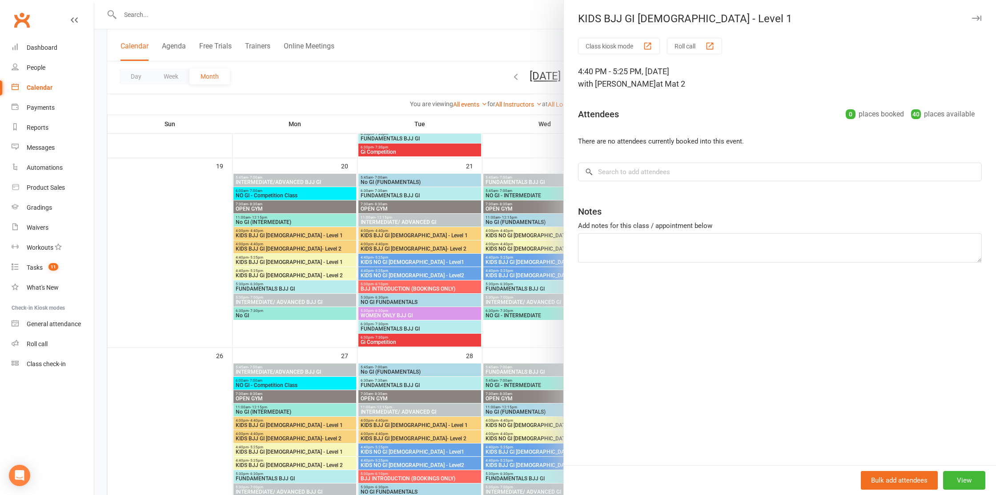
click at [509, 249] on div at bounding box center [545, 247] width 902 height 495
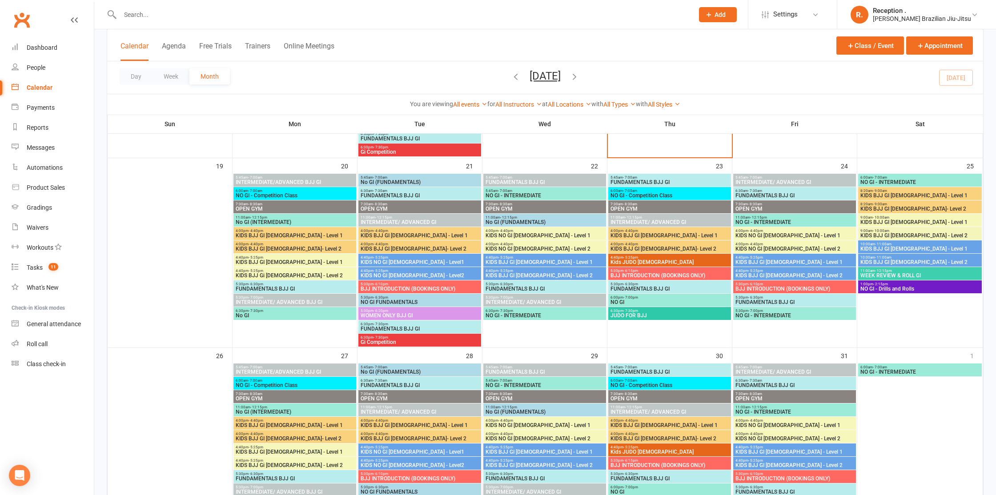
click at [750, 273] on span "KIDS BJJ GI [DEMOGRAPHIC_DATA] - Level 2" at bounding box center [794, 275] width 119 height 5
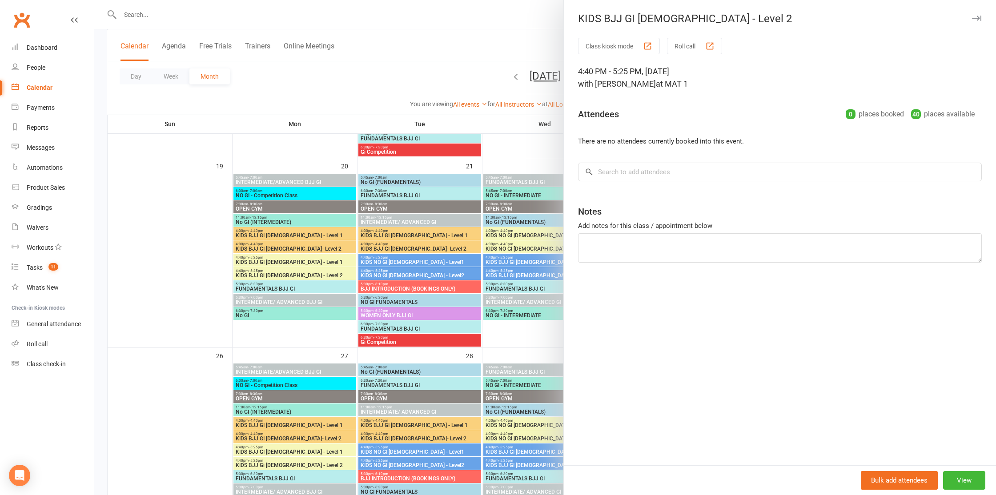
click at [489, 245] on div at bounding box center [545, 247] width 902 height 495
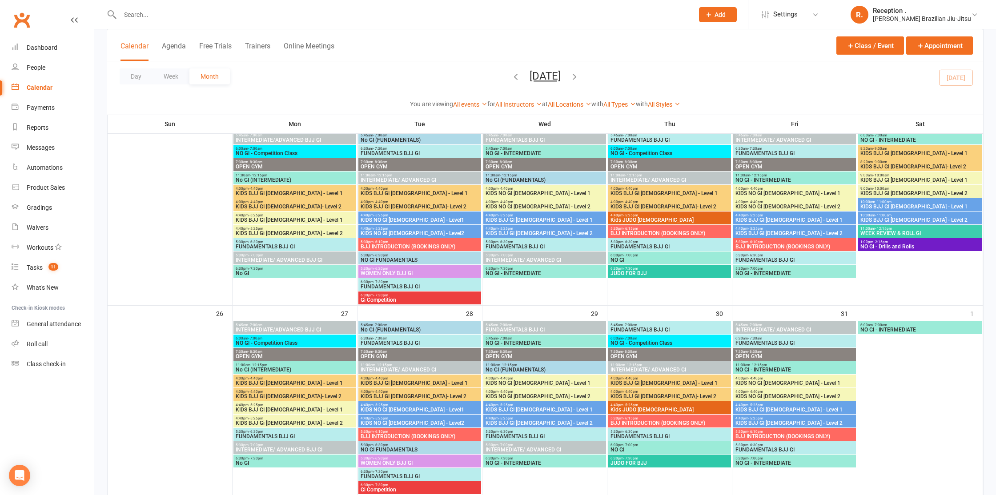
scroll to position [642, 0]
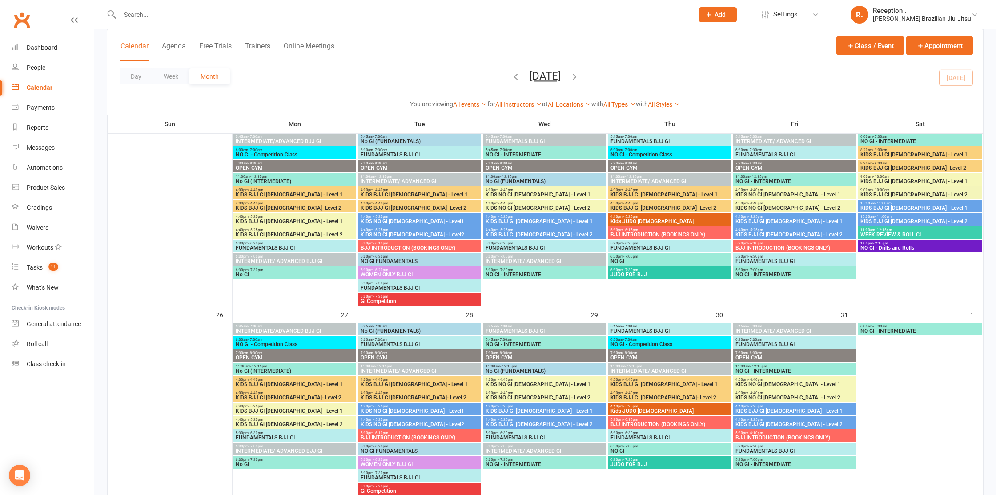
click at [519, 219] on span "KIDS BJJ GI [DEMOGRAPHIC_DATA] - Level 1" at bounding box center [544, 221] width 119 height 5
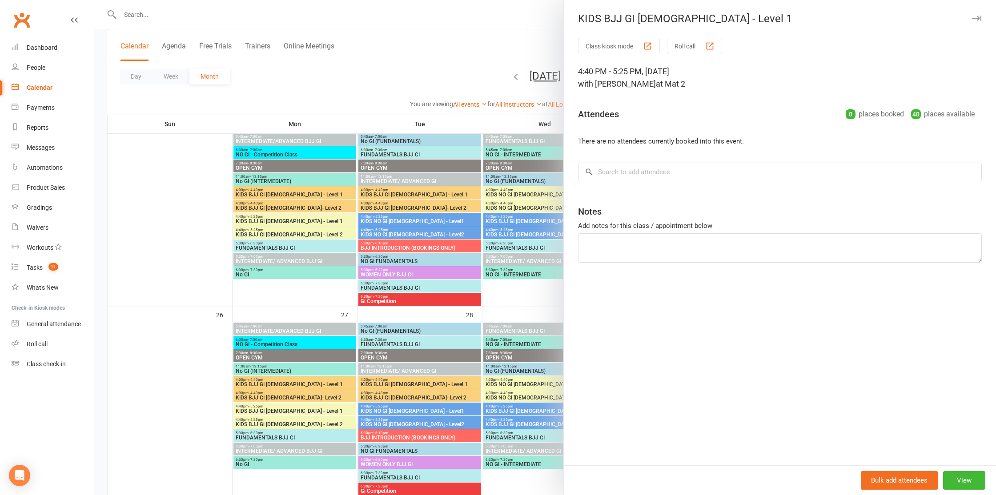
click at [524, 240] on div at bounding box center [545, 247] width 902 height 495
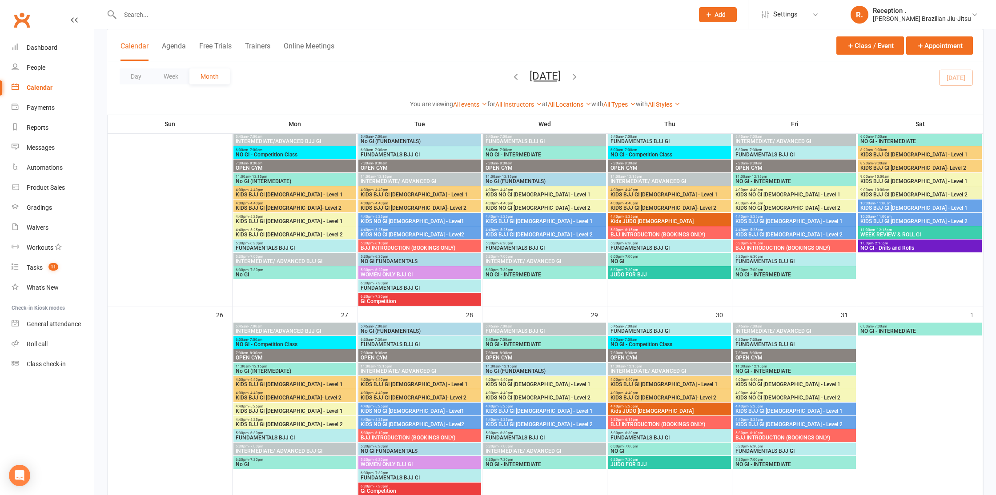
click at [539, 219] on span "KIDS BJJ GI [DEMOGRAPHIC_DATA] - Level 1" at bounding box center [544, 221] width 119 height 5
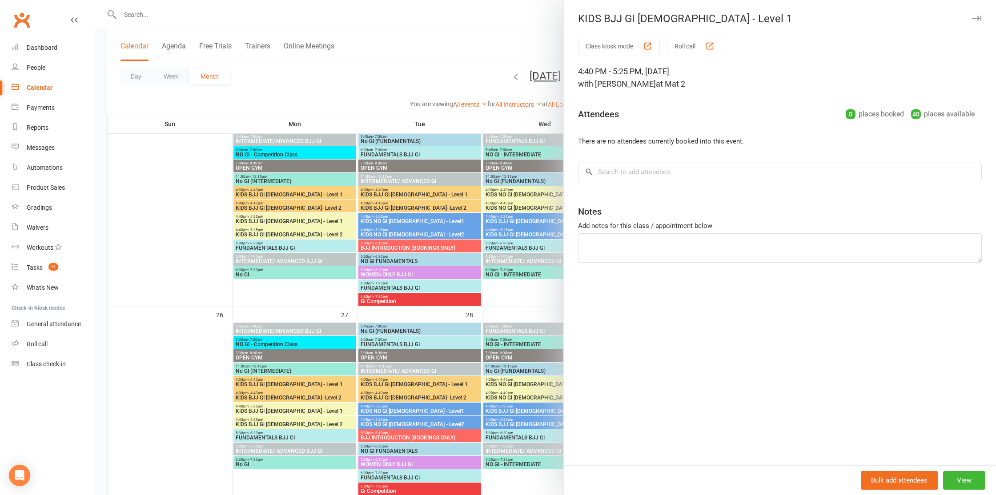
click at [462, 217] on div at bounding box center [545, 247] width 902 height 495
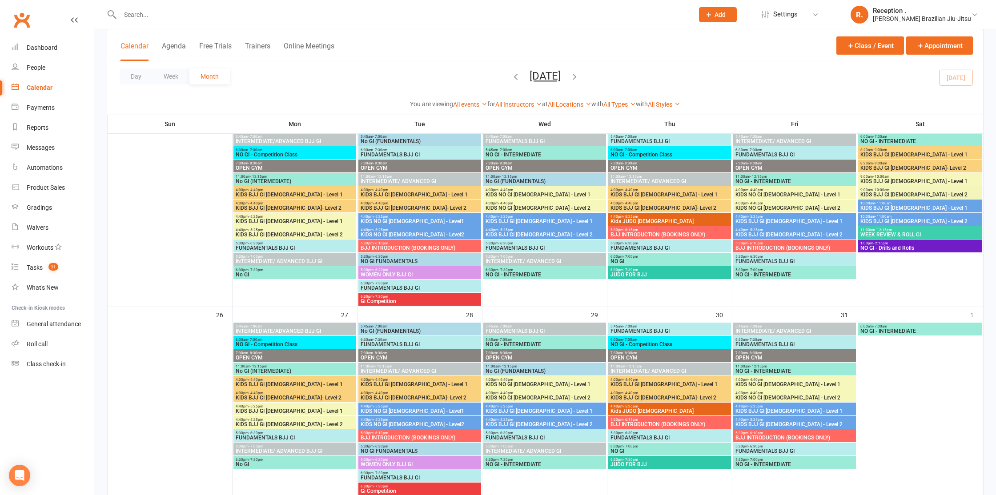
click at [535, 221] on span "KIDS BJJ GI [DEMOGRAPHIC_DATA] - Level 1" at bounding box center [544, 221] width 119 height 5
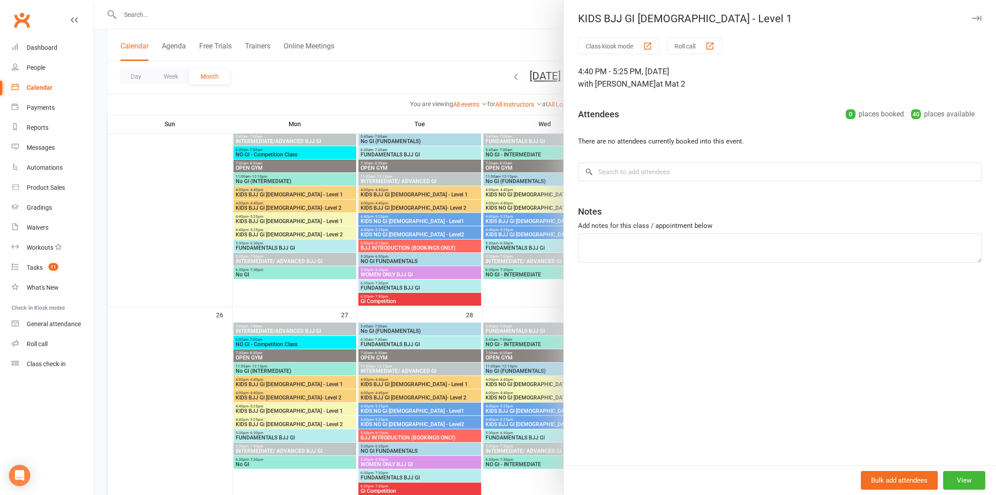
click at [519, 221] on div at bounding box center [545, 247] width 902 height 495
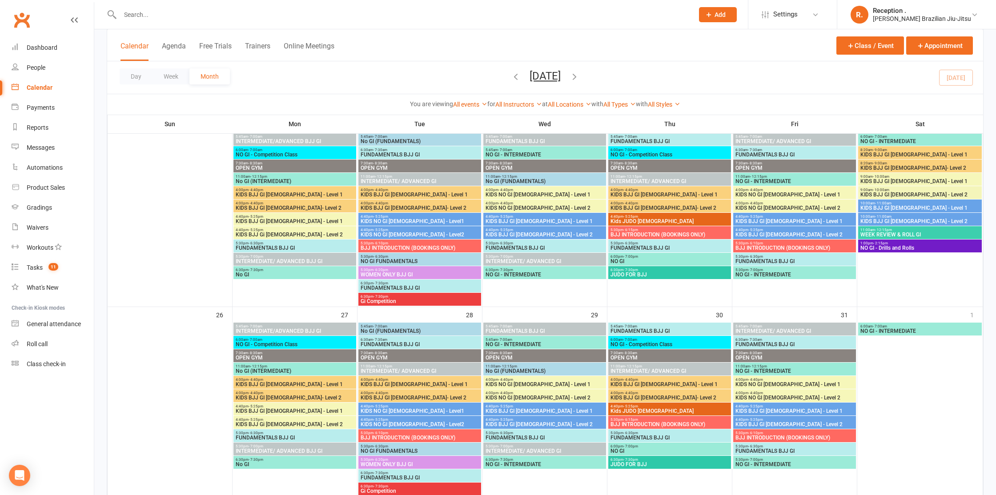
click at [501, 230] on span "- 5:25pm" at bounding box center [506, 230] width 15 height 4
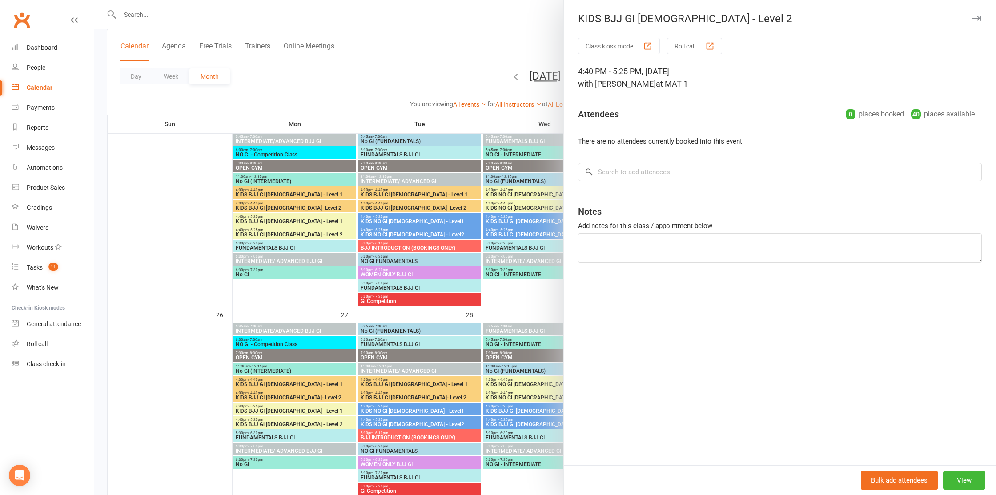
click at [501, 230] on div at bounding box center [545, 247] width 902 height 495
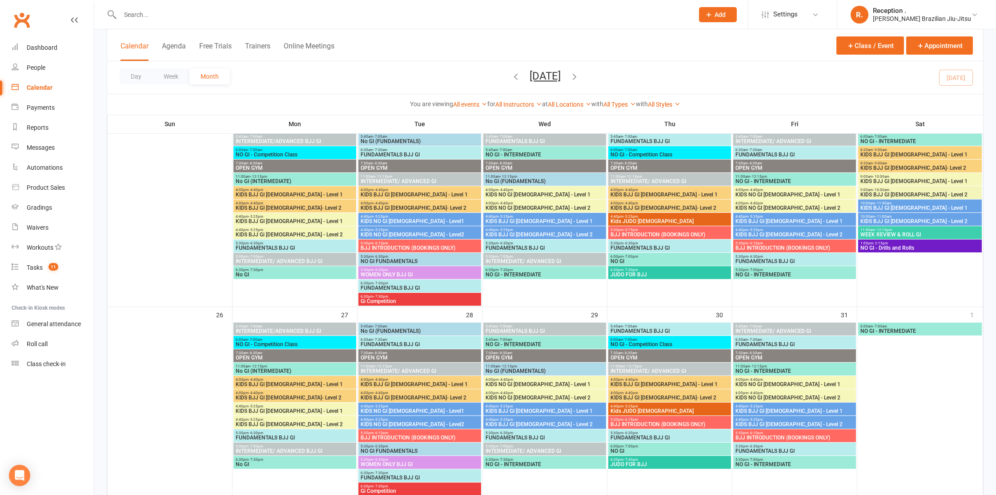
click at [511, 223] on span "KIDS BJJ GI [DEMOGRAPHIC_DATA] - Level 1" at bounding box center [544, 221] width 119 height 5
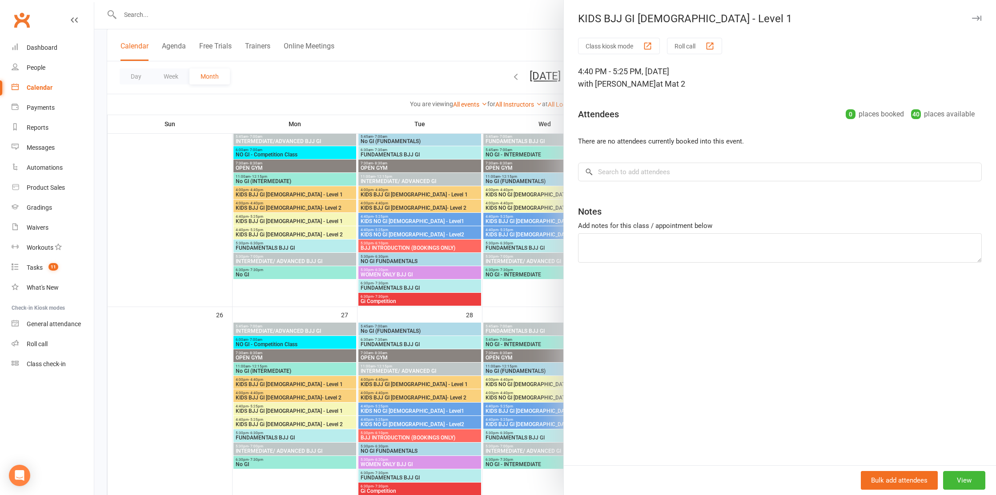
click at [511, 223] on div at bounding box center [545, 247] width 902 height 495
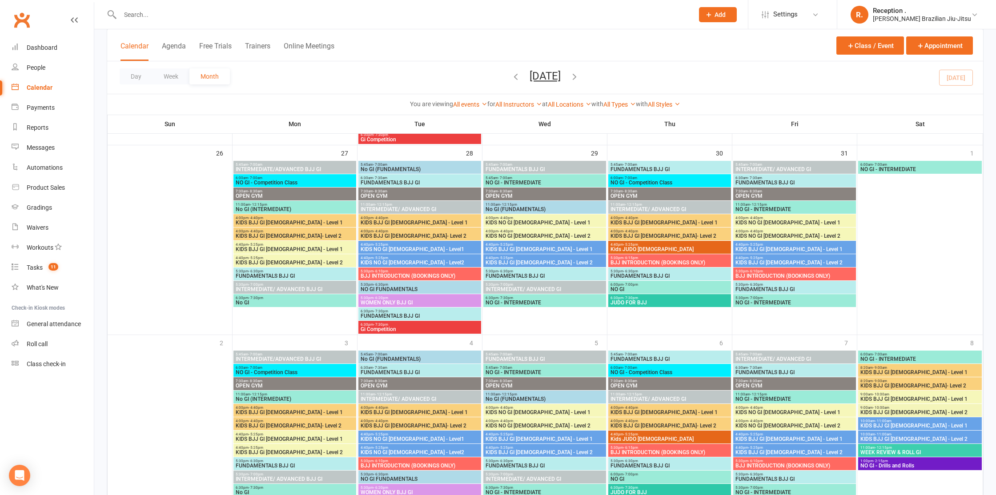
scroll to position [805, 0]
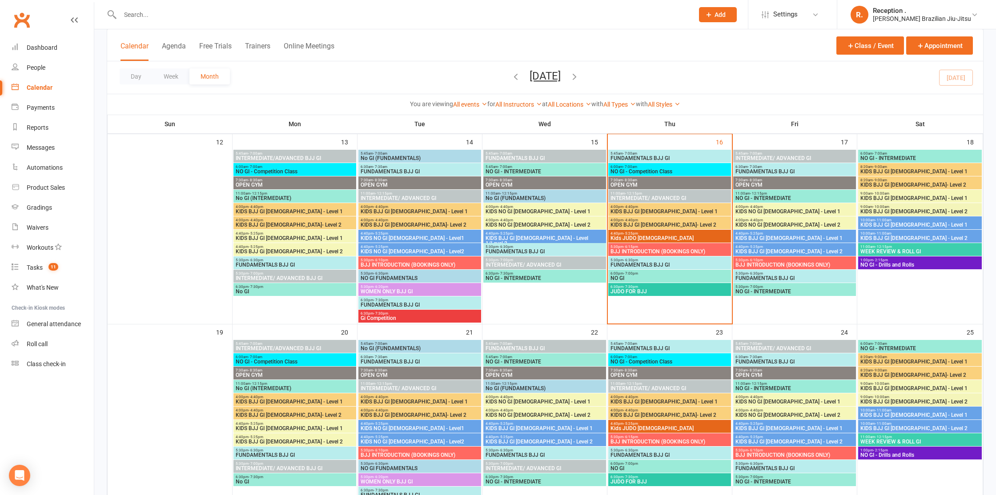
scroll to position [432, 0]
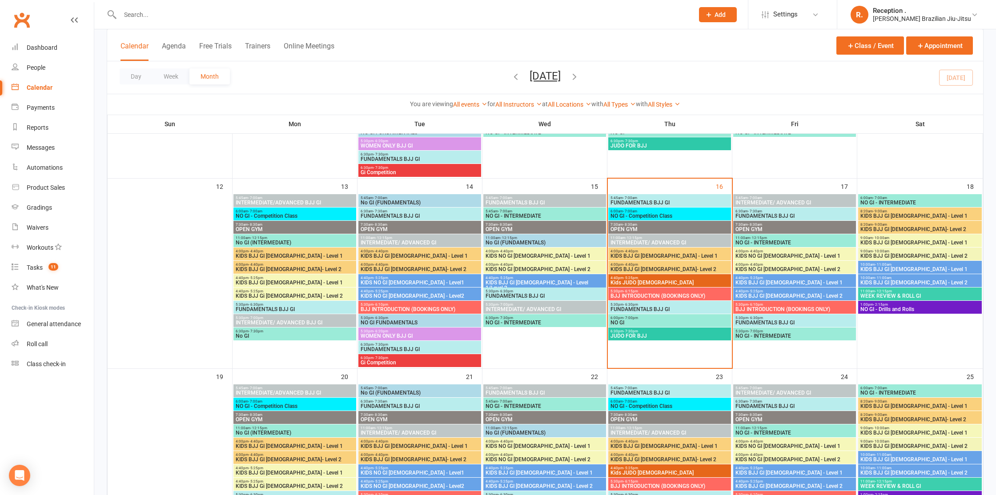
scroll to position [379, 0]
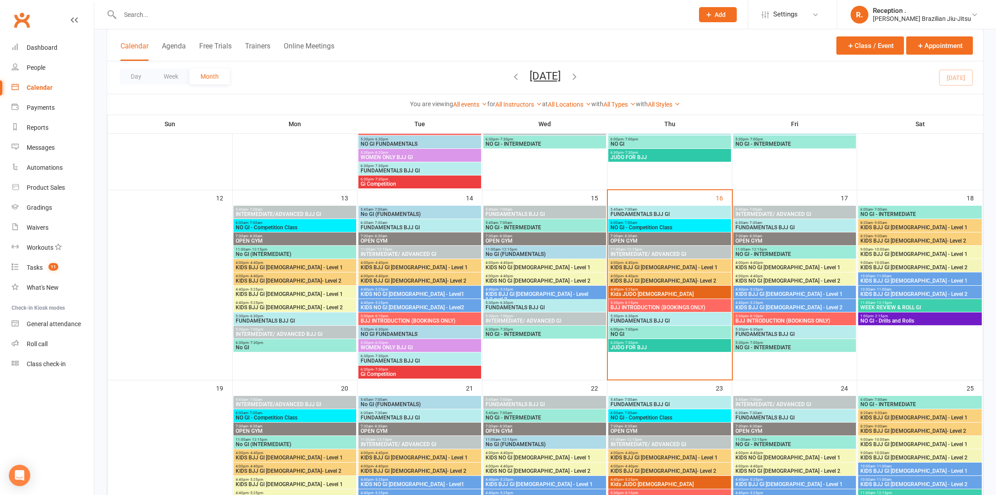
drag, startPoint x: 787, startPoint y: 305, endPoint x: 785, endPoint y: 290, distance: 15.7
click at [758, 348] on span "NO GI - INTERMEDIATE" at bounding box center [794, 347] width 119 height 5
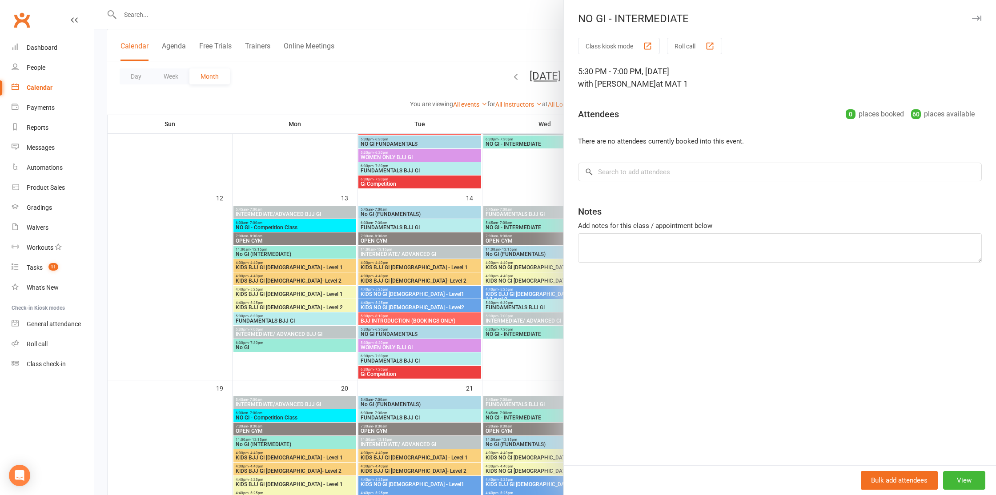
click at [502, 268] on div at bounding box center [545, 247] width 902 height 495
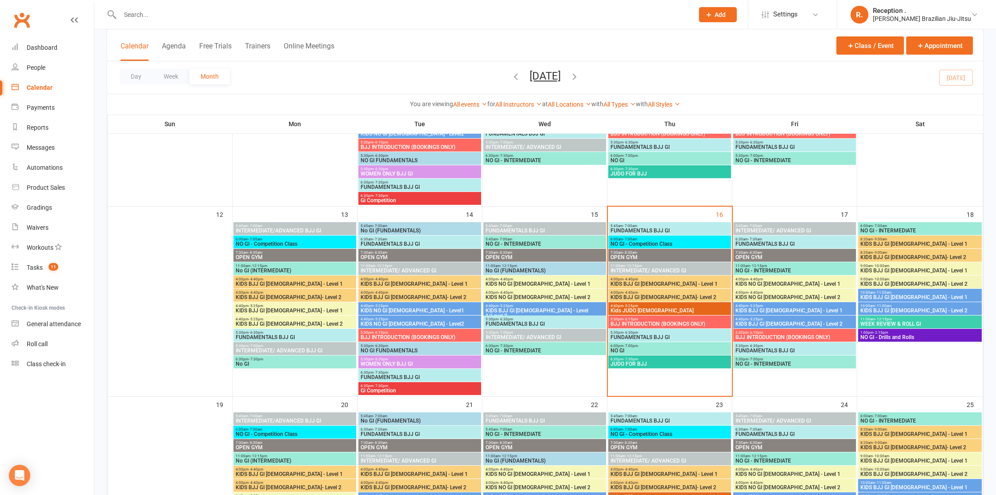
scroll to position [376, 0]
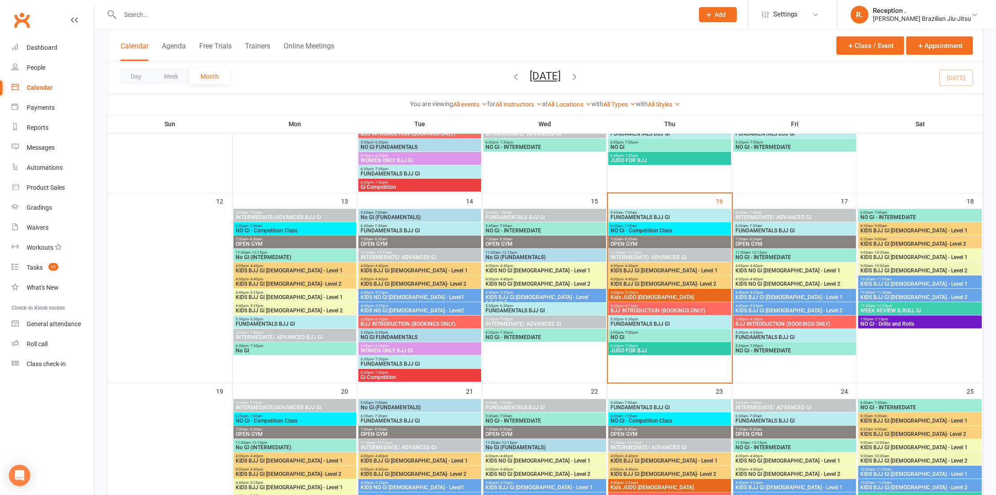
click at [761, 347] on span "- 7:00pm" at bounding box center [755, 346] width 15 height 4
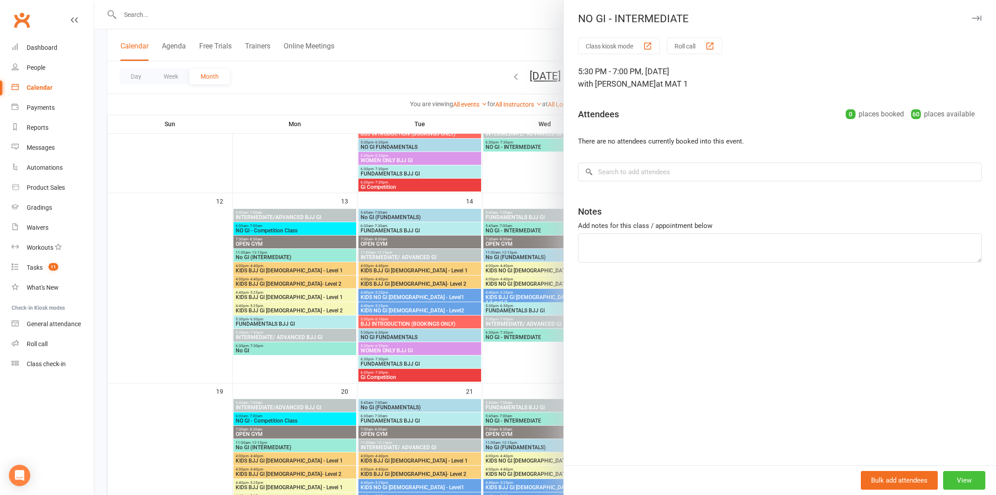
click at [961, 486] on button "View" at bounding box center [964, 480] width 42 height 19
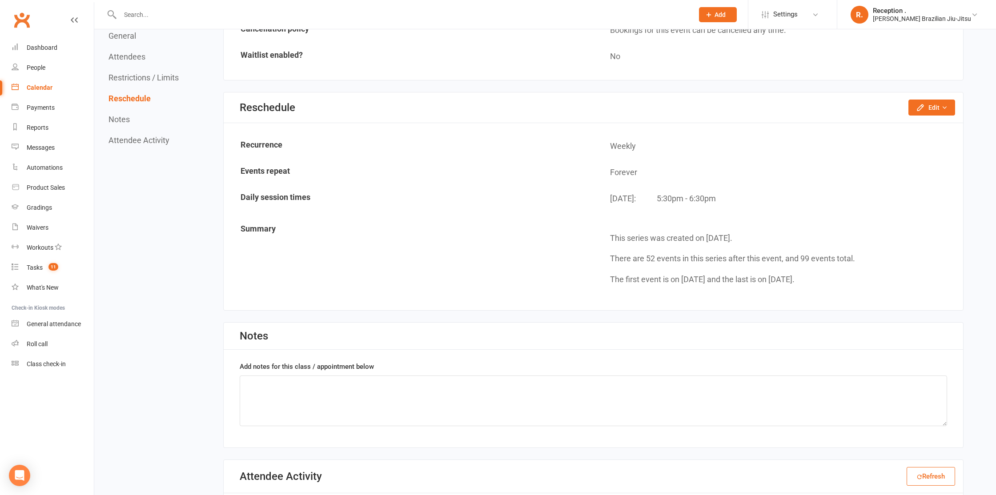
scroll to position [692, 0]
click at [936, 103] on button "Edit" at bounding box center [932, 106] width 47 height 16
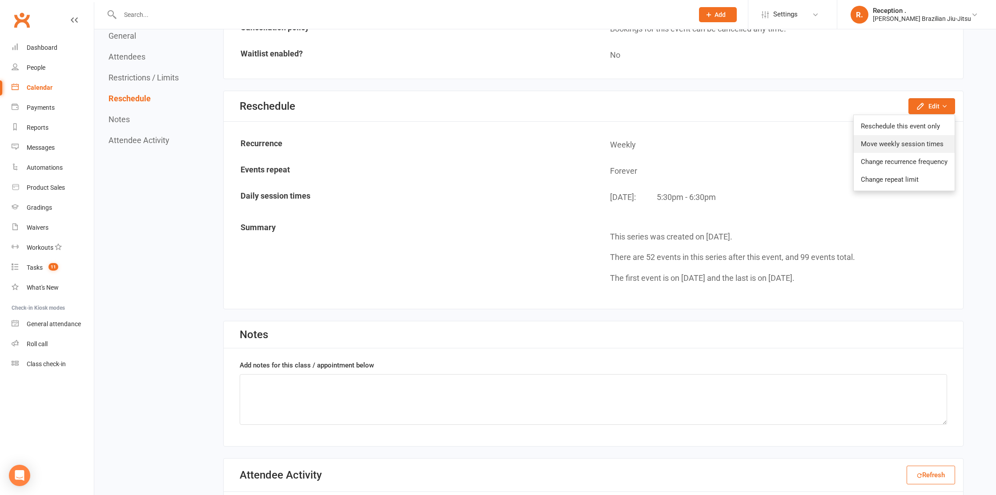
click at [902, 145] on link "Move weekly session times" at bounding box center [904, 144] width 101 height 18
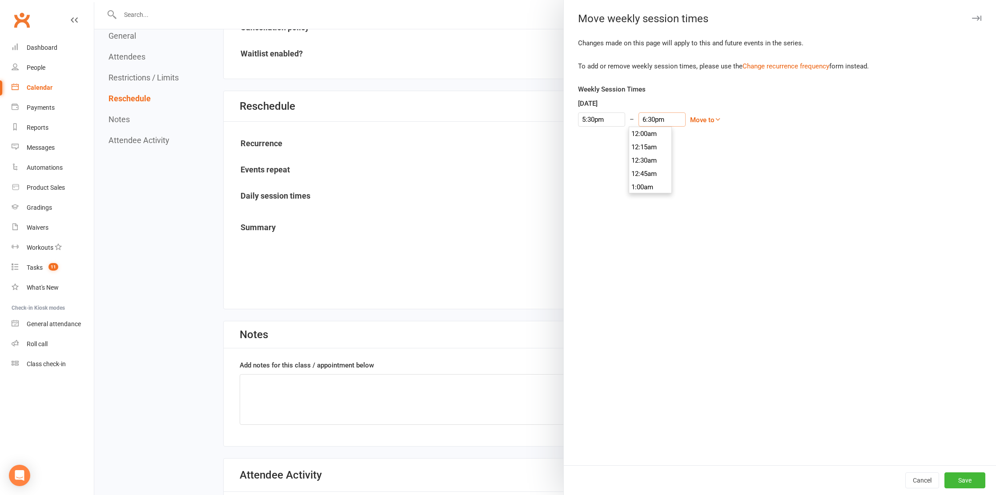
click at [656, 122] on input "6:30pm" at bounding box center [662, 120] width 47 height 14
click at [649, 144] on li "6:30pm" at bounding box center [650, 147] width 43 height 13
drag, startPoint x: 646, startPoint y: 119, endPoint x: 639, endPoint y: 119, distance: 7.6
click at [639, 119] on input "6:30pm" at bounding box center [662, 120] width 47 height 14
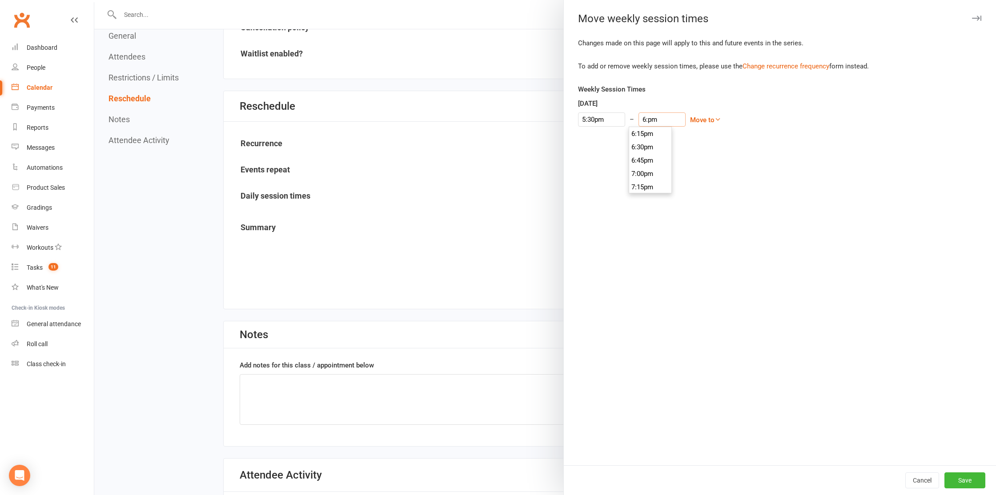
scroll to position [947, 0]
click at [658, 173] on li "6:30pm" at bounding box center [650, 173] width 43 height 13
click at [957, 482] on button "Save" at bounding box center [965, 481] width 41 height 16
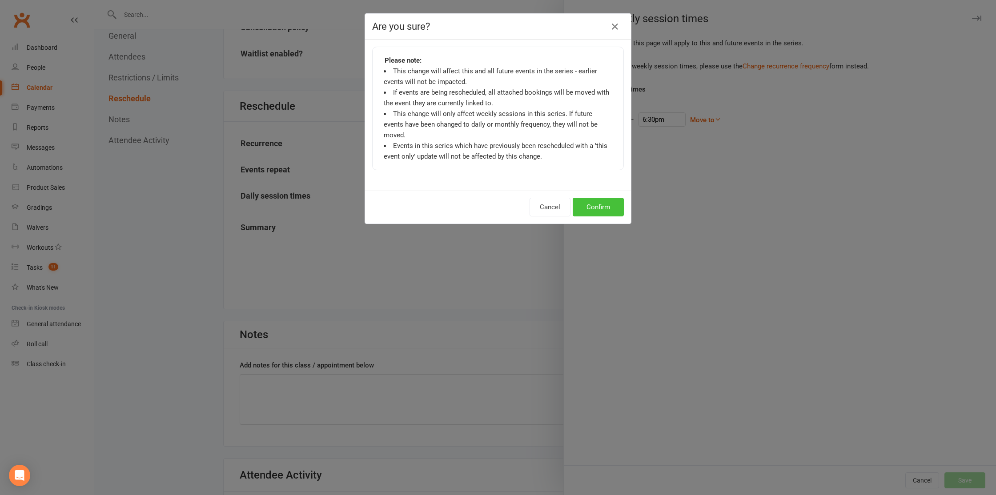
click at [598, 198] on button "Confirm" at bounding box center [598, 207] width 51 height 19
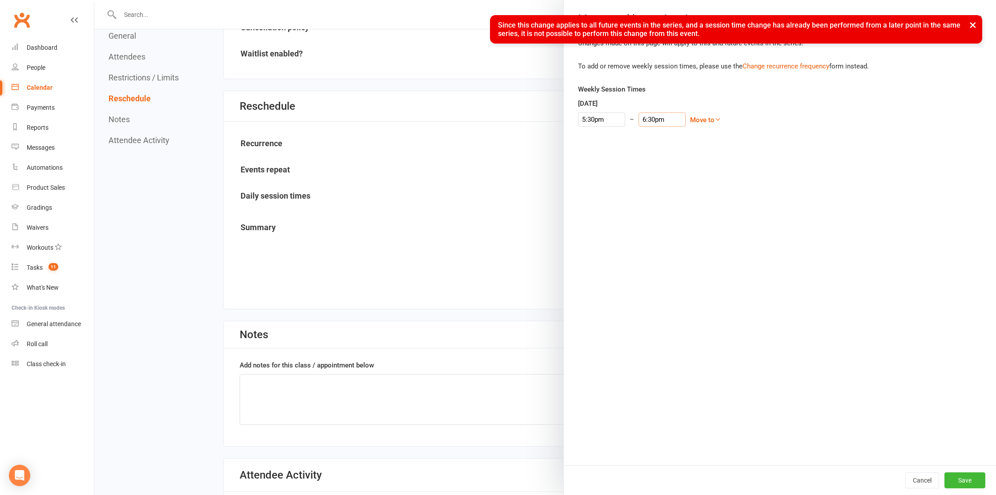
click at [643, 123] on input "6:30pm" at bounding box center [662, 120] width 47 height 14
click at [645, 121] on input "6:30pm" at bounding box center [662, 120] width 47 height 14
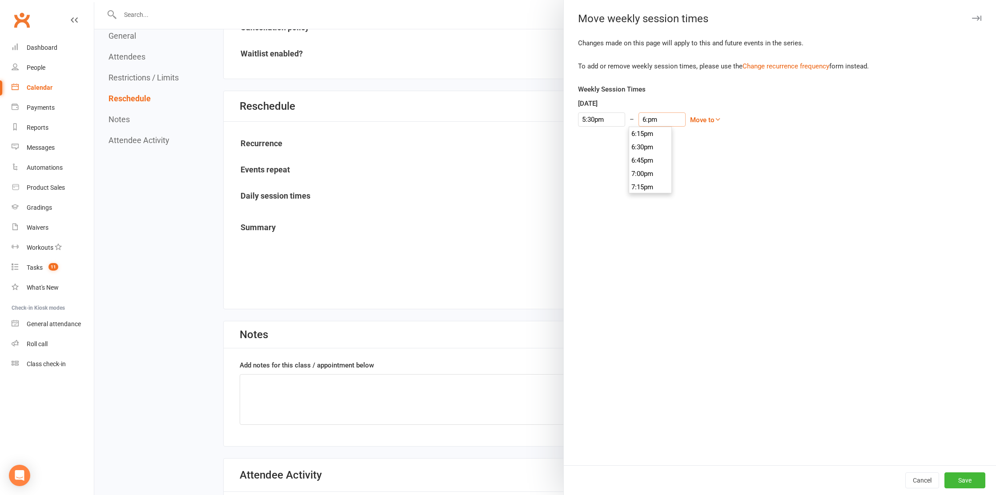
scroll to position [947, 0]
type input "6:15pm"
click at [978, 486] on button "Save" at bounding box center [965, 481] width 41 height 16
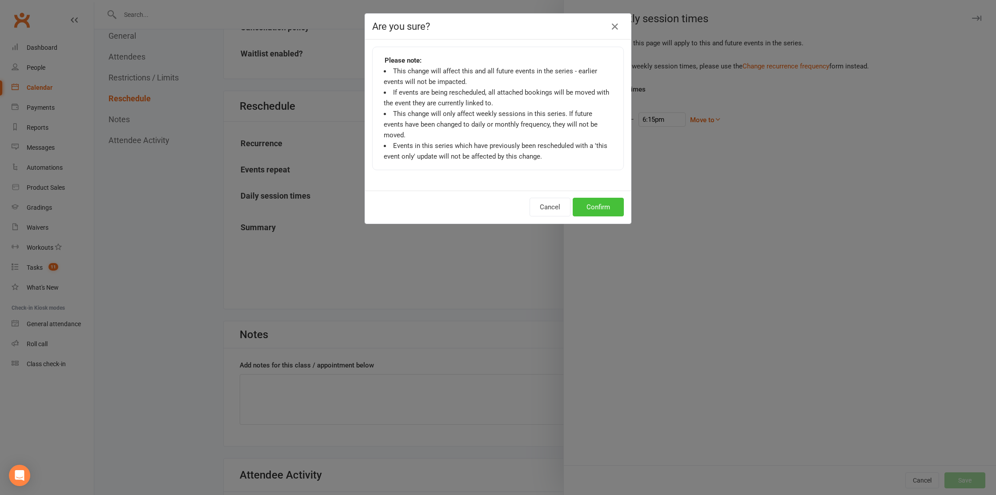
click at [593, 199] on button "Confirm" at bounding box center [598, 207] width 51 height 19
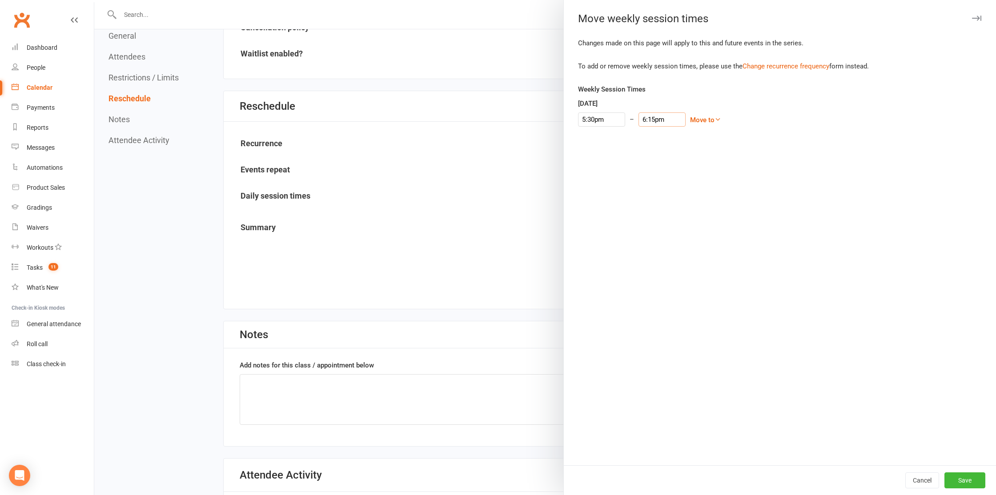
click at [645, 120] on input "6:15pm" at bounding box center [662, 120] width 47 height 14
click at [487, 116] on div at bounding box center [545, 247] width 902 height 495
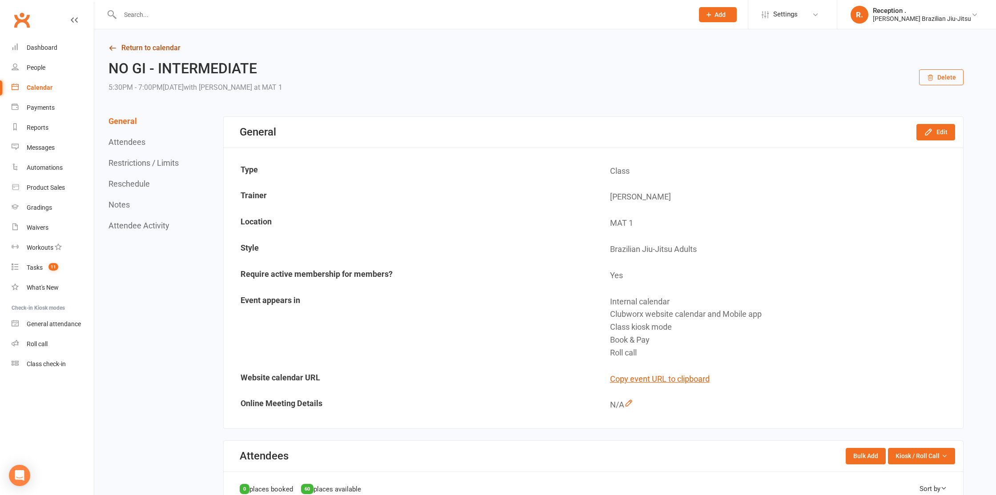
click at [136, 51] on link "Return to calendar" at bounding box center [536, 48] width 855 height 12
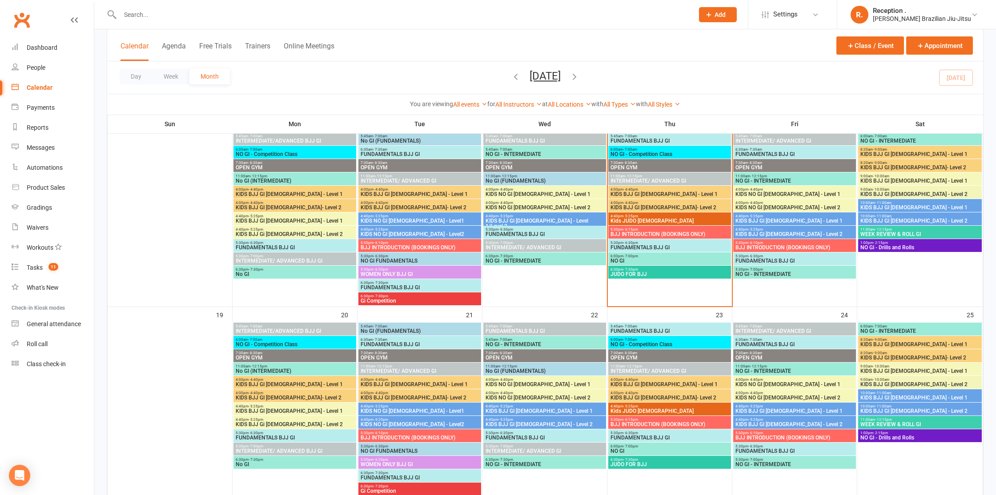
scroll to position [449, 0]
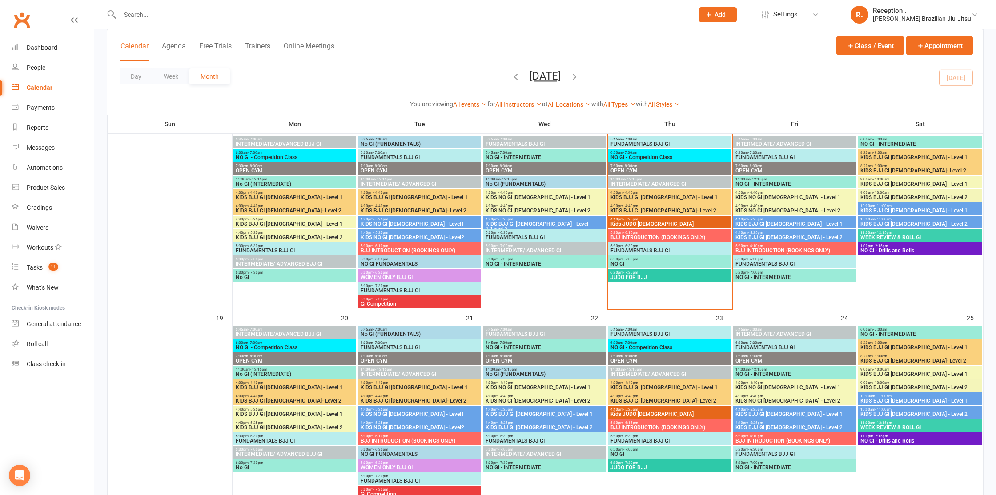
click at [763, 277] on span "NO GI - INTERMEDIATE" at bounding box center [794, 277] width 119 height 5
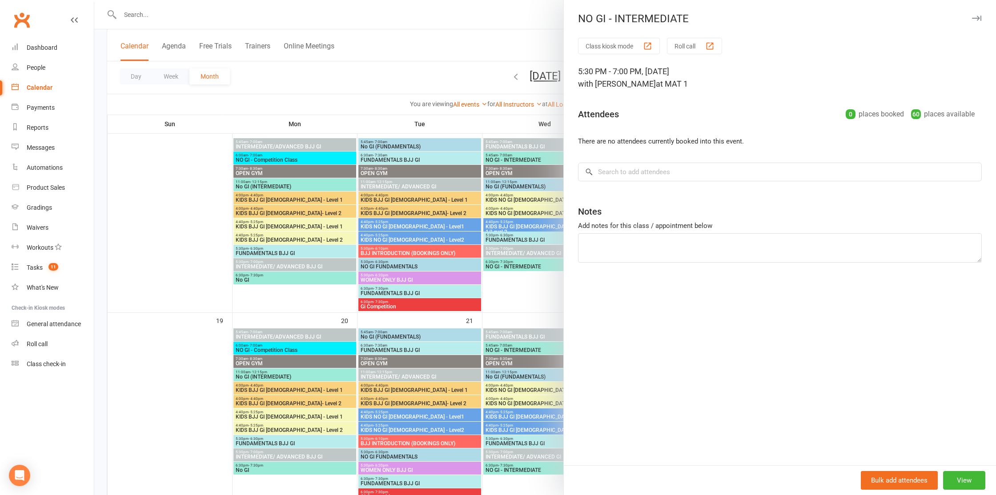
scroll to position [445, 0]
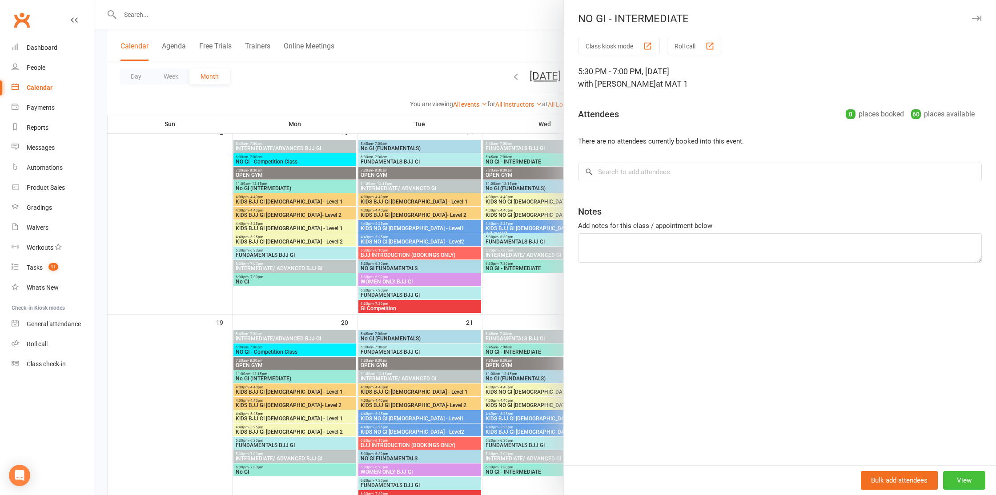
click at [975, 475] on button "View" at bounding box center [964, 480] width 42 height 19
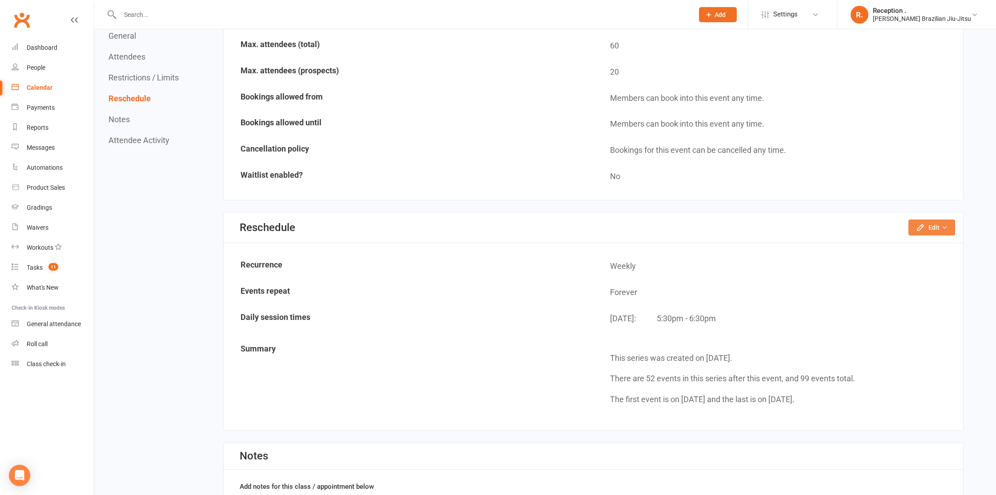
scroll to position [568, 0]
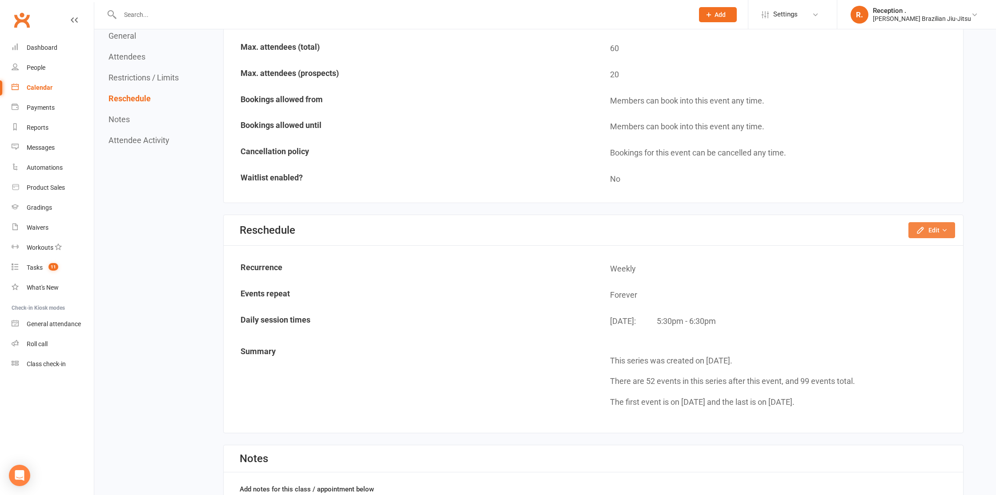
click at [919, 234] on button "Edit" at bounding box center [932, 230] width 47 height 16
click at [669, 234] on div "Reschedule Edit Reschedule this event only Move weekly session times Change rec…" at bounding box center [594, 230] width 740 height 31
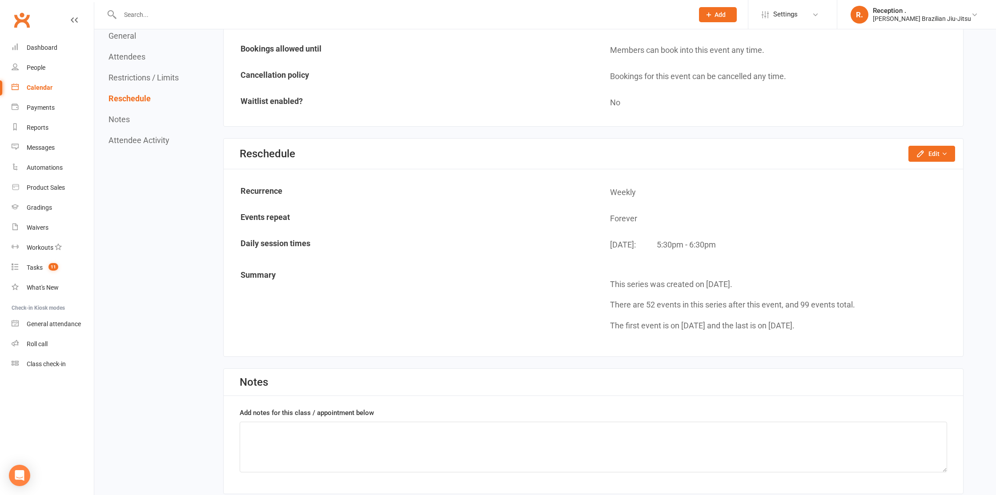
scroll to position [641, 0]
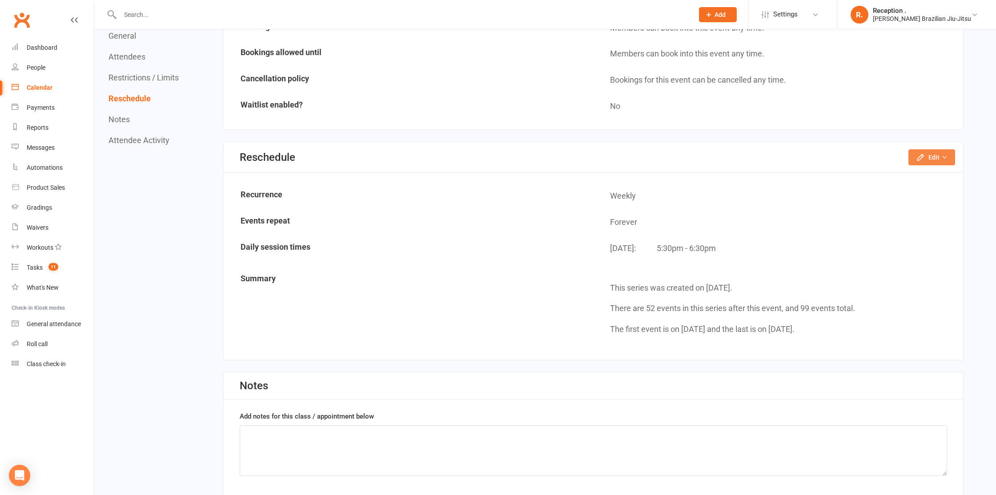
click at [940, 159] on button "Edit" at bounding box center [932, 157] width 47 height 16
click at [927, 201] on link "Move weekly session times" at bounding box center [904, 195] width 101 height 18
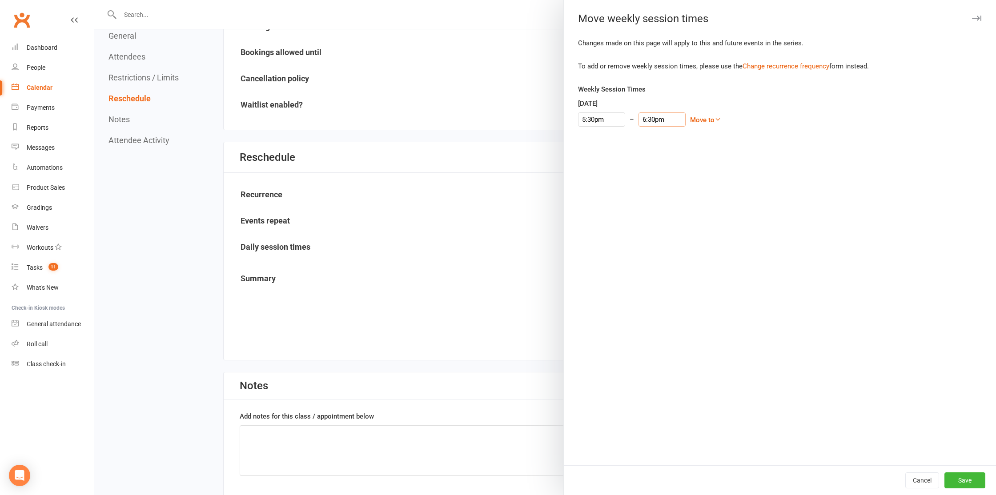
click at [658, 122] on input "6:30pm" at bounding box center [662, 120] width 47 height 14
click at [660, 143] on li "6:30pm" at bounding box center [650, 147] width 43 height 13
click at [978, 487] on button "Save" at bounding box center [965, 481] width 41 height 16
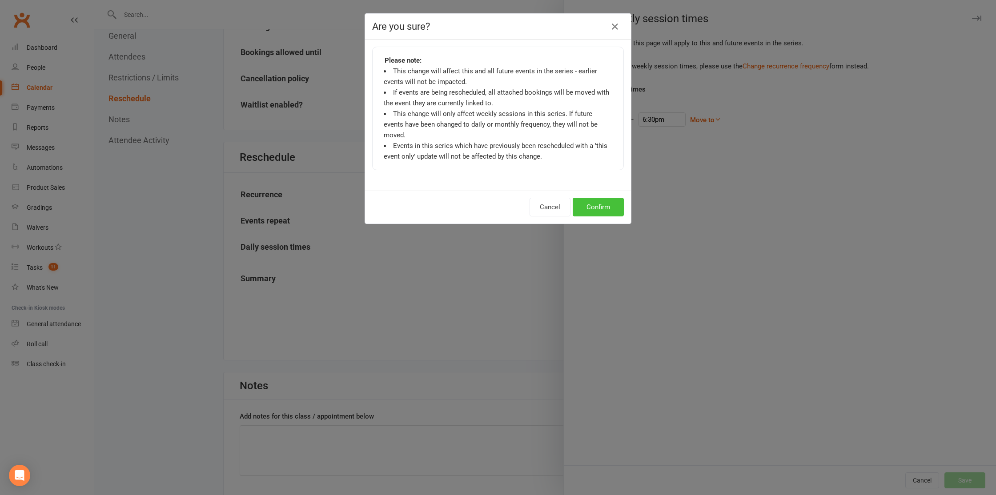
click at [597, 198] on button "Confirm" at bounding box center [598, 207] width 51 height 19
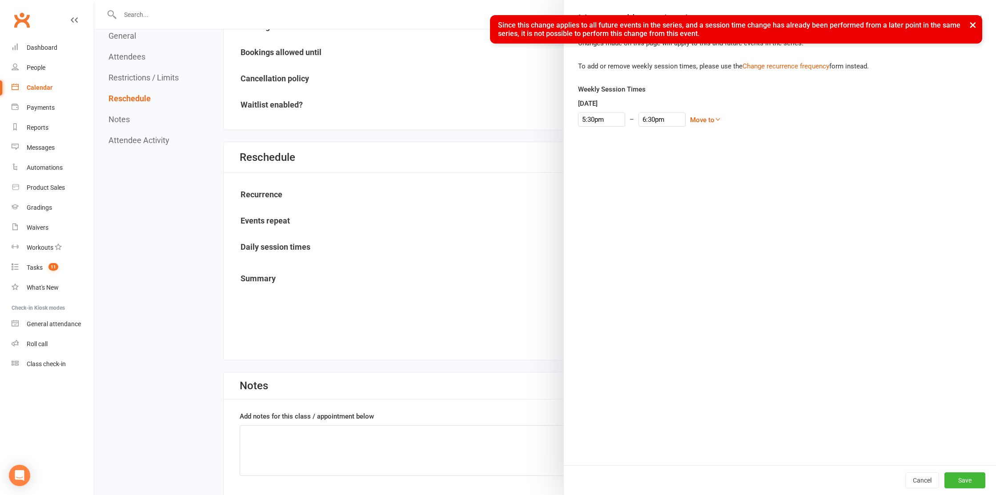
click at [519, 192] on div at bounding box center [545, 247] width 902 height 495
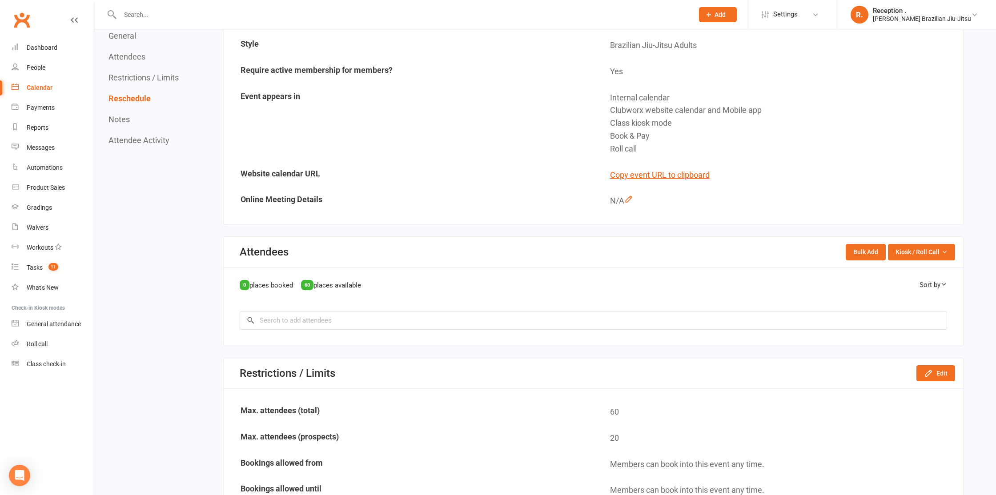
scroll to position [0, 0]
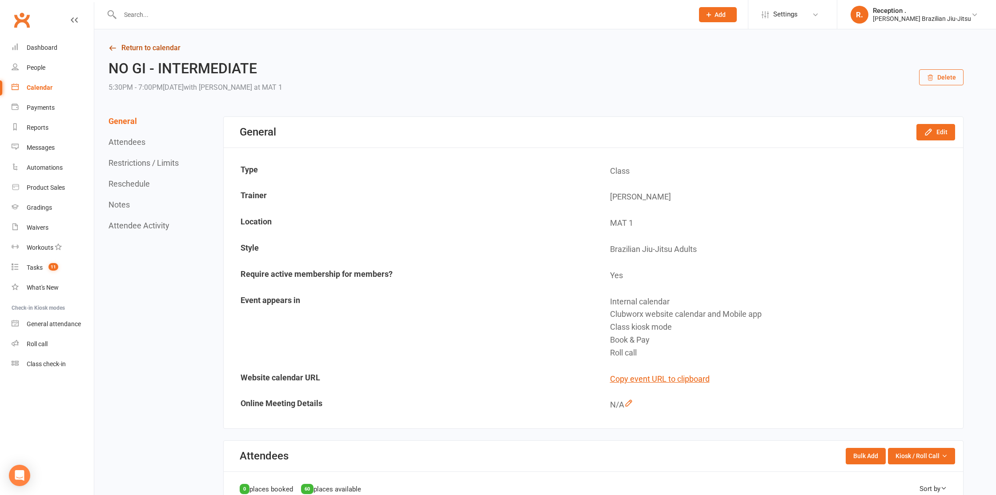
click at [161, 48] on link "Return to calendar" at bounding box center [536, 48] width 855 height 12
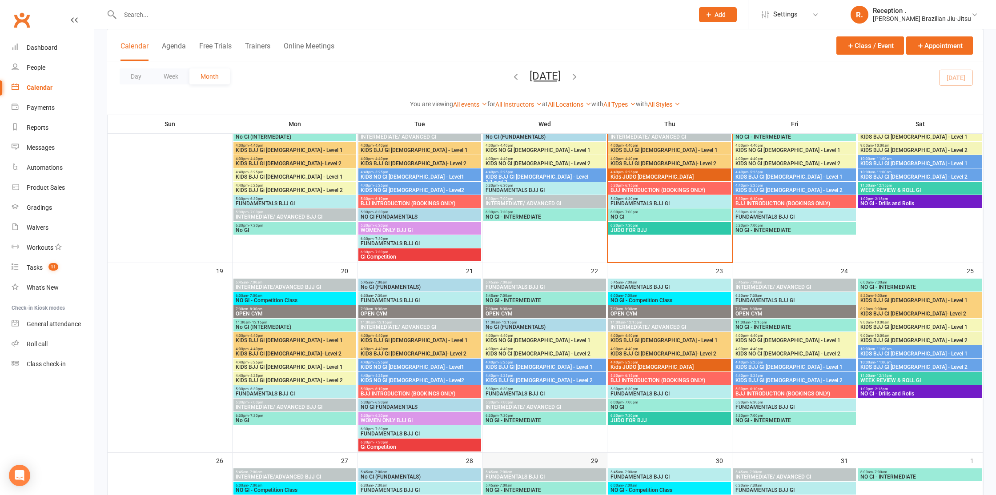
scroll to position [482, 0]
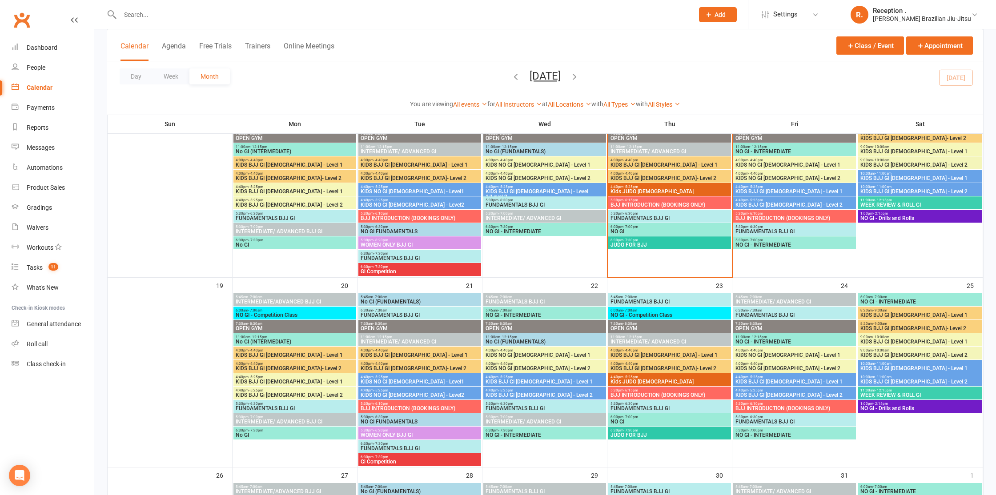
click at [757, 184] on div "4:40pm - 5:25pm KIDS BJJ GI [DEMOGRAPHIC_DATA] - Level 1" at bounding box center [794, 189] width 123 height 13
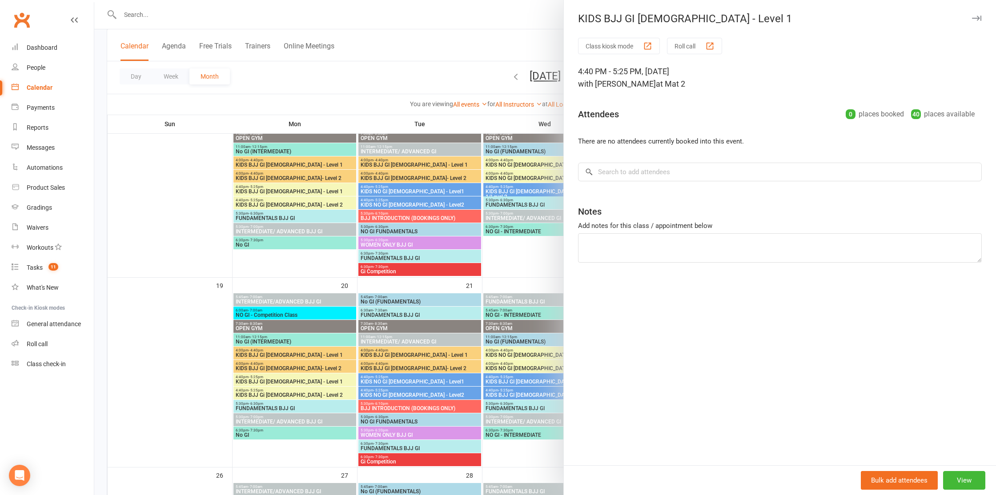
click at [518, 230] on div at bounding box center [545, 247] width 902 height 495
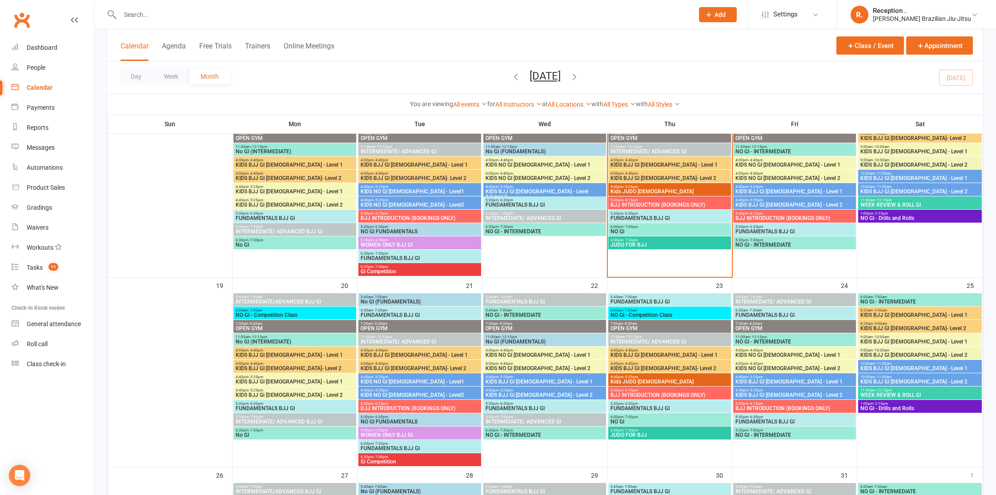
click at [530, 386] on div "4:40pm - 5:25pm KIDS BJJ GI [DEMOGRAPHIC_DATA] - Level 1" at bounding box center [544, 380] width 123 height 13
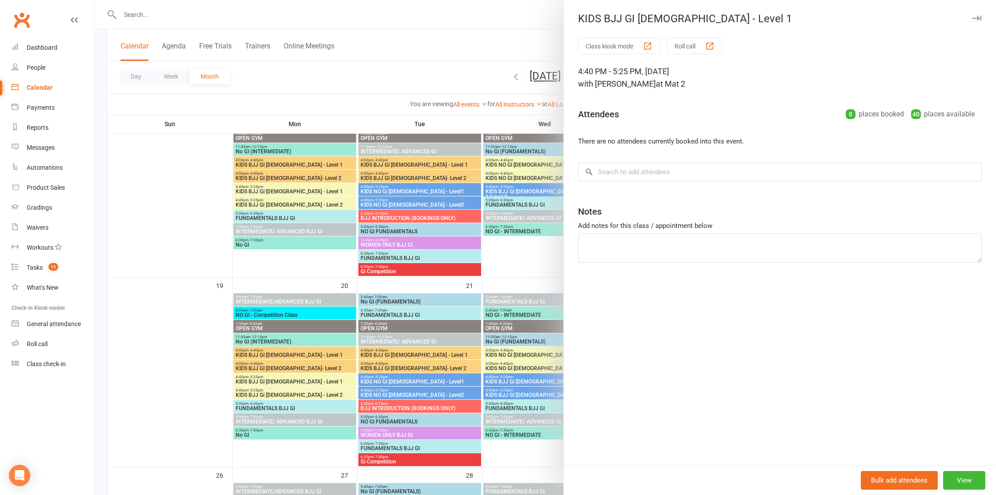
click at [508, 374] on div at bounding box center [545, 247] width 902 height 495
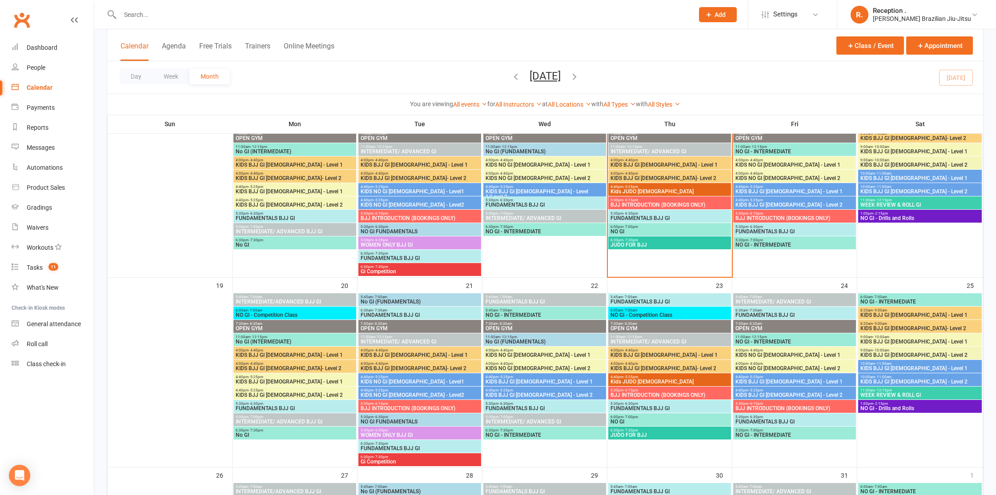
click at [513, 396] on span "KIDS BJJ GI [DEMOGRAPHIC_DATA] - Level 2" at bounding box center [544, 395] width 119 height 5
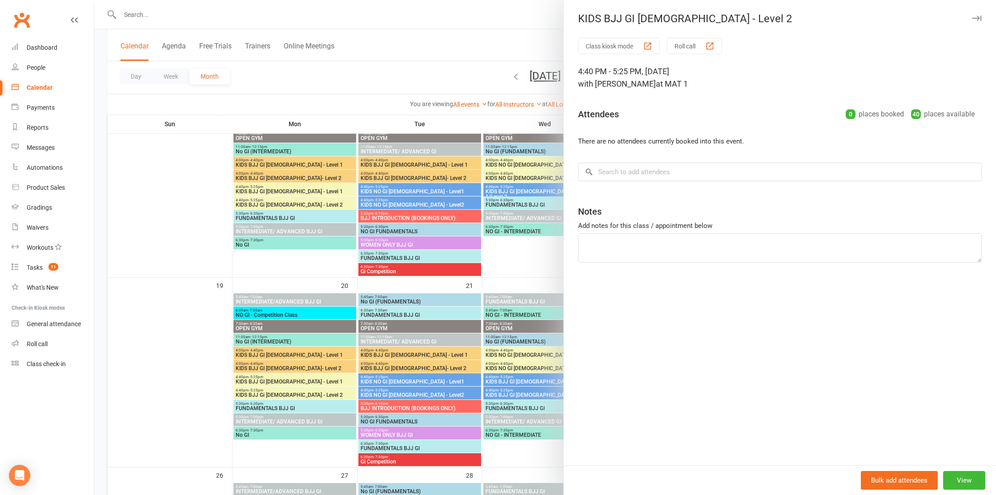
click at [459, 344] on div at bounding box center [545, 247] width 902 height 495
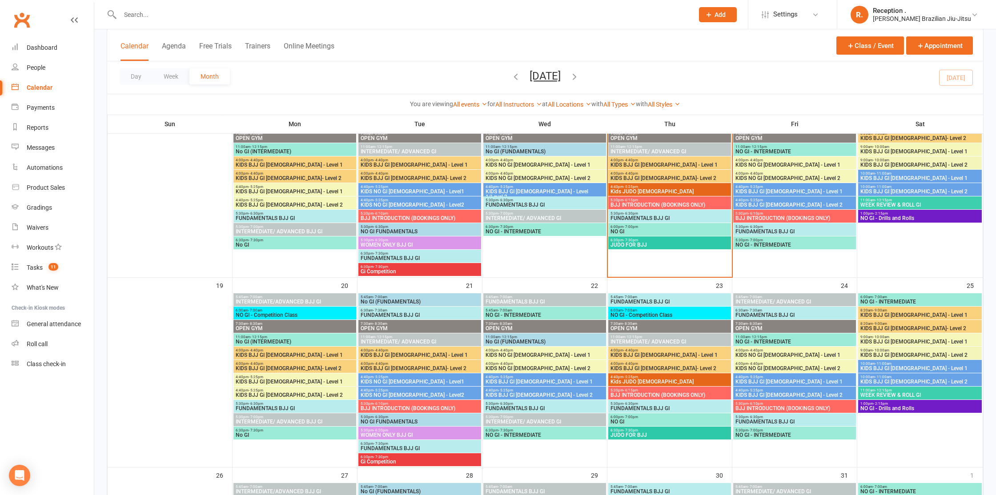
click at [786, 189] on span "KIDS BJJ GI [DEMOGRAPHIC_DATA] - Level 1" at bounding box center [794, 191] width 119 height 5
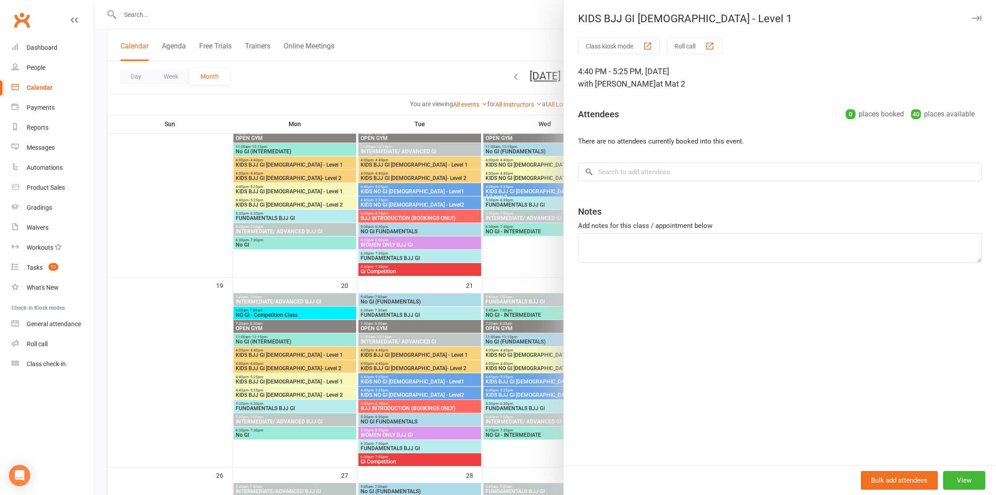
drag, startPoint x: 577, startPoint y: 69, endPoint x: 680, endPoint y: 70, distance: 102.7
click at [680, 70] on div "Class kiosk mode Roll call 4:40 PM - 5:25 PM, Friday, October, 17, 2025 with Ma…" at bounding box center [780, 252] width 432 height 428
click at [714, 70] on div "4:40 PM - 5:25 PM, Friday, October, 17, 2025 with Matheus Bohrer at Mat 2" at bounding box center [780, 77] width 404 height 25
drag, startPoint x: 684, startPoint y: 87, endPoint x: 572, endPoint y: 88, distance: 112.5
click at [572, 88] on div "Class kiosk mode Roll call 4:40 PM - 5:25 PM, Friday, October, 17, 2025 with Ma…" at bounding box center [780, 252] width 432 height 428
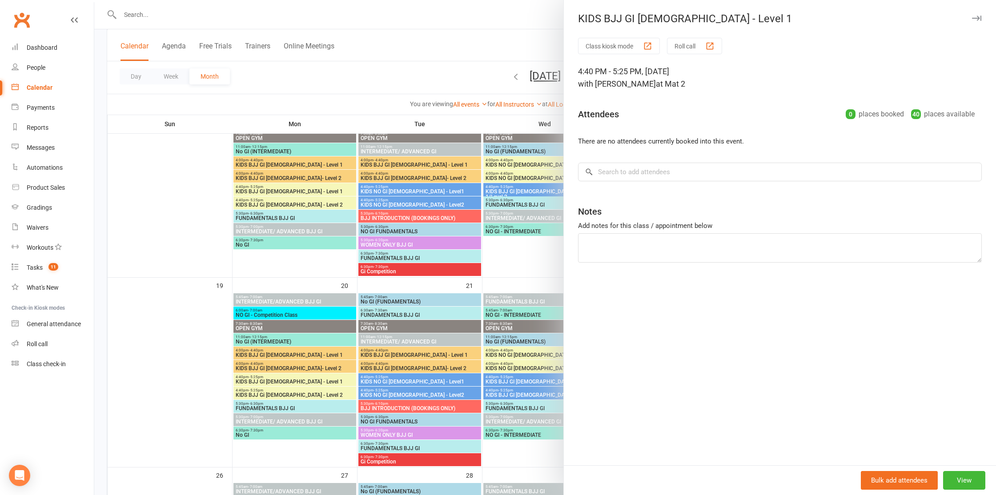
click at [511, 93] on div at bounding box center [545, 247] width 902 height 495
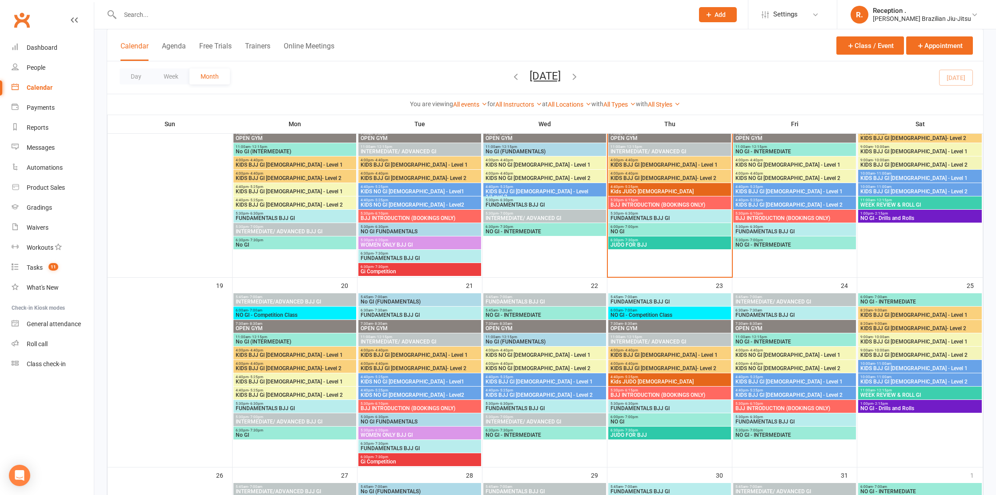
click at [771, 189] on span "KIDS BJJ GI [DEMOGRAPHIC_DATA] - Level 1" at bounding box center [794, 191] width 119 height 5
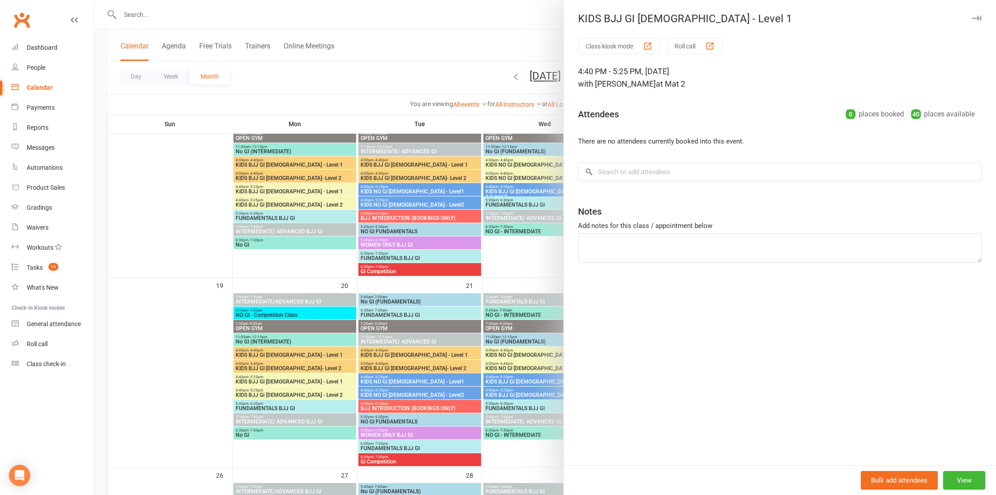
click at [489, 173] on div at bounding box center [545, 247] width 902 height 495
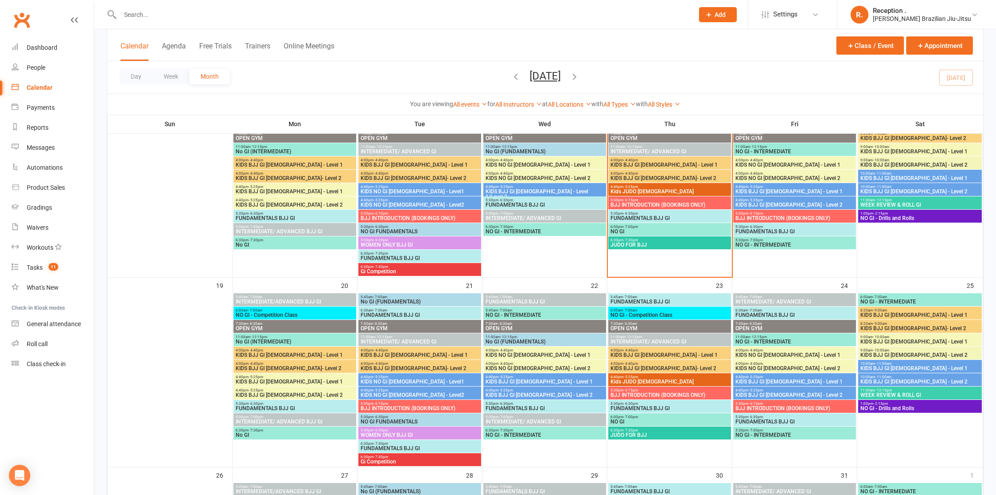
click at [767, 200] on span "4:40pm - 5:25pm" at bounding box center [794, 200] width 119 height 4
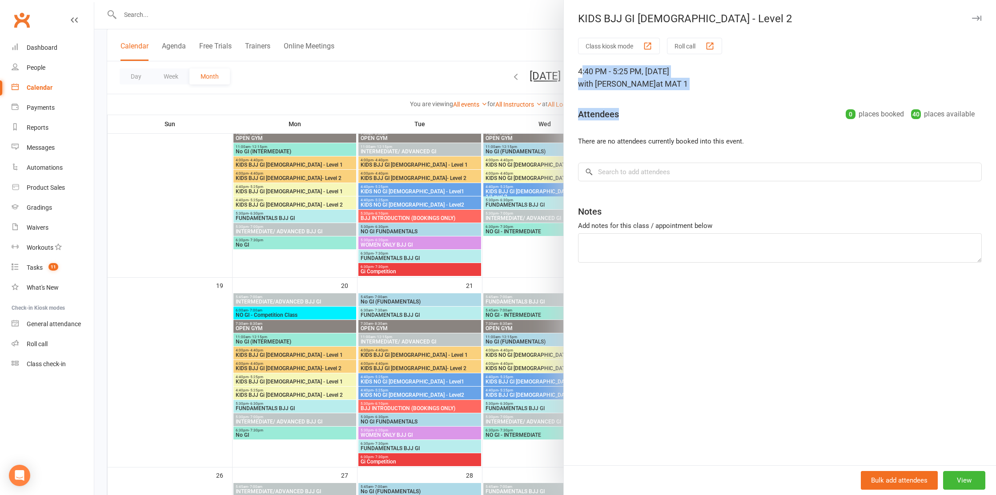
drag, startPoint x: 582, startPoint y: 71, endPoint x: 752, endPoint y: 93, distance: 172.2
click at [752, 93] on div "Class kiosk mode Roll call 4:40 PM - 5:25 PM, Friday, October, 17, 2025 with Pe…" at bounding box center [780, 252] width 432 height 428
click at [633, 85] on span "with Pedro Barros" at bounding box center [617, 83] width 78 height 9
drag, startPoint x: 577, startPoint y: 72, endPoint x: 639, endPoint y: 72, distance: 61.8
click at [639, 72] on div "Class kiosk mode Roll call 4:40 PM - 5:25 PM, Friday, October, 17, 2025 with Pe…" at bounding box center [780, 252] width 432 height 428
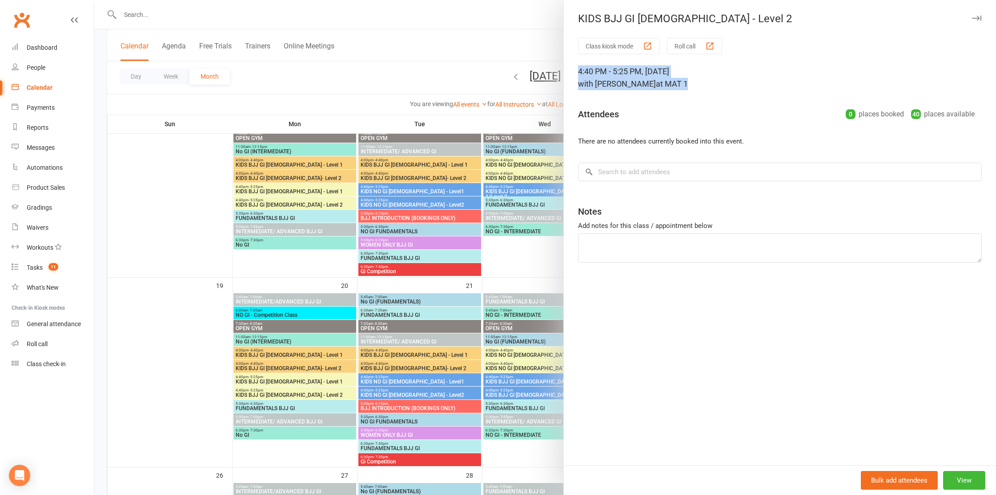
drag, startPoint x: 705, startPoint y: 84, endPoint x: 571, endPoint y: 75, distance: 133.7
click at [571, 71] on div "Class kiosk mode Roll call 4:40 PM - 5:25 PM, Friday, October, 17, 2025 with Pe…" at bounding box center [780, 252] width 432 height 428
click at [491, 83] on div at bounding box center [545, 247] width 902 height 495
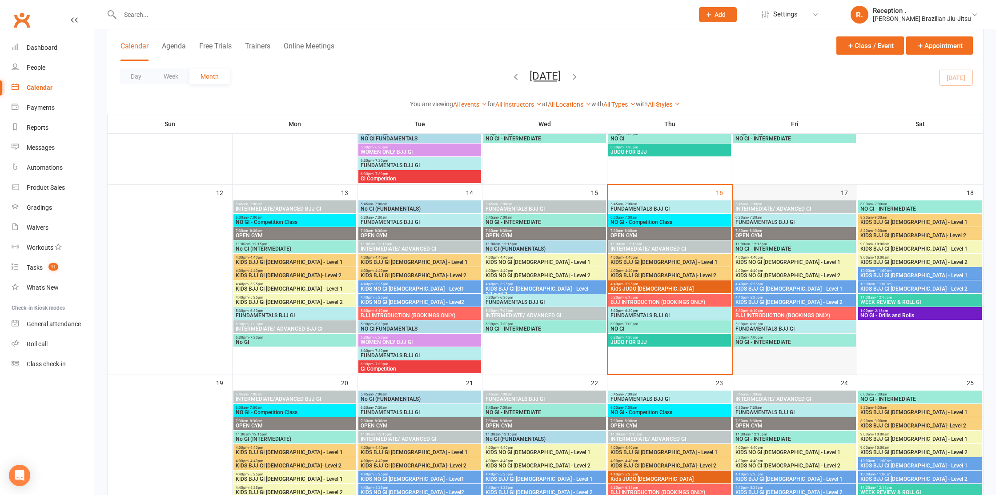
scroll to position [388, 0]
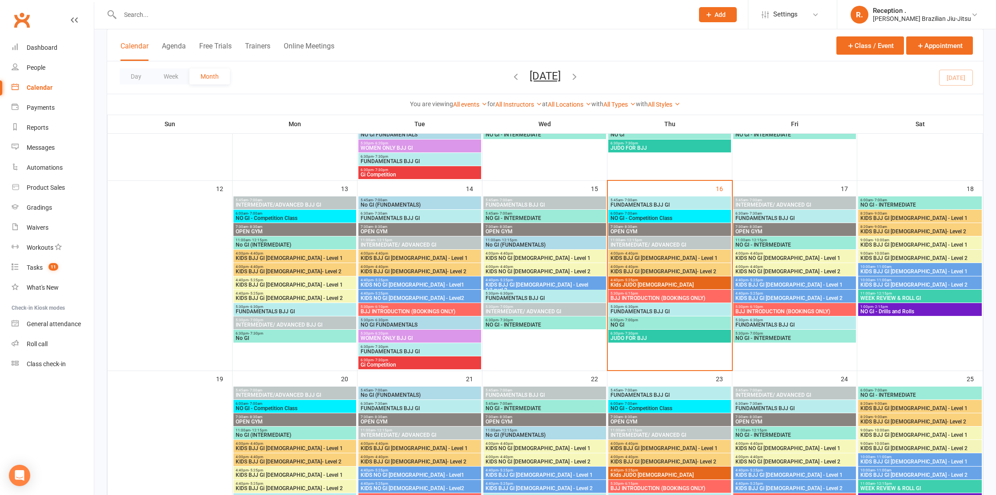
click at [765, 338] on span "NO GI - INTERMEDIATE" at bounding box center [794, 338] width 119 height 5
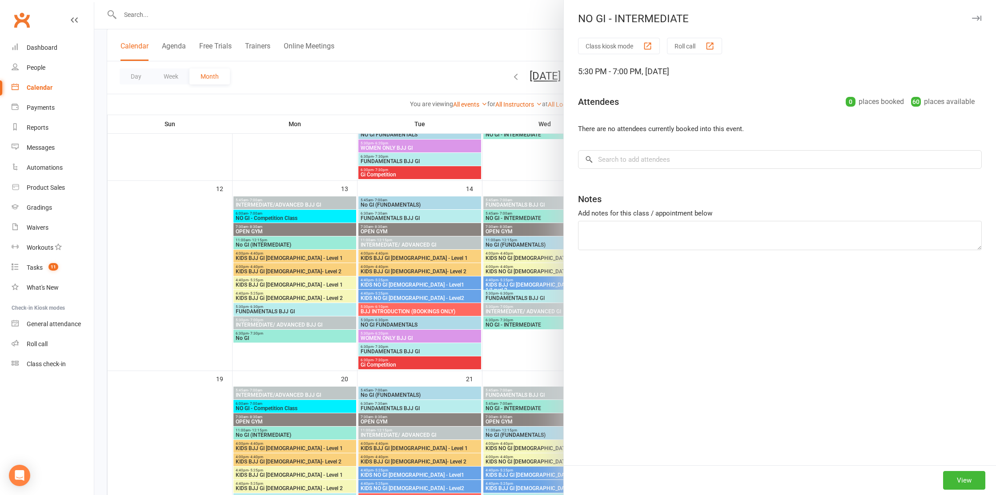
scroll to position [389, 0]
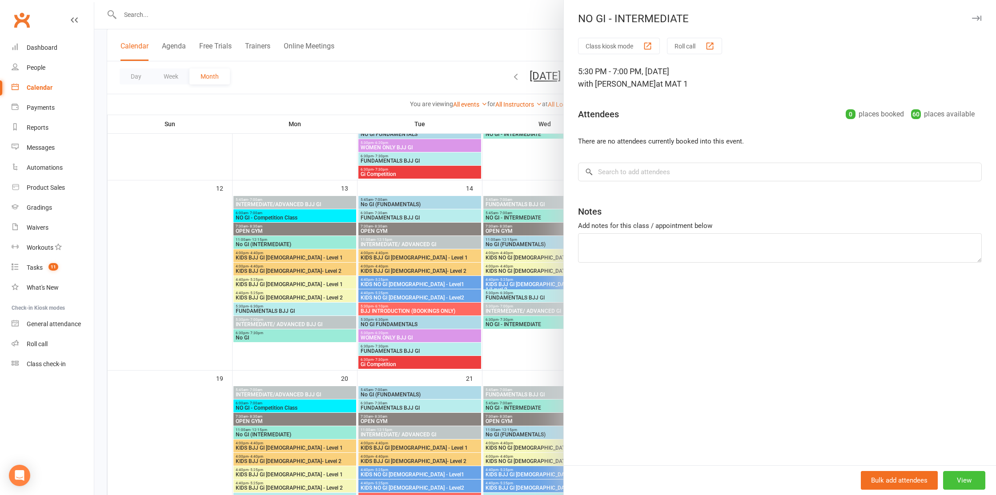
click at [972, 481] on button "View" at bounding box center [964, 480] width 42 height 19
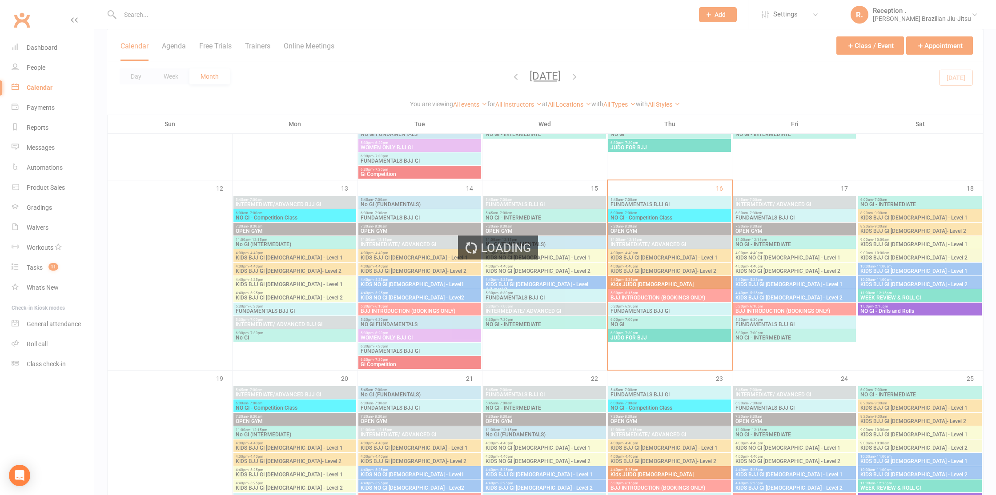
scroll to position [390, 0]
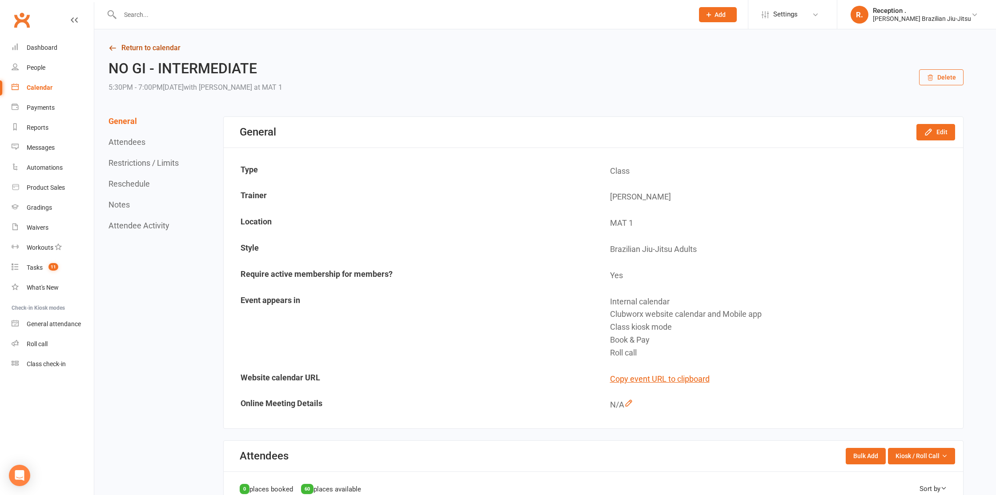
click at [126, 46] on link "Return to calendar" at bounding box center [536, 48] width 855 height 12
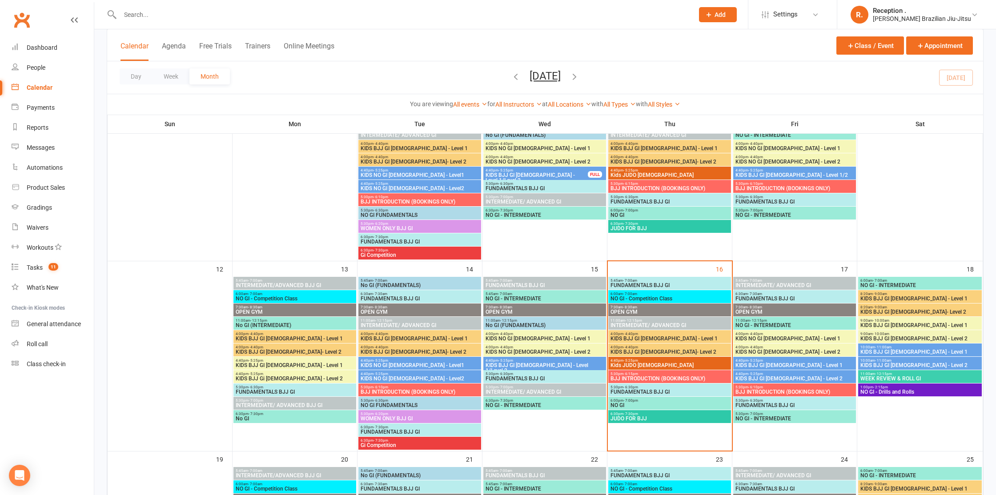
scroll to position [313, 0]
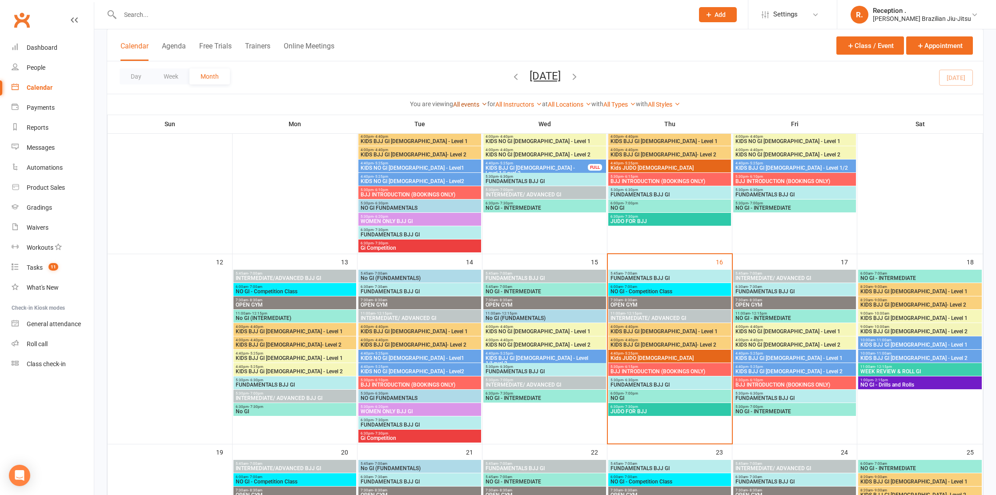
click at [472, 106] on link "All events" at bounding box center [470, 104] width 34 height 7
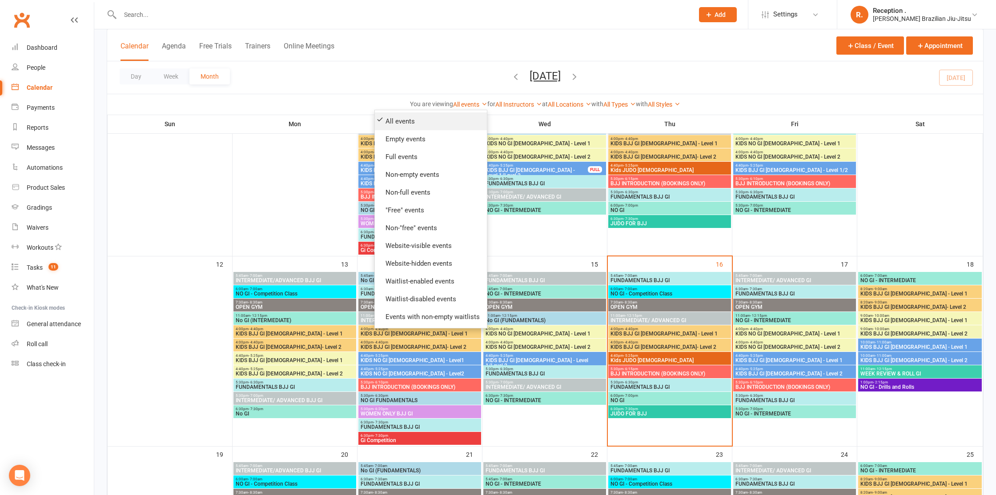
scroll to position [310, 0]
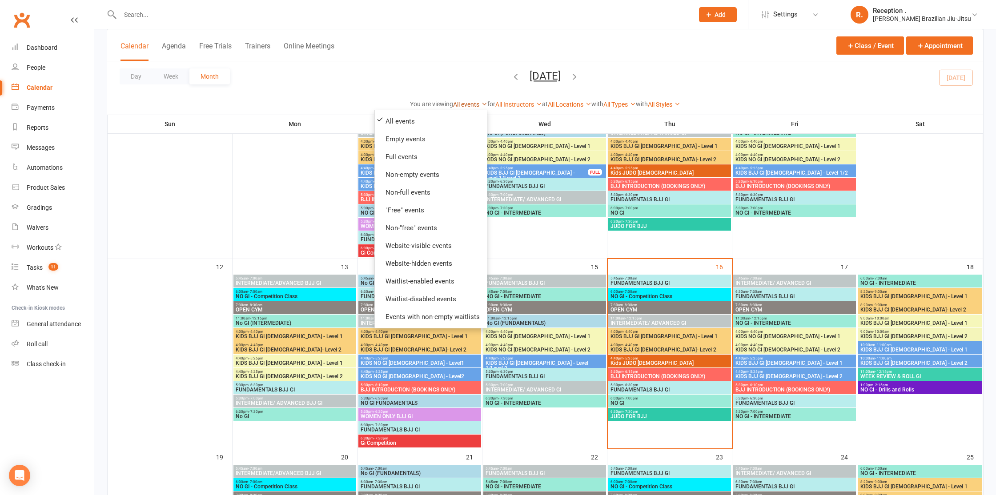
click at [481, 103] on icon at bounding box center [484, 104] width 6 height 6
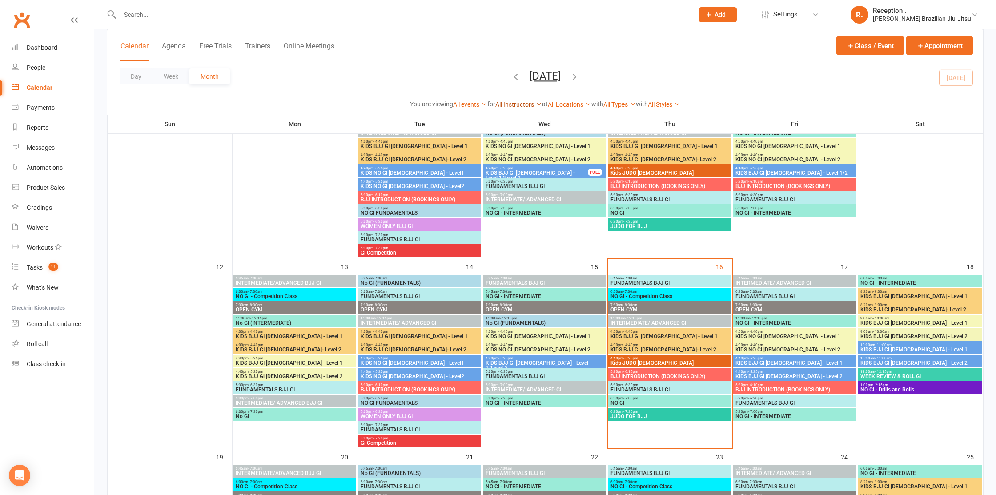
click at [508, 103] on link "All Instructors" at bounding box center [518, 104] width 47 height 7
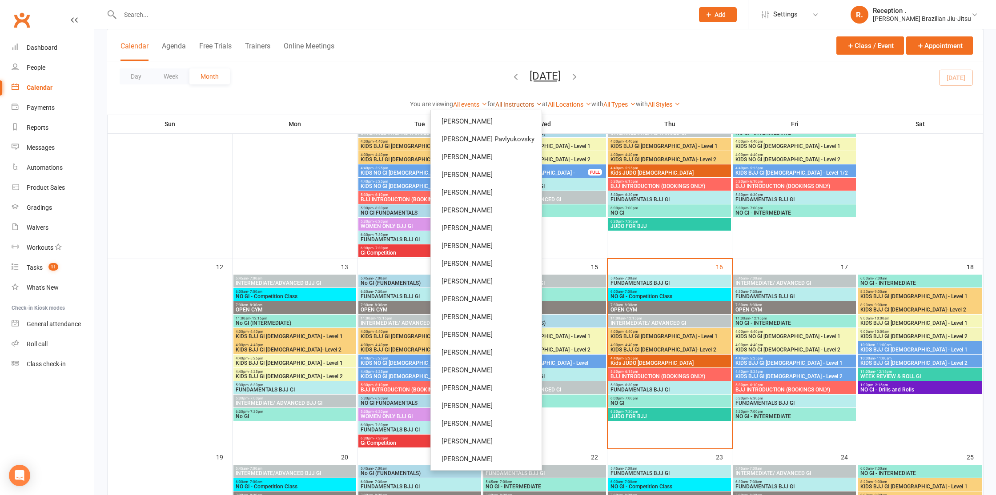
click at [516, 105] on link "All Instructors" at bounding box center [518, 104] width 47 height 7
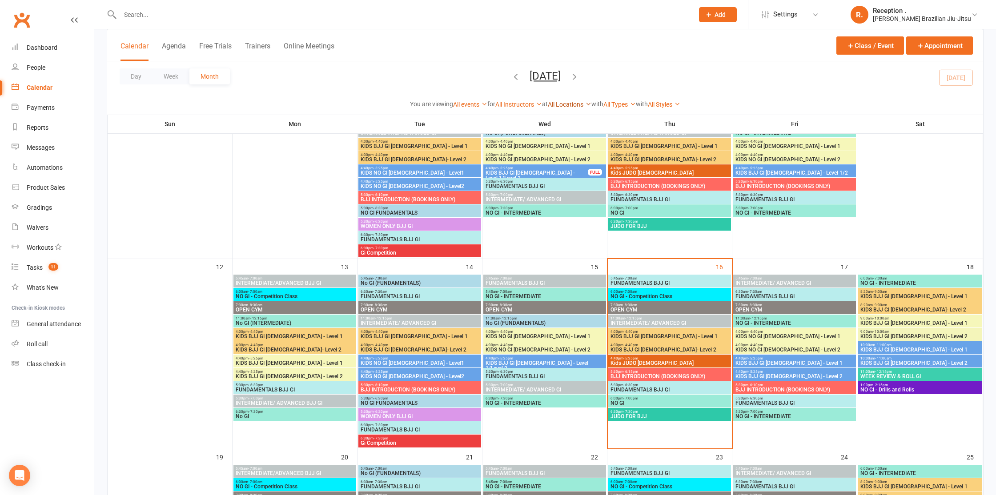
click at [556, 105] on link "All Locations" at bounding box center [570, 104] width 44 height 7
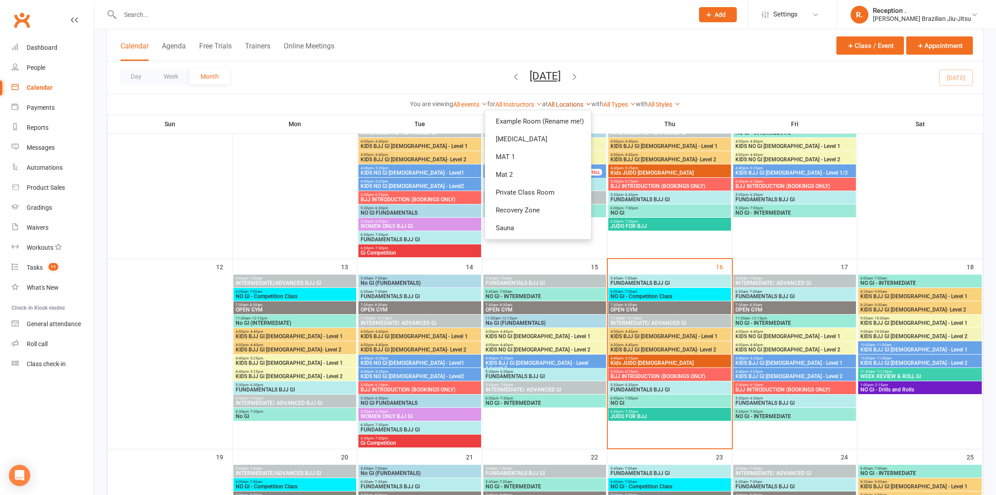
click at [557, 105] on link "All Locations" at bounding box center [570, 104] width 44 height 7
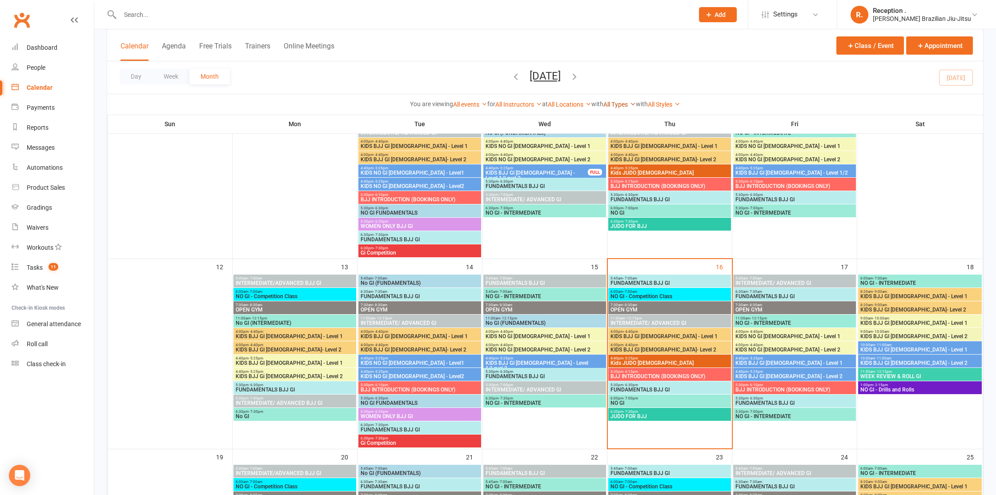
click at [618, 106] on link "All Types" at bounding box center [619, 104] width 32 height 7
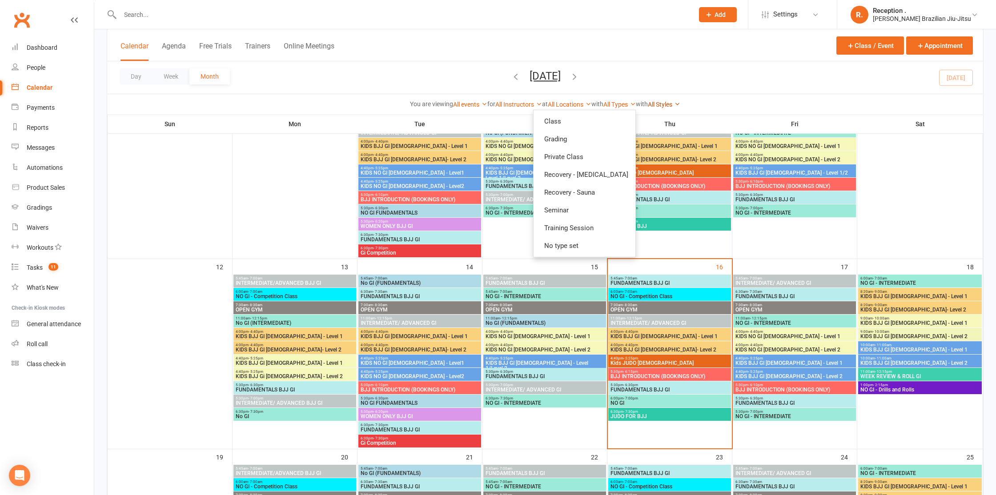
click at [673, 103] on link "All Styles" at bounding box center [664, 104] width 32 height 7
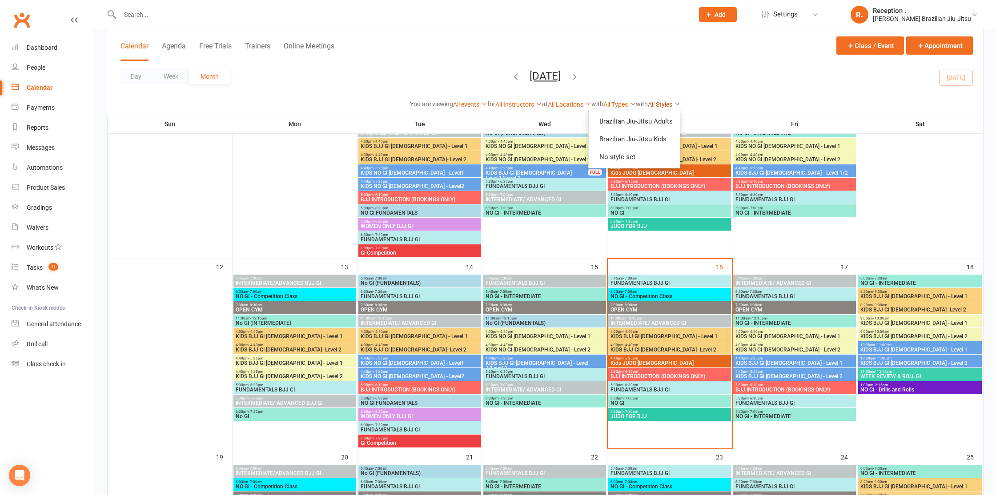
scroll to position [310, 0]
click at [662, 139] on link "Brazilian Jiu-Jitsu Kids" at bounding box center [634, 139] width 91 height 18
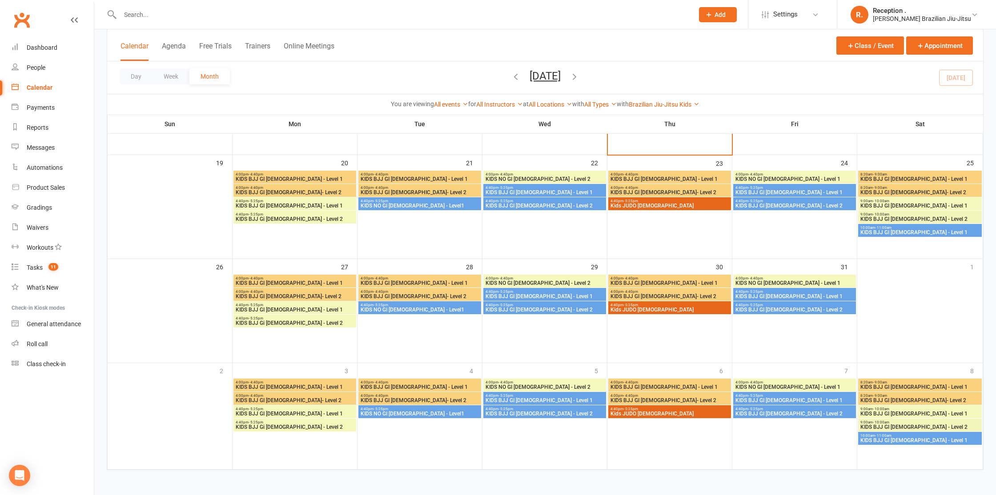
scroll to position [346, 0]
click at [556, 208] on span "KIDS BJJ GI [DEMOGRAPHIC_DATA] - Level 2" at bounding box center [544, 206] width 119 height 5
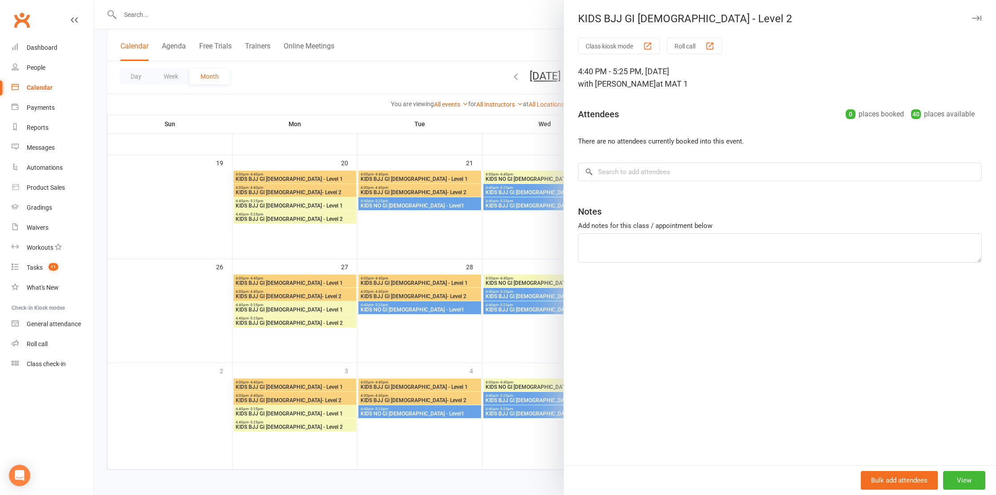
click at [518, 207] on div at bounding box center [545, 247] width 902 height 495
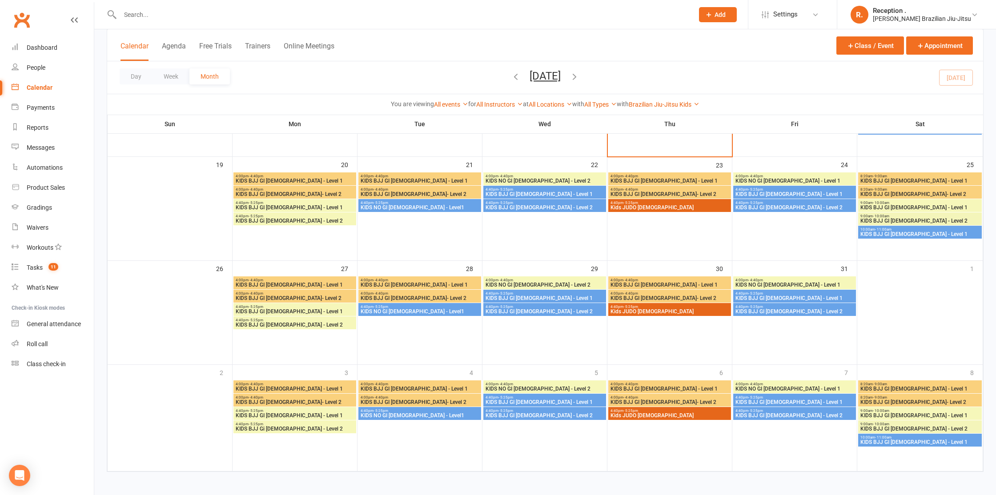
click at [527, 192] on span "KIDS BJJ GI [DEMOGRAPHIC_DATA] - Level 1" at bounding box center [544, 194] width 119 height 5
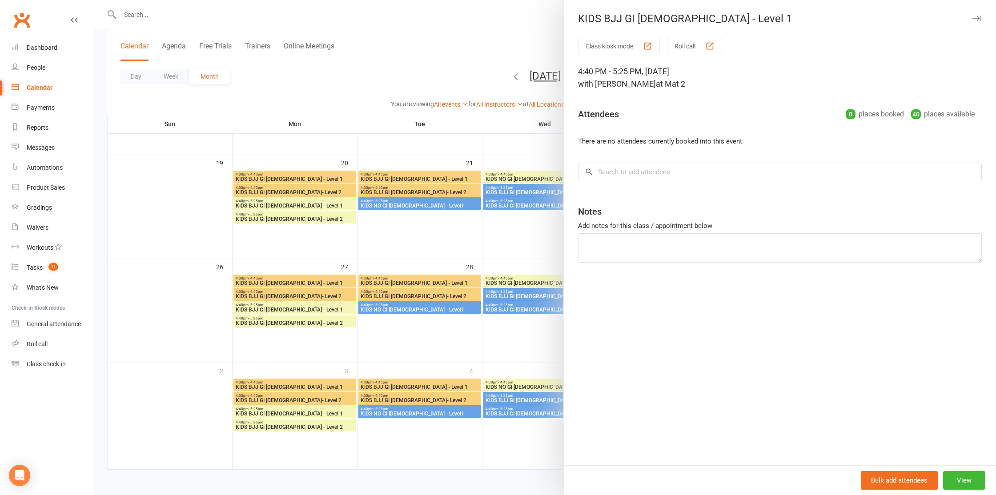
click at [500, 200] on div at bounding box center [545, 247] width 902 height 495
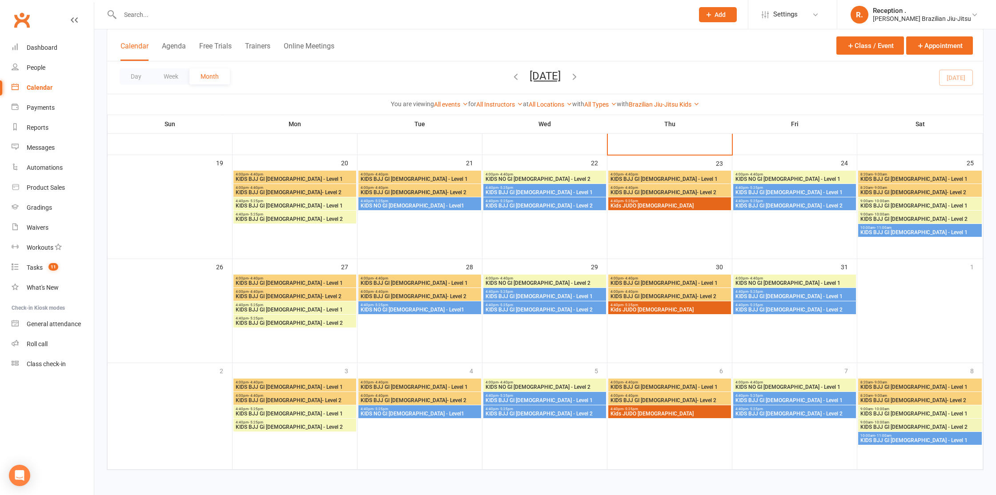
scroll to position [346, 0]
click at [763, 188] on span "4:40pm - 5:25pm" at bounding box center [794, 188] width 119 height 4
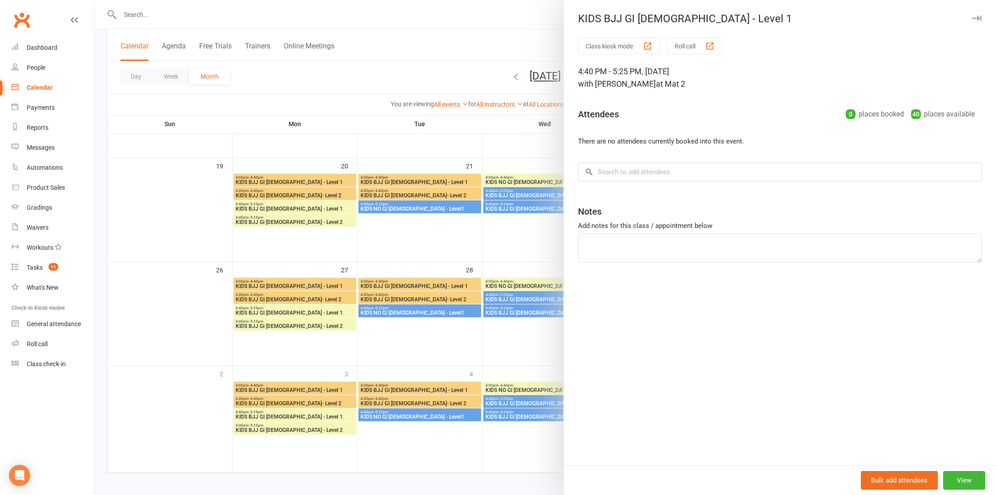
click at [505, 219] on div at bounding box center [545, 247] width 902 height 495
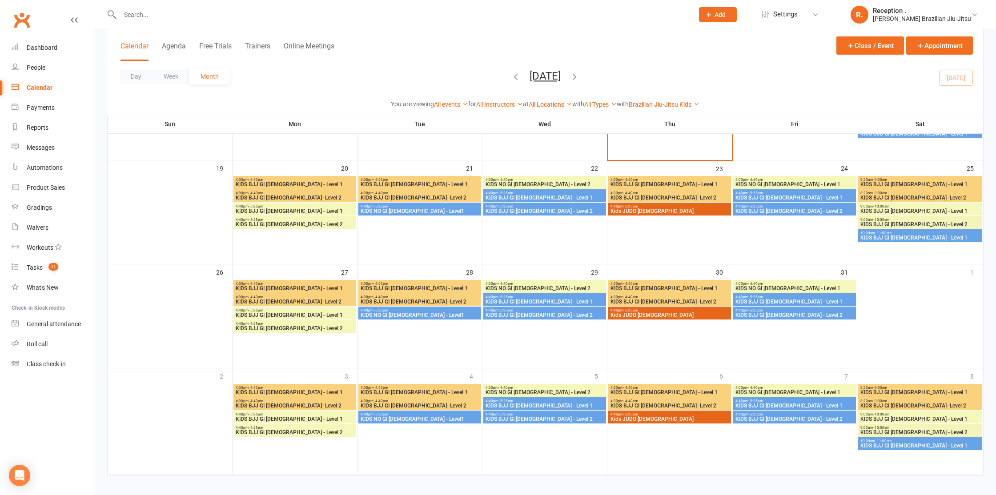
click at [774, 211] on span "KIDS BJJ GI [DEMOGRAPHIC_DATA] - Level 2" at bounding box center [794, 211] width 119 height 5
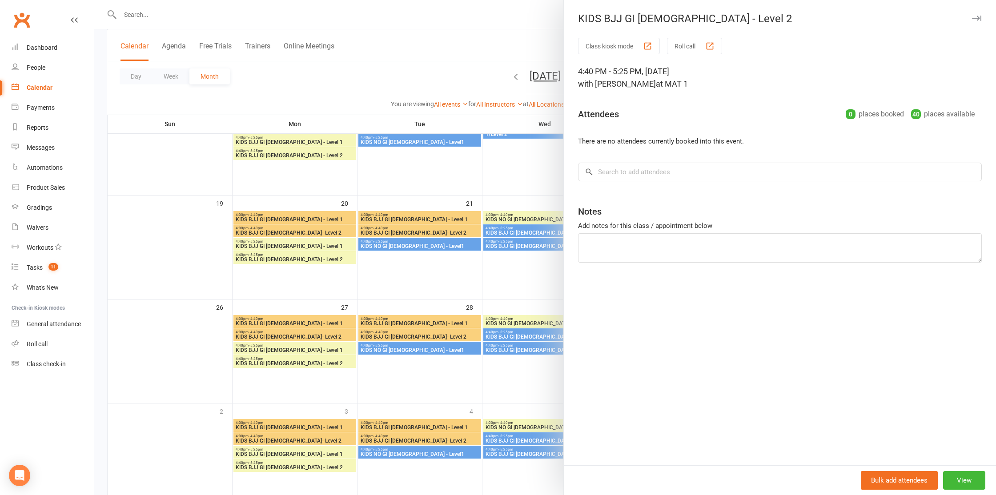
click at [502, 213] on div at bounding box center [545, 247] width 902 height 495
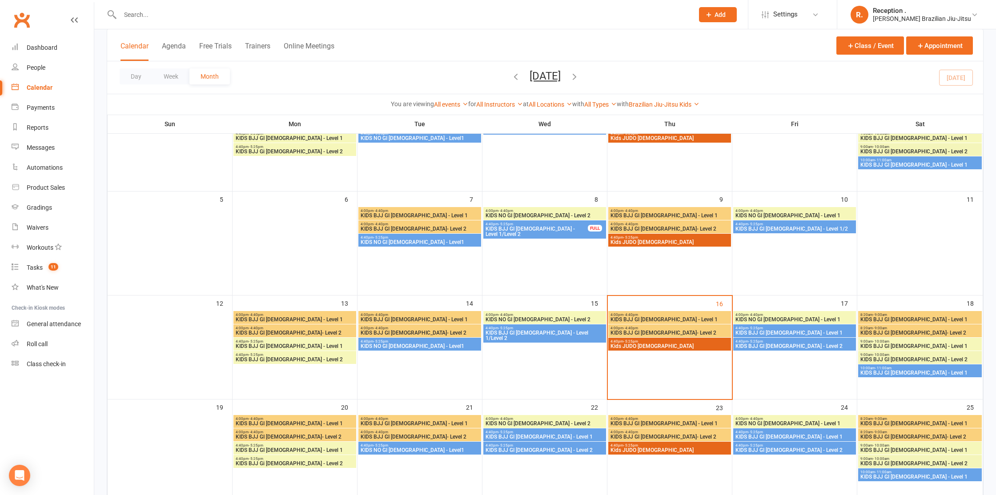
scroll to position [12, 0]
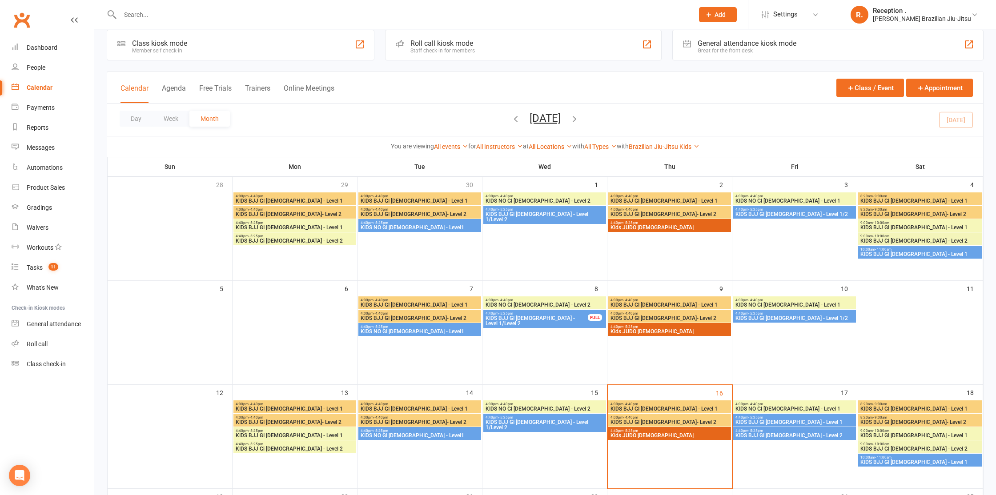
click at [682, 142] on div "Brazilian Jiu-Jitsu Kids Show All Styles Brazilian Jiu-Jitsu Adults Brazilian J…" at bounding box center [664, 147] width 71 height 10
click at [678, 145] on link "Brazilian Jiu-Jitsu Kids" at bounding box center [664, 146] width 71 height 7
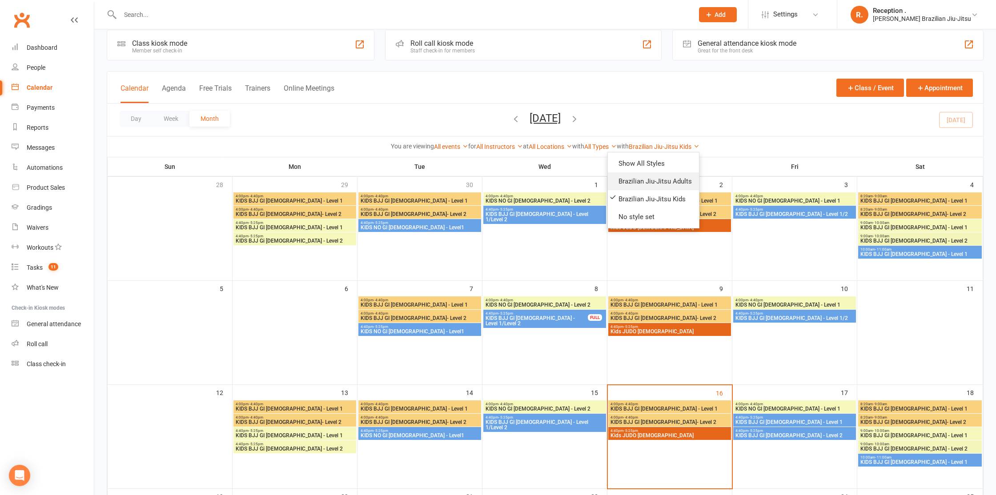
click at [658, 181] on link "Brazilian Jiu-Jitsu Adults" at bounding box center [653, 182] width 91 height 18
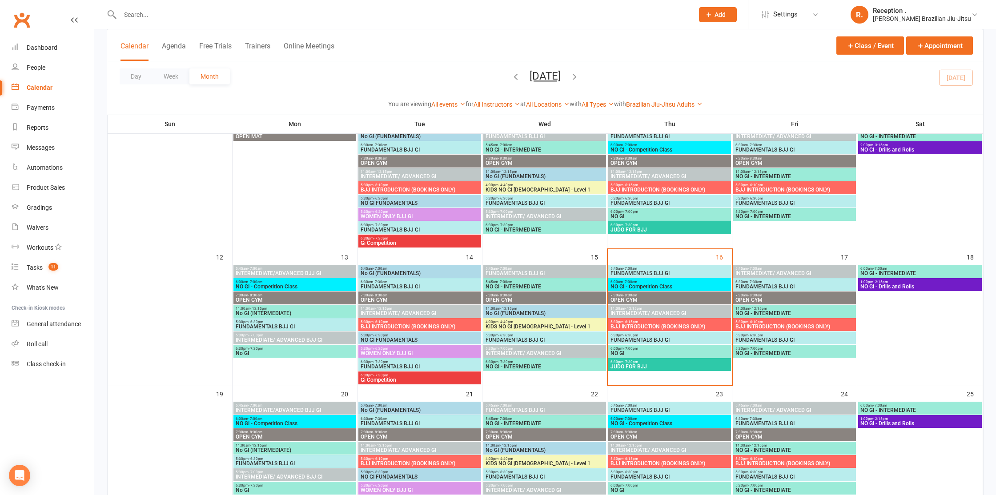
scroll to position [213, 0]
click at [749, 351] on span "NO GI - INTERMEDIATE" at bounding box center [794, 353] width 119 height 5
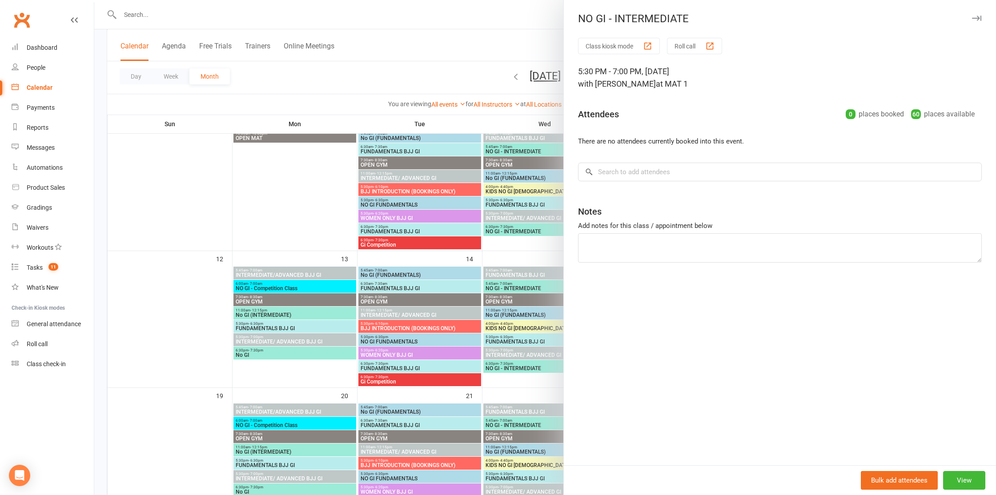
scroll to position [209, 0]
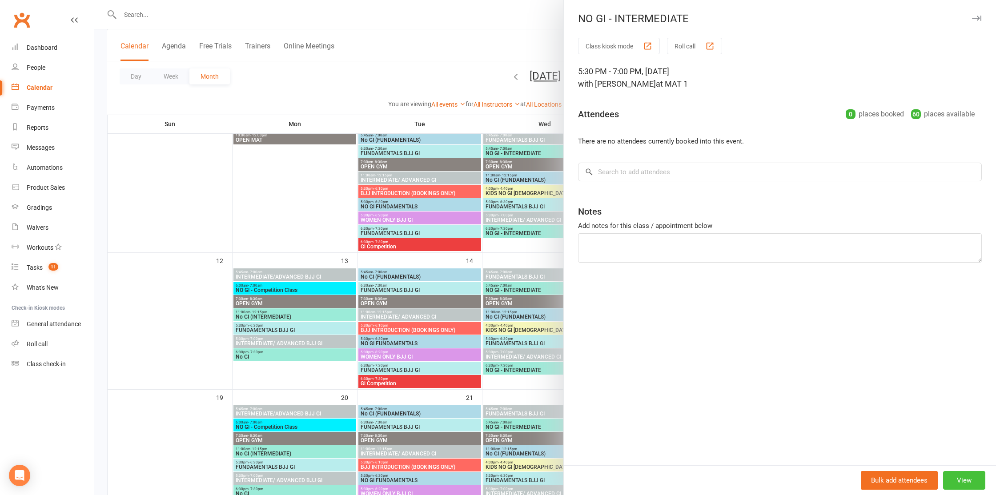
click at [946, 482] on button "View" at bounding box center [964, 480] width 42 height 19
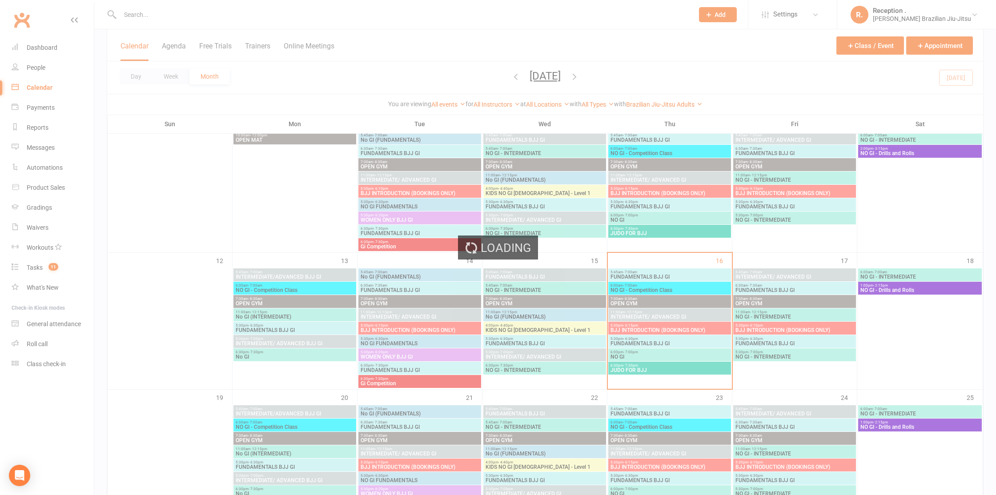
scroll to position [0, 0]
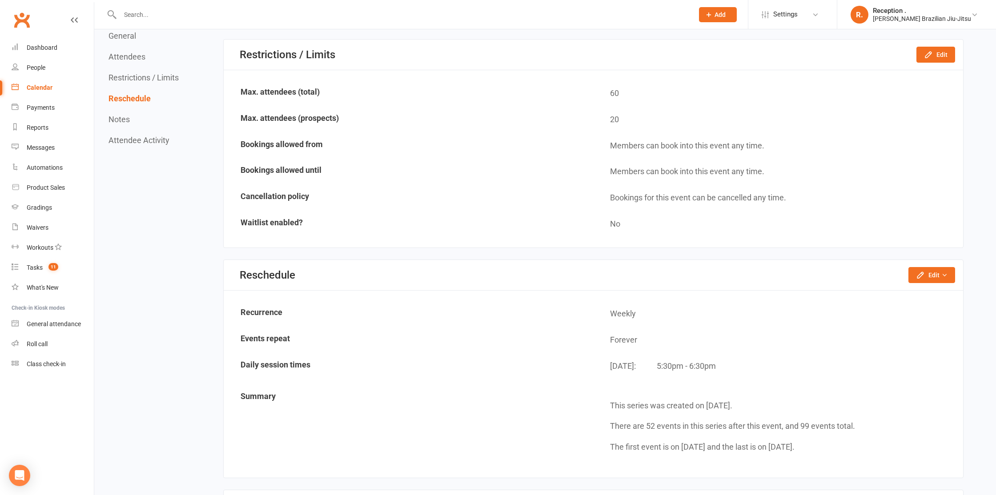
scroll to position [499, 0]
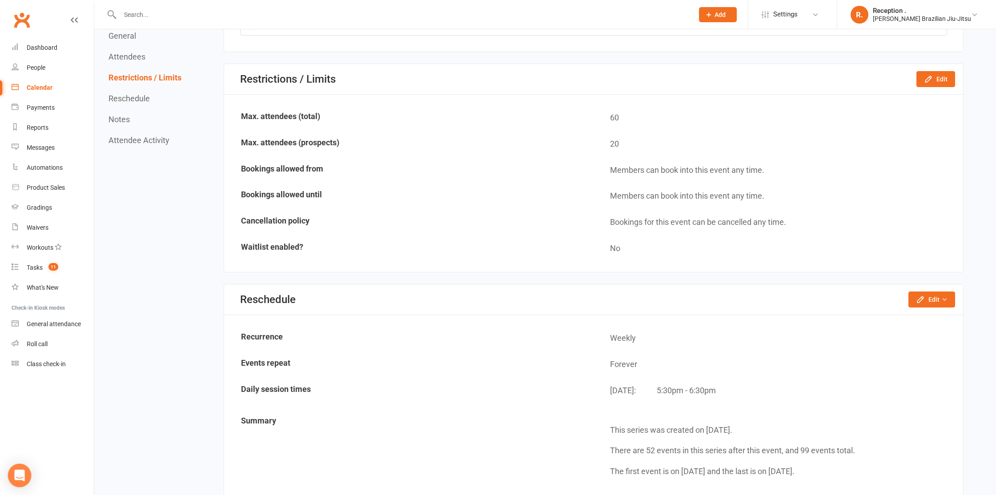
click at [21, 483] on div "Open Intercom Messenger" at bounding box center [20, 476] width 24 height 24
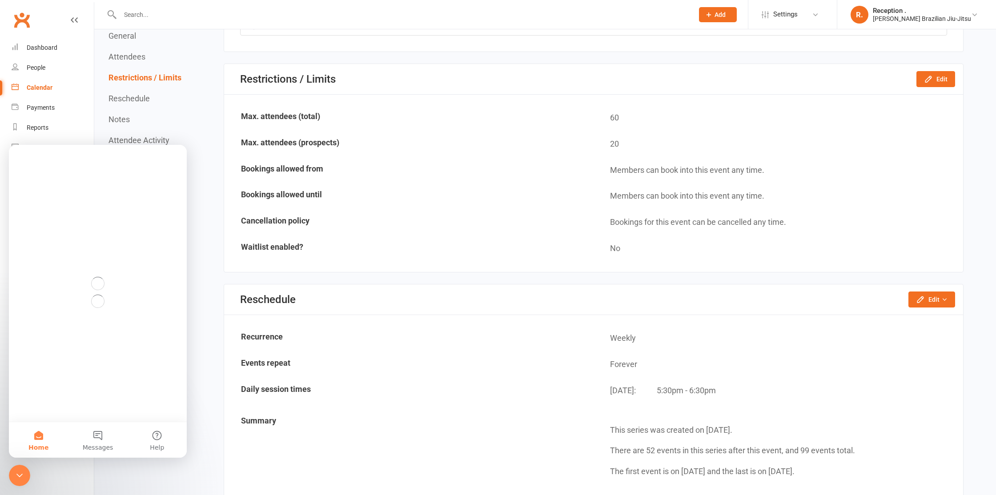
scroll to position [0, 0]
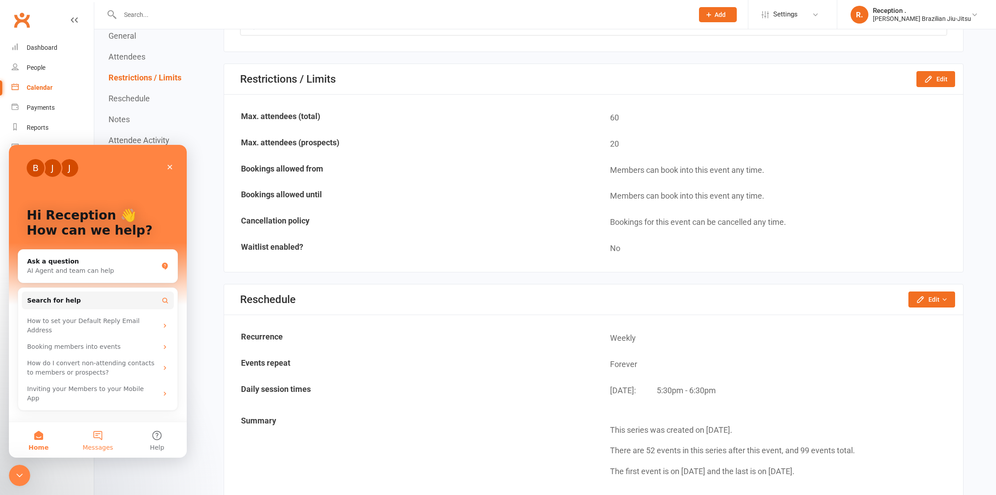
click at [101, 448] on span "Messages" at bounding box center [98, 448] width 31 height 6
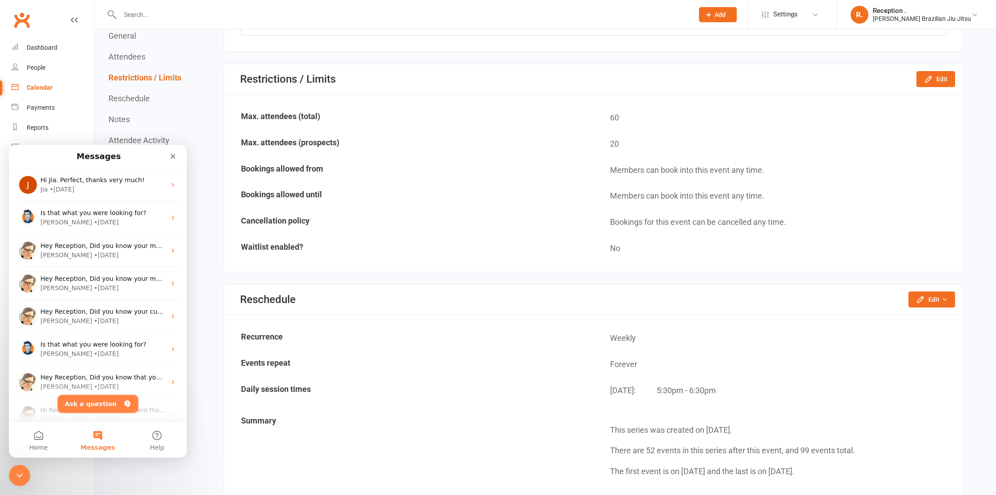
click at [97, 408] on button "Ask a question" at bounding box center [98, 404] width 80 height 18
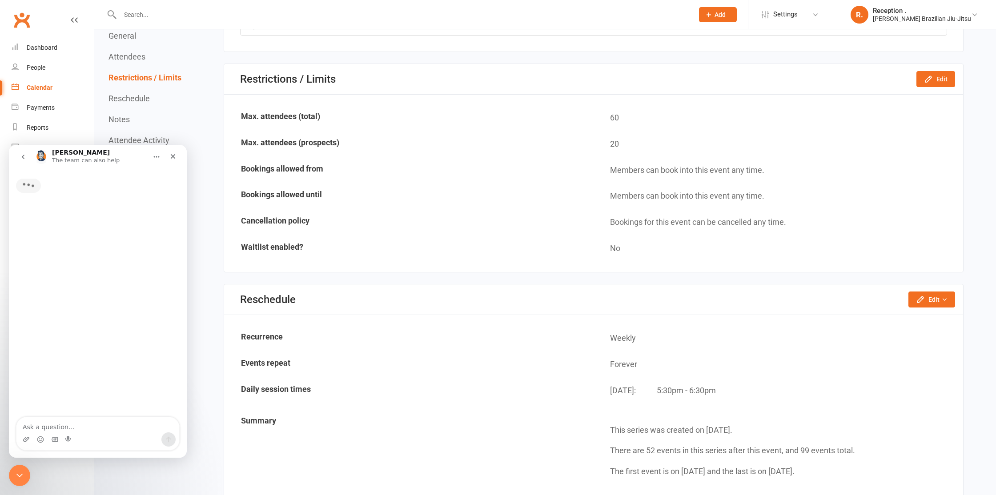
click at [89, 430] on textarea "Ask a question…" at bounding box center [97, 425] width 163 height 15
click at [28, 157] on button "go back" at bounding box center [23, 157] width 17 height 17
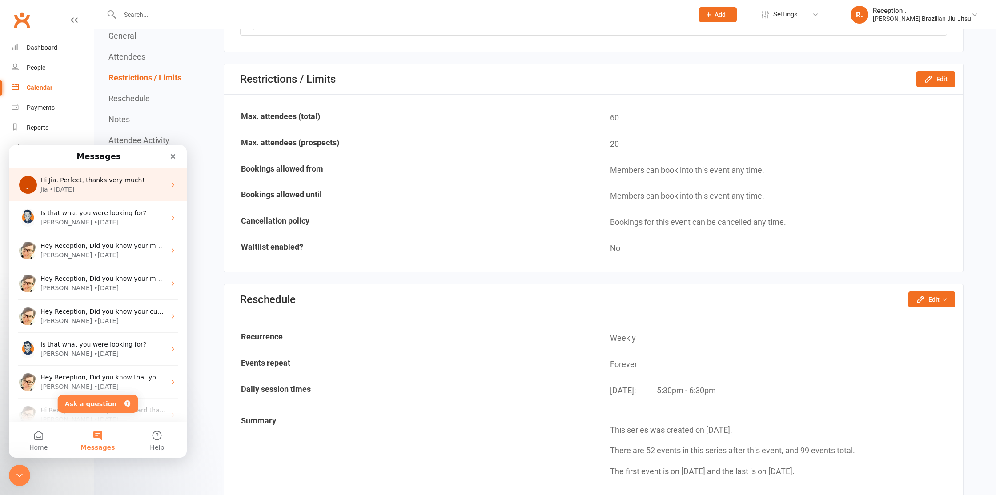
click at [93, 186] on div "Jia • 7w ago" at bounding box center [102, 189] width 125 height 9
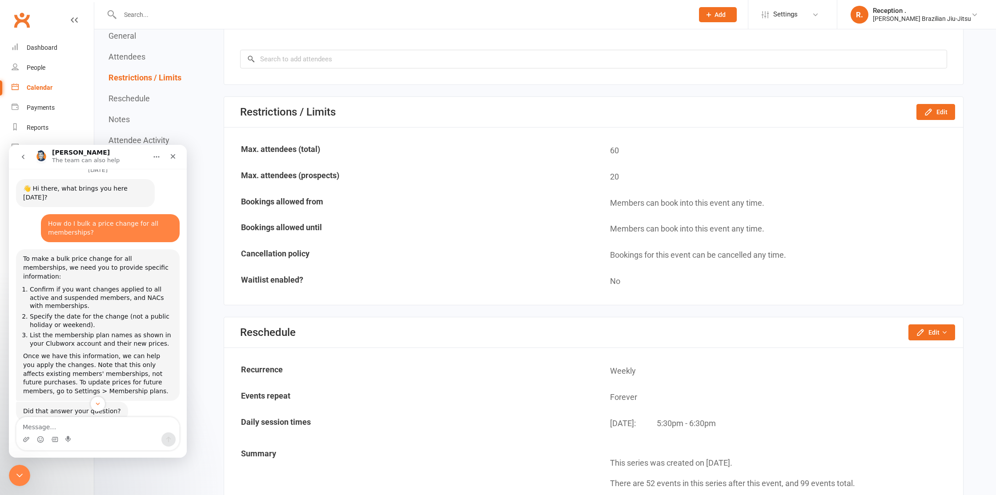
scroll to position [13, 0]
click at [22, 159] on icon "go back" at bounding box center [23, 156] width 7 height 7
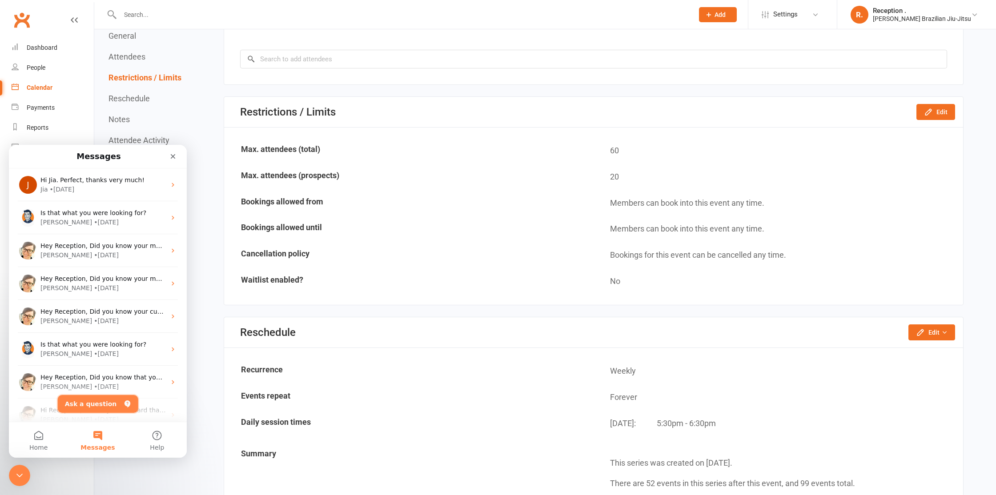
click at [97, 398] on button "Ask a question" at bounding box center [98, 404] width 80 height 18
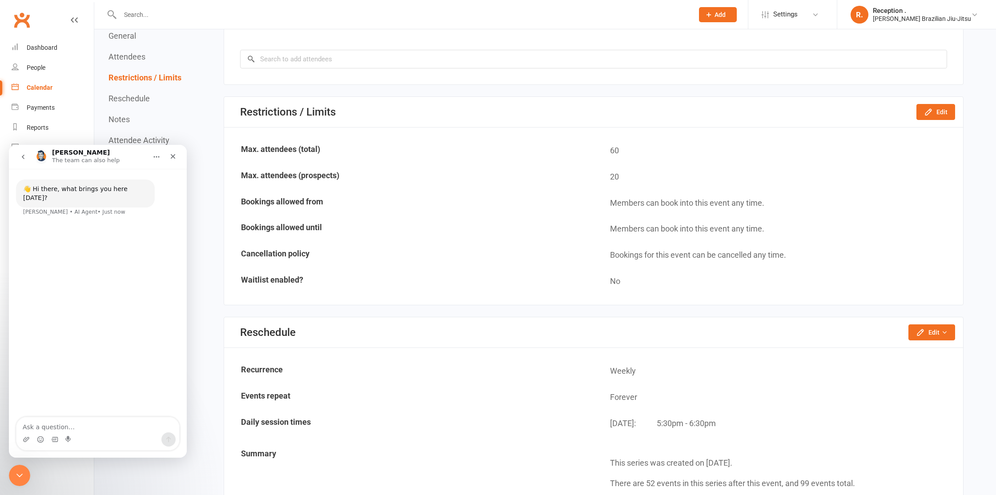
click at [117, 424] on textarea "Ask a question…" at bounding box center [97, 425] width 163 height 15
type textarea "hi"
type textarea "!"
type textarea "H"
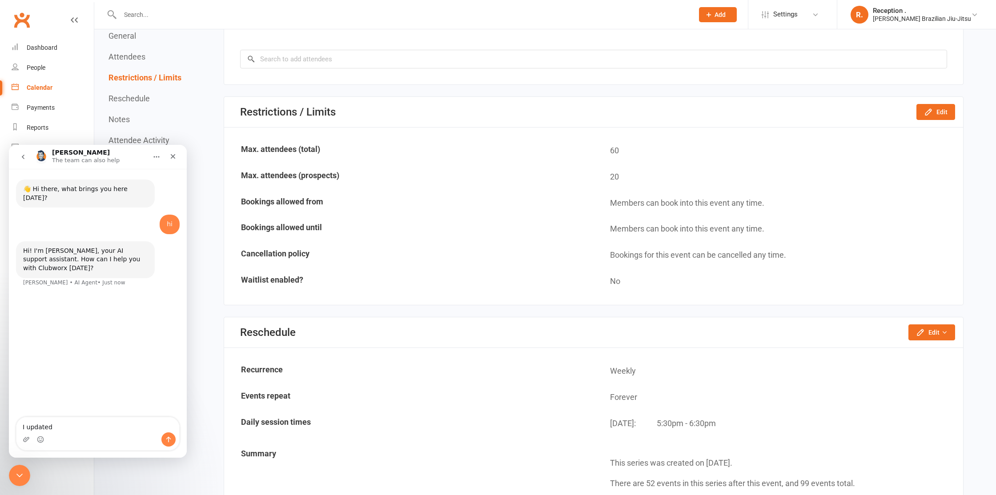
click at [53, 430] on div "I updated I updated" at bounding box center [97, 434] width 163 height 33
drag, startPoint x: 73, startPoint y: 425, endPoint x: 0, endPoint y: 418, distance: 73.7
click at [9, 418] on html "Toby The team can also help 👋 Hi there, what brings you here today? Toby • AI A…" at bounding box center [98, 301] width 178 height 313
paste textarea "the class time, but it’s not showing the change on the calendar — do you know w…"
click at [99, 427] on textarea "I updated the class time, but it’s not showing the change on the calendar — do …" at bounding box center [97, 421] width 163 height 24
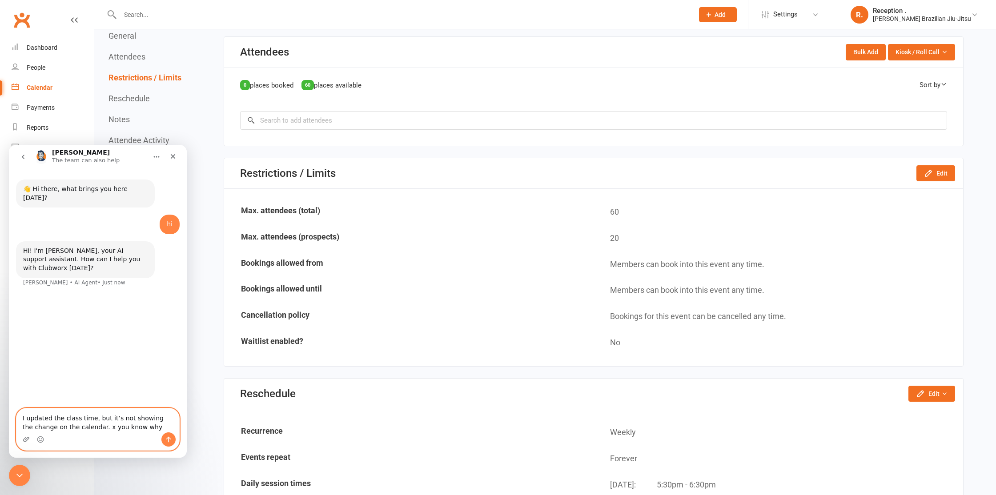
scroll to position [390, 0]
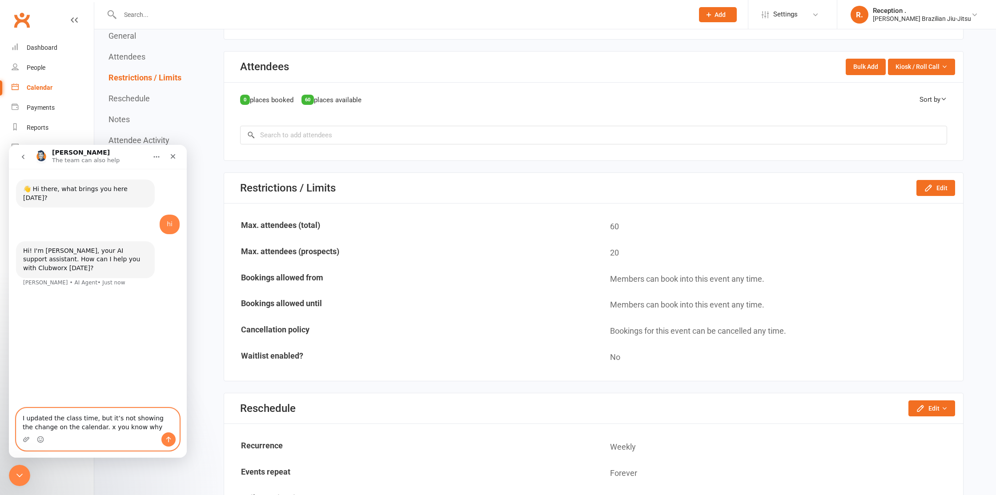
drag, startPoint x: 154, startPoint y: 429, endPoint x: 92, endPoint y: 426, distance: 61.9
click at [92, 426] on textarea "I updated the class time, but it’s not showing the change on the calendar. x yo…" at bounding box center [97, 421] width 163 height 24
type textarea "I updated the class time, but it’s not showing the change on the calendar."
click at [168, 439] on icon "Send a message…" at bounding box center [168, 440] width 5 height 6
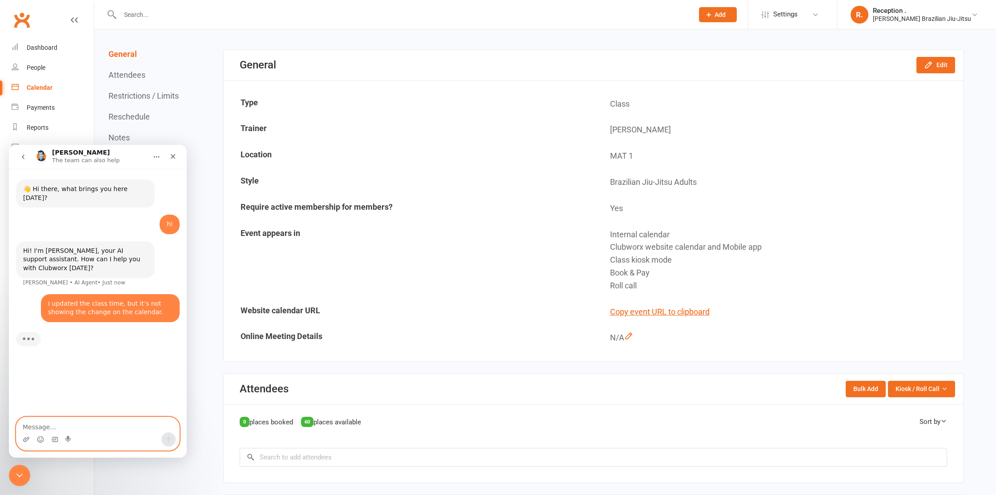
scroll to position [0, 0]
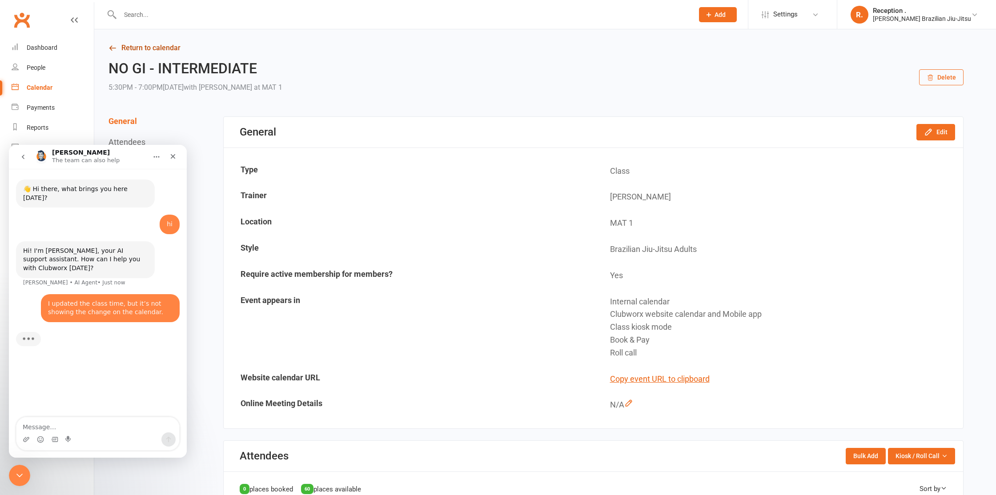
click at [114, 44] on icon at bounding box center [113, 48] width 8 height 8
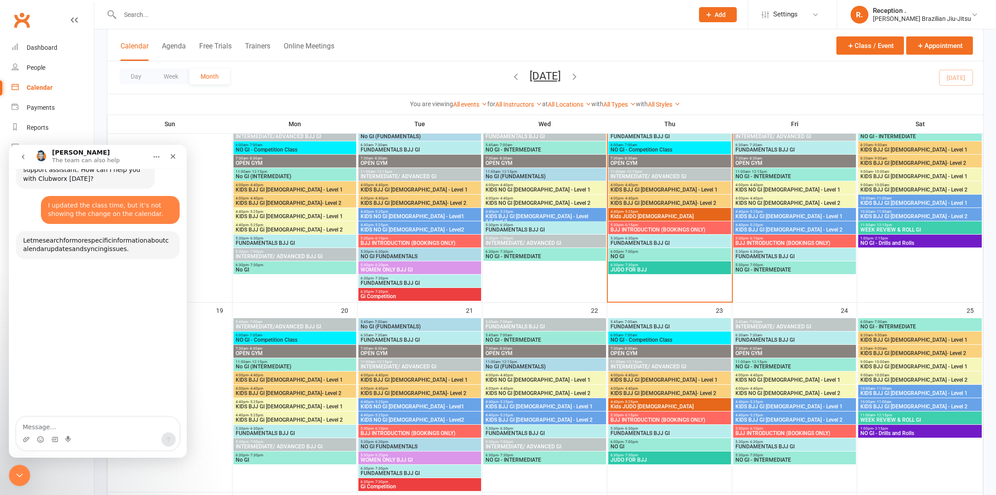
scroll to position [101, 0]
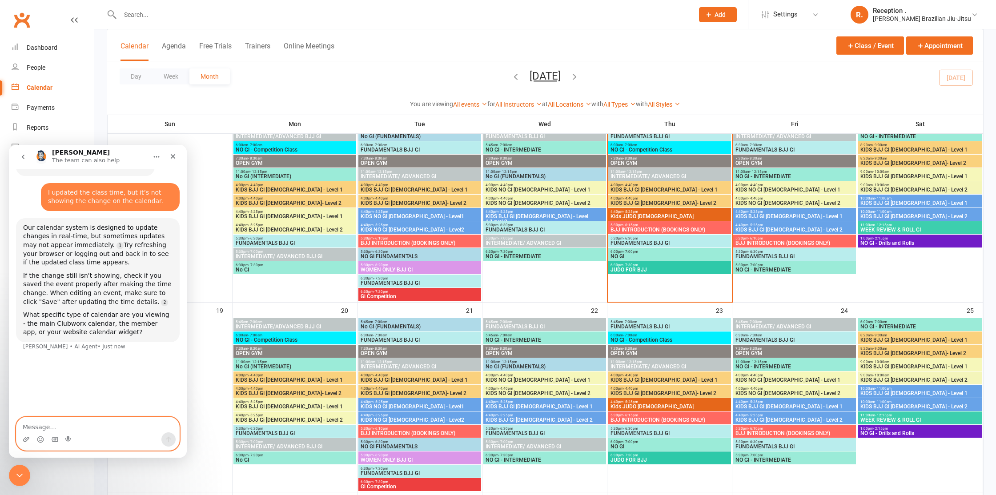
click at [66, 426] on textarea "Message…" at bounding box center [97, 425] width 163 height 15
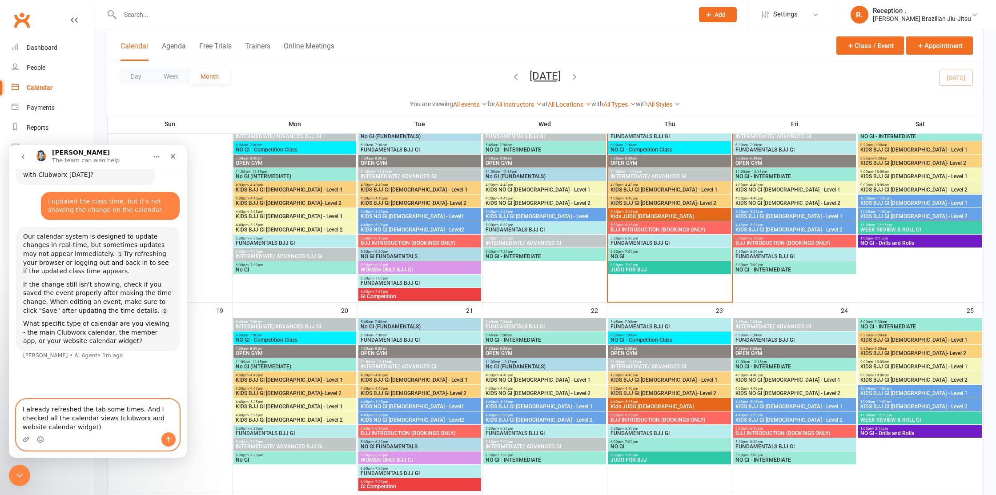
scroll to position [483, 0]
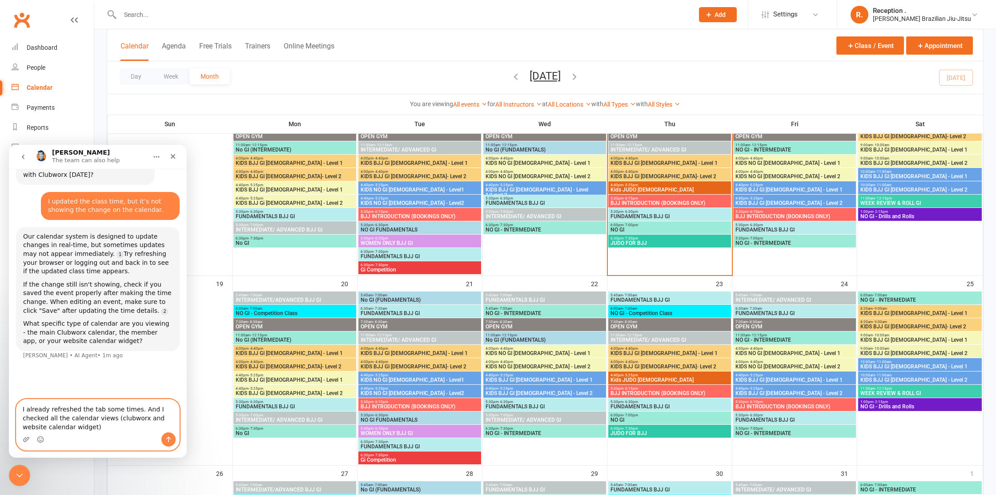
drag, startPoint x: 114, startPoint y: 418, endPoint x: 56, endPoint y: 418, distance: 57.8
click at [52, 418] on textarea "I already refreshed the tab some times. And I checked all the calendar views (c…" at bounding box center [97, 416] width 163 height 33
click at [56, 418] on textarea "I already refreshed the tab some times. And I checked all the calendar views (c…" at bounding box center [97, 416] width 163 height 33
drag, startPoint x: 96, startPoint y: 419, endPoint x: 48, endPoint y: 421, distance: 47.6
click at [48, 421] on textarea "I already refreshed the tab some times. And I checked all the calendar views (c…" at bounding box center [97, 416] width 163 height 33
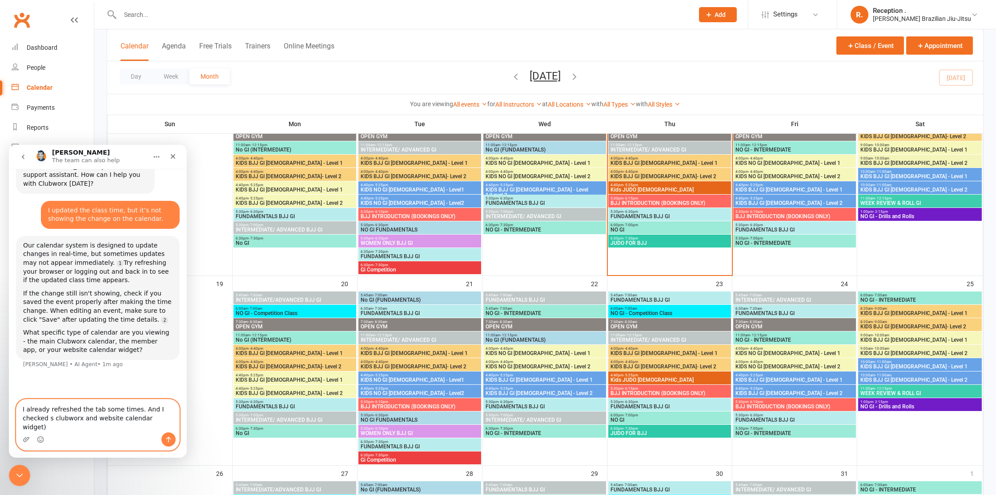
scroll to position [92, 0]
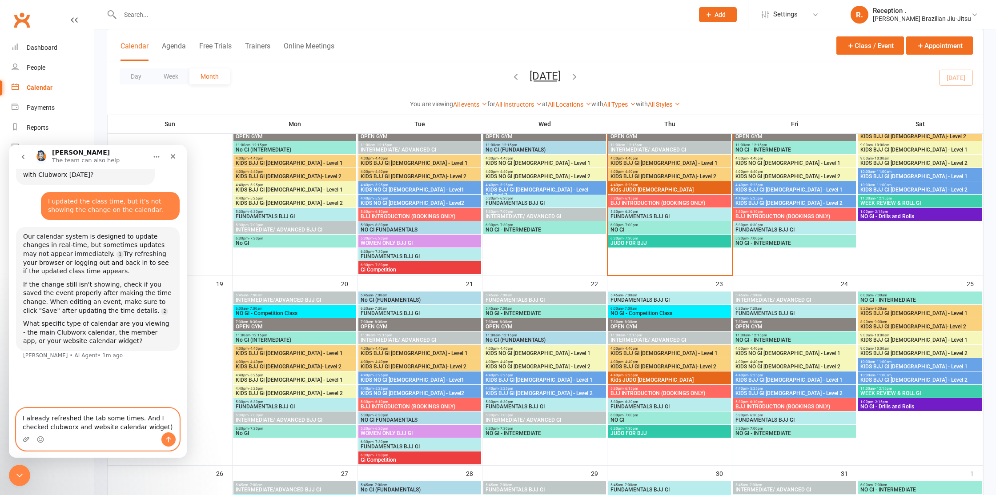
click at [73, 429] on textarea "I already refreshed the tab some times. And I checked clubworx and website cale…" at bounding box center [97, 421] width 163 height 24
click at [164, 426] on textarea "I already refreshed the tab some times. And I checked clubworx and website cale…" at bounding box center [97, 421] width 163 height 24
drag, startPoint x: 87, startPoint y: 428, endPoint x: 77, endPoint y: 428, distance: 9.8
click at [77, 428] on textarea "I already refreshed the tab some times. And I checked clubworx and website cale…" at bounding box center [97, 421] width 163 height 24
click at [161, 433] on div "Intercom messenger" at bounding box center [97, 440] width 163 height 14
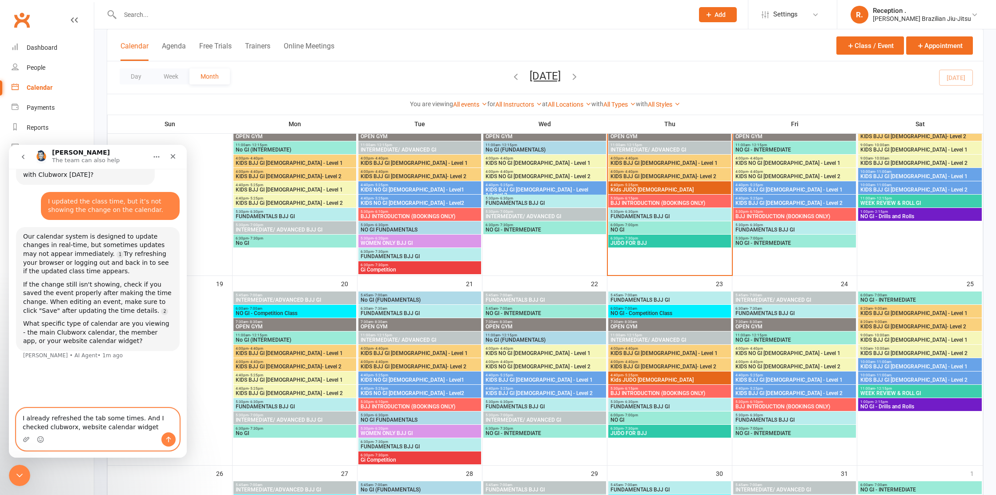
click at [156, 431] on textarea "I already refreshed the tab some times. And I checked clubworx, website calenda…" at bounding box center [97, 421] width 163 height 24
type textarea "I already refreshed the tab some times. And I checked clubworx, website calenda…"
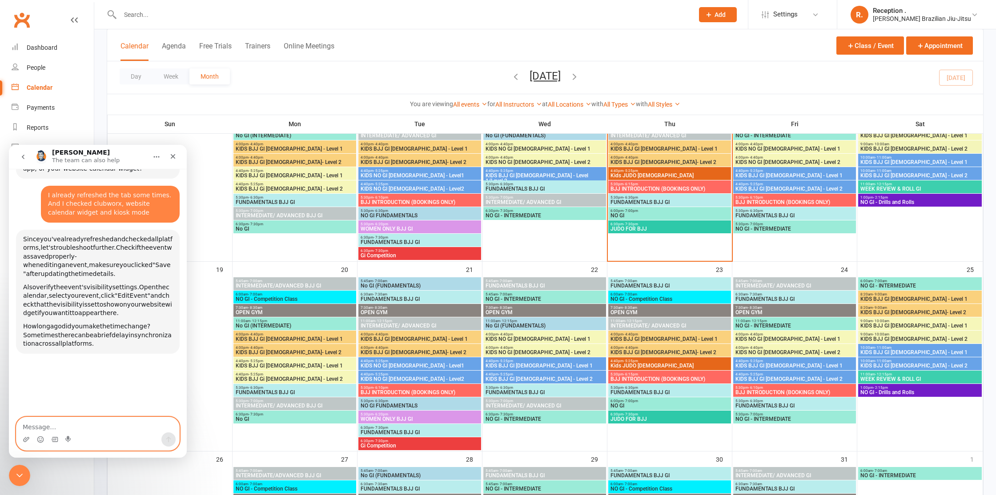
scroll to position [267, 0]
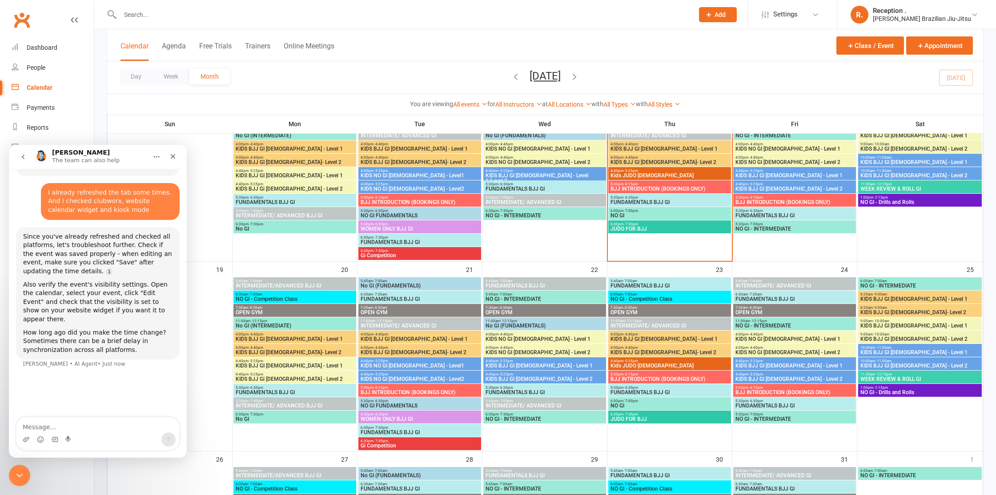
click at [771, 417] on span "NO GI - INTERMEDIATE" at bounding box center [794, 419] width 119 height 5
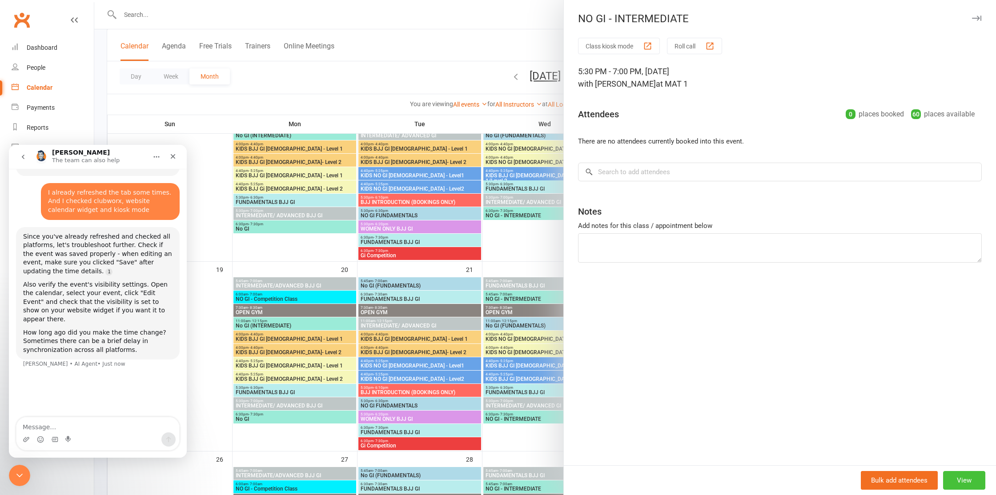
click at [959, 481] on button "View" at bounding box center [964, 480] width 42 height 19
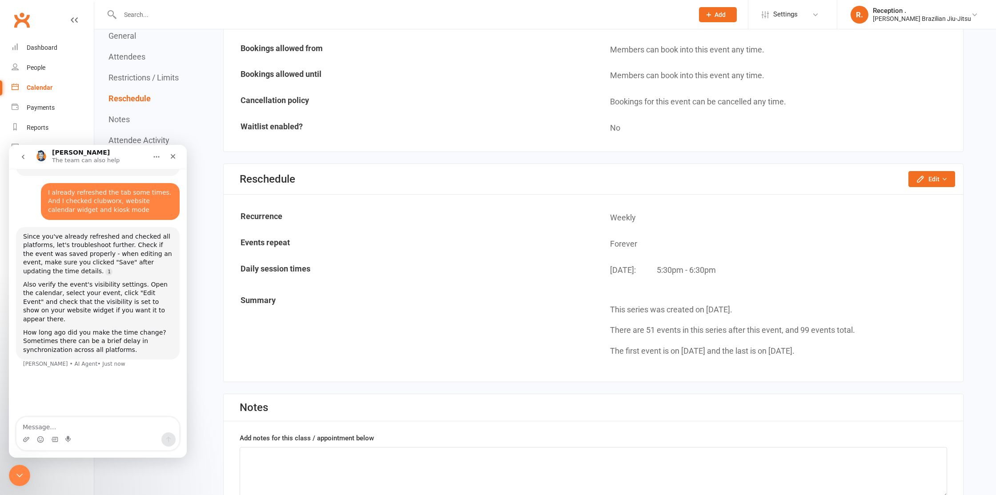
scroll to position [620, 0]
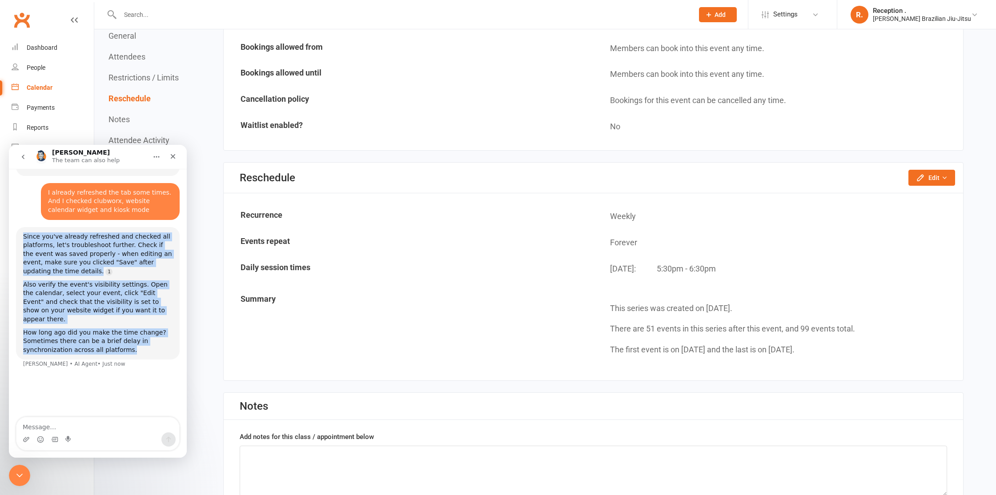
drag, startPoint x: 128, startPoint y: 317, endPoint x: 25, endPoint y: 223, distance: 139.1
click at [25, 233] on div "Since you've already refreshed and checked all platforms, let's troubleshoot fu…" at bounding box center [97, 294] width 149 height 122
click at [137, 281] on div "Also verify the event's visibility settings. Open the calendar, select your eve…" at bounding box center [97, 303] width 149 height 44
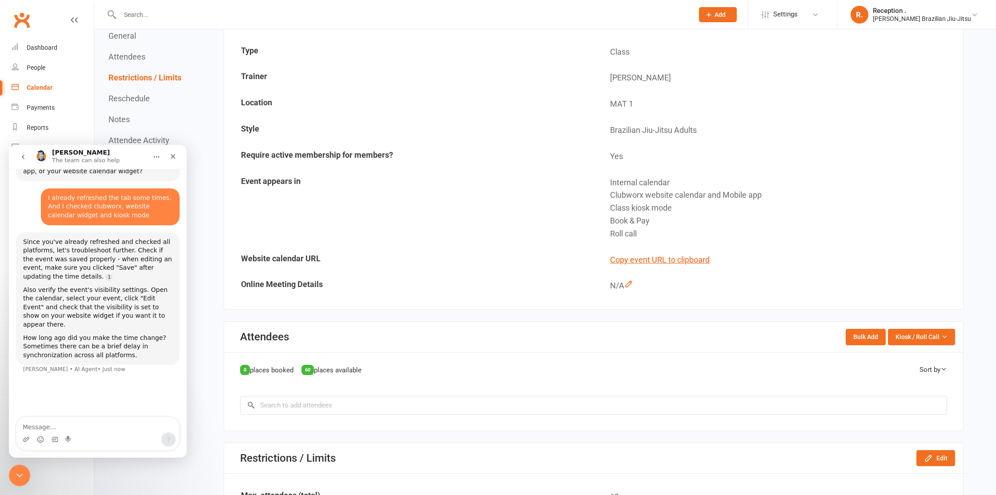
scroll to position [0, 0]
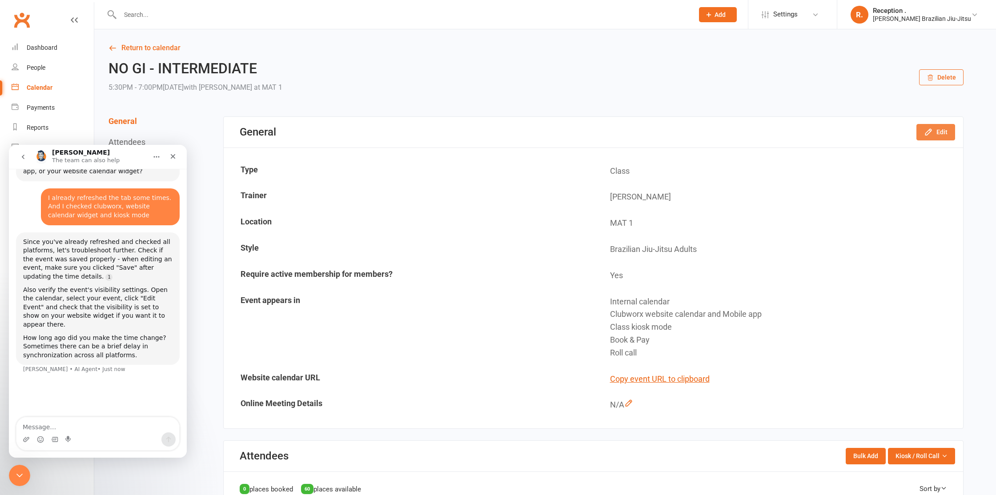
click at [937, 126] on button "Edit" at bounding box center [936, 132] width 39 height 16
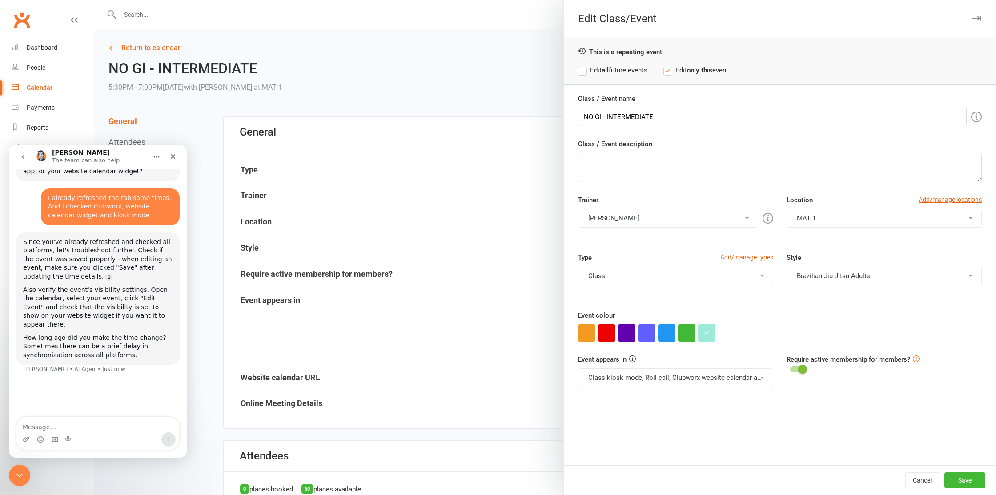
click at [512, 191] on div at bounding box center [545, 247] width 902 height 495
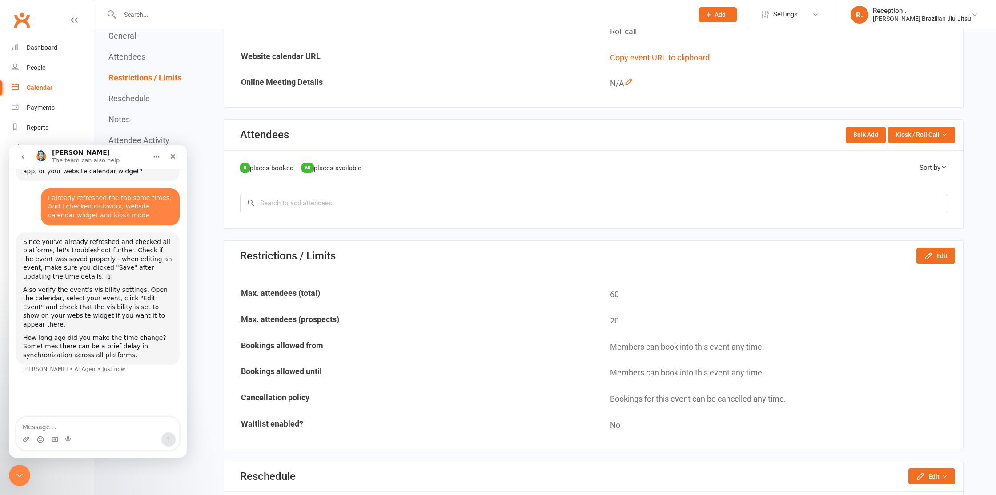
scroll to position [324, 0]
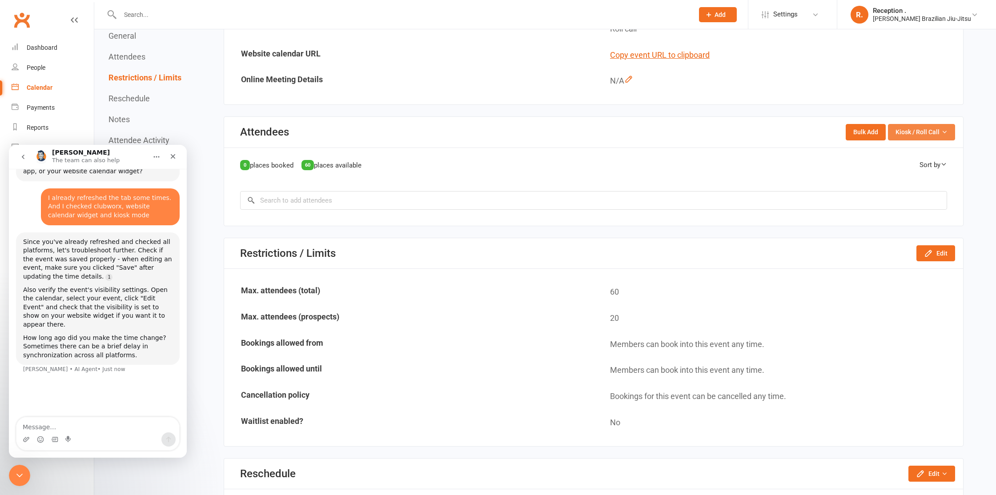
click at [905, 135] on span "Kiosk / Roll Call" at bounding box center [918, 132] width 44 height 10
click at [804, 141] on div "Attendees Bulk Add Kiosk / Roll Call Enter Kiosk Mode Enter Roll Call" at bounding box center [593, 132] width 739 height 31
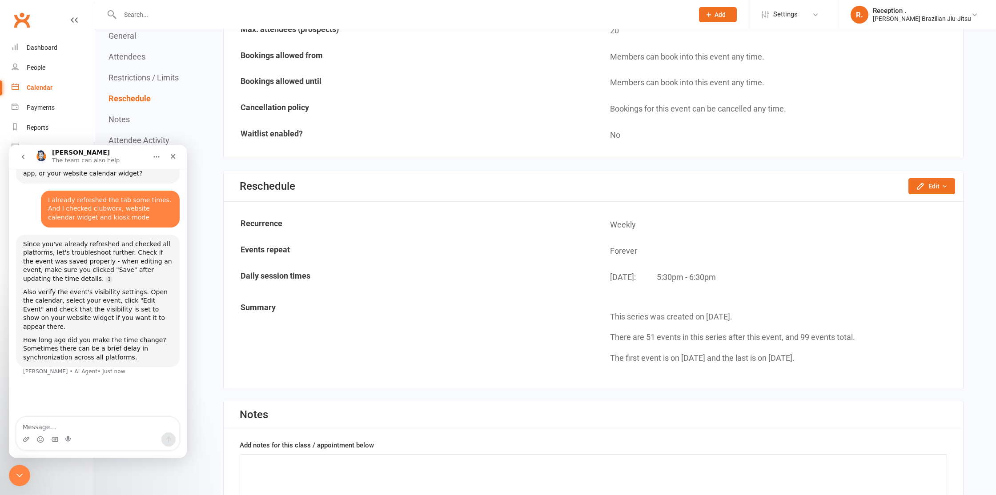
scroll to position [260, 0]
click at [64, 426] on textarea "Message…" at bounding box center [97, 425] width 163 height 15
type textarea "2"
type textarea "20 minutes ago"
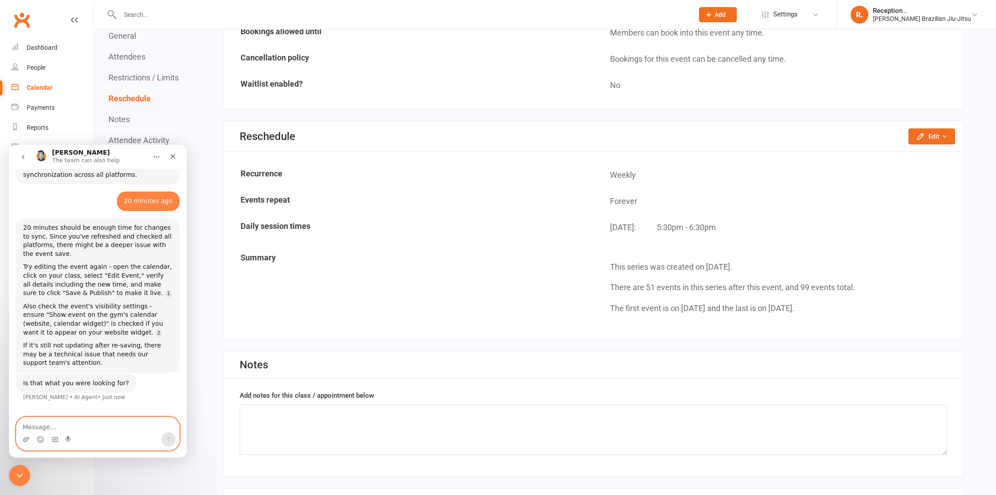
scroll to position [706, 0]
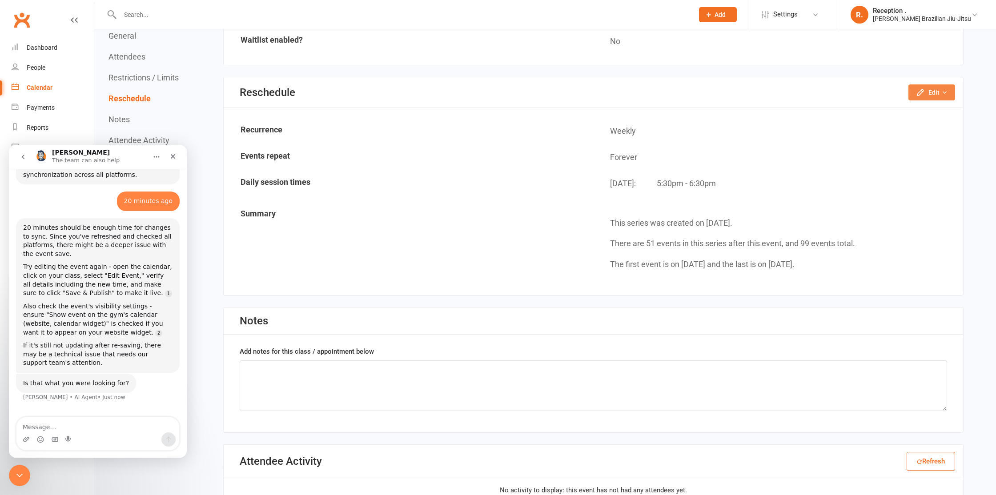
click at [927, 96] on button "Edit" at bounding box center [932, 92] width 47 height 16
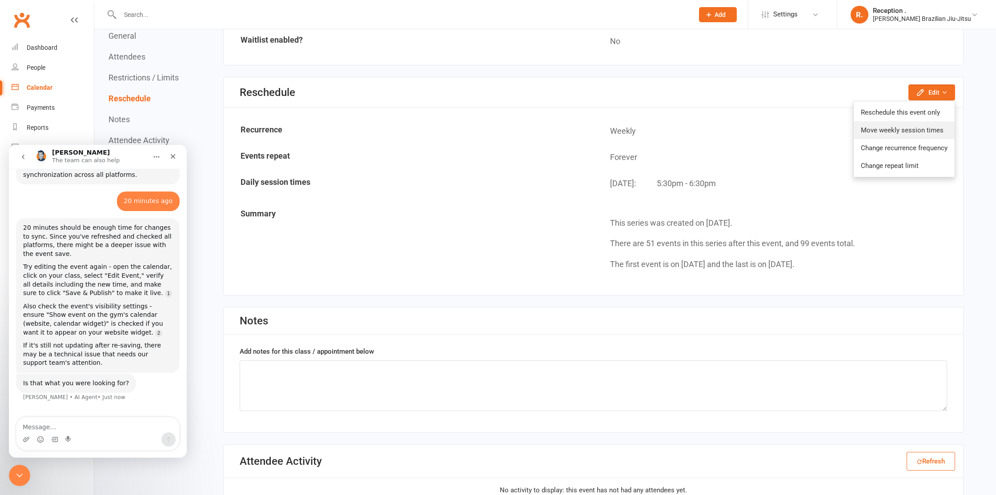
click at [910, 130] on link "Move weekly session times" at bounding box center [904, 130] width 101 height 18
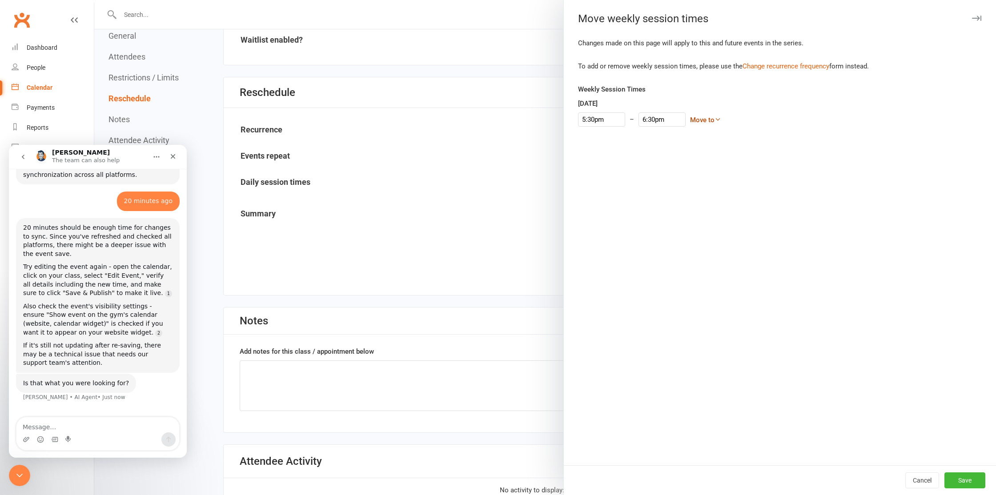
click at [690, 123] on link "Move to" at bounding box center [705, 120] width 31 height 8
click at [757, 125] on div "5:30pm – 6:30pm Move to Sunday Monday Tuesday Wednesday Thursday Saturday Move …" at bounding box center [780, 120] width 404 height 14
click at [951, 480] on button "Save" at bounding box center [965, 481] width 41 height 16
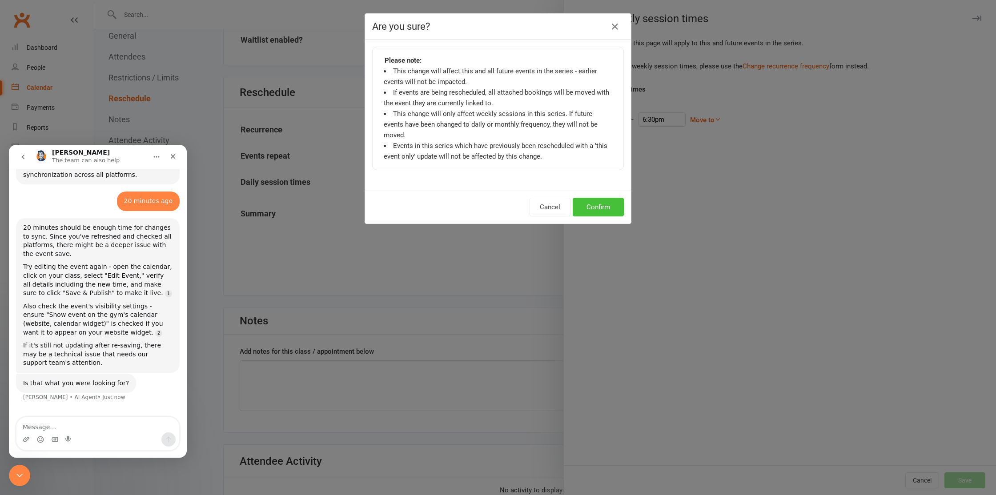
click at [608, 198] on button "Confirm" at bounding box center [598, 207] width 51 height 19
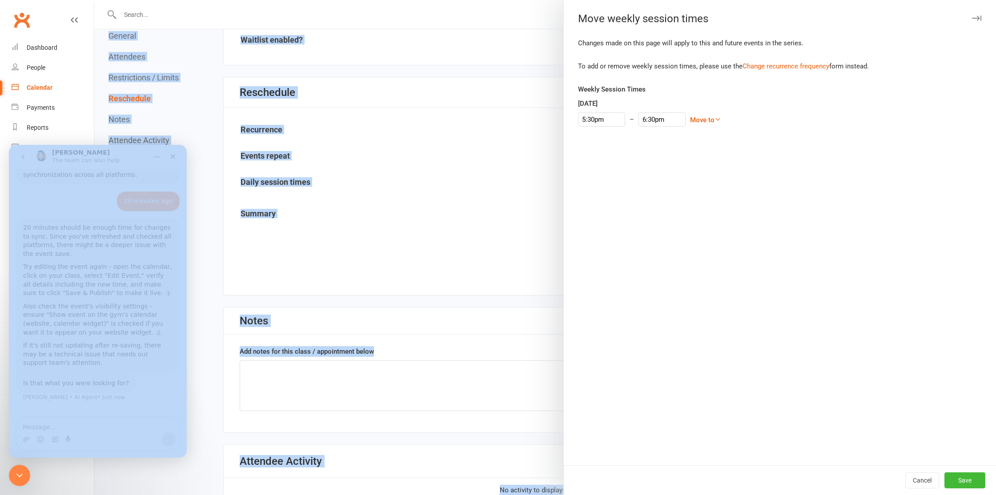
drag, startPoint x: 714, startPoint y: 35, endPoint x: 491, endPoint y: 22, distance: 223.2
click at [428, 95] on div at bounding box center [545, 247] width 902 height 495
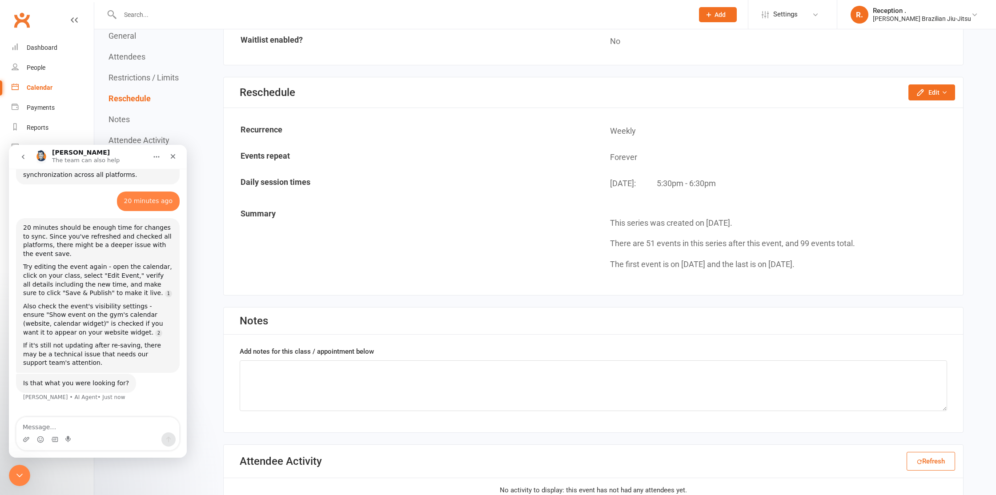
click at [105, 414] on div "👋 Hi there, what brings you here today? Toby • AI Agent • 4m ago hi Reception •…" at bounding box center [98, 71] width 178 height 692
click at [102, 421] on textarea "Message…" at bounding box center [97, 425] width 163 height 15
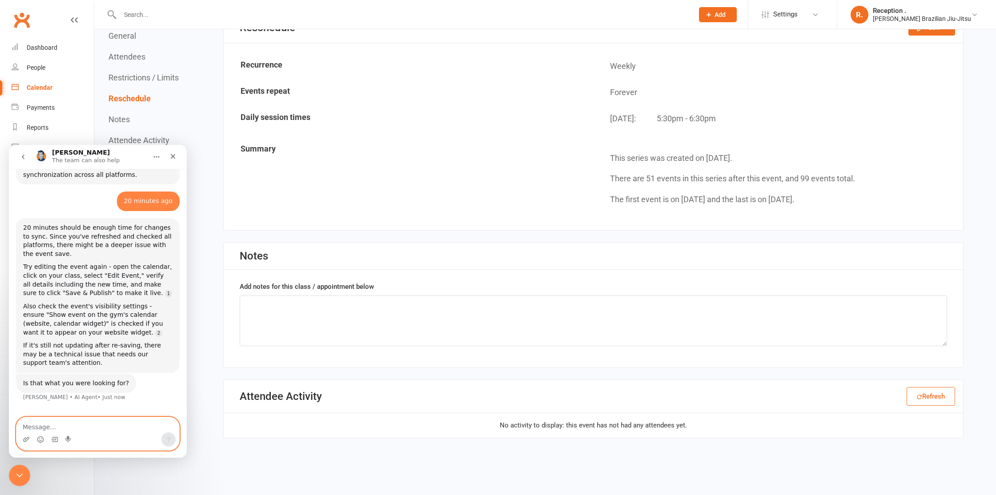
scroll to position [783, 0]
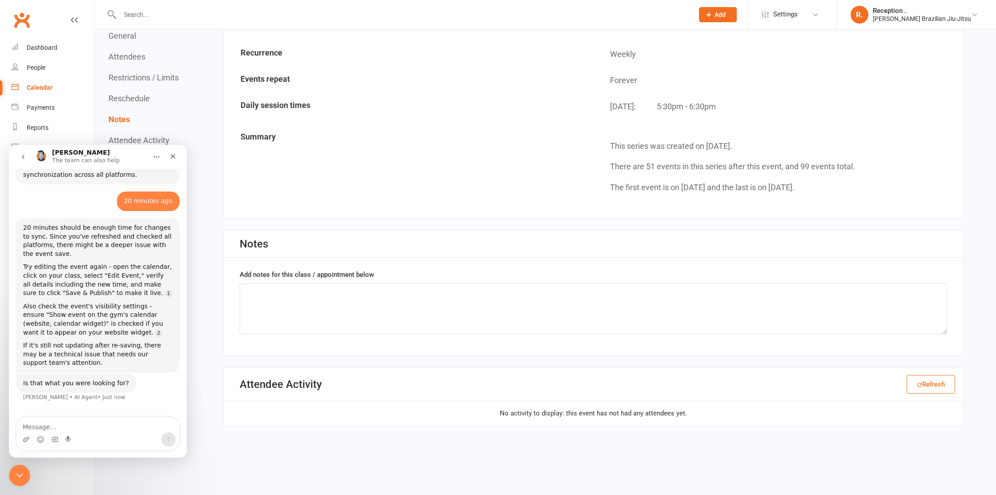
click at [931, 381] on button "Refresh" at bounding box center [931, 384] width 48 height 19
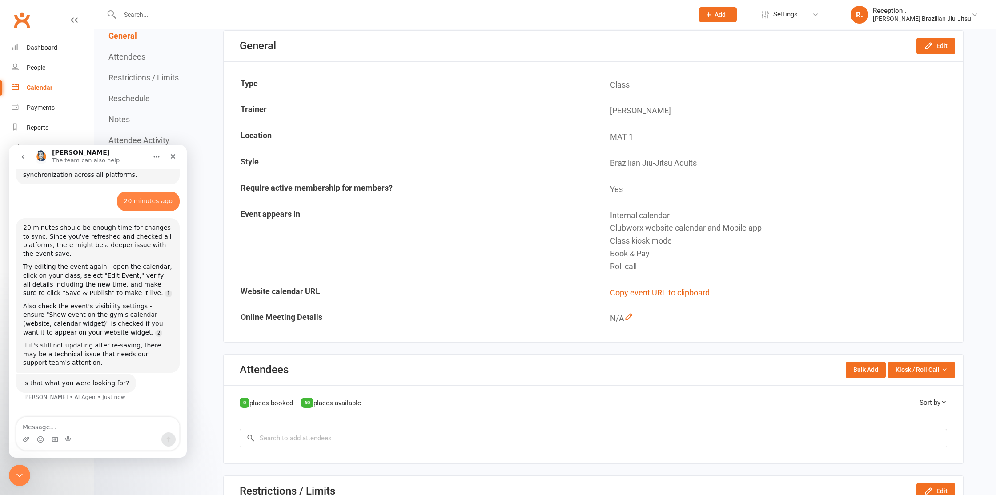
scroll to position [71, 0]
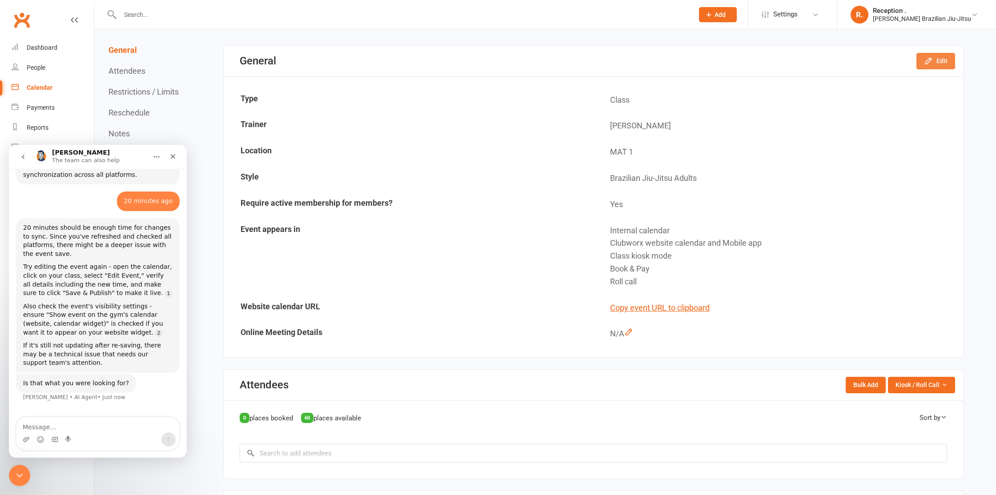
click at [931, 60] on icon "button" at bounding box center [928, 60] width 9 height 9
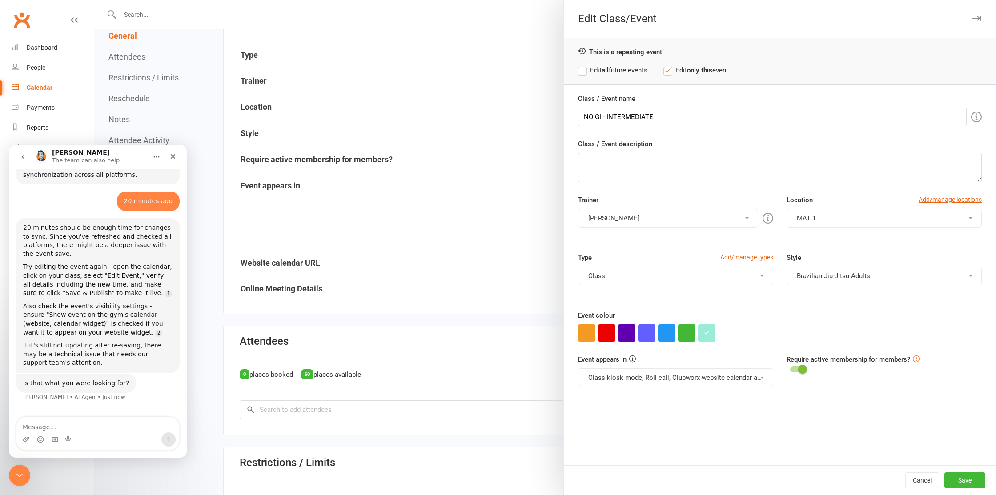
scroll to position [129, 0]
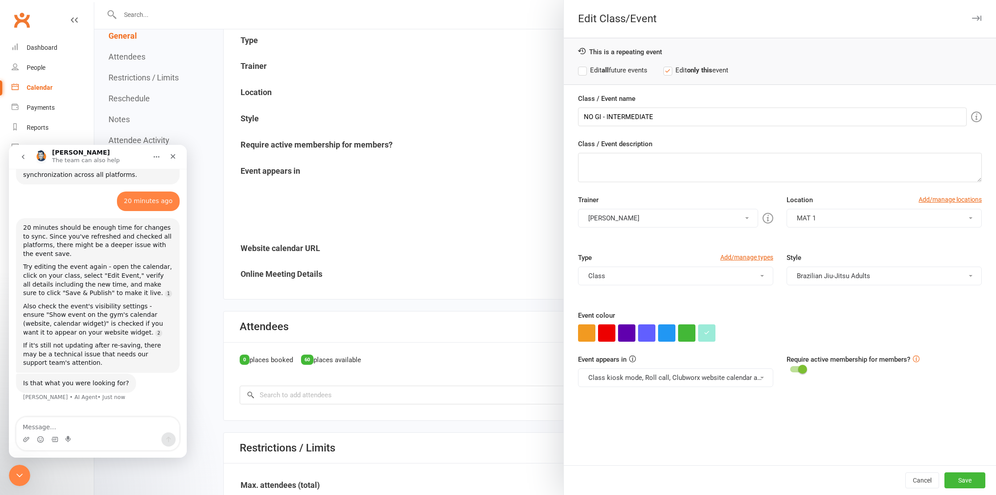
click at [688, 365] on div "Event appears in Class kiosk mode, Roll call, Clubworx website calendar and Mob…" at bounding box center [675, 370] width 209 height 33
click at [682, 378] on button "Class kiosk mode, Roll call, Clubworx website calendar and Mobile app" at bounding box center [675, 378] width 195 height 19
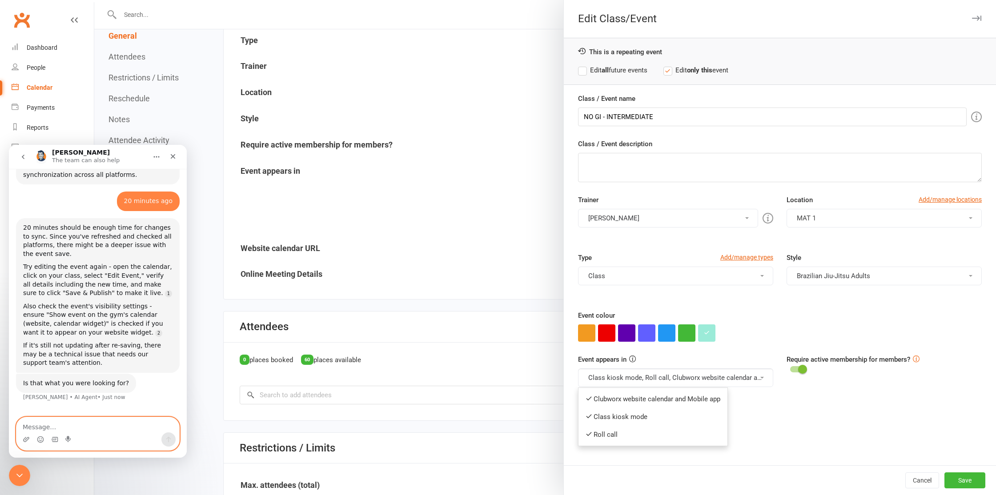
click at [116, 426] on textarea "Message…" at bounding box center [97, 425] width 163 height 15
type textarea "I"
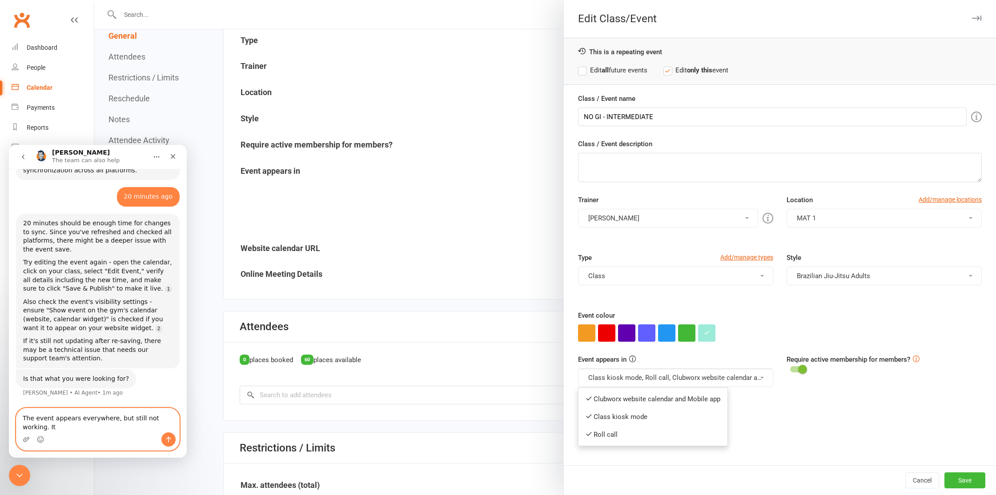
scroll to position [434, 0]
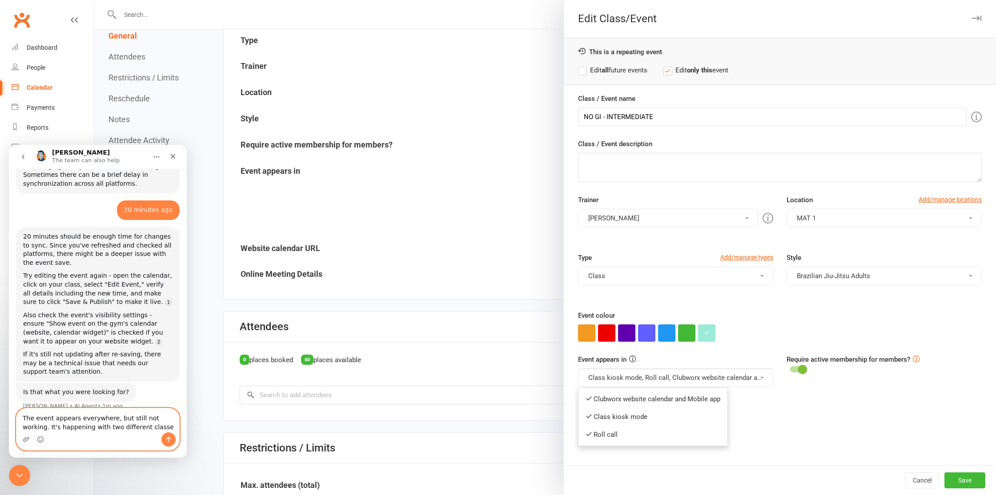
type textarea "The event appears everywhere, but still not working. It's happening with two di…"
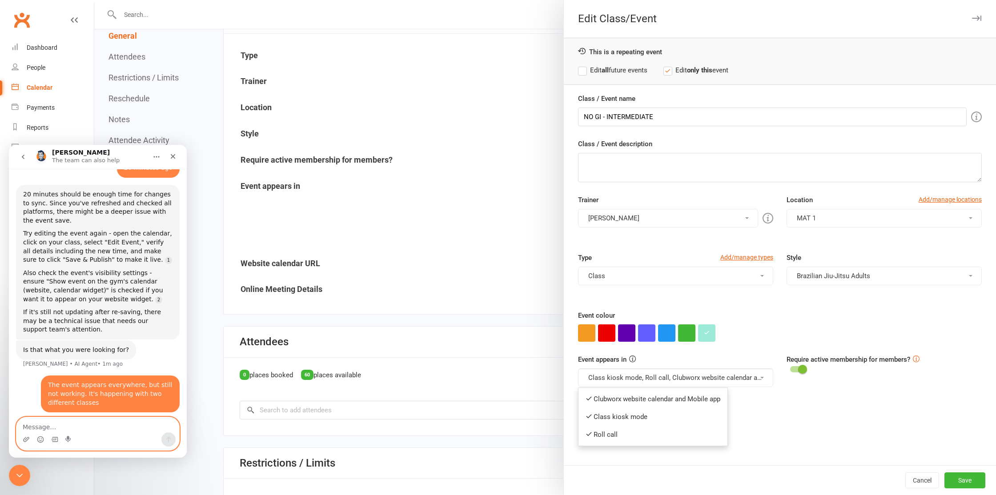
scroll to position [485, 0]
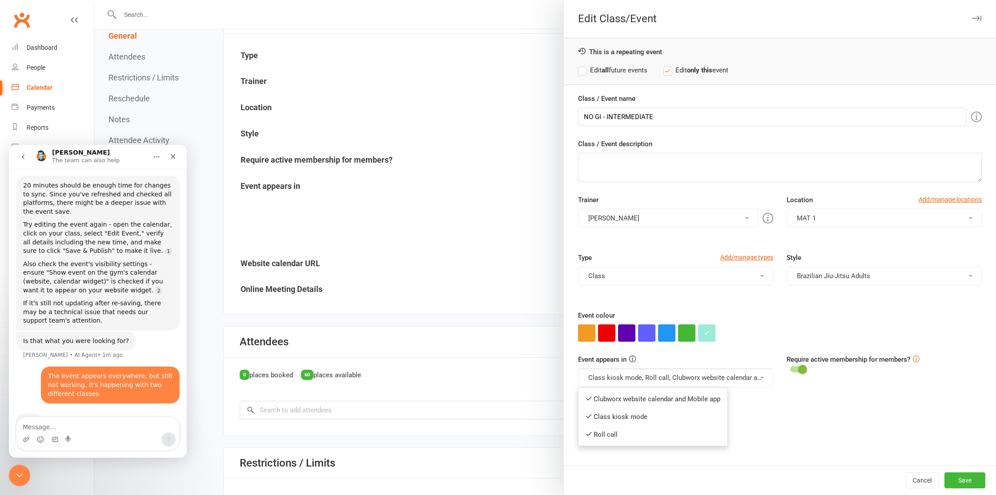
click at [476, 229] on div at bounding box center [545, 247] width 902 height 495
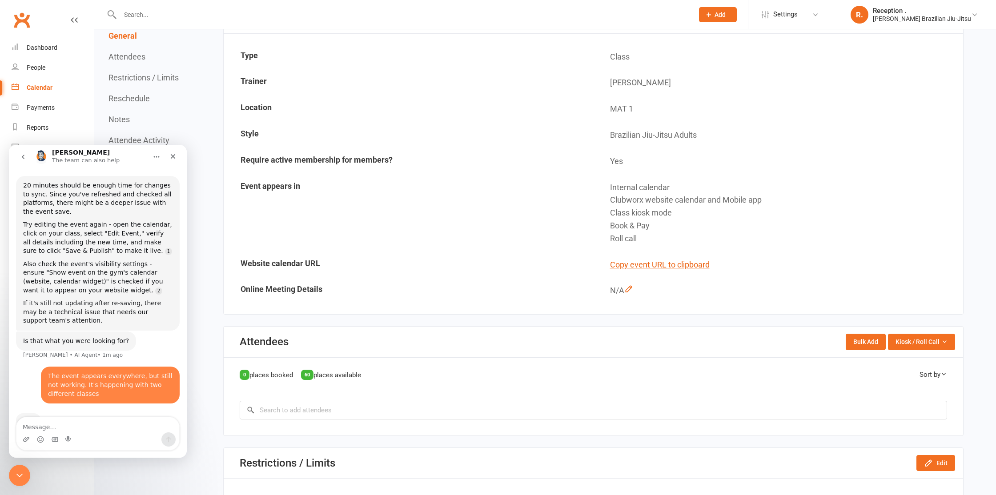
scroll to position [0, 0]
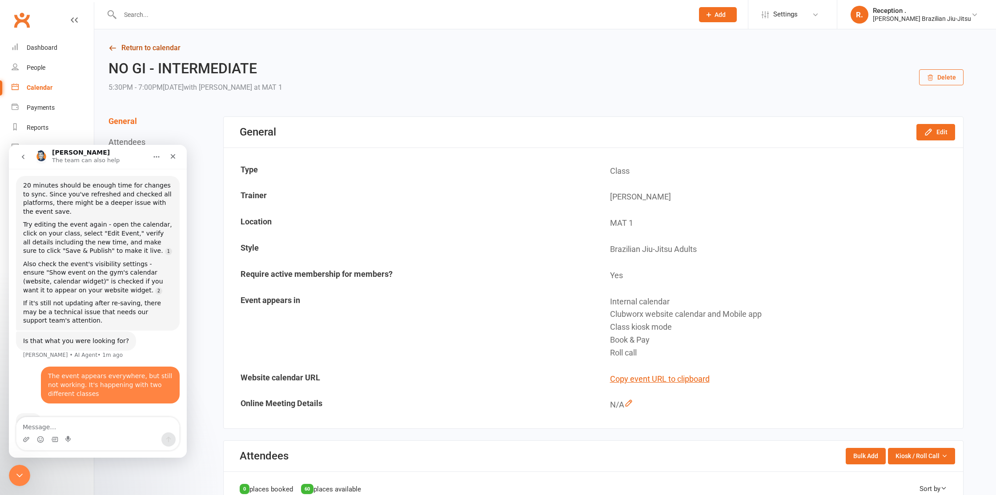
click at [140, 44] on link "Return to calendar" at bounding box center [536, 48] width 855 height 12
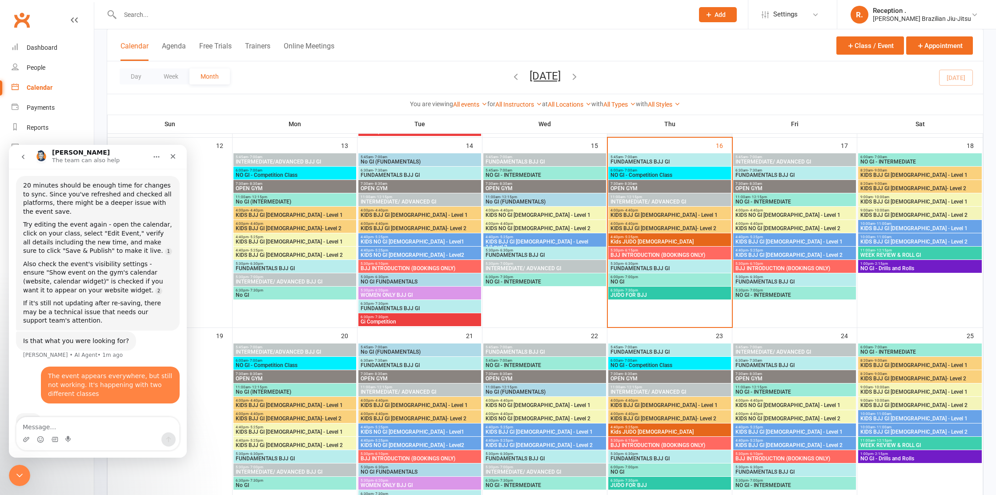
scroll to position [413, 0]
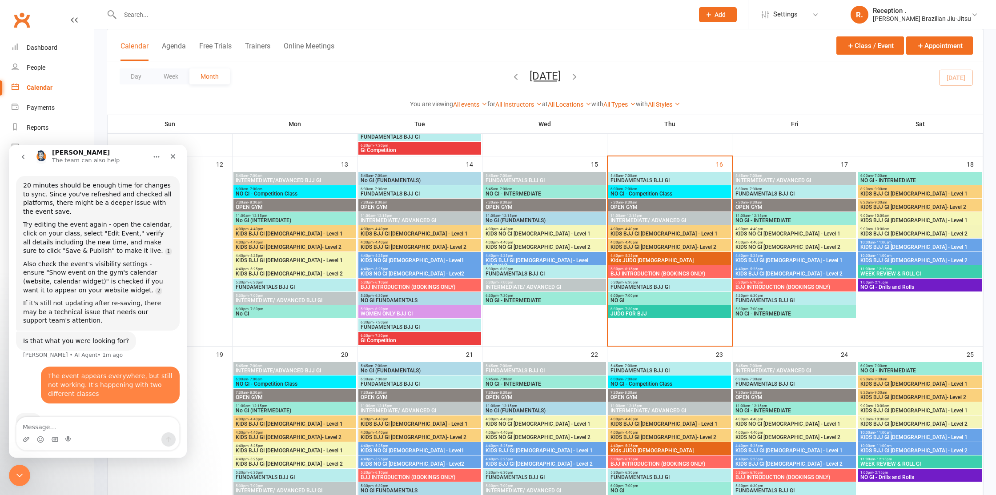
click at [805, 258] on span "KIDS BJJ GI [DEMOGRAPHIC_DATA] - Level 1" at bounding box center [794, 260] width 119 height 5
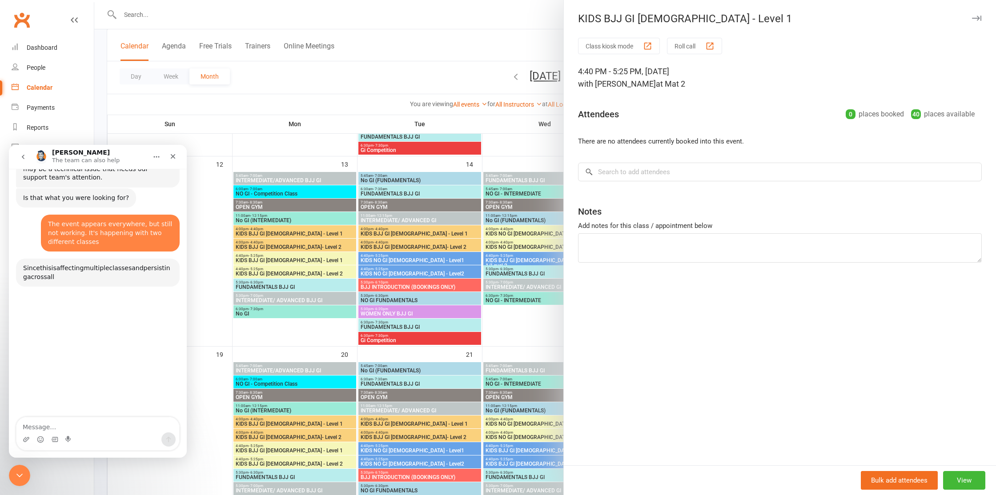
scroll to position [651, 0]
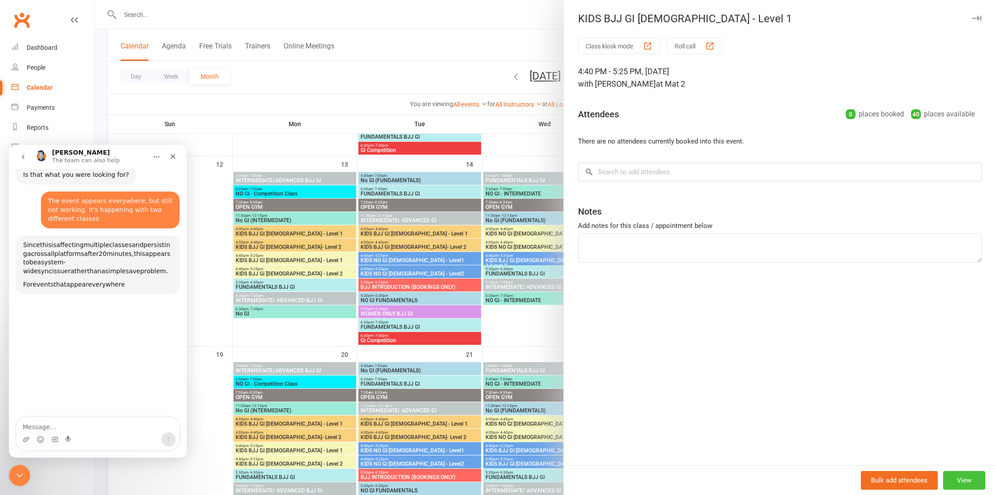
click at [966, 484] on button "View" at bounding box center [964, 480] width 42 height 19
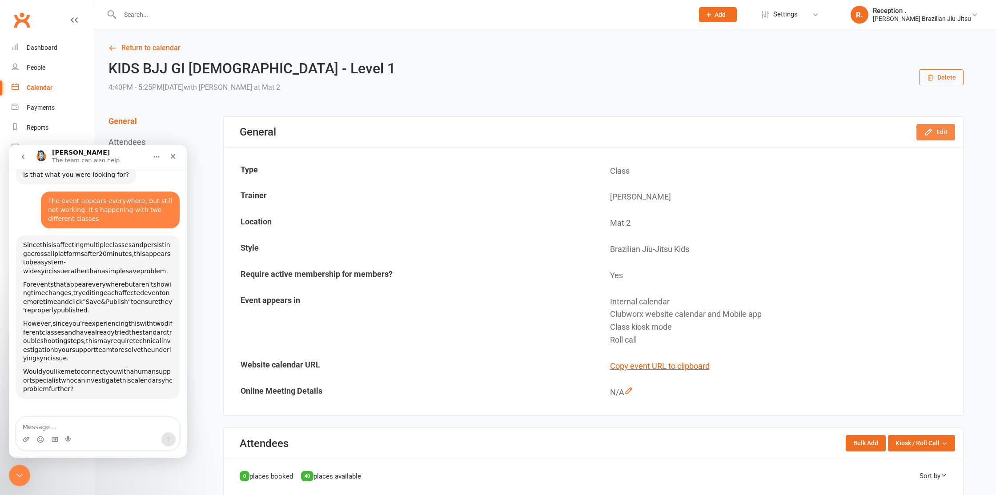
click at [946, 134] on button "Edit" at bounding box center [936, 132] width 39 height 16
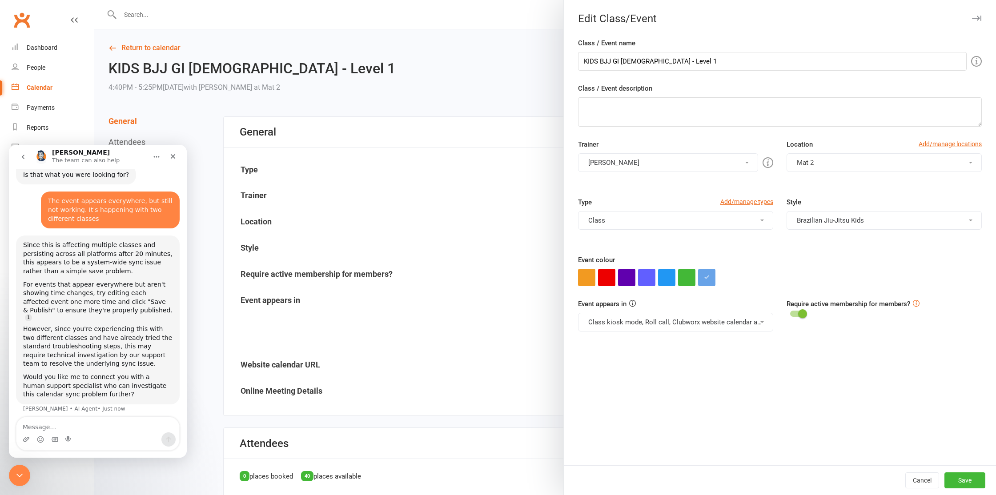
click at [675, 320] on button "Class kiosk mode, Roll call, Clubworx website calendar and Mobile app" at bounding box center [675, 322] width 195 height 19
click at [483, 297] on div at bounding box center [545, 247] width 902 height 495
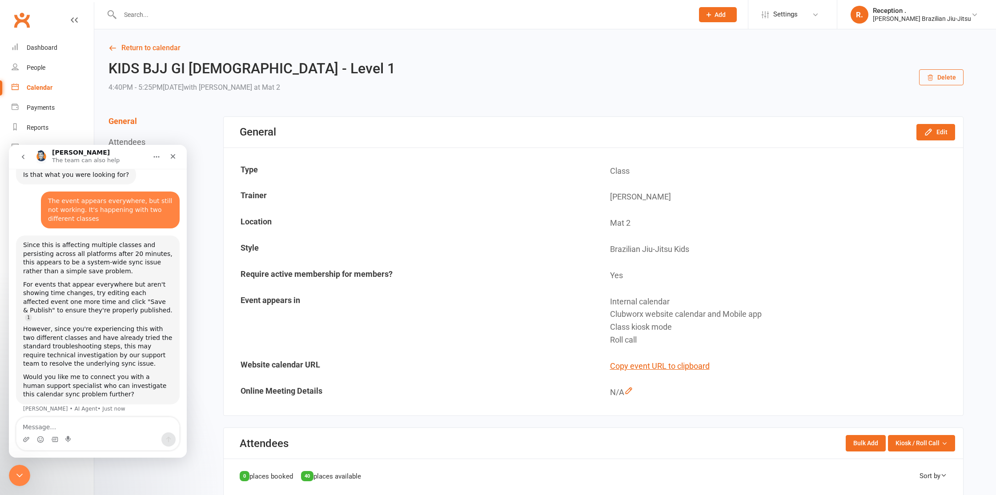
drag, startPoint x: 553, startPoint y: 270, endPoint x: 543, endPoint y: 260, distance: 14.5
click at [553, 270] on td "Require active membership for members?" at bounding box center [409, 275] width 369 height 25
click at [157, 48] on link "Return to calendar" at bounding box center [536, 48] width 855 height 12
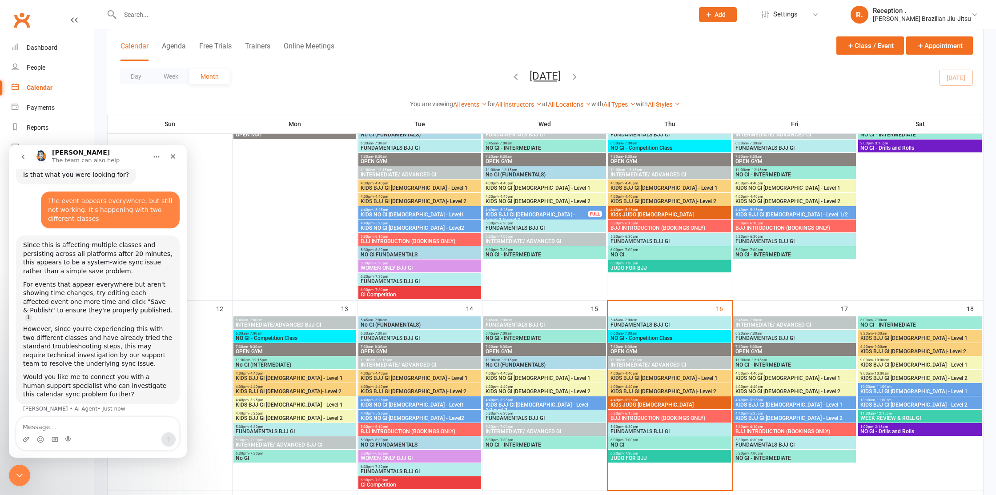
scroll to position [282, 0]
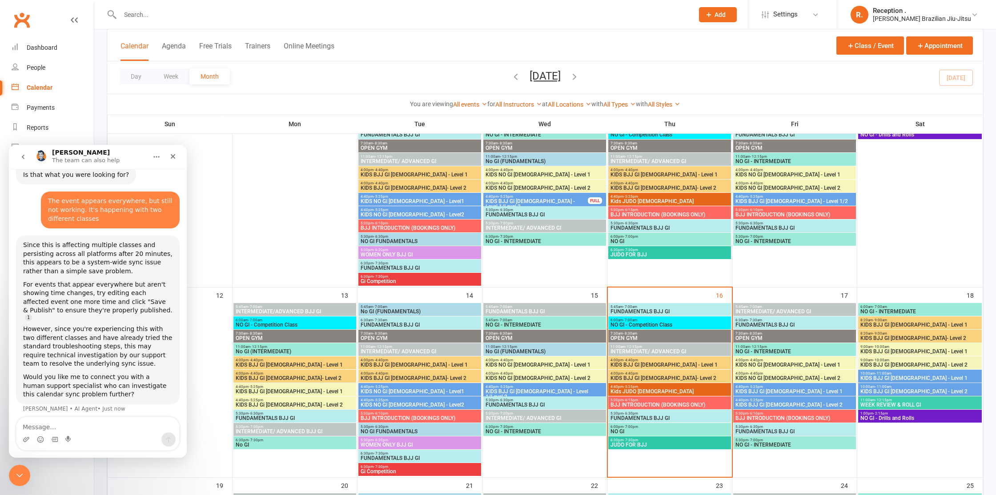
click at [778, 401] on span "4:40pm - 5:25pm" at bounding box center [794, 400] width 119 height 4
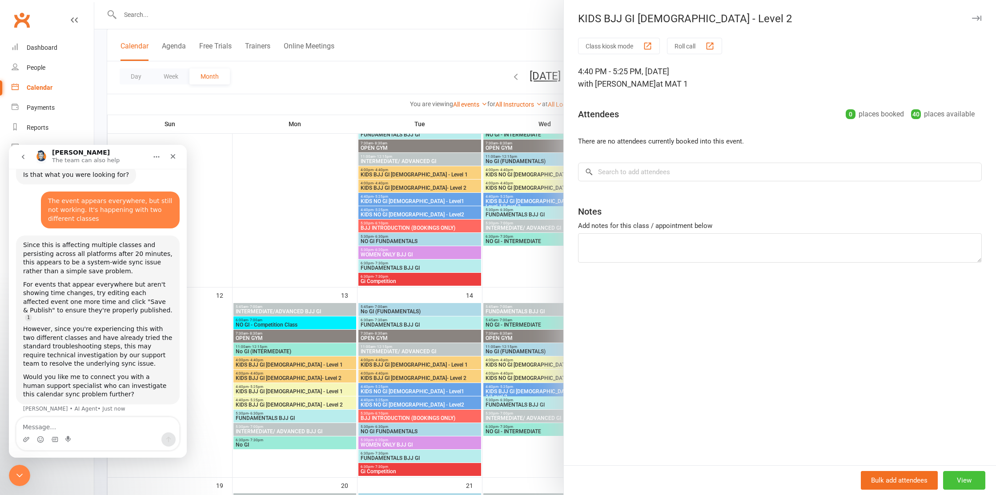
click at [970, 486] on button "View" at bounding box center [964, 480] width 42 height 19
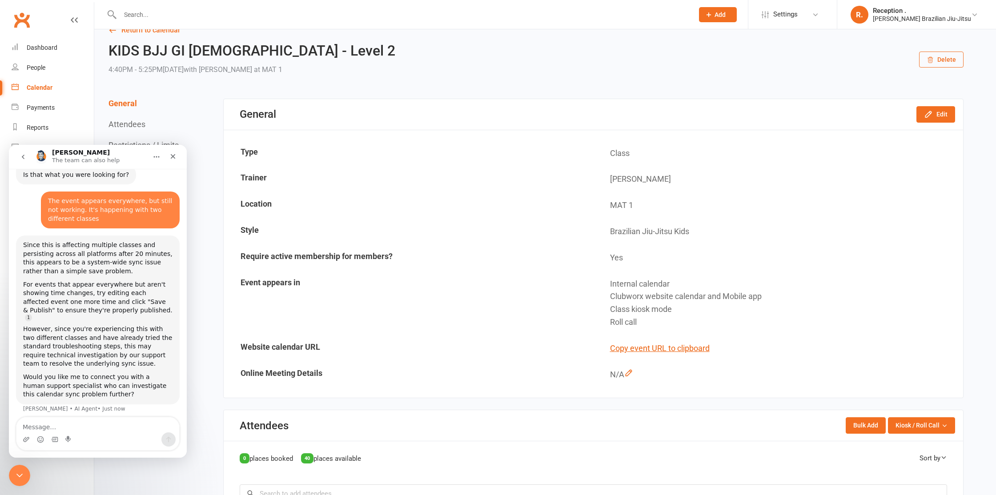
scroll to position [38, 0]
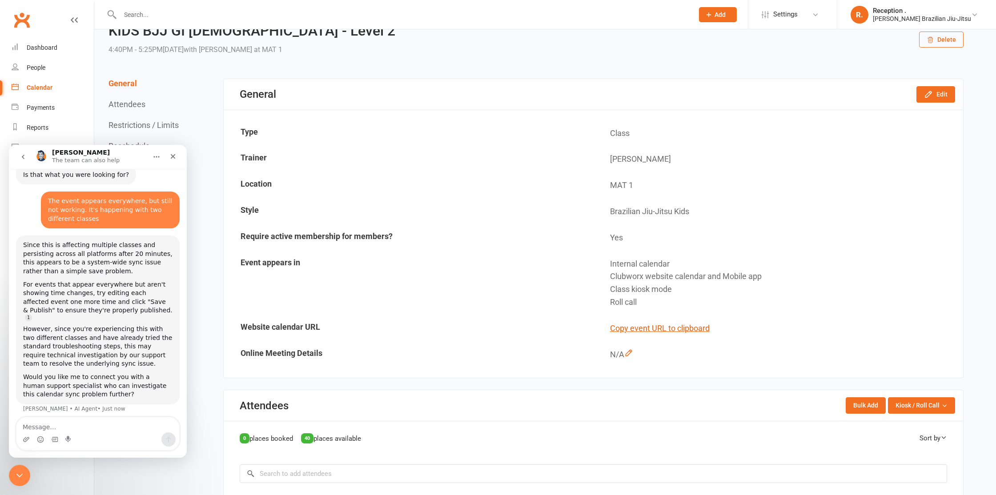
click at [941, 103] on div "General Edit" at bounding box center [594, 94] width 740 height 31
click at [940, 100] on button "Edit" at bounding box center [936, 94] width 39 height 16
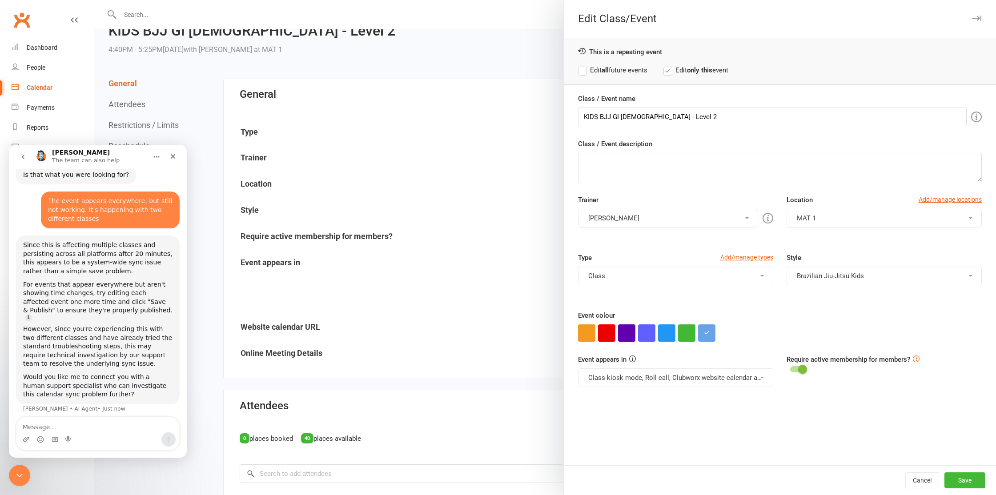
click at [621, 272] on button "Class" at bounding box center [675, 276] width 195 height 19
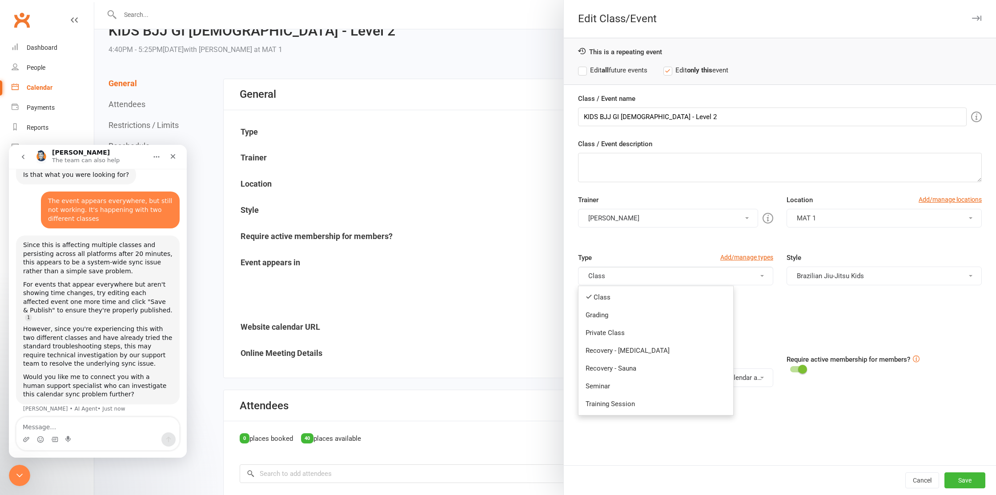
click at [503, 262] on div at bounding box center [545, 247] width 902 height 495
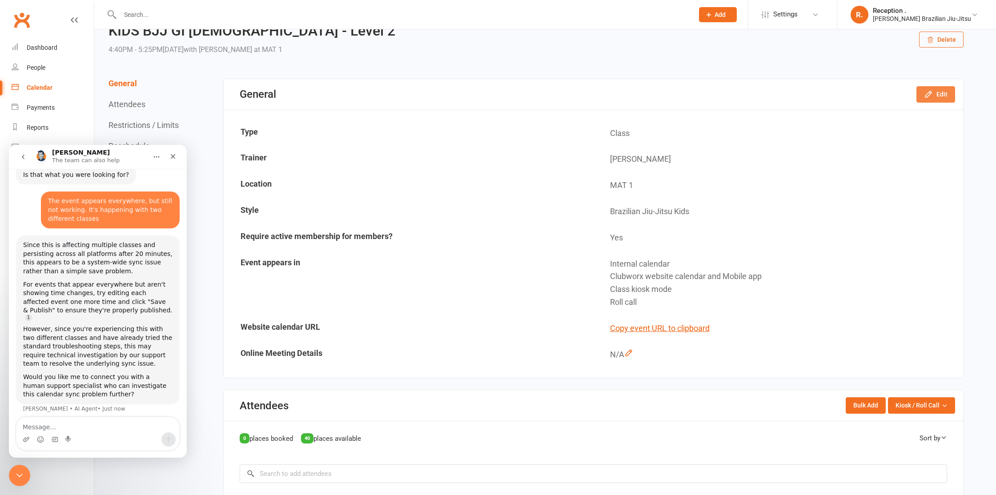
click at [922, 96] on button "Edit" at bounding box center [936, 94] width 39 height 16
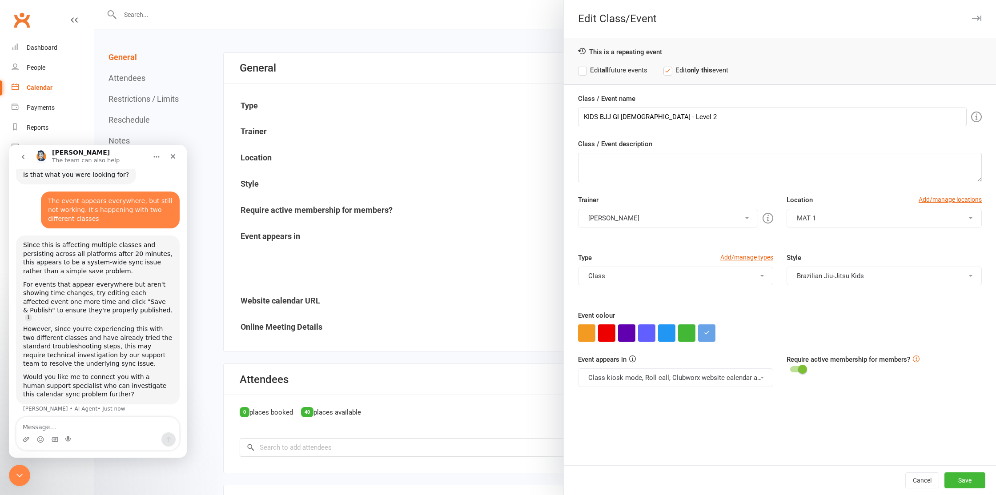
scroll to position [65, 0]
click at [668, 383] on button "Class kiosk mode, Roll call, Clubworx website calendar and Mobile app" at bounding box center [675, 378] width 195 height 19
drag, startPoint x: 616, startPoint y: 429, endPoint x: 562, endPoint y: 380, distance: 73.7
click at [571, 387] on div "Class / Event name KIDS BJJ GI 9-13 yo - Level 2 Class / Event description Trai…" at bounding box center [780, 279] width 432 height 372
click at [645, 376] on button "Class kiosk mode, Roll call, Clubworx website calendar and Mobile app" at bounding box center [675, 378] width 195 height 19
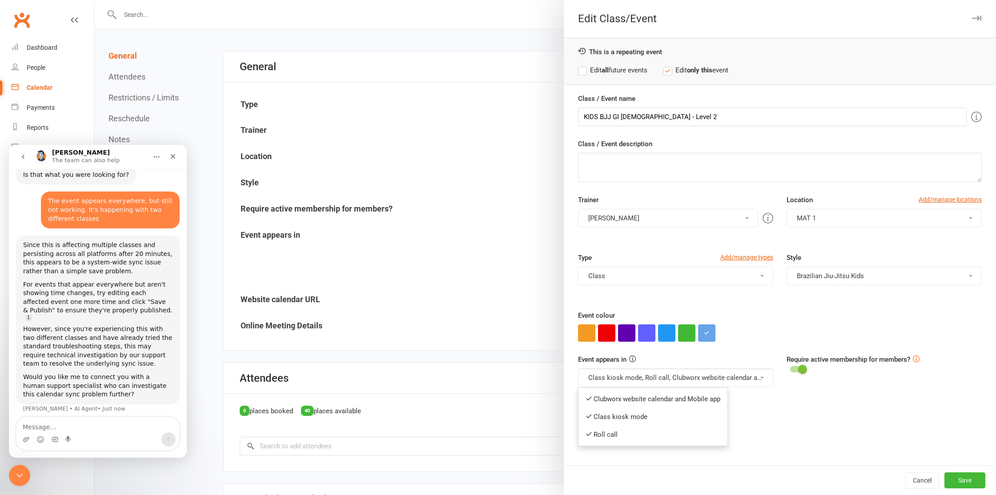
click at [463, 310] on div at bounding box center [545, 247] width 902 height 495
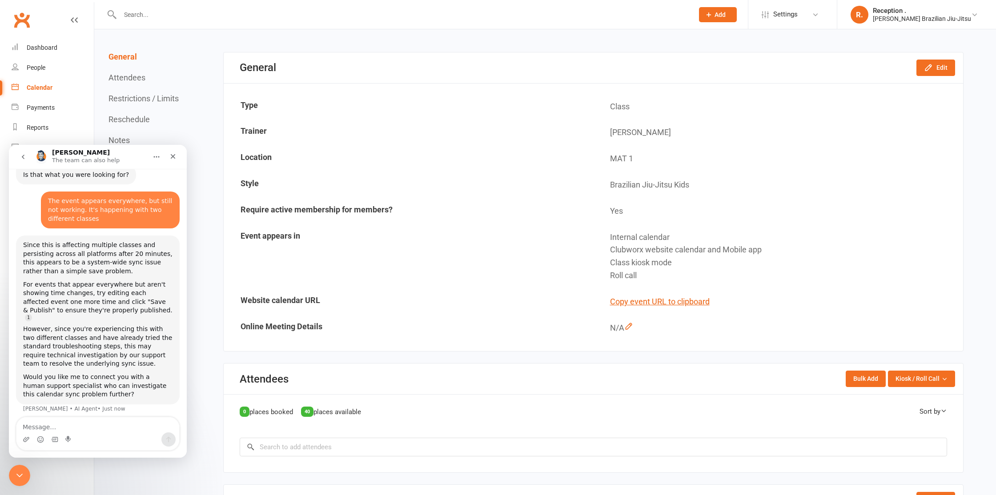
scroll to position [0, 0]
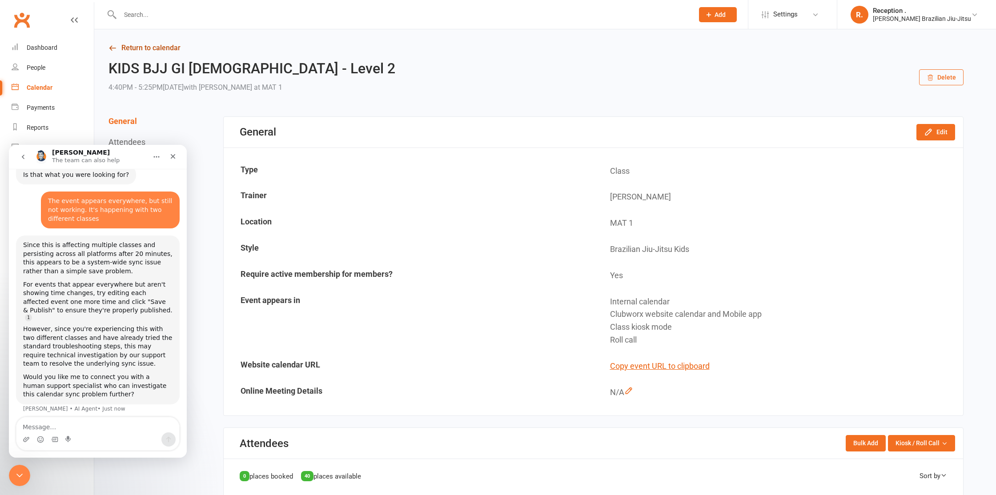
click at [148, 48] on link "Return to calendar" at bounding box center [536, 48] width 855 height 12
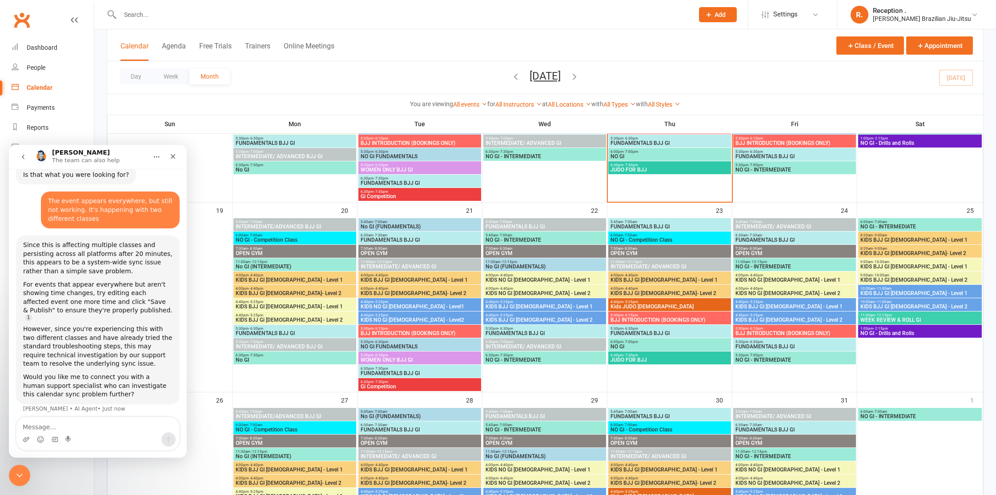
scroll to position [578, 0]
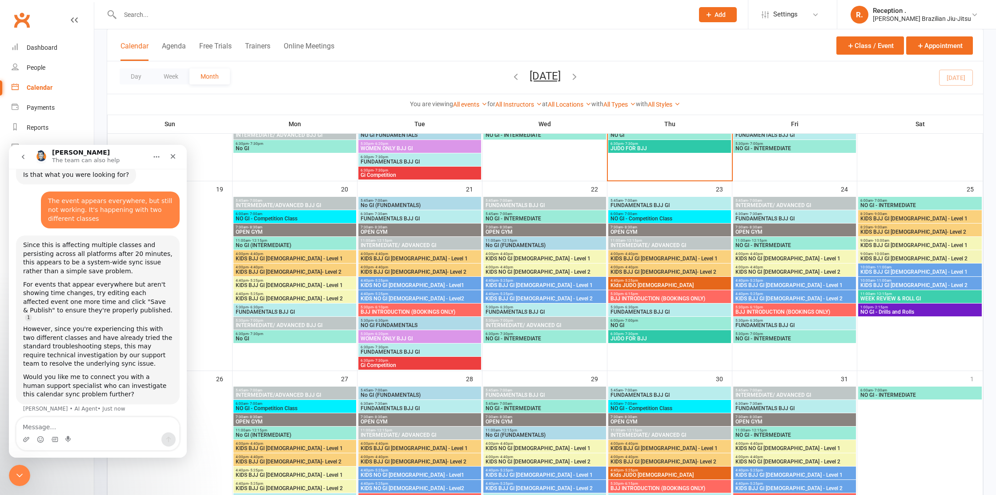
click at [556, 283] on span "KIDS BJJ GI [DEMOGRAPHIC_DATA] - Level 1" at bounding box center [544, 285] width 119 height 5
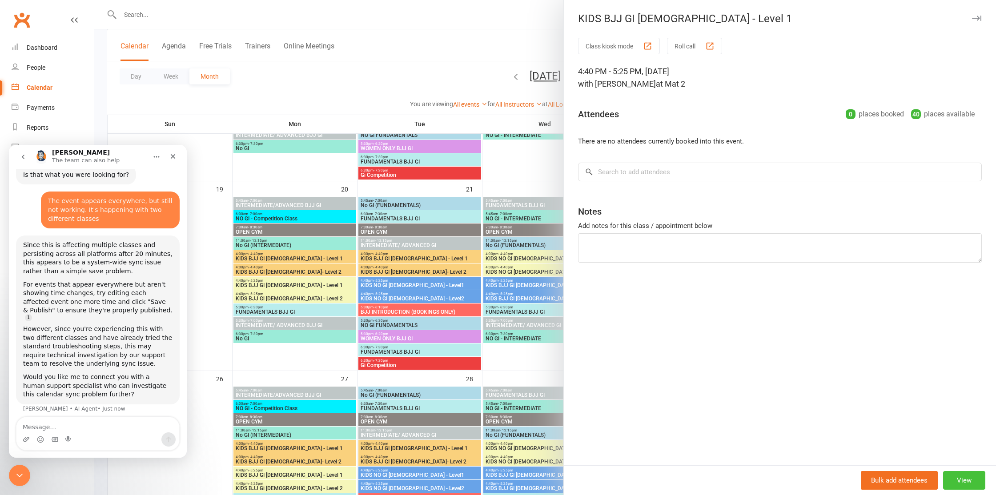
click at [959, 478] on button "View" at bounding box center [964, 480] width 42 height 19
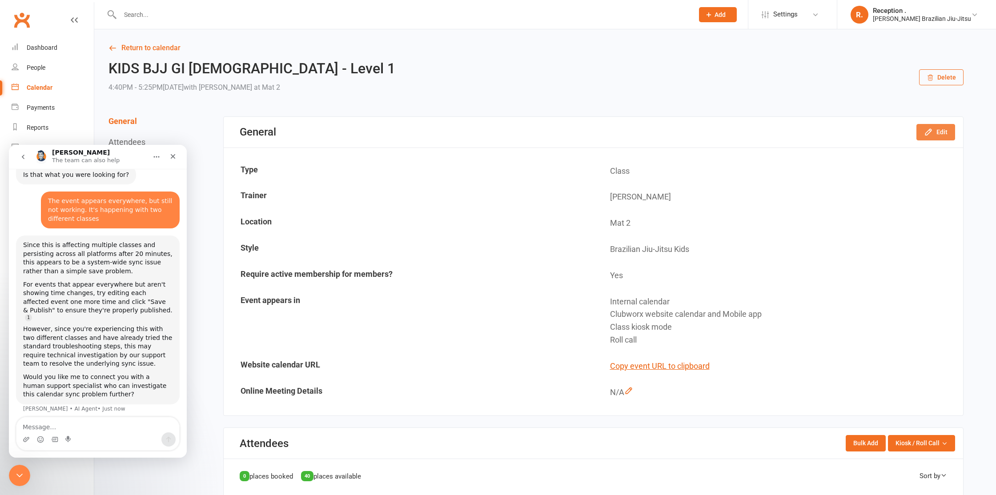
click at [930, 132] on icon "button" at bounding box center [928, 132] width 9 height 9
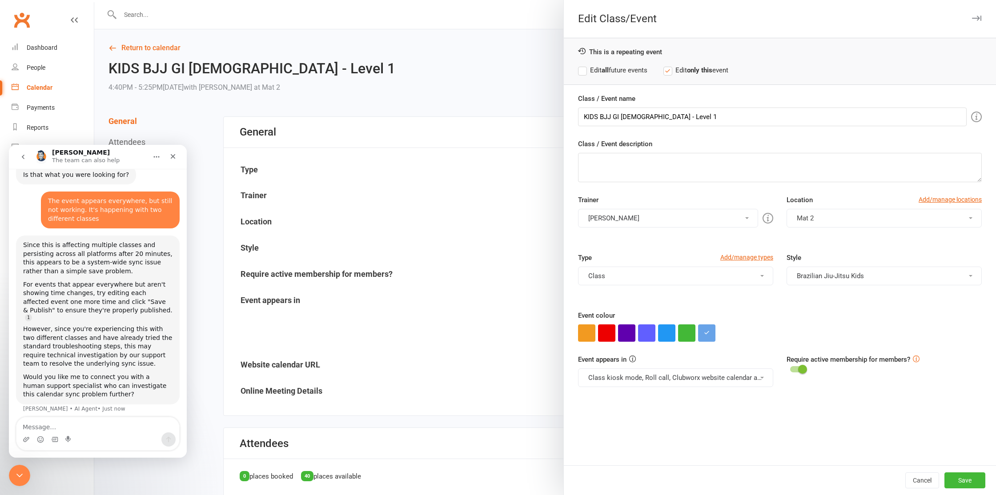
click at [652, 385] on button "Class kiosk mode, Roll call, Clubworx website calendar and Mobile app" at bounding box center [675, 378] width 195 height 19
click at [467, 300] on div at bounding box center [545, 247] width 902 height 495
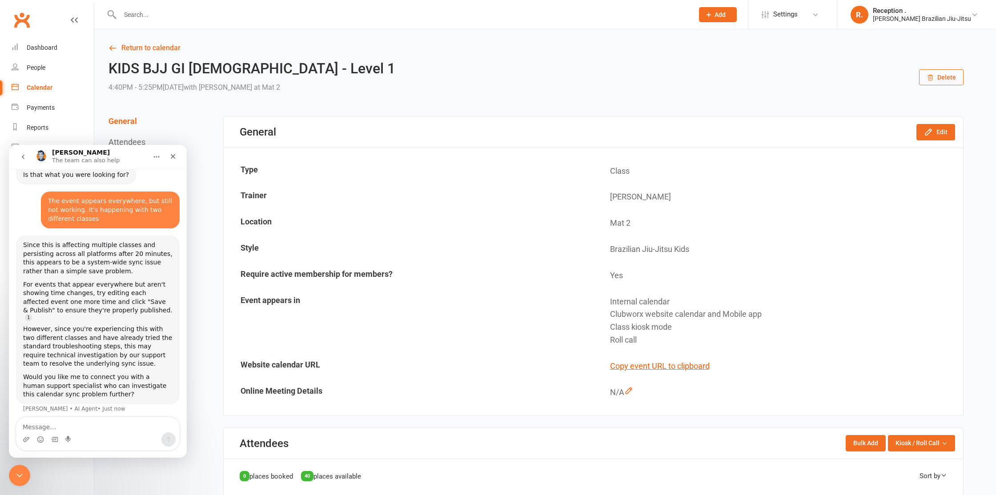
click at [484, 307] on td "Event appears in" at bounding box center [409, 322] width 369 height 64
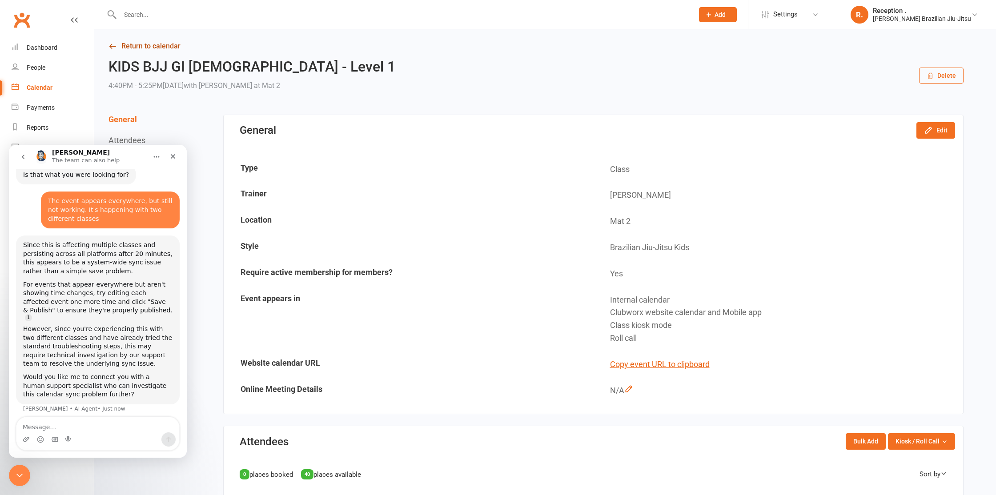
click at [135, 43] on link "Return to calendar" at bounding box center [536, 46] width 855 height 12
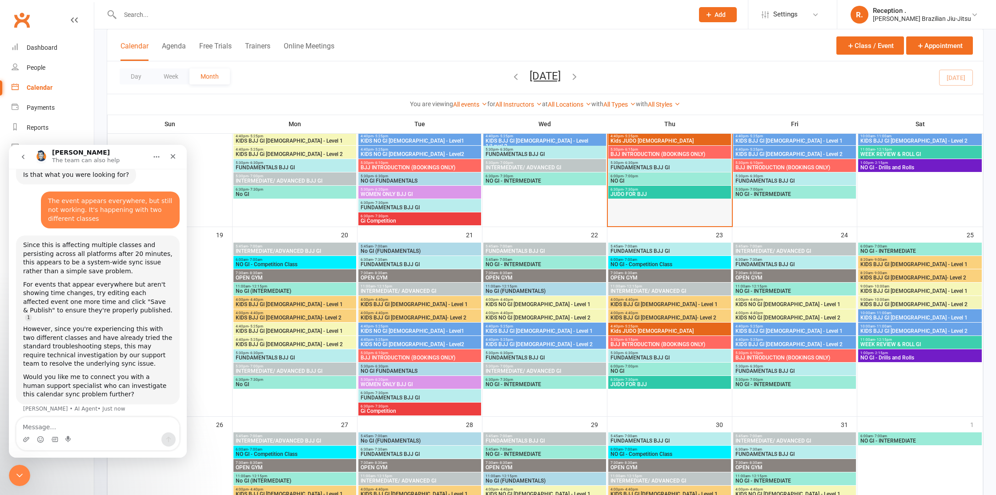
scroll to position [578, 0]
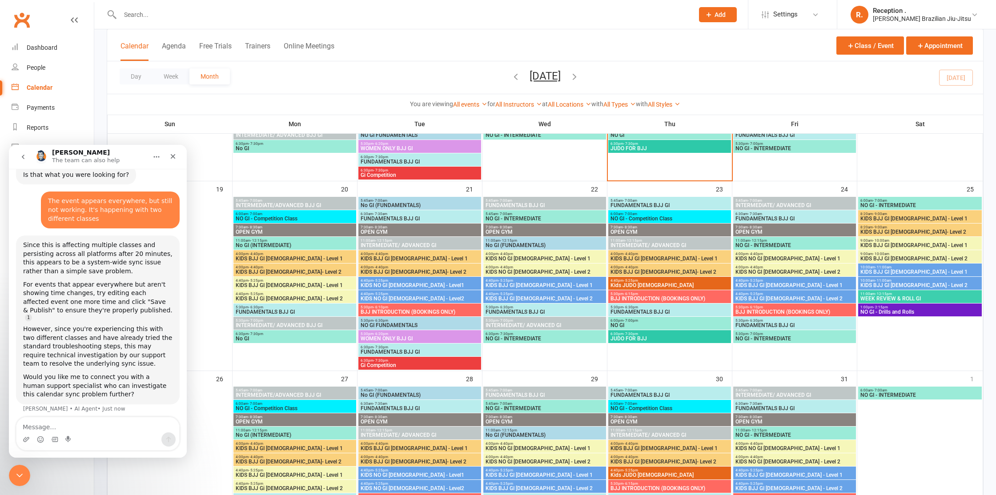
click at [542, 295] on span "4:40pm - 5:25pm" at bounding box center [544, 294] width 119 height 4
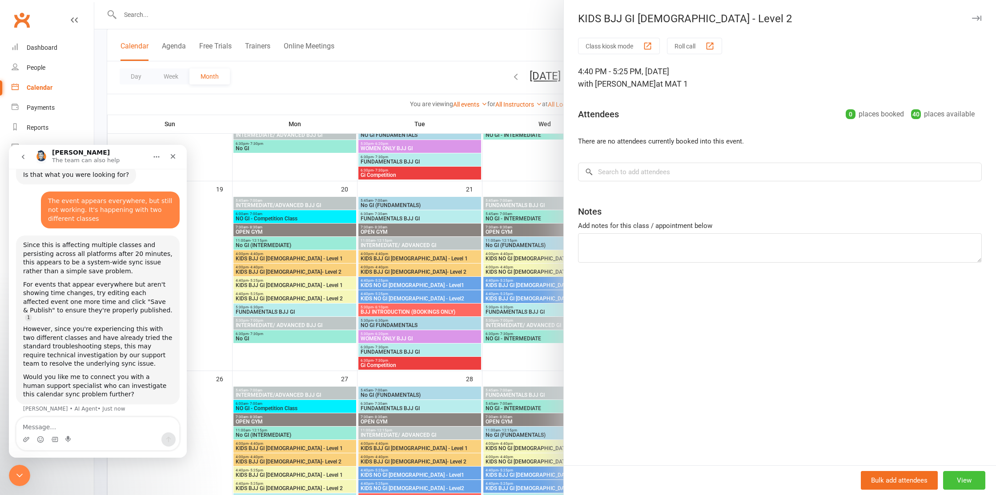
click at [969, 478] on button "View" at bounding box center [964, 480] width 42 height 19
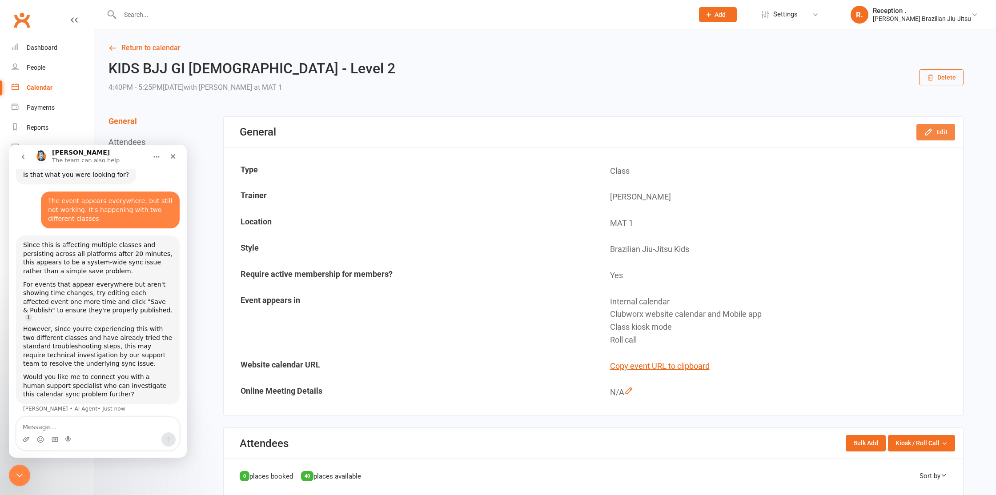
click at [949, 137] on button "Edit" at bounding box center [936, 132] width 39 height 16
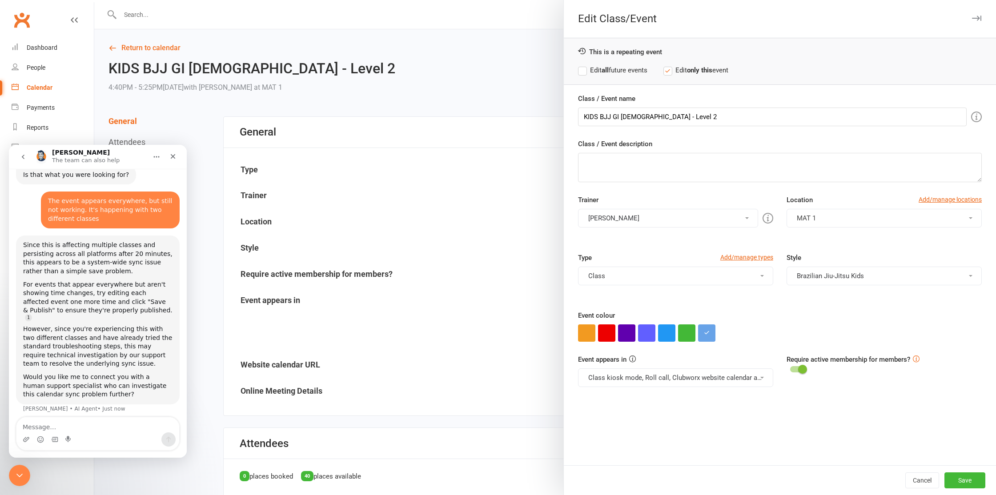
click at [669, 378] on button "Class kiosk mode, Roll call, Clubworx website calendar and Mobile app" at bounding box center [675, 378] width 195 height 19
click at [421, 310] on div at bounding box center [545, 247] width 902 height 495
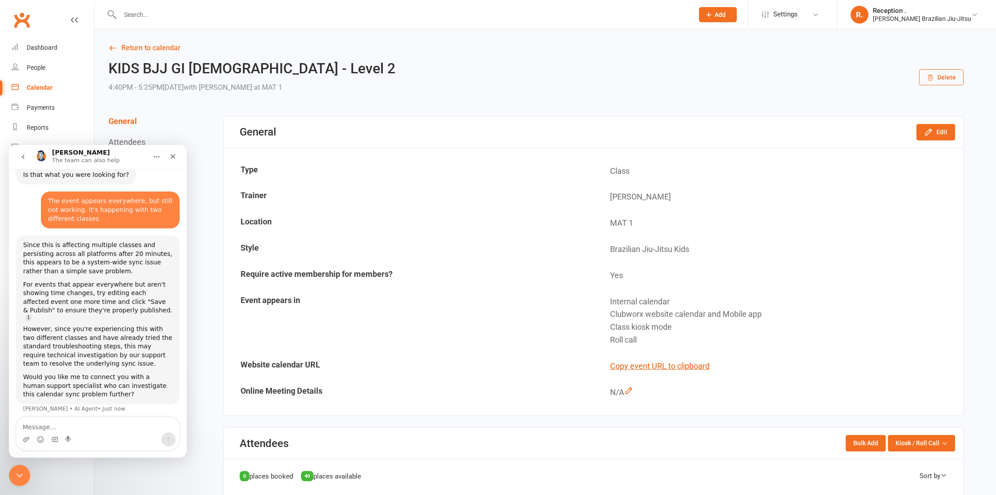
click at [136, 45] on link "Return to calendar" at bounding box center [536, 48] width 855 height 12
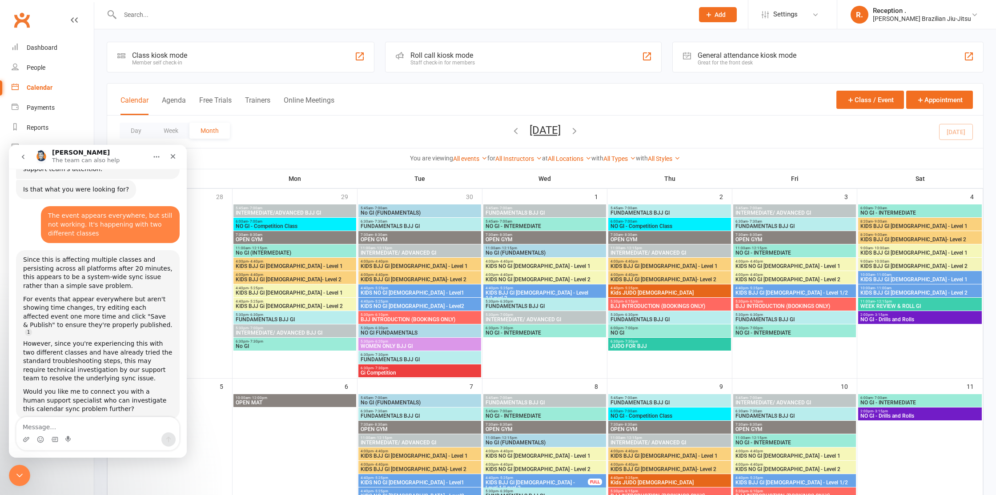
scroll to position [651, 0]
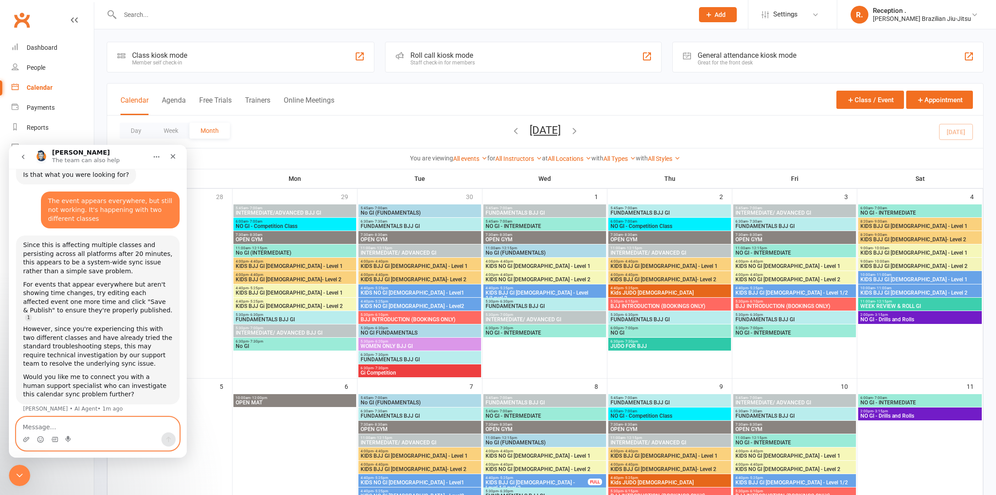
click at [104, 422] on textarea "Message…" at bounding box center [97, 425] width 163 height 15
type textarea "Yes, please"
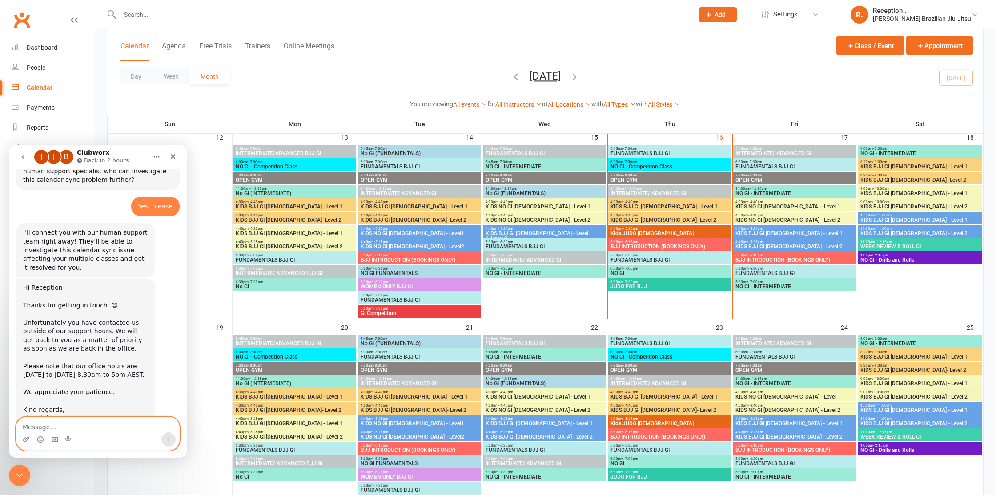
scroll to position [874, 0]
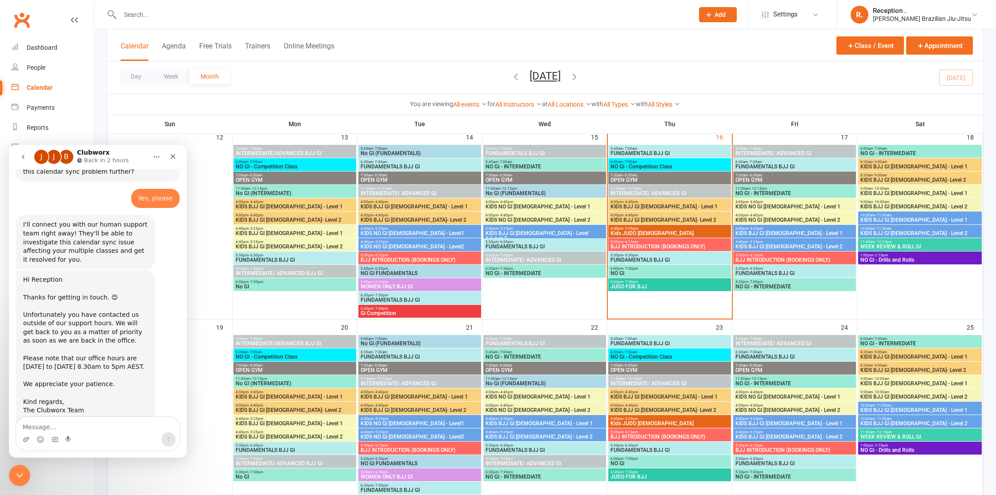
click at [763, 285] on span "NO GI - INTERMEDIATE" at bounding box center [794, 286] width 119 height 5
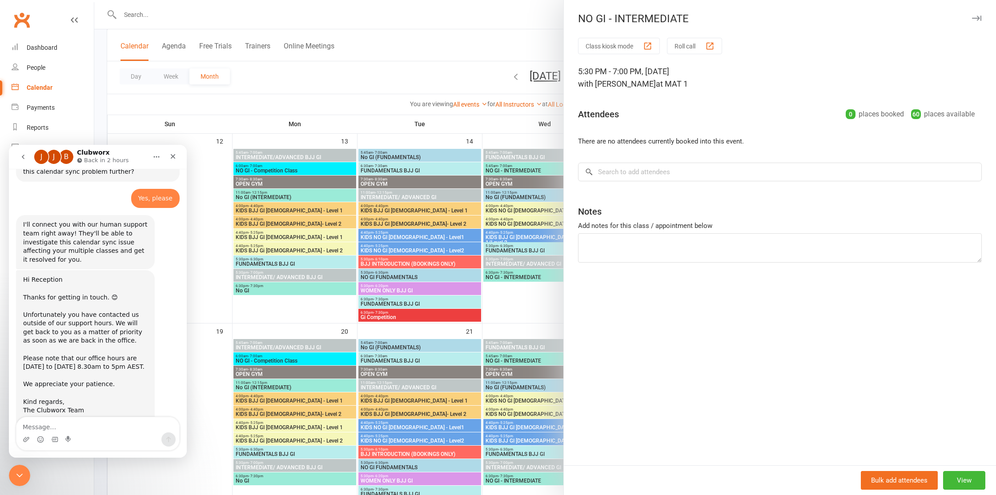
scroll to position [435, 0]
click at [929, 398] on div "Class kiosk mode Roll call 5:30 PM - 7:00 PM, Friday, October, 17, 2025 with Br…" at bounding box center [780, 252] width 432 height 428
click at [960, 479] on button "View" at bounding box center [964, 480] width 42 height 19
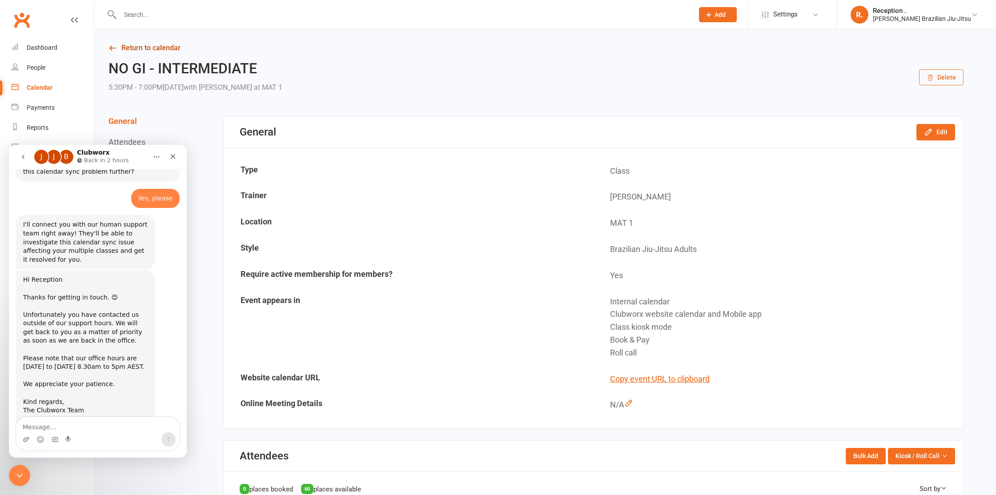
click at [153, 48] on link "Return to calendar" at bounding box center [536, 48] width 855 height 12
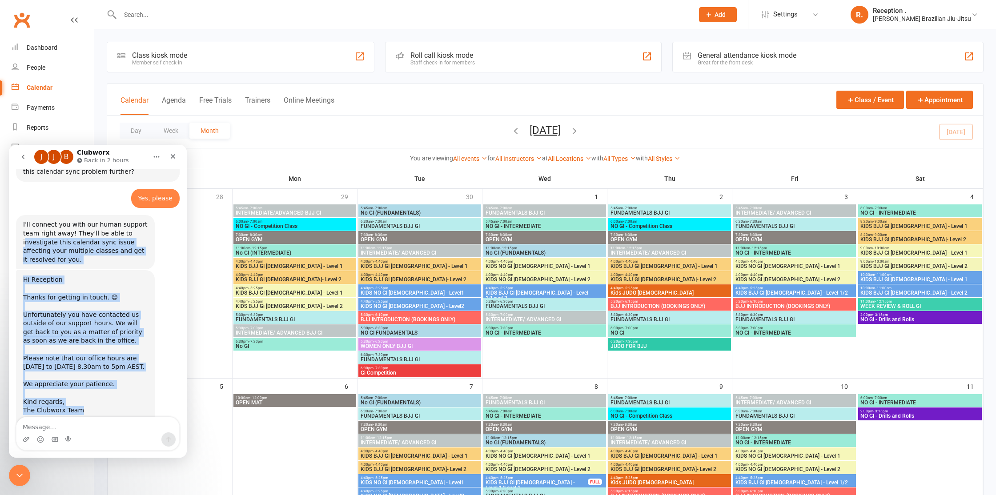
drag, startPoint x: 149, startPoint y: 375, endPoint x: 25, endPoint y: 208, distance: 208.2
click at [110, 310] on div "Hi Reception ​ Thanks for getting in touch. 😊 ​ Unfortunately you have contacte…" at bounding box center [85, 350] width 125 height 148
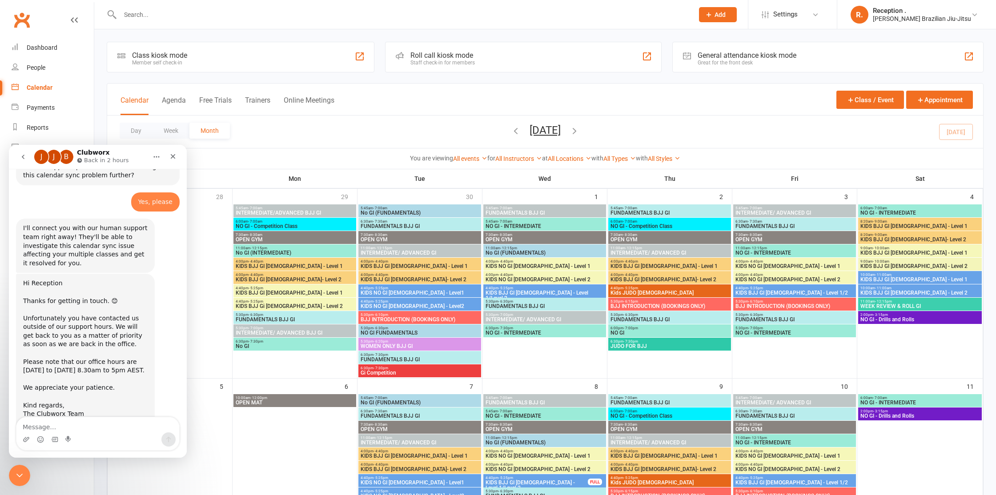
scroll to position [874, 0]
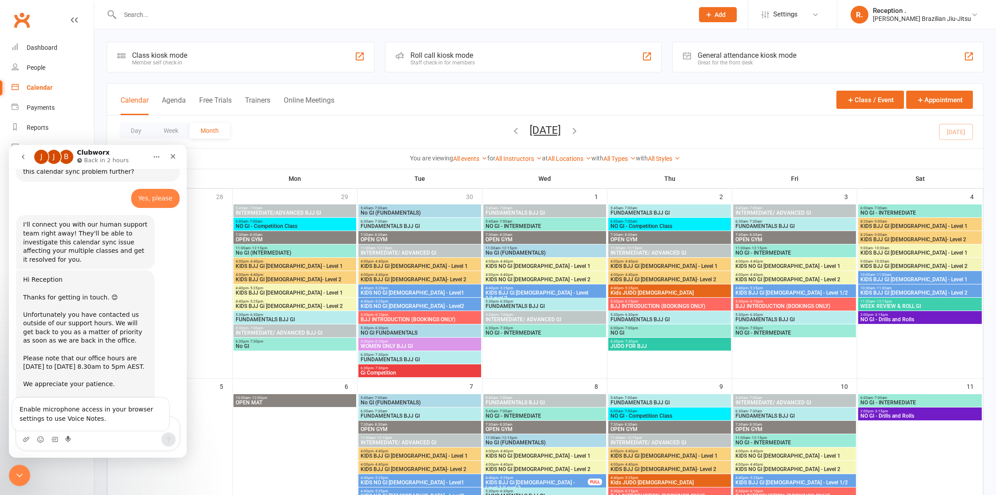
click at [66, 435] on div "Intercom messenger" at bounding box center [68, 440] width 7 height 14
click at [88, 428] on textarea "Message…" at bounding box center [97, 425] width 163 height 15
type textarea "h"
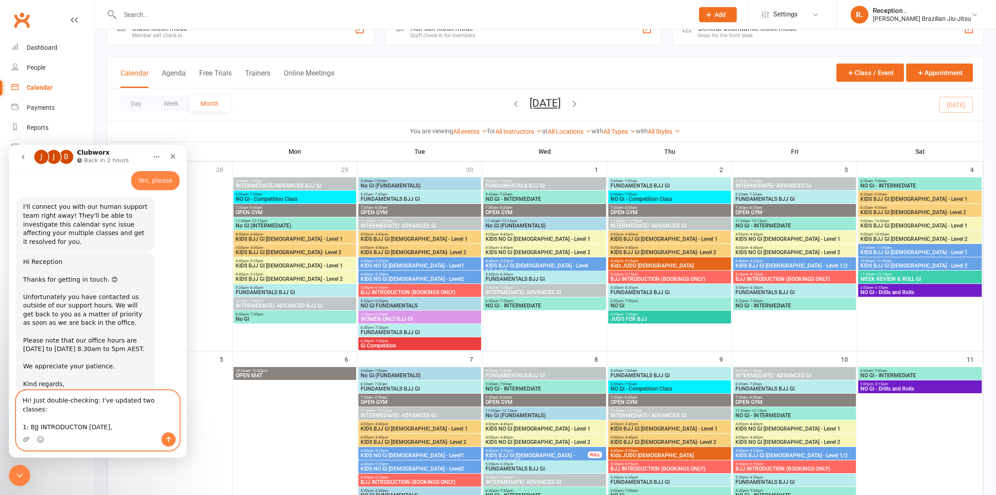
scroll to position [27, 0]
click at [110, 424] on textarea "Hi! Just double-checking: I've updated two classes: 1: BJJ INTRODUCTON on thurs…" at bounding box center [97, 412] width 163 height 42
click at [134, 426] on textarea "Hi! Just double-checking: I've updated two classes: 1: BJJ INTRODUCTON on thurs…" at bounding box center [97, 412] width 163 height 42
click at [134, 427] on textarea "Hi! Just double-checking: I've updated two classes: 1: BJJ INTRODUCTON on thurs…" at bounding box center [97, 412] width 163 height 42
click at [145, 431] on textarea "Hi! Just double-checking: I've updated two classes: 1: BJJ INTRODUCTON on thurs…" at bounding box center [97, 412] width 163 height 42
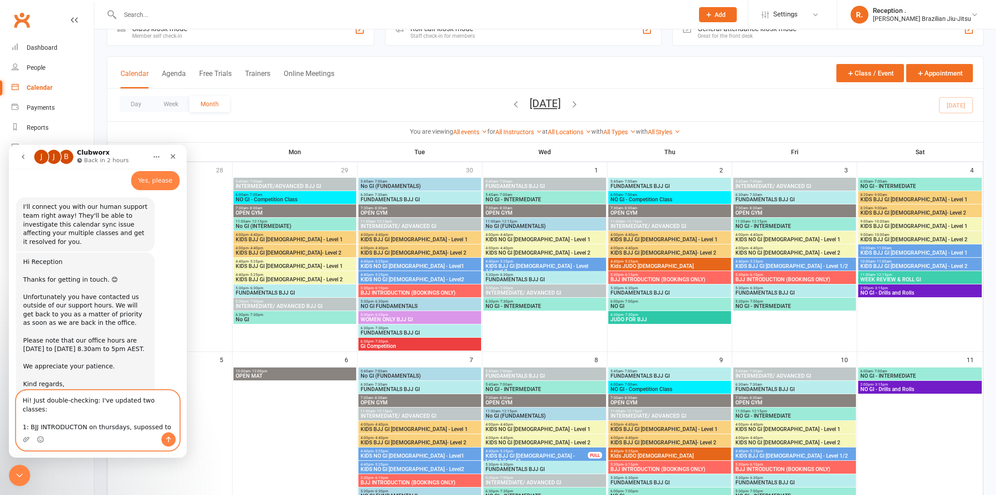
click at [165, 426] on textarea "Hi! Just double-checking: I've updated two classes: 1: BJJ INTRODUCTON on thurs…" at bounding box center [97, 412] width 163 height 42
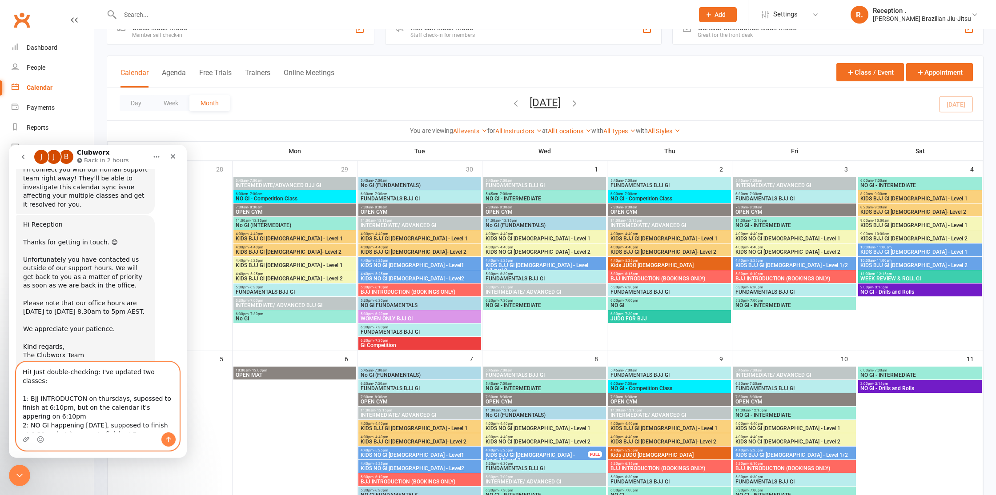
scroll to position [16, 0]
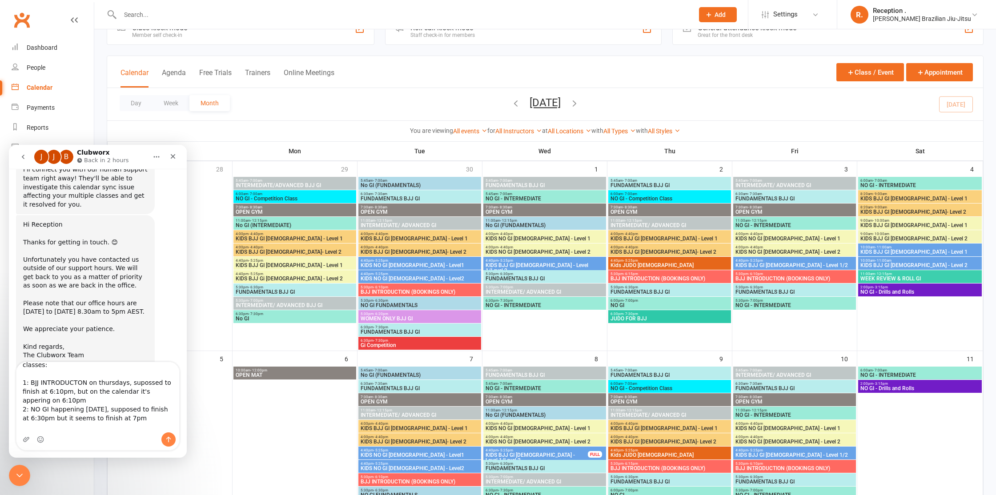
click at [673, 280] on span "BJJ INTRODUCTION (BOOKINGS ONLY)" at bounding box center [669, 278] width 119 height 5
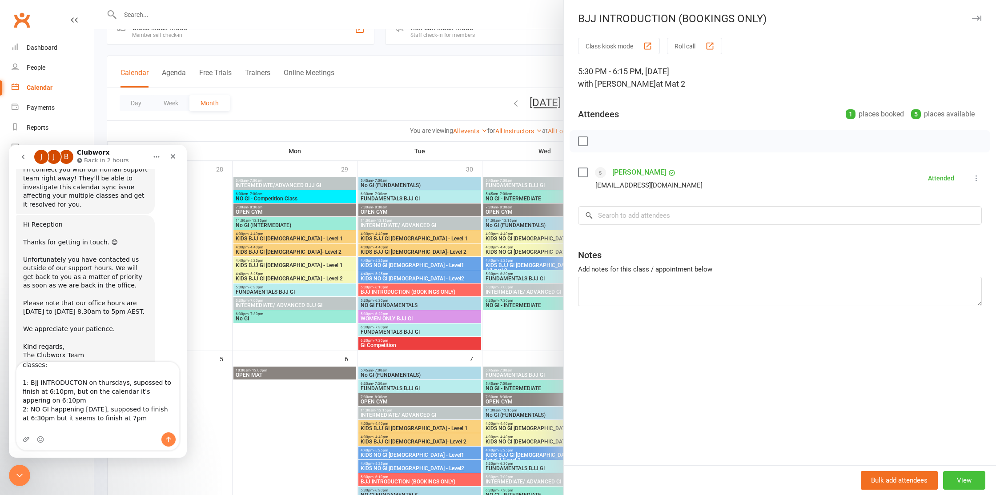
click at [972, 475] on button "View" at bounding box center [964, 480] width 42 height 19
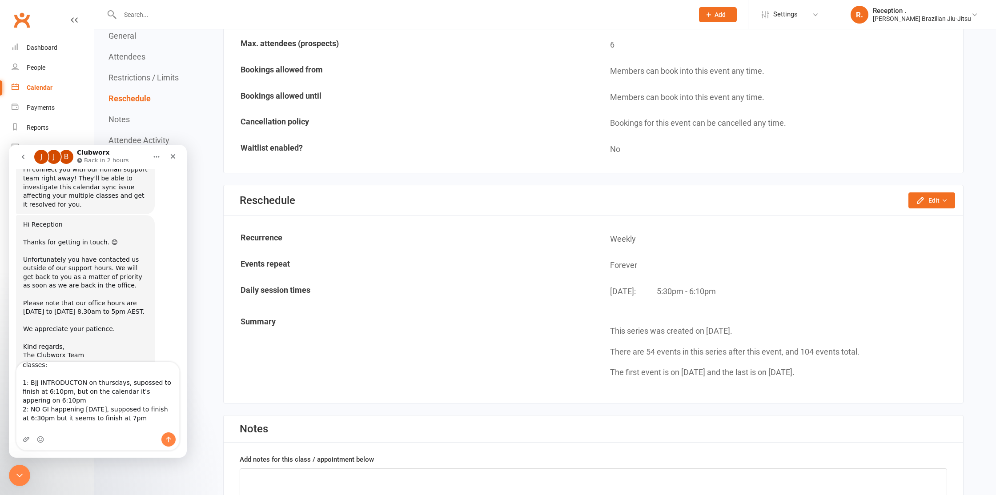
scroll to position [609, 0]
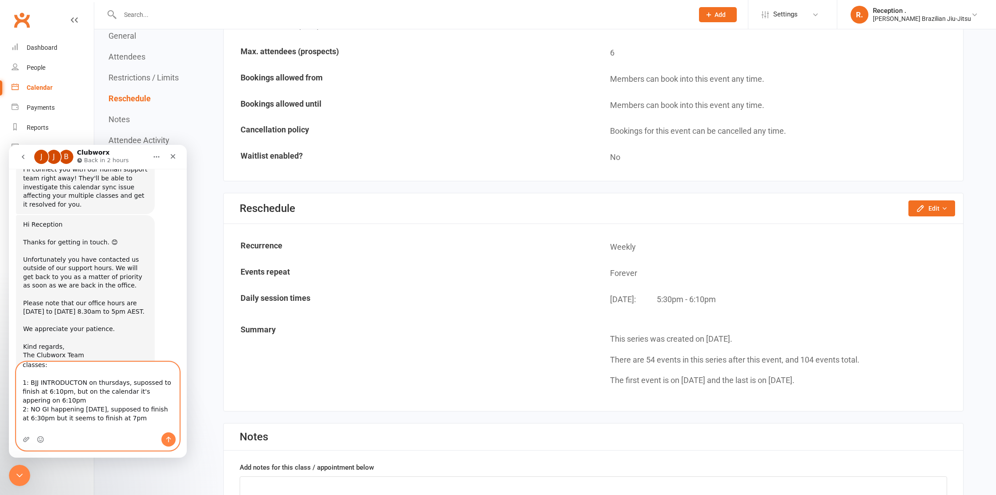
click at [141, 429] on textarea "Hi! Just double-checking: I've updated two classes: 1: BJJ INTRODUCTON on thurs…" at bounding box center [97, 397] width 163 height 70
click at [83, 389] on textarea "Hi! Just double-checking: I've updated two classes: 1: BJJ INTRODUCTON on thurs…" at bounding box center [97, 397] width 163 height 70
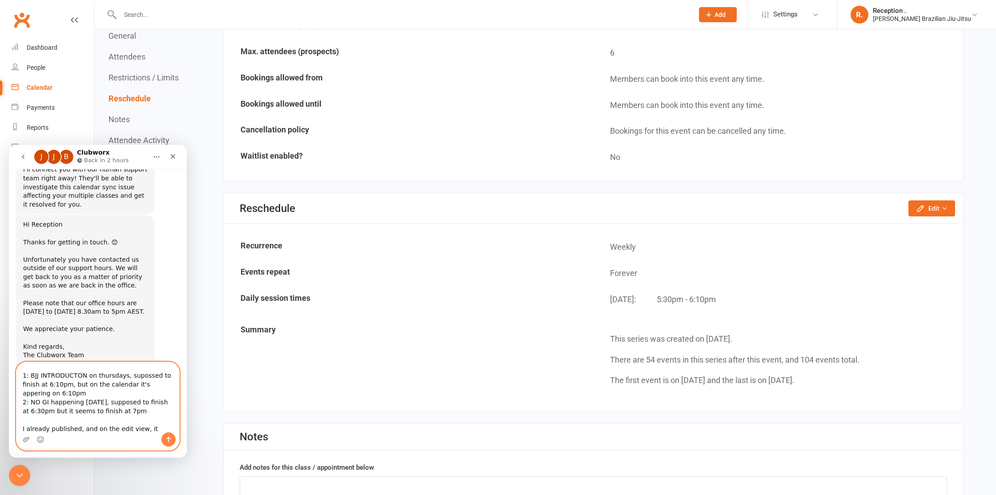
click at [83, 389] on textarea "Hi! Just double-checking: I've updated two classes: 1: BJJ INTRODUCTON on thurs…" at bounding box center [97, 397] width 163 height 70
drag, startPoint x: 170, startPoint y: 429, endPoint x: 46, endPoint y: 314, distance: 169.0
click at [46, 314] on div "👋 Hi there, what brings you here today? Toby • AI Agent • 10m ago hi Reception …" at bounding box center [98, 313] width 178 height 289
type textarea "Hi! Just double-checking: I've updated two classes: 1: BJJ INTRODUCTON on thurs…"
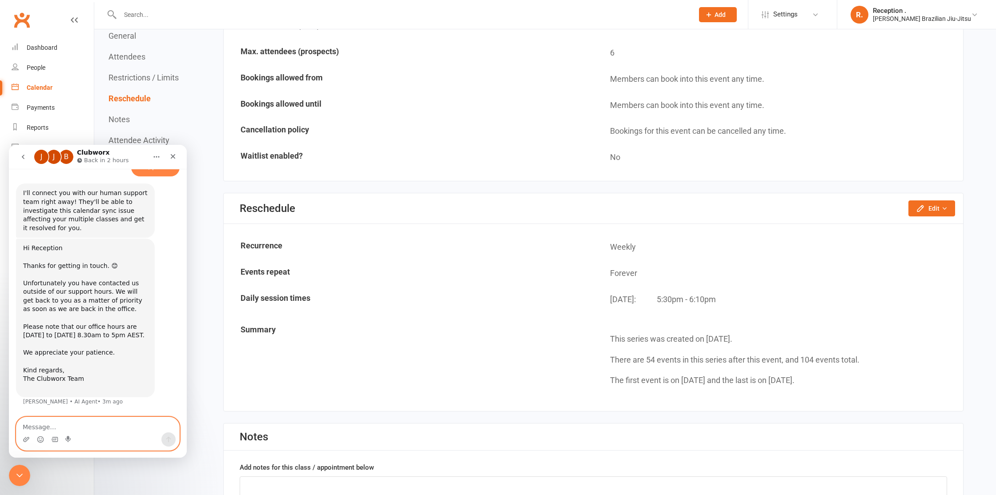
scroll to position [874, 0]
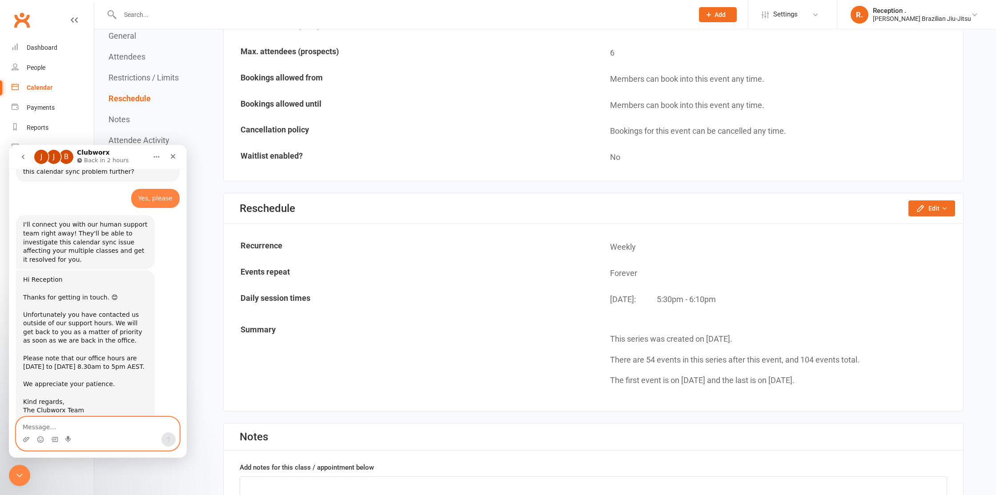
paste textarea "Hi! Just double-checking something: I’ve updated two classes, but the calendar …"
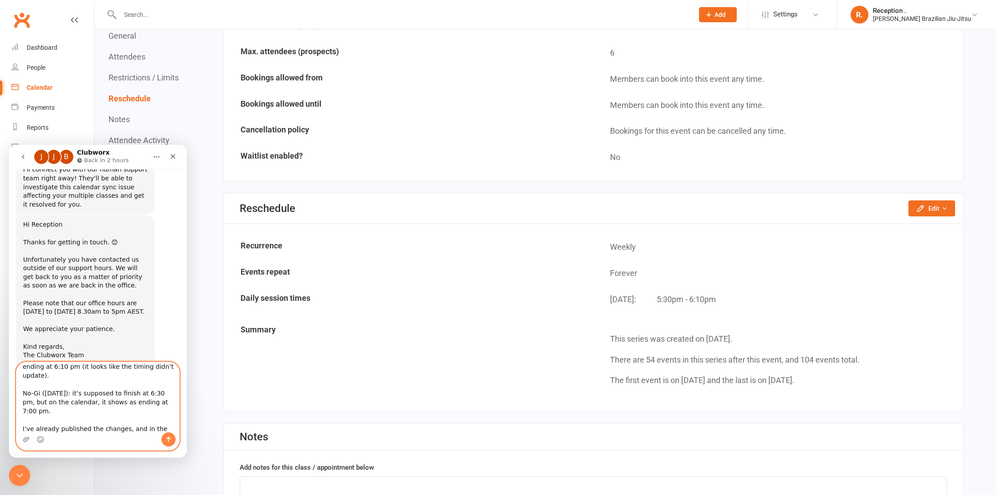
scroll to position [0, 0]
drag, startPoint x: 125, startPoint y: 373, endPoint x: 98, endPoint y: 375, distance: 26.8
click at [98, 375] on textarea "Hi! Just double-checking something: I’ve updated two classes, but the calendar …" at bounding box center [97, 397] width 163 height 70
click at [22, 391] on textarea "Hi! Just double-checking: I’ve updated two classes, but the calendar isn’t show…" at bounding box center [97, 397] width 163 height 70
click at [24, 398] on textarea "Hi! Just double-checking: I’ve updated two classes, but the calendar isn’t show…" at bounding box center [97, 397] width 163 height 70
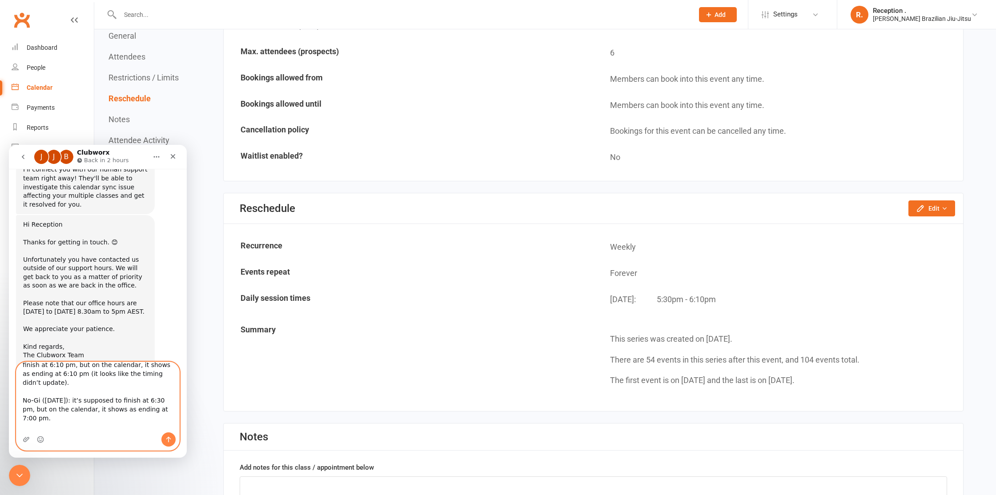
scroll to position [15, 0]
click at [106, 386] on textarea "Hi! Just double-checking: I’ve updated two classes, but the calendar isn’t show…" at bounding box center [97, 397] width 163 height 70
click at [66, 417] on textarea "Hi! Just double-checking: I’ve updated two classes, but the calendar isn’t show…" at bounding box center [97, 397] width 163 height 70
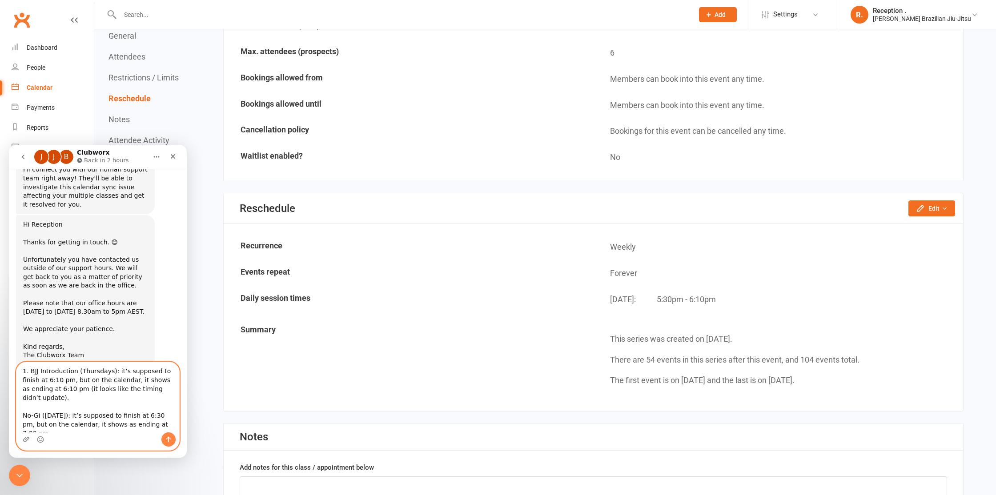
scroll to position [37, 0]
click at [57, 372] on textarea "Hi! Just double-checking: I’ve updated two classes, but the calendar isn’t show…" at bounding box center [97, 397] width 163 height 70
click at [59, 371] on textarea "Hi! Just double-checking: I’ve updated two classes, but the calendar isn’t show…" at bounding box center [97, 397] width 163 height 70
click at [60, 379] on textarea "Hi! Just double-checking: I’ve updated two classes, but the calendar isn’t show…" at bounding box center [97, 397] width 163 height 70
click at [63, 379] on textarea "Hi! Just double-checking: I’ve updated two classes, but the calendar isn’t show…" at bounding box center [97, 397] width 163 height 70
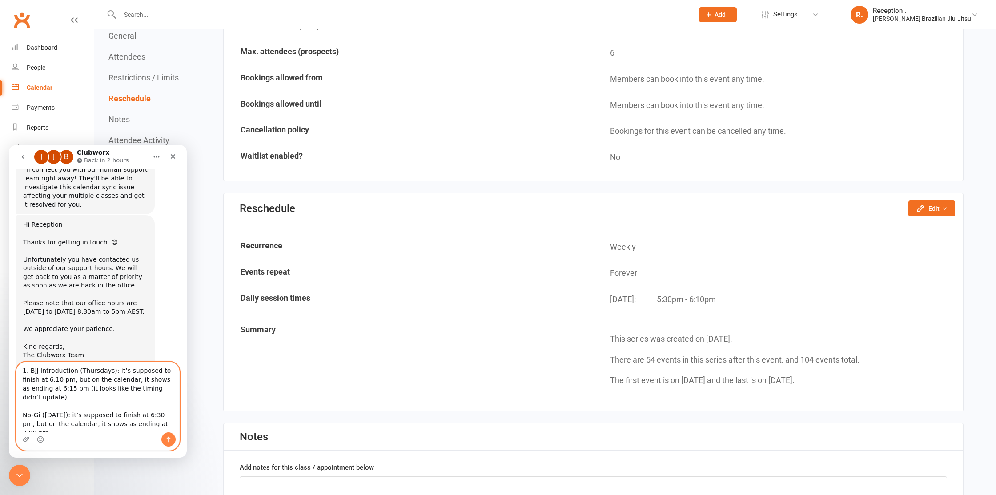
drag, startPoint x: 66, startPoint y: 388, endPoint x: 77, endPoint y: 382, distance: 12.7
click at [77, 382] on textarea "Hi! Just double-checking: I’ve updated two classes, but the calendar isn’t show…" at bounding box center [97, 397] width 163 height 70
click at [22, 396] on textarea "Hi! Just double-checking: I’ve updated two classes, but the calendar isn’t show…" at bounding box center [97, 397] width 163 height 70
click at [67, 399] on textarea "Hi! Just double-checking: I’ve updated two classes, but the calendar isn’t show…" at bounding box center [97, 397] width 163 height 70
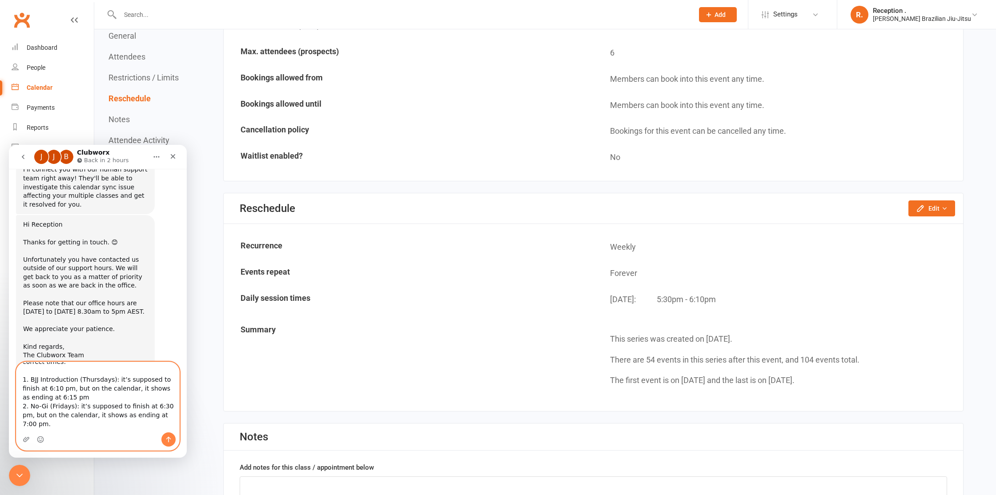
click at [108, 389] on textarea "Hi! Just double-checking: I’ve updated two classes, but the calendar isn’t show…" at bounding box center [97, 397] width 163 height 70
click at [139, 411] on textarea "Hi! Just double-checking: I’ve updated two classes, but the calendar isn’t show…" at bounding box center [97, 397] width 163 height 70
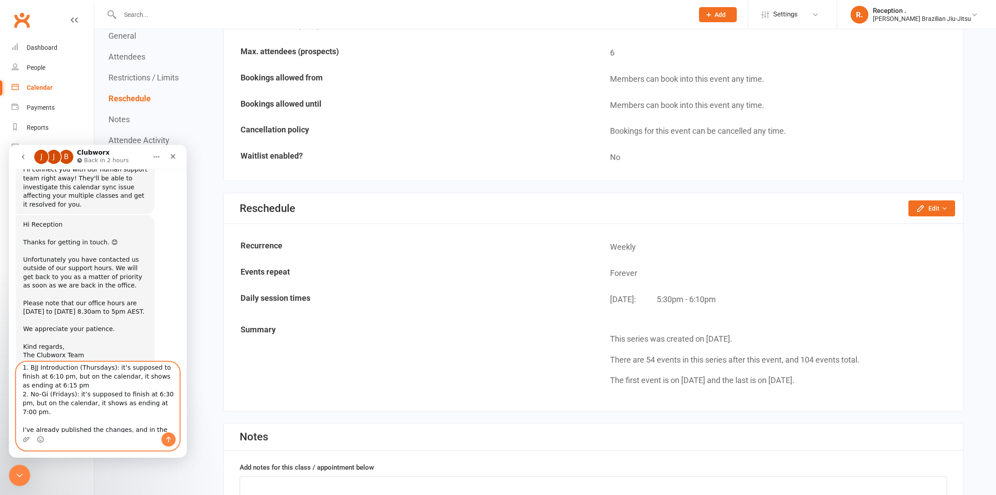
scroll to position [43, 0]
click at [115, 418] on textarea "Hi! Just double-checking: I’ve updated two classes, but the calendar isn’t show…" at bounding box center [97, 397] width 163 height 70
click at [94, 442] on div "Intercom messenger" at bounding box center [97, 440] width 163 height 14
click at [94, 433] on div "Intercom messenger" at bounding box center [97, 440] width 163 height 14
click at [94, 428] on textarea "Hi! Just double-checking: I’ve updated two classes, but the calendar isn’t show…" at bounding box center [97, 397] width 163 height 70
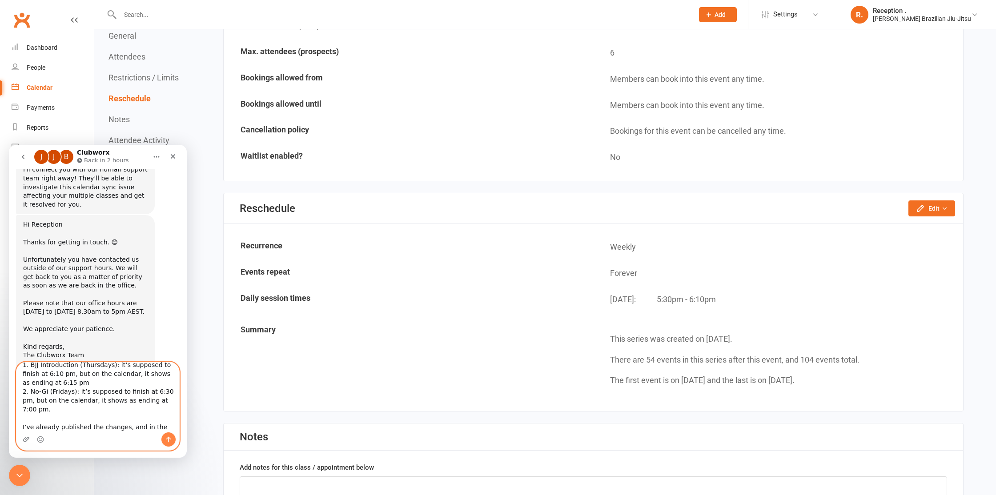
type textarea "Hi! Just double-checking: I’ve updated two classes, but the calendar isn’t show…"
click at [169, 442] on icon "Send a message…" at bounding box center [168, 440] width 5 height 6
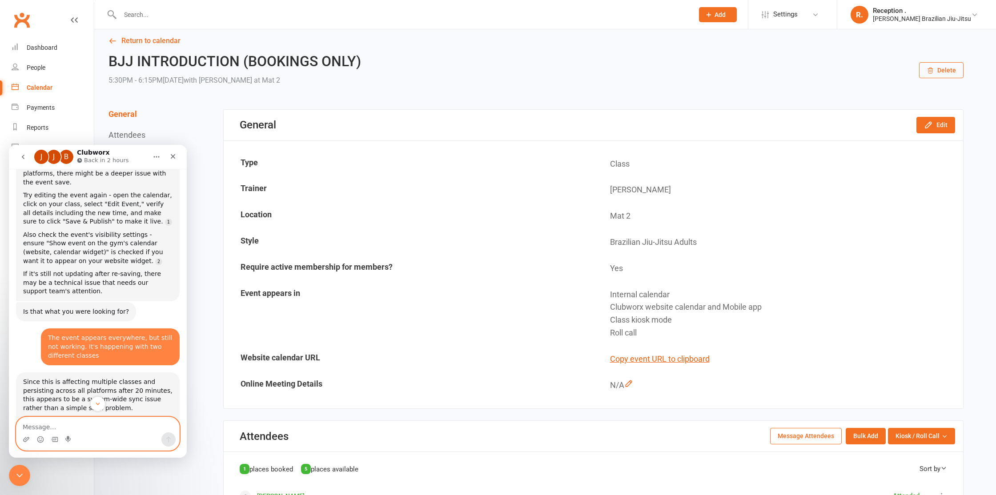
scroll to position [4, 0]
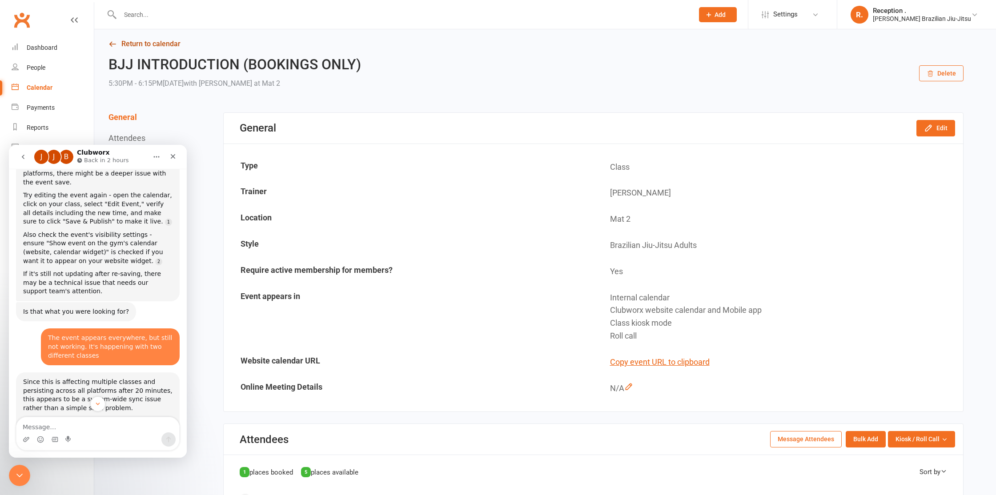
click at [145, 46] on link "Return to calendar" at bounding box center [536, 44] width 855 height 12
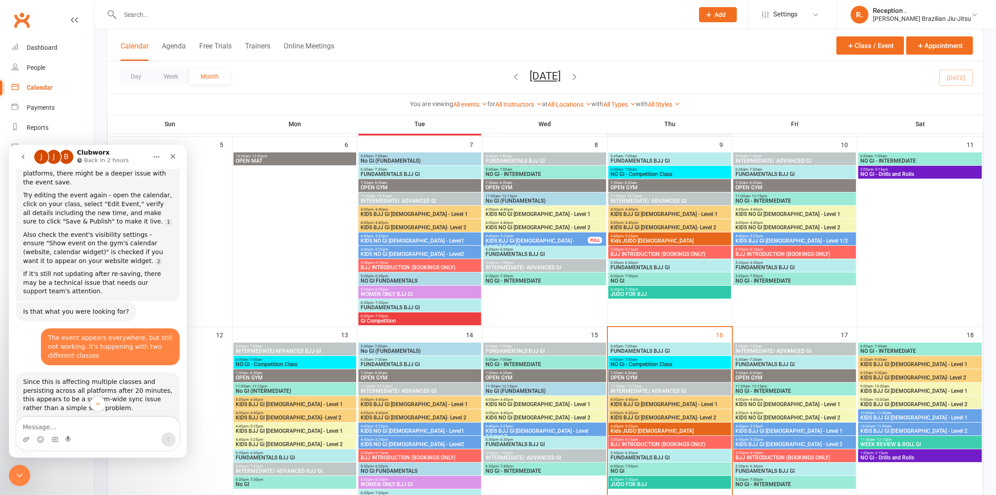
scroll to position [248, 0]
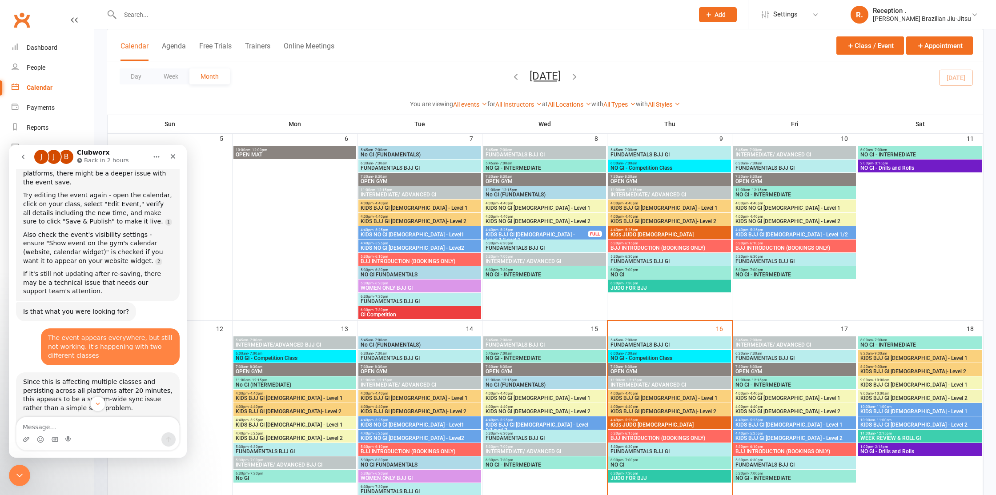
click at [659, 246] on span "BJJ INTRODUCTION (BOOKINGS ONLY)" at bounding box center [669, 247] width 119 height 5
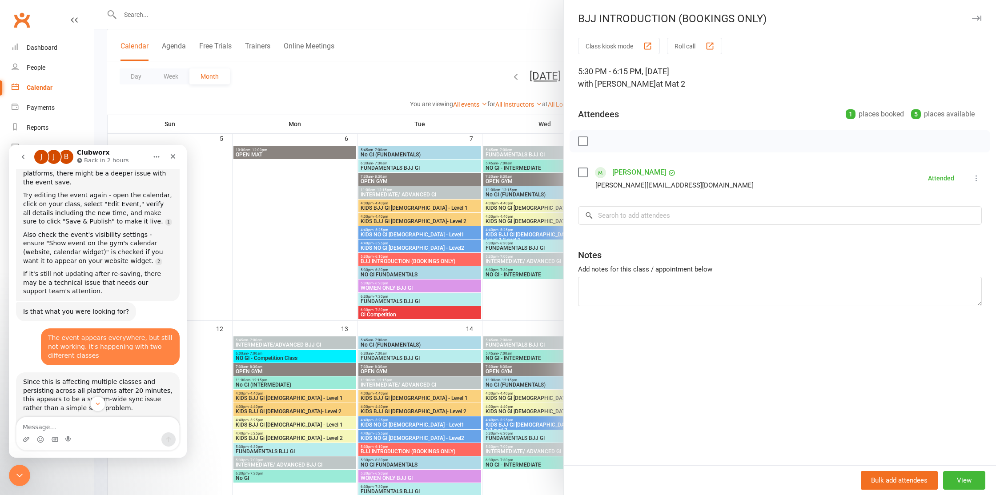
click at [417, 227] on div at bounding box center [545, 247] width 902 height 495
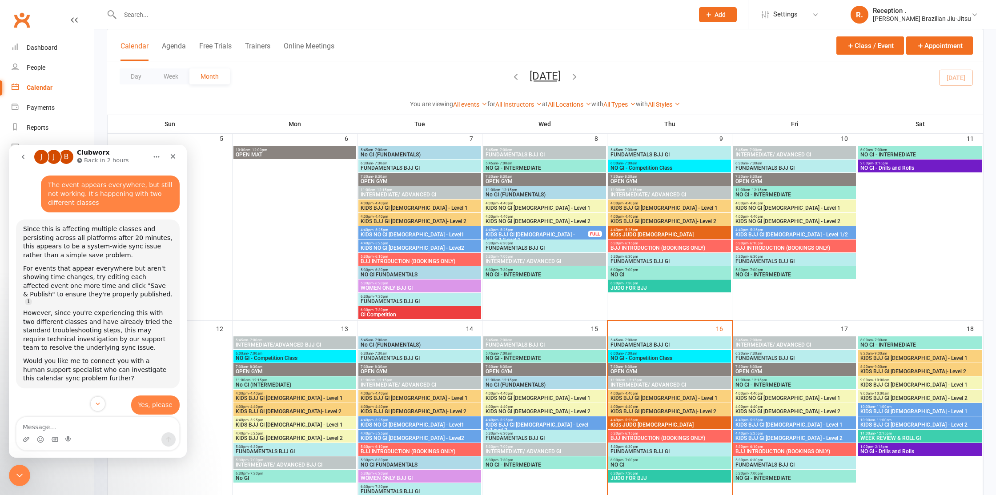
scroll to position [1014, 0]
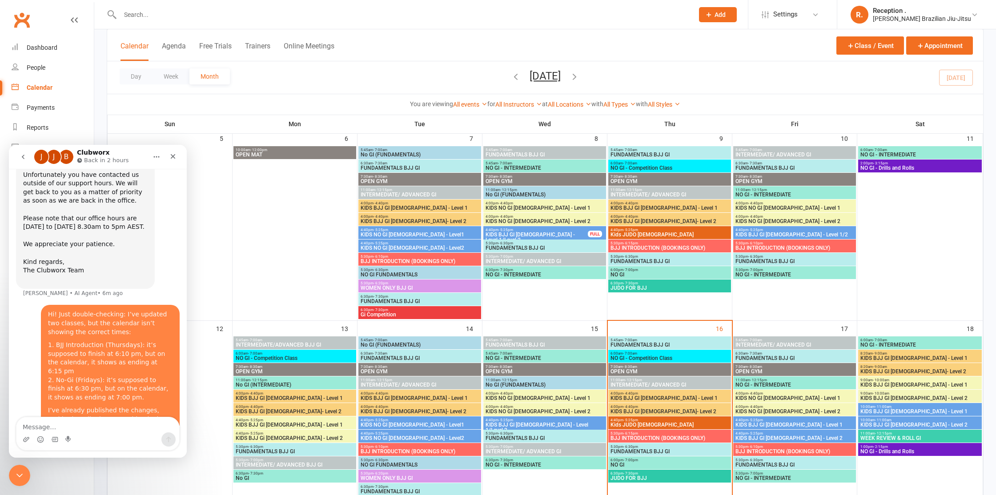
click at [87, 158] on p "Back in 2 hours" at bounding box center [106, 160] width 45 height 9
click at [171, 158] on icon "Close" at bounding box center [173, 156] width 5 height 5
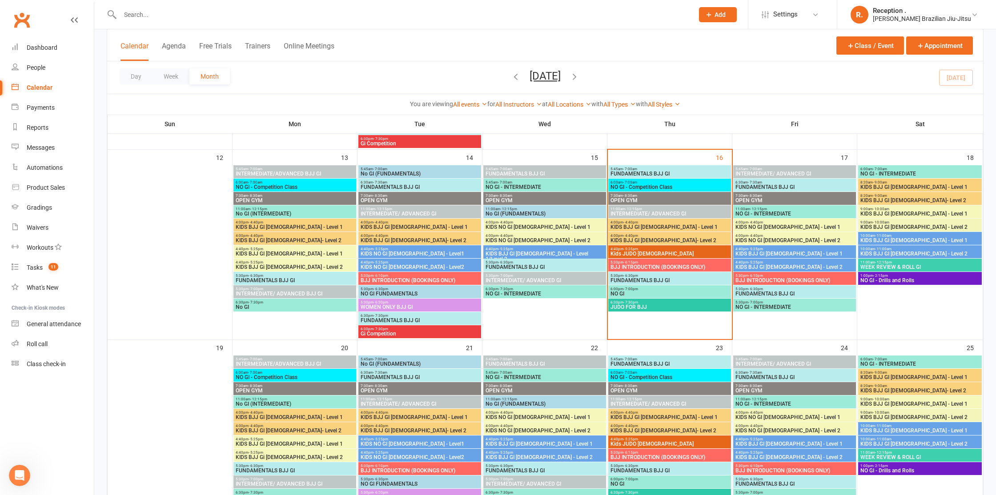
scroll to position [392, 0]
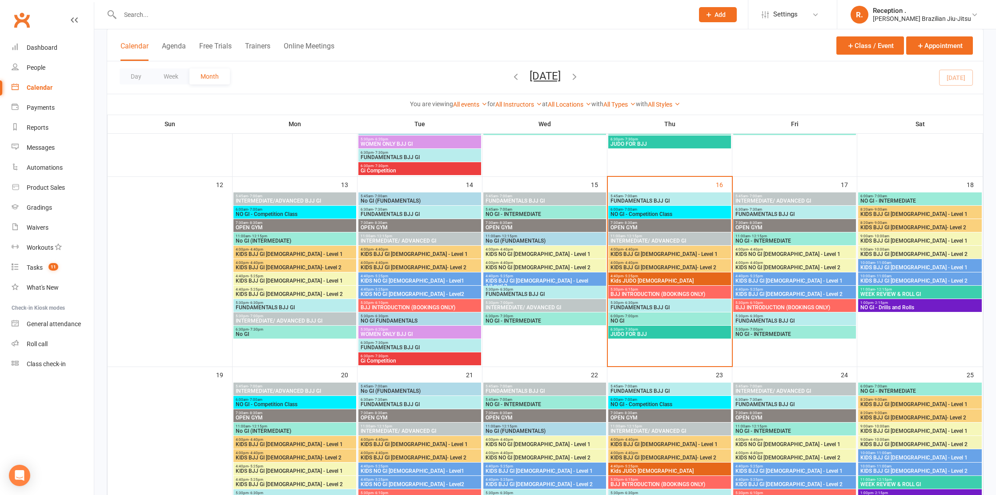
click at [776, 330] on span "5:30pm - 7:00pm" at bounding box center [794, 330] width 119 height 4
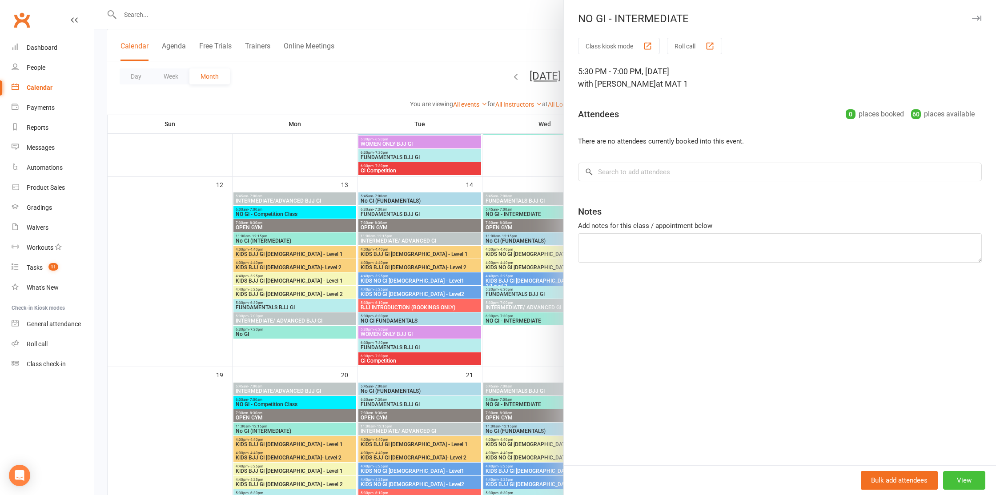
click at [954, 477] on button "View" at bounding box center [964, 480] width 42 height 19
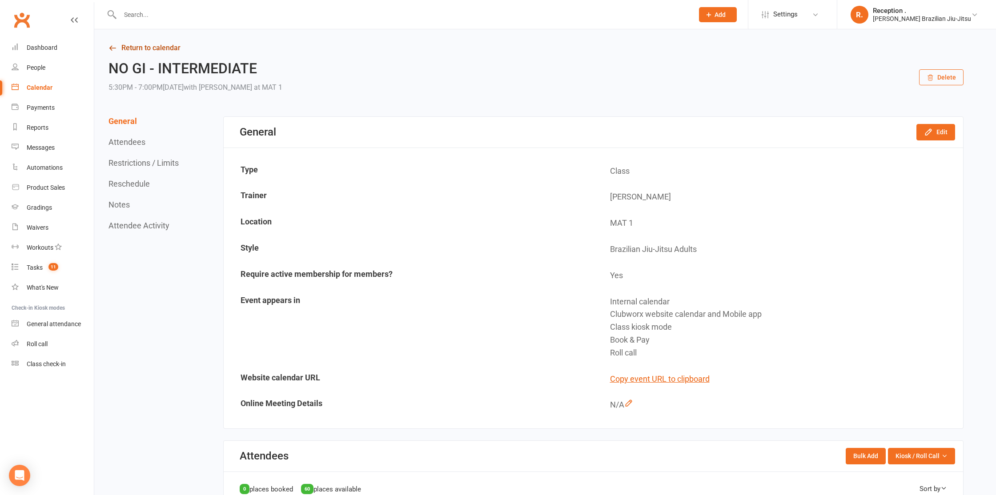
click at [158, 48] on link "Return to calendar" at bounding box center [536, 48] width 855 height 12
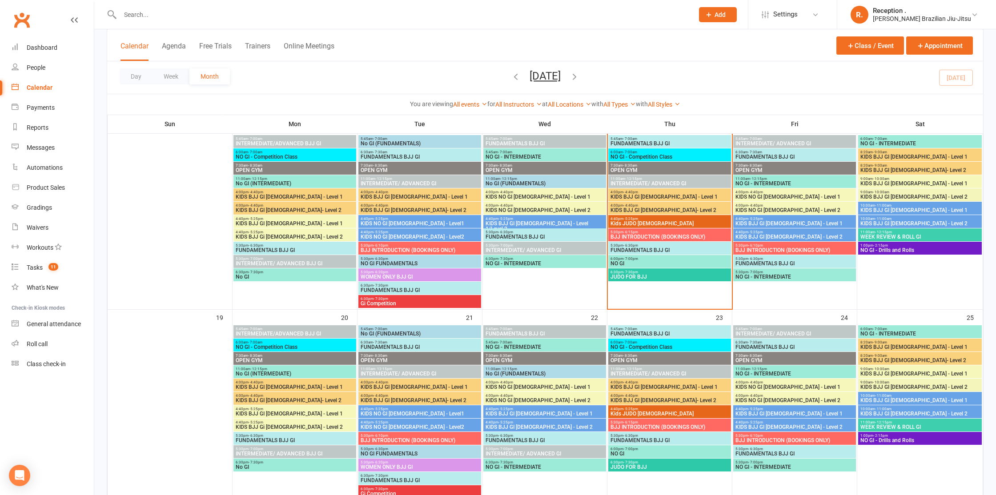
scroll to position [437, 0]
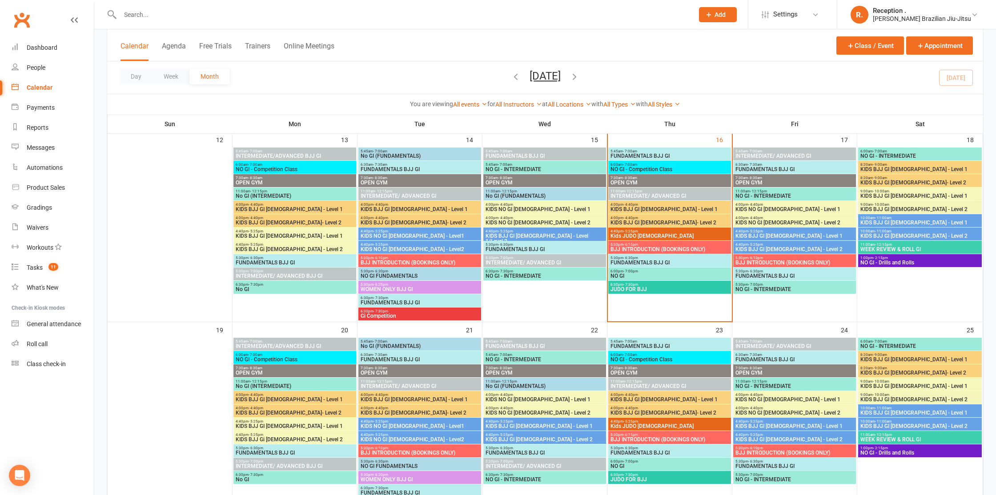
click at [797, 287] on span "NO GI - INTERMEDIATE" at bounding box center [794, 289] width 119 height 5
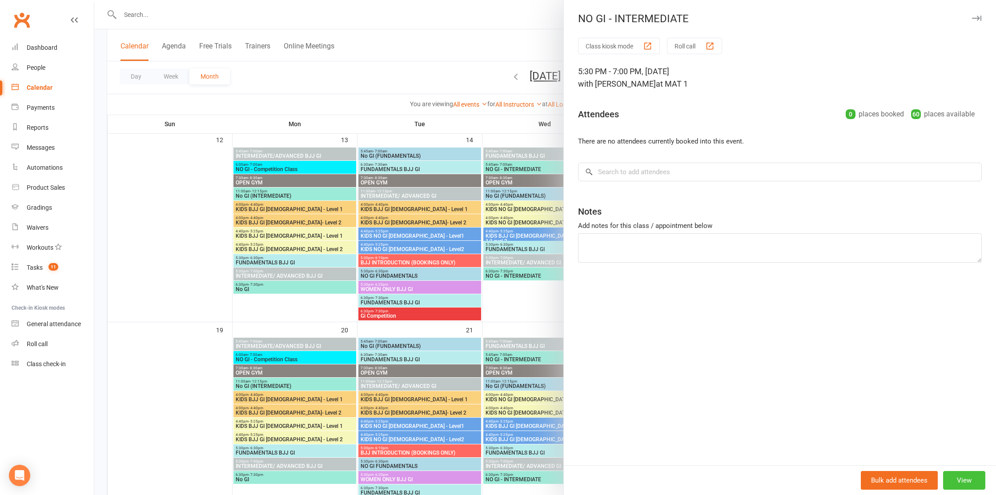
click at [960, 478] on button "View" at bounding box center [964, 480] width 42 height 19
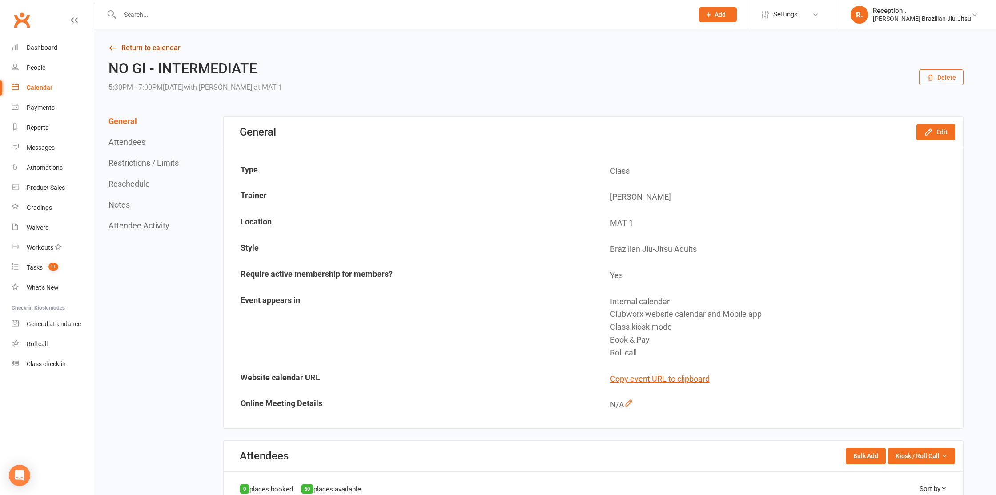
drag, startPoint x: 157, startPoint y: 37, endPoint x: 155, endPoint y: 42, distance: 4.8
click at [155, 42] on link "Return to calendar" at bounding box center [536, 48] width 855 height 12
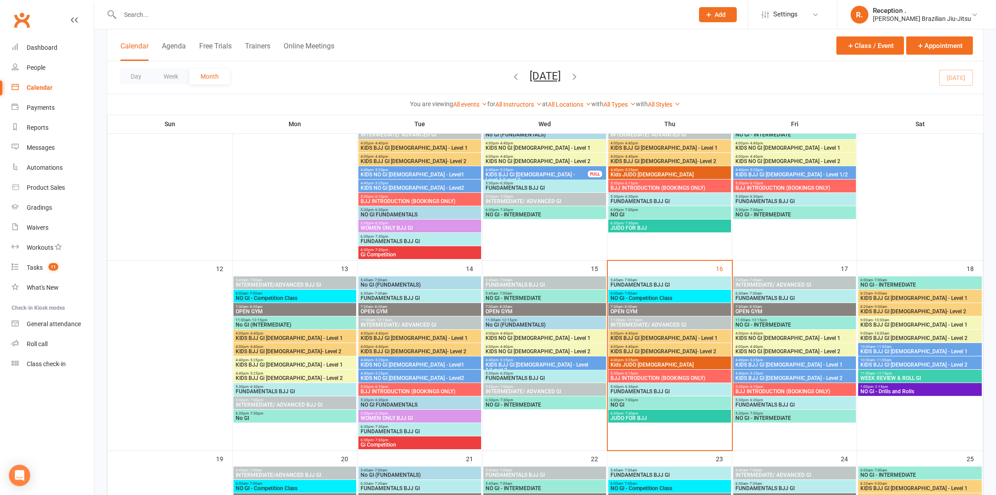
scroll to position [314, 0]
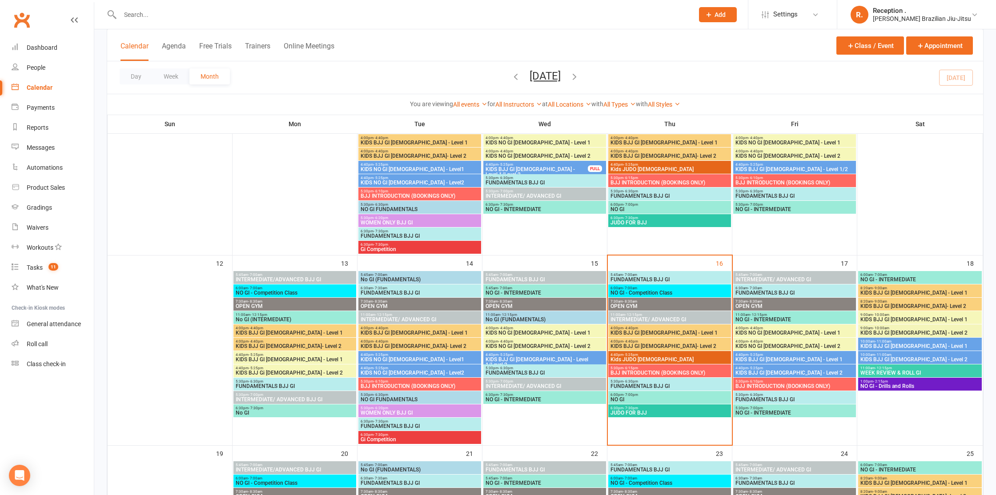
click at [652, 182] on span "BJJ INTRODUCTION (BOOKINGS ONLY)" at bounding box center [669, 182] width 119 height 5
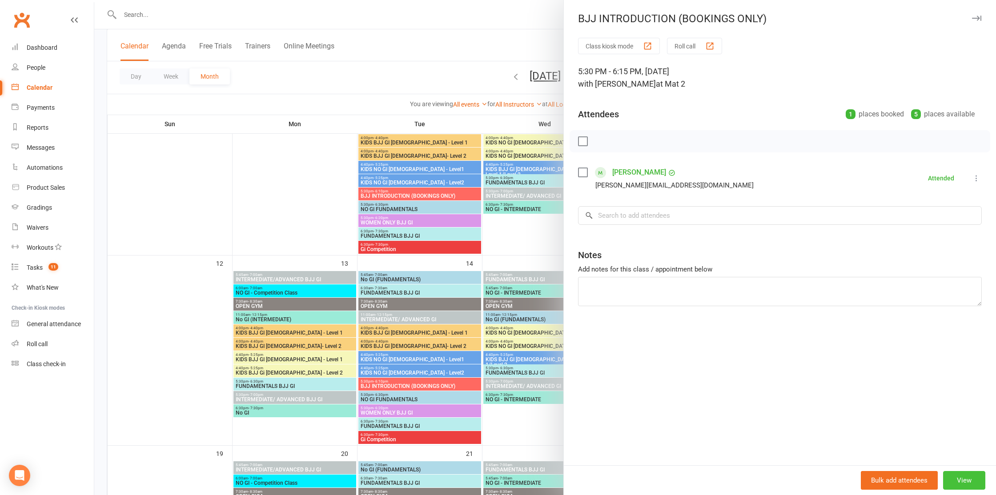
click at [967, 487] on button "View" at bounding box center [964, 480] width 42 height 19
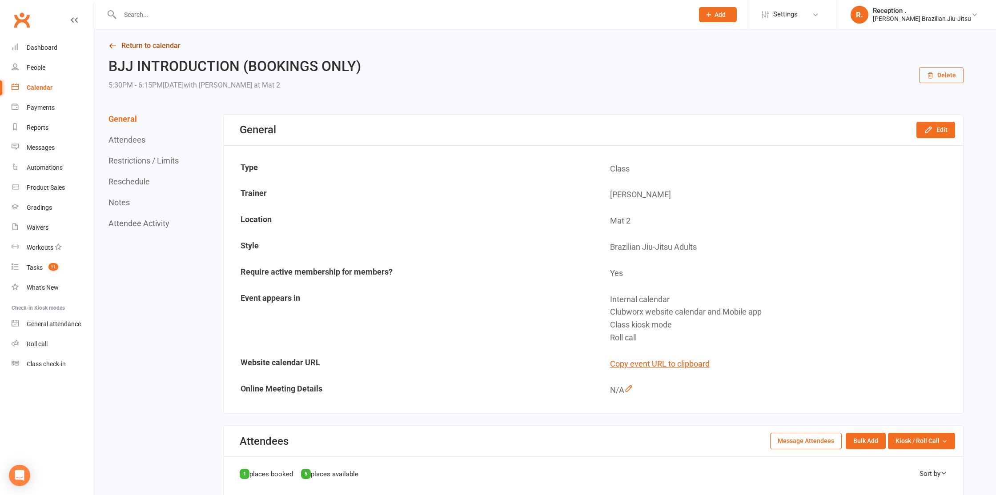
click at [168, 50] on link "Return to calendar" at bounding box center [536, 46] width 855 height 12
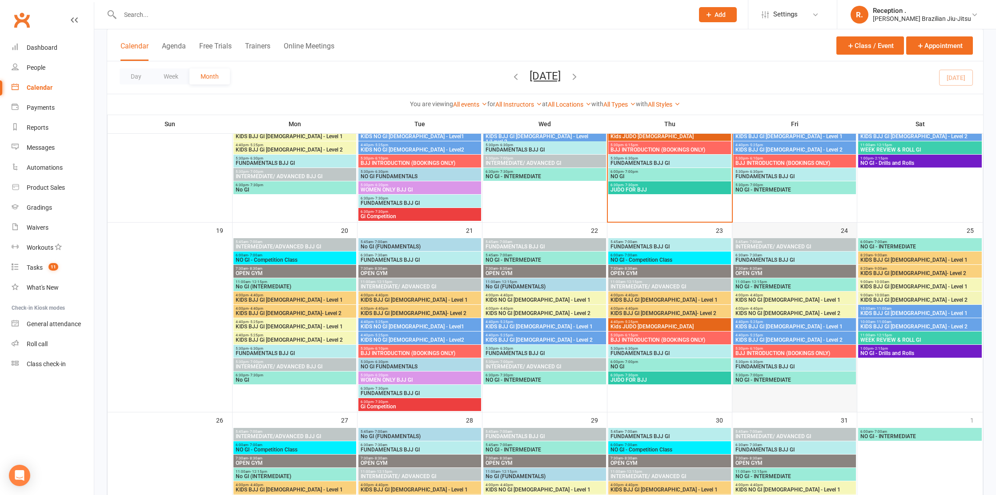
scroll to position [544, 0]
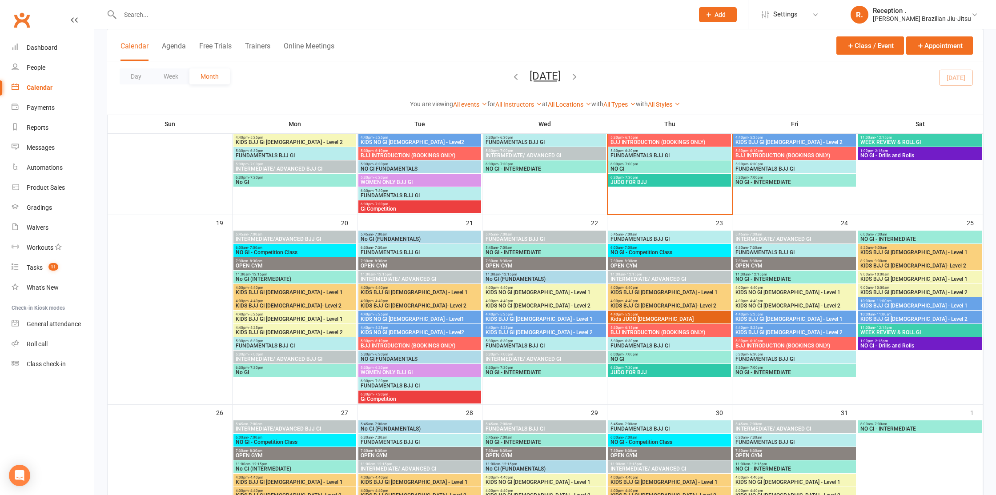
click at [770, 370] on span "NO GI - INTERMEDIATE" at bounding box center [794, 372] width 119 height 5
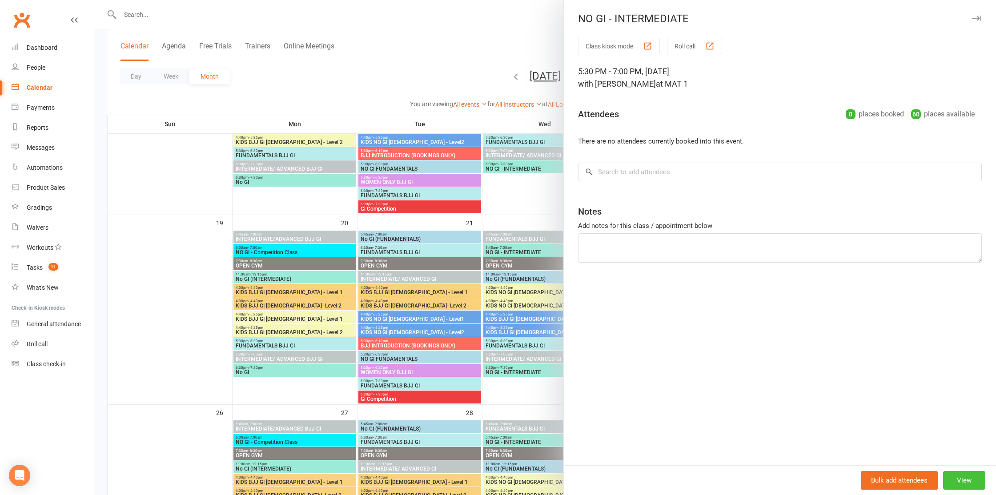
click at [973, 476] on button "View" at bounding box center [964, 480] width 42 height 19
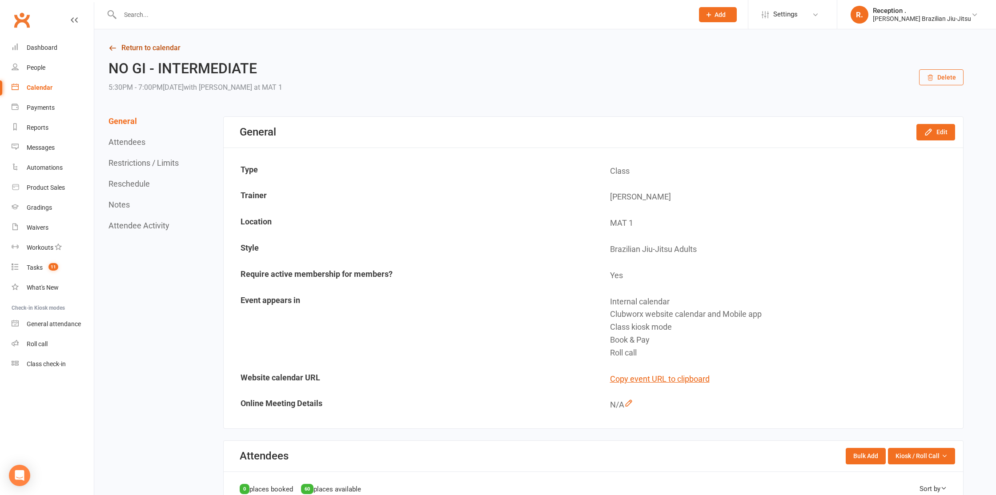
click at [130, 43] on link "Return to calendar" at bounding box center [536, 48] width 855 height 12
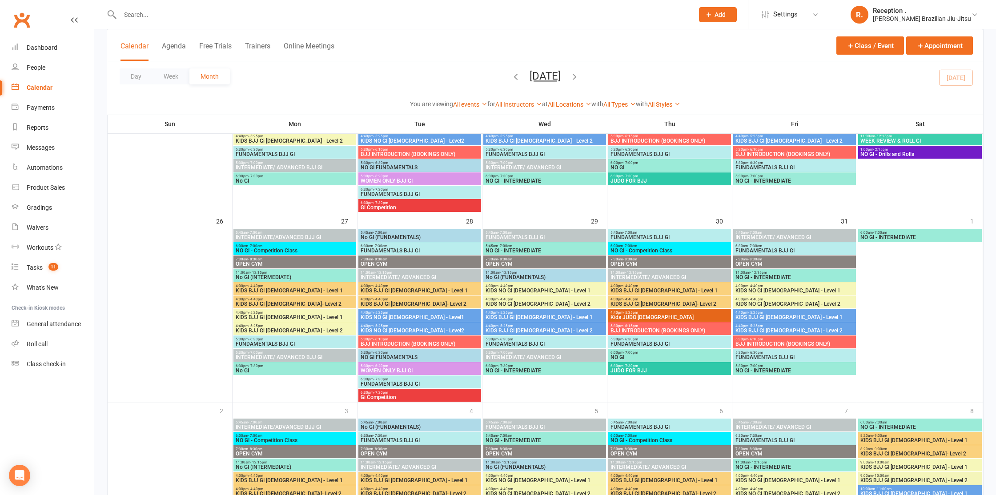
scroll to position [738, 0]
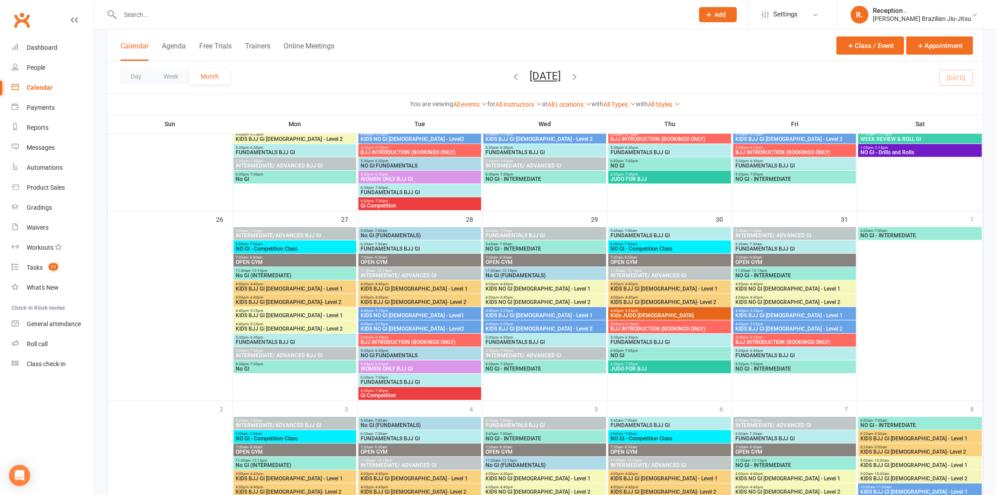
click at [804, 312] on span "4:40pm - 5:25pm" at bounding box center [794, 311] width 119 height 4
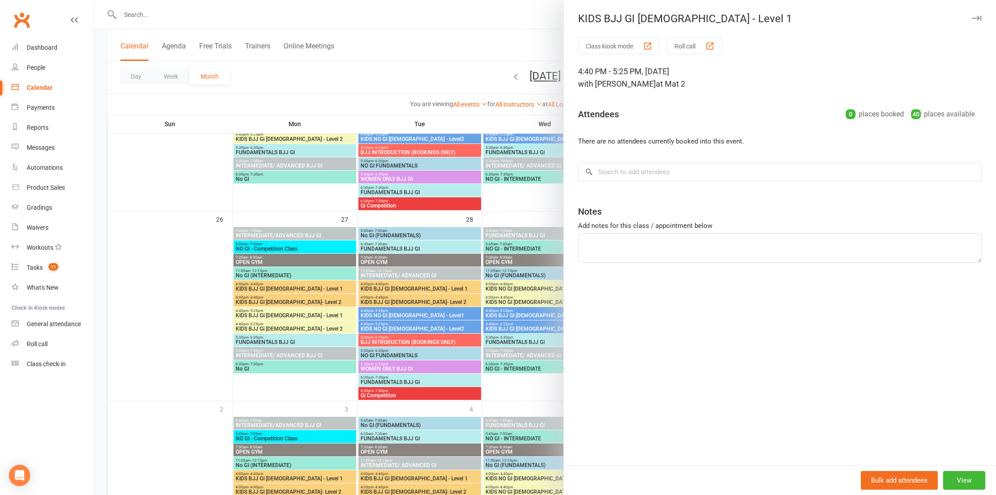
click at [514, 260] on div at bounding box center [545, 247] width 902 height 495
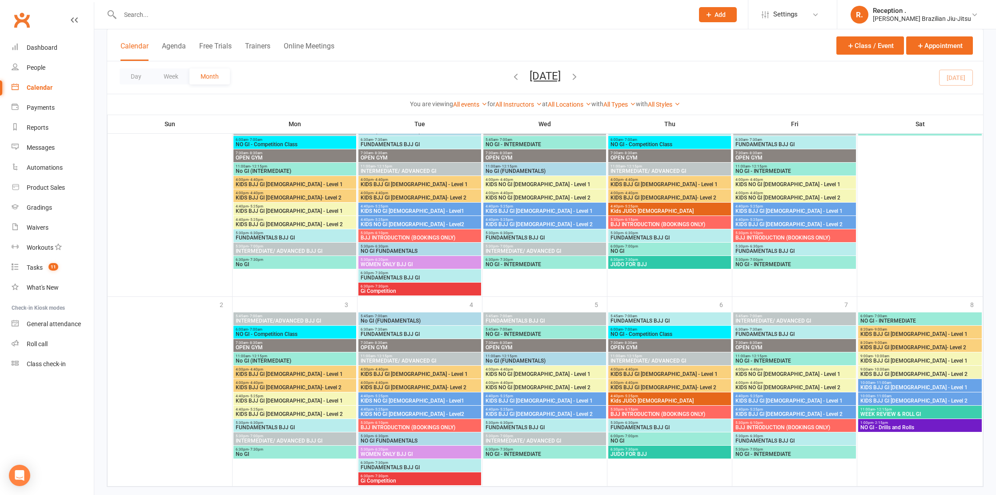
scroll to position [860, 0]
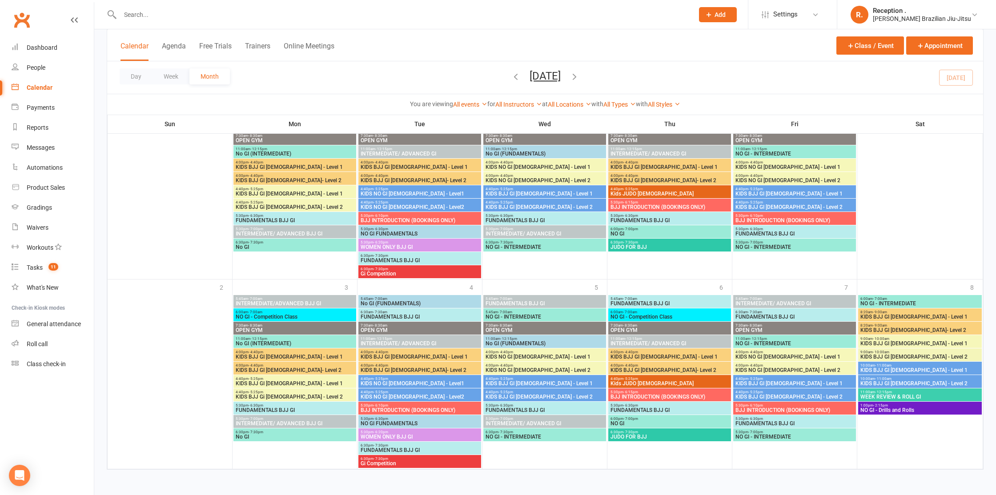
click at [795, 439] on span "NO GI - INTERMEDIATE" at bounding box center [794, 436] width 119 height 5
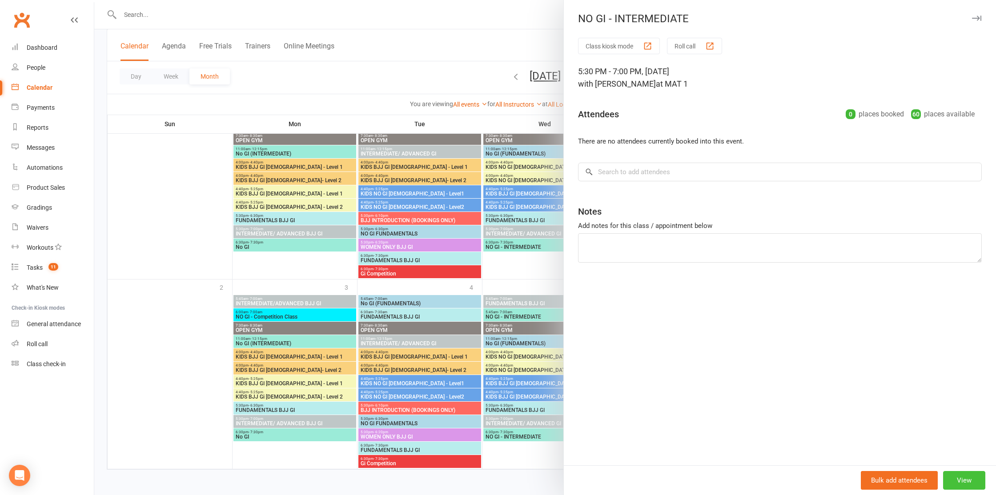
click at [964, 475] on button "View" at bounding box center [964, 480] width 42 height 19
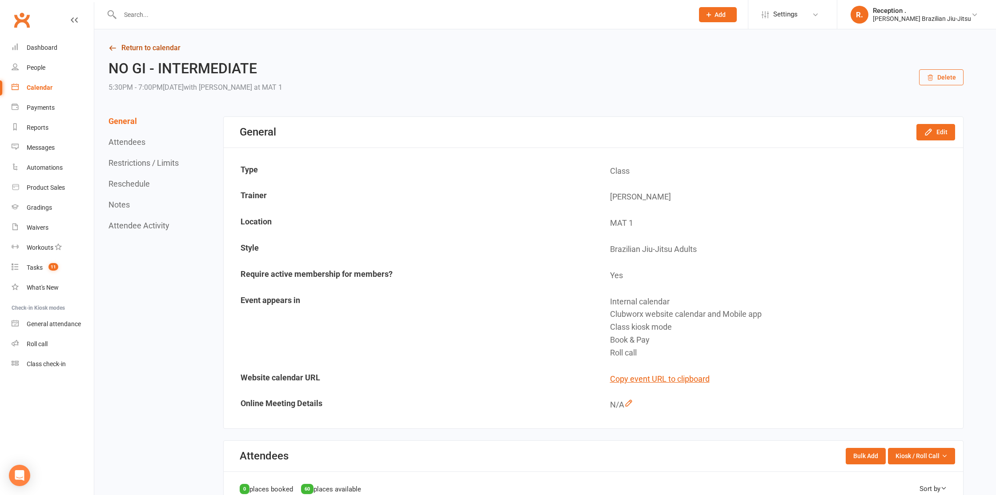
click at [152, 52] on link "Return to calendar" at bounding box center [536, 48] width 855 height 12
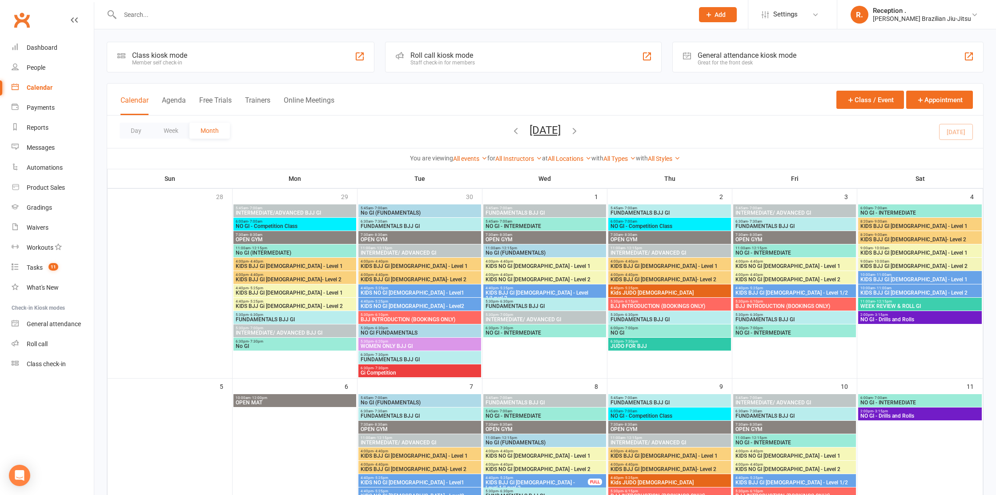
click at [28, 26] on link "Clubworx" at bounding box center [22, 20] width 22 height 22
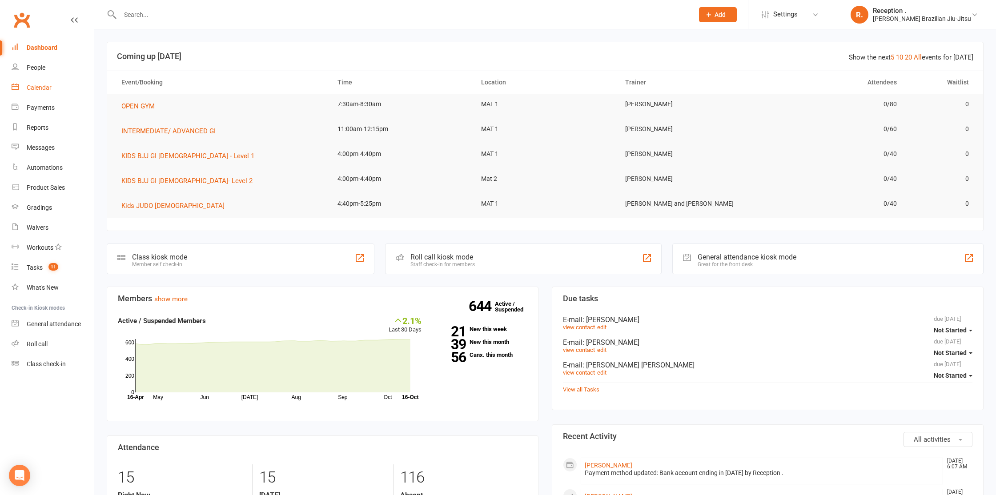
click at [24, 83] on link "Calendar" at bounding box center [53, 88] width 82 height 20
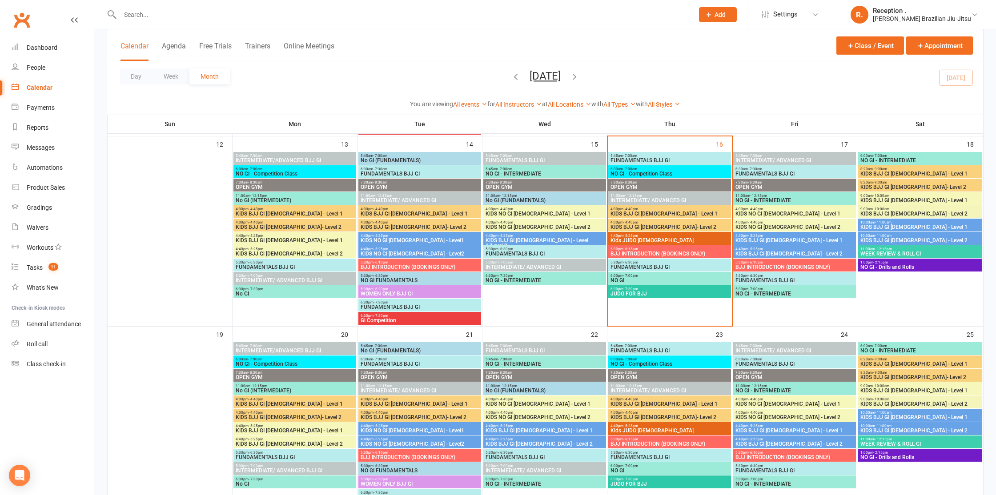
scroll to position [435, 0]
